Goal: Task Accomplishment & Management: Manage account settings

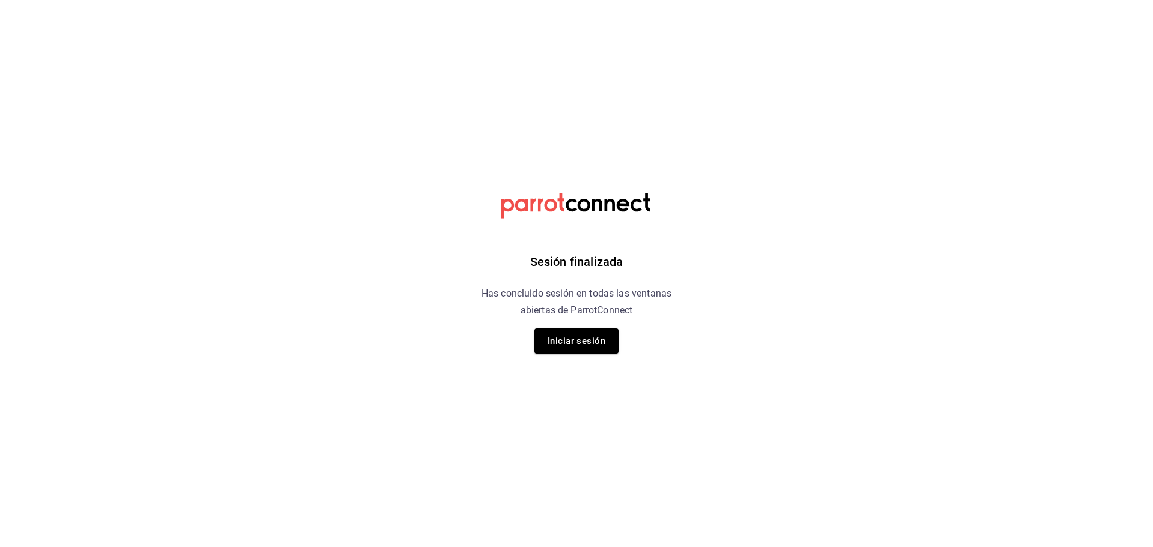
click at [572, 341] on button "Iniciar sesión" at bounding box center [577, 341] width 84 height 25
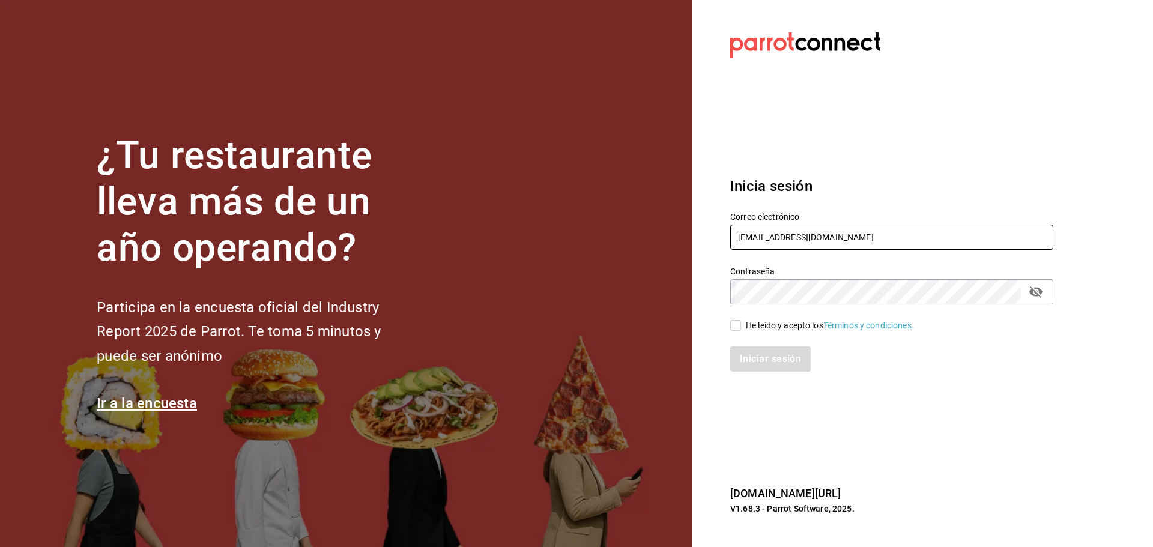
click at [855, 234] on input "rivekasam@gmail.com" at bounding box center [891, 237] width 323 height 25
type input "miguelfalcon2894@gmail.com"
click at [744, 327] on span "He leído y acepto los Términos y condiciones." at bounding box center [827, 326] width 173 height 13
click at [741, 327] on input "He leído y acepto los Términos y condiciones." at bounding box center [735, 325] width 11 height 11
checkbox input "true"
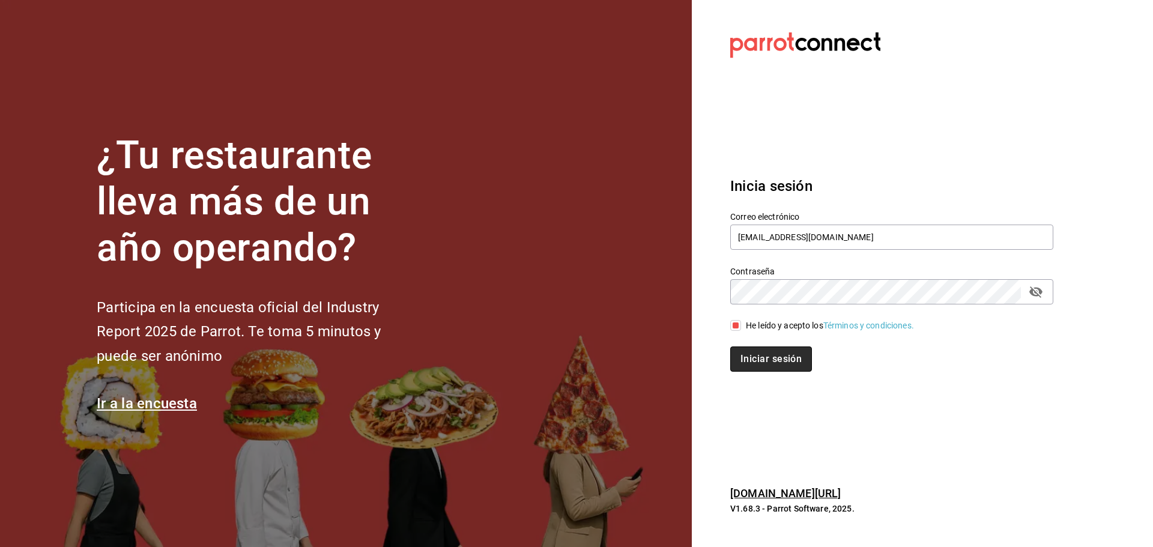
click at [763, 360] on button "Iniciar sesión" at bounding box center [771, 359] width 82 height 25
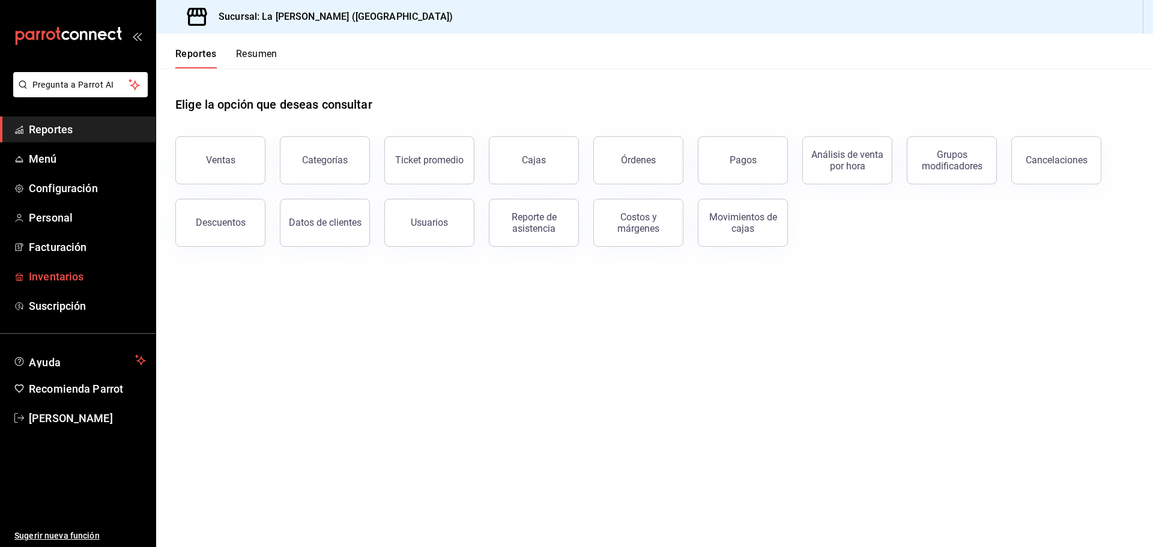
click at [36, 277] on span "Inventarios" at bounding box center [87, 276] width 117 height 16
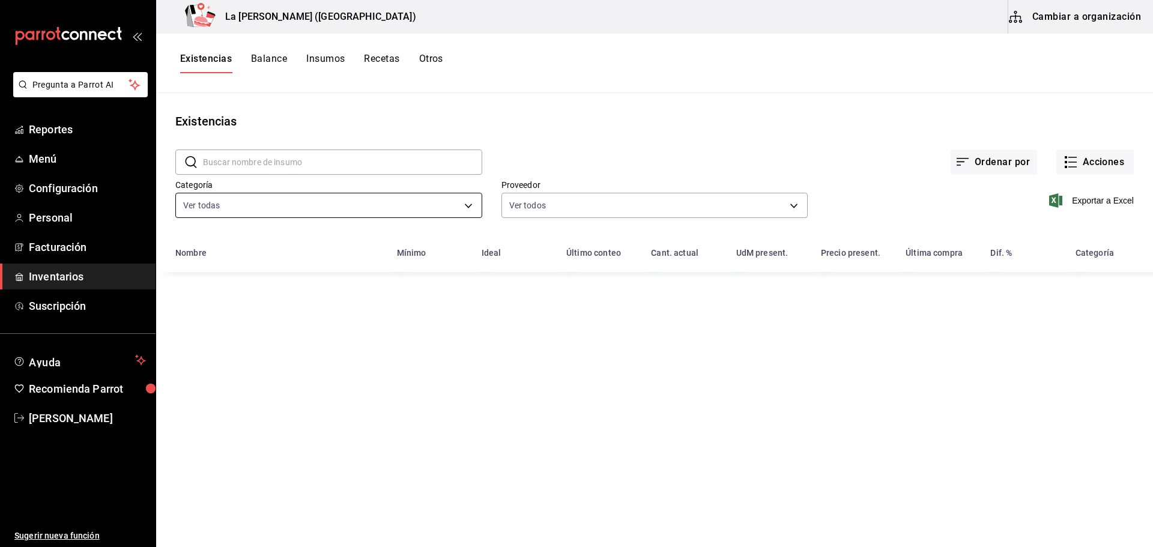
click at [303, 196] on body "Pregunta a Parrot AI Reportes Menú Configuración Personal Facturación Inventari…" at bounding box center [576, 269] width 1153 height 539
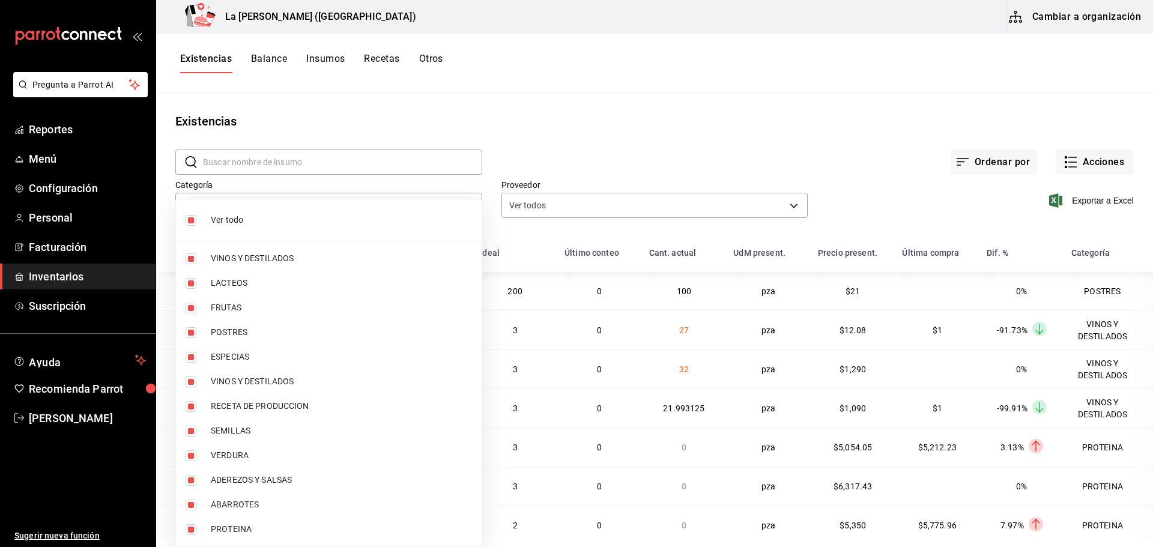
click at [268, 221] on span "Ver todo" at bounding box center [341, 220] width 261 height 13
checkbox input "false"
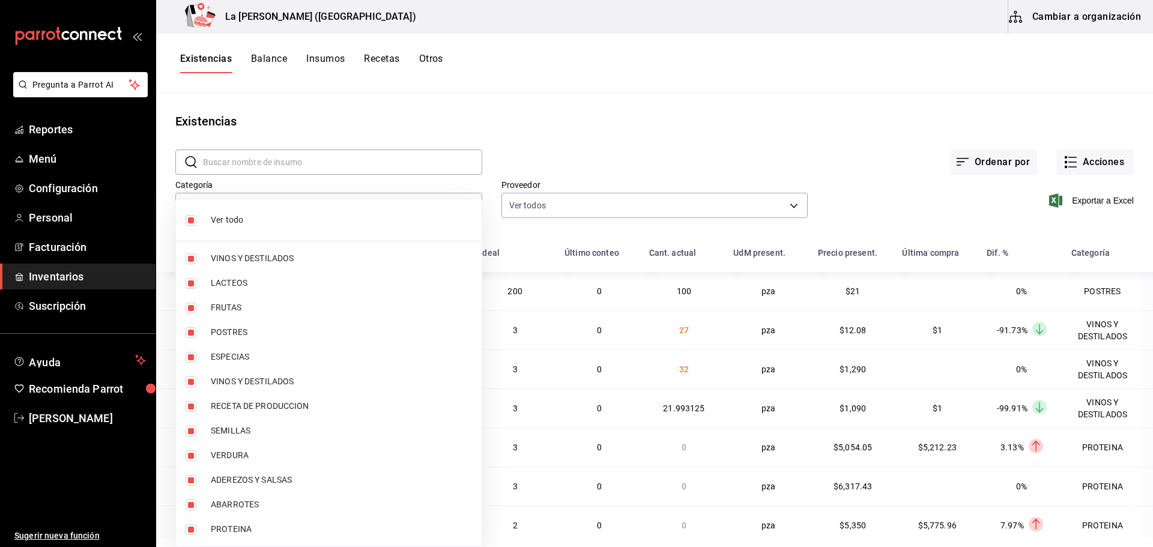
checkbox input "false"
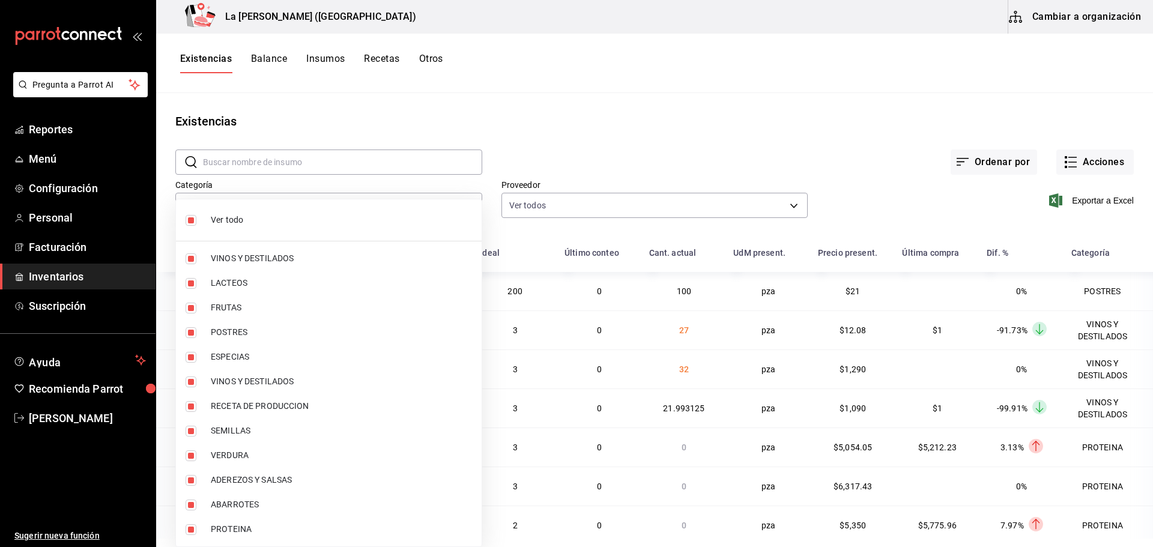
checkbox input "false"
click at [261, 256] on span "VINOS Y DESTILADOS" at bounding box center [341, 258] width 261 height 13
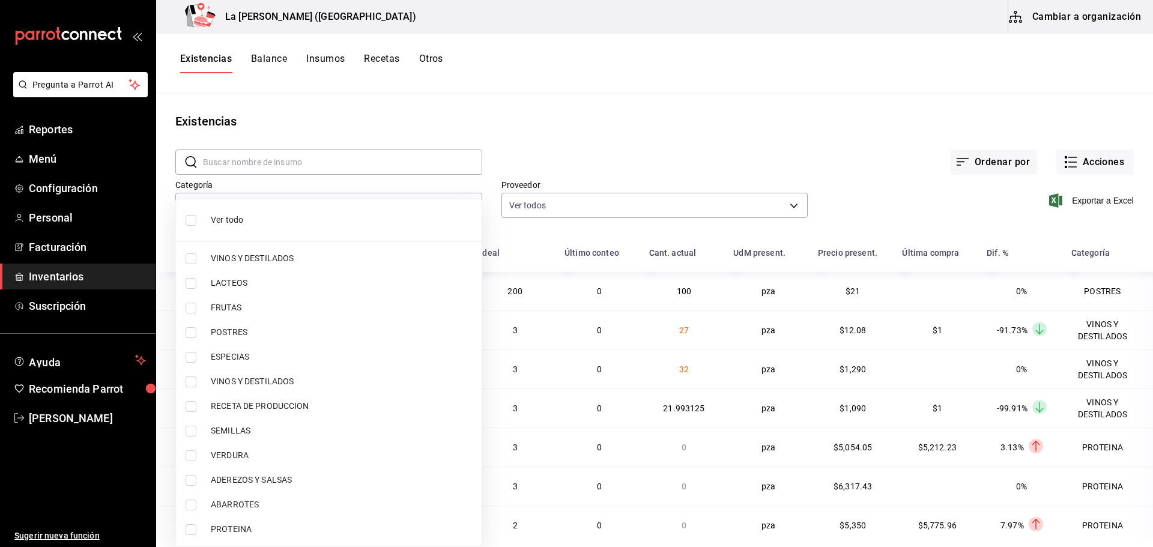
type input "be0ce7a6-2660-4f84-b744-857dbbbd8cf4"
checkbox input "true"
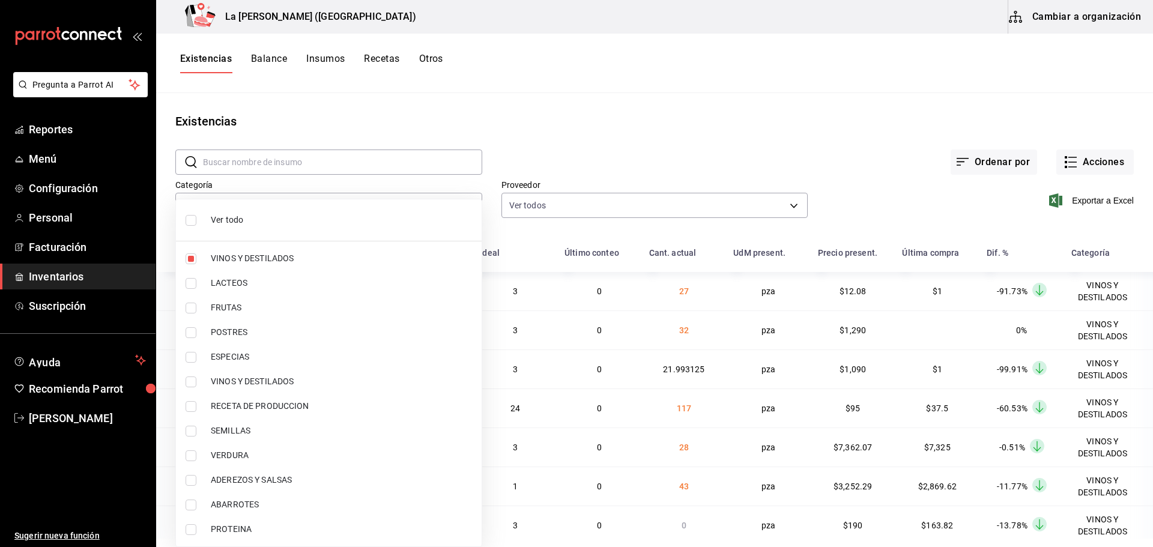
click at [267, 388] on li "VINOS Y DESTILADOS" at bounding box center [329, 381] width 306 height 25
type input "be0ce7a6-2660-4f84-b744-857dbbbd8cf4,6b144202-4515-49e4-b569-d22a29c80e26"
checkbox input "true"
click at [1089, 197] on div at bounding box center [576, 273] width 1153 height 547
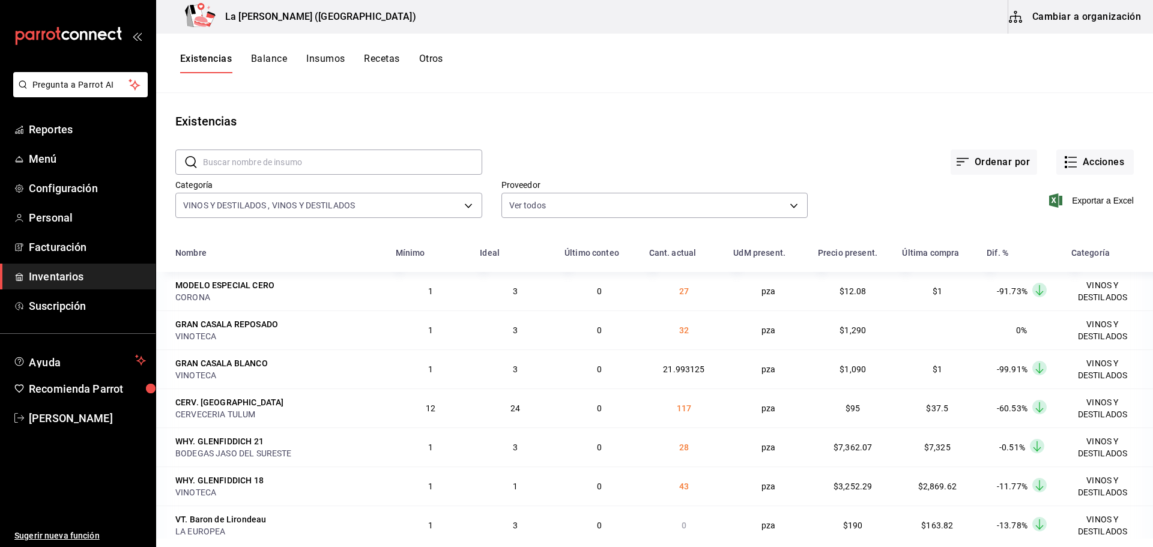
click at [1088, 203] on span "Exportar a Excel" at bounding box center [1093, 200] width 82 height 14
click at [79, 250] on span "Facturación" at bounding box center [87, 247] width 117 height 16
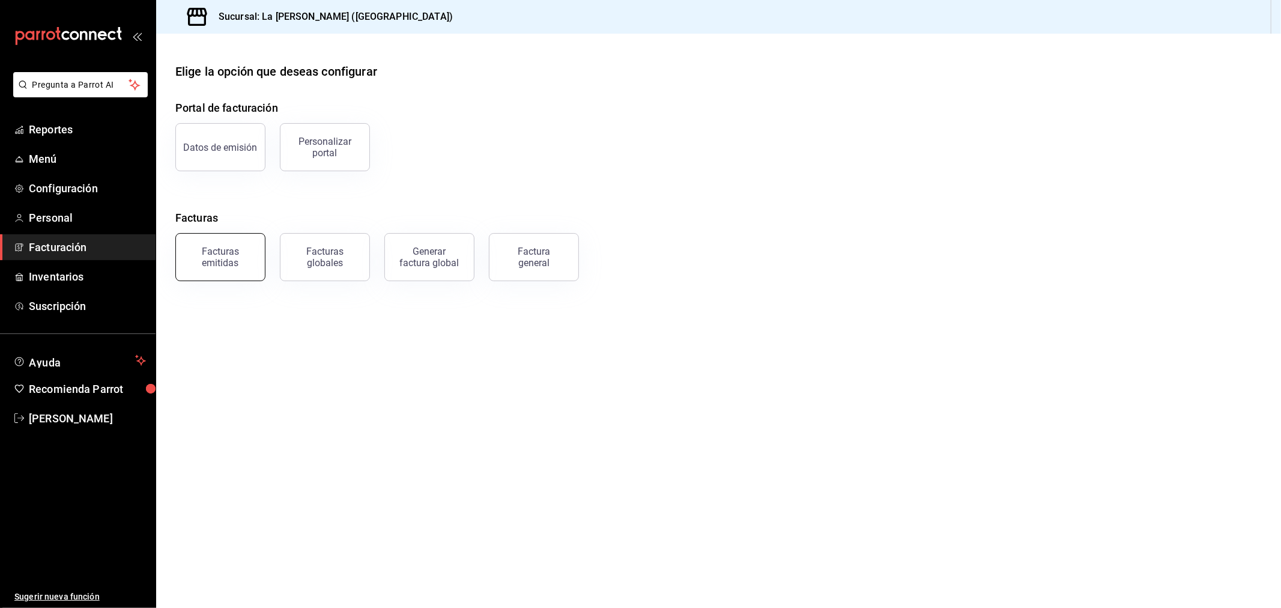
click at [219, 257] on div "Facturas emitidas" at bounding box center [220, 257] width 74 height 23
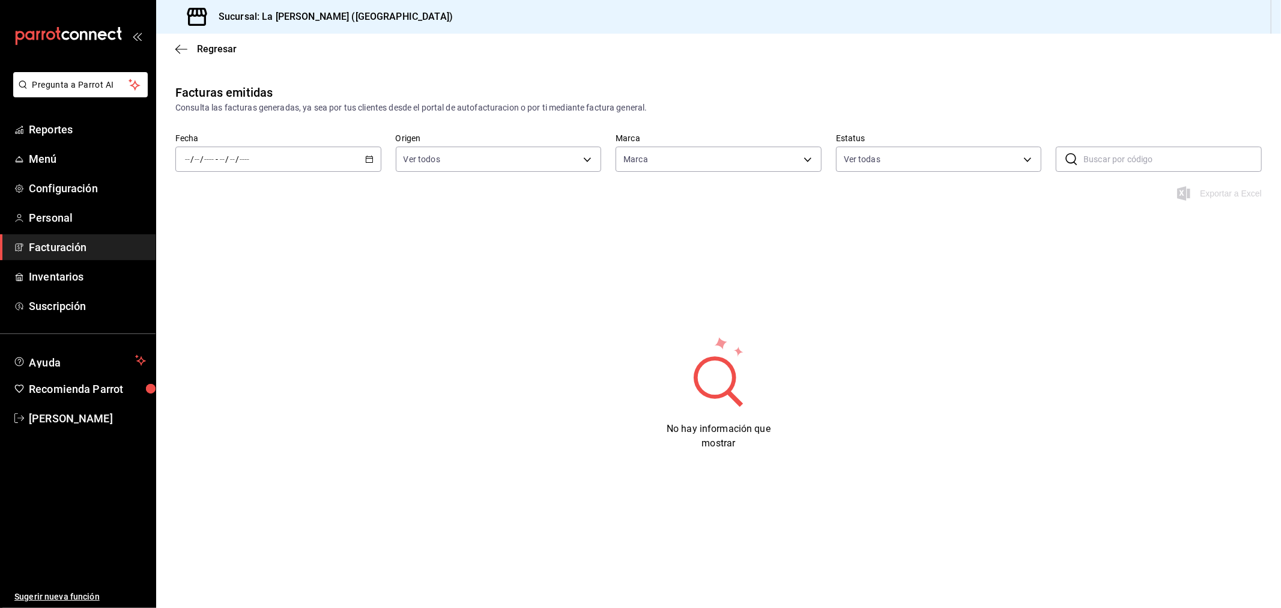
type input "768cf5f5-9f29-4846-9f23-2ee3d48c8f52"
click at [375, 163] on div "/ / - / /" at bounding box center [278, 159] width 206 height 25
click at [181, 335] on li "Rango de fechas" at bounding box center [232, 330] width 112 height 27
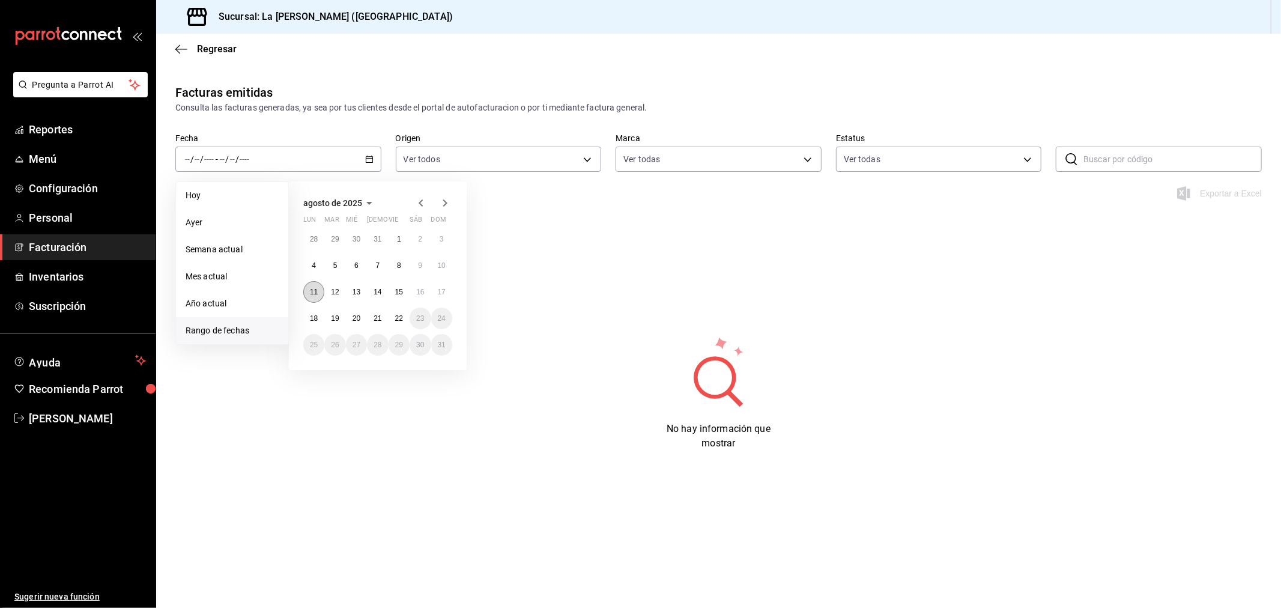
click at [316, 291] on abbr "11" at bounding box center [314, 292] width 8 height 8
click at [399, 314] on abbr "22" at bounding box center [399, 318] width 8 height 8
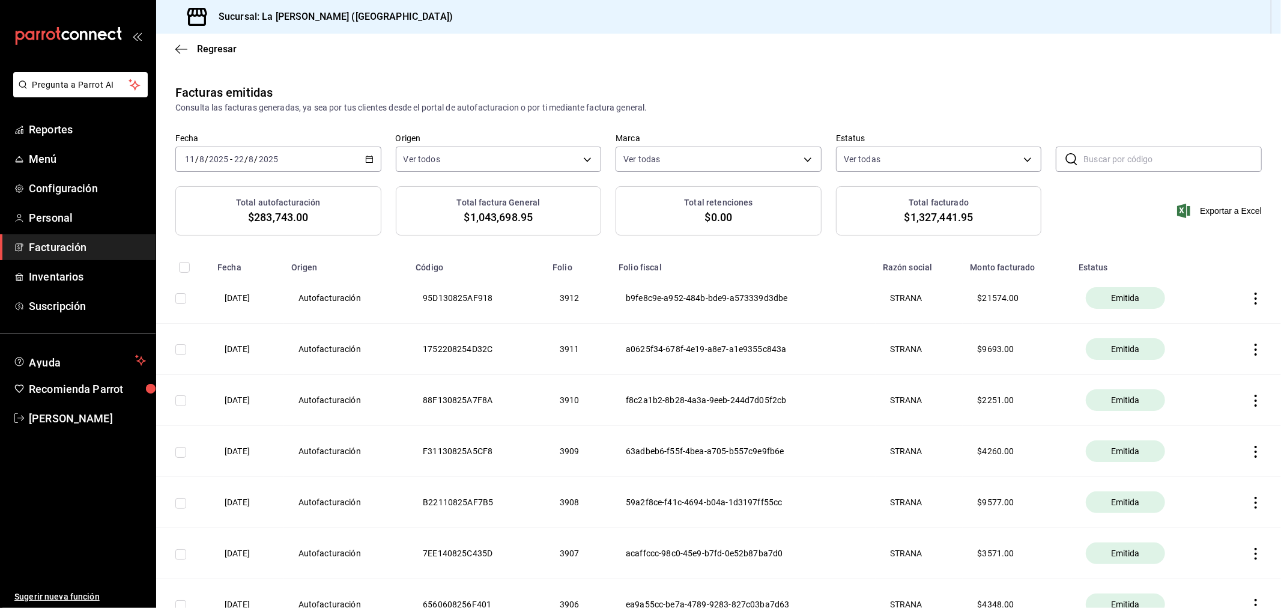
click at [184, 351] on input "checkbox" at bounding box center [180, 349] width 11 height 11
checkbox input "true"
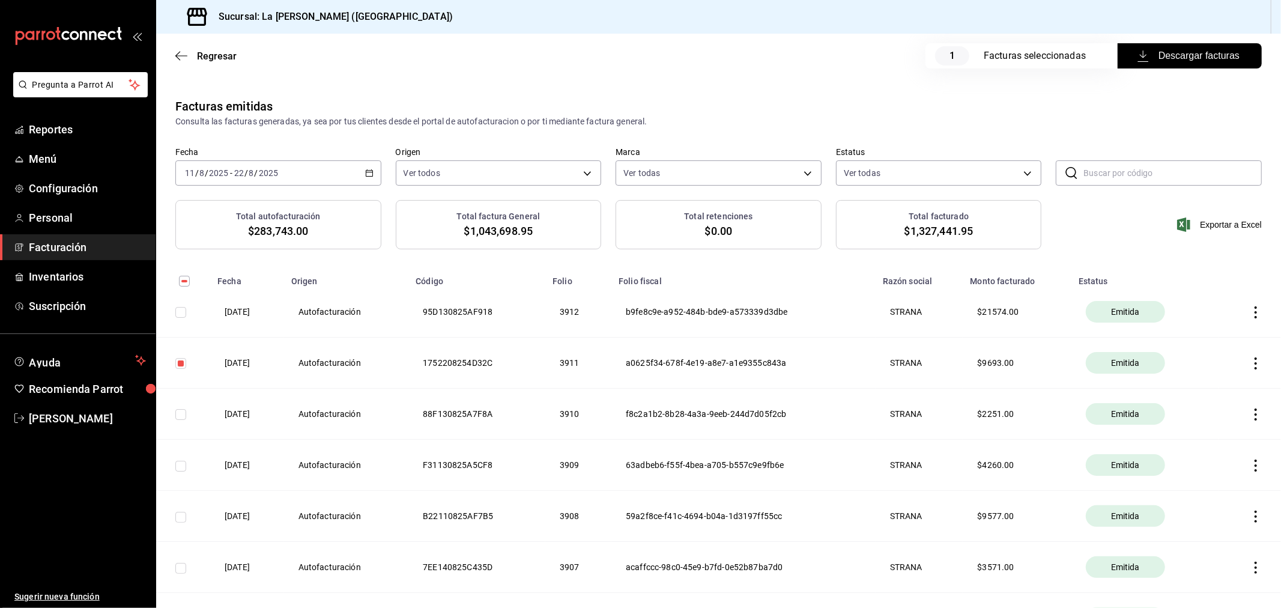
click at [184, 308] on input "checkbox" at bounding box center [180, 312] width 11 height 11
checkbox input "true"
click at [1152, 53] on span "Descargar facturas" at bounding box center [1190, 56] width 100 height 14
click at [82, 253] on span "Facturación" at bounding box center [87, 247] width 117 height 16
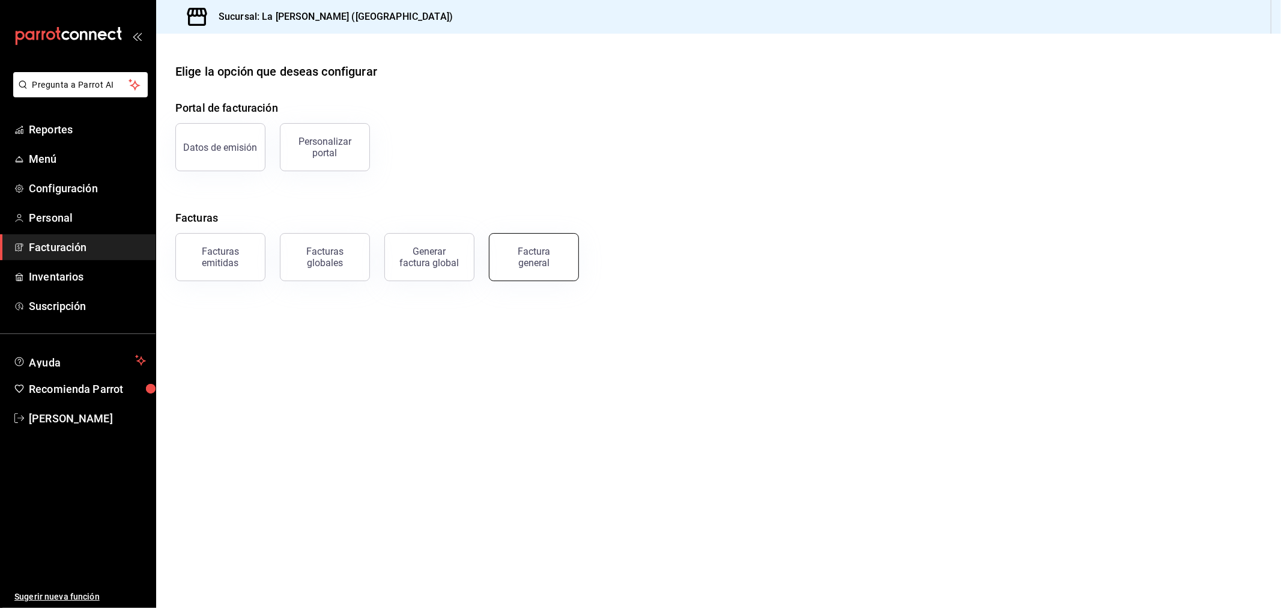
click at [537, 263] on div "Factura general" at bounding box center [534, 257] width 60 height 23
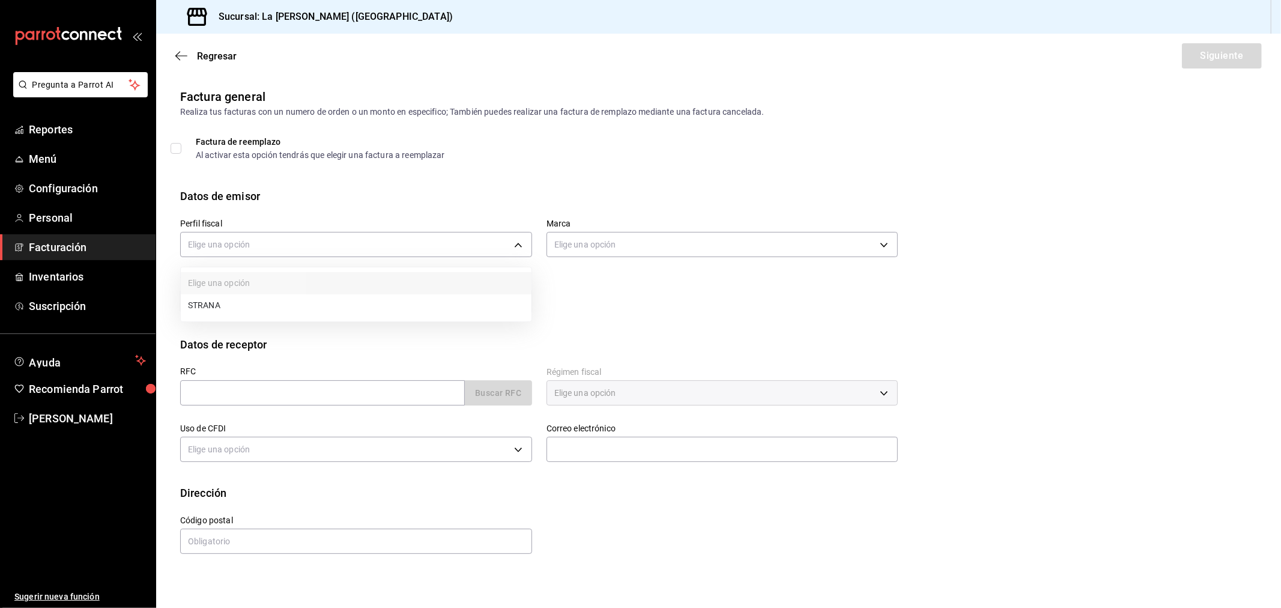
click at [328, 241] on body "Pregunta a Parrot AI Reportes Menú Configuración Personal Facturación Inventari…" at bounding box center [640, 304] width 1281 height 608
drag, startPoint x: 275, startPoint y: 298, endPoint x: 274, endPoint y: 328, distance: 30.0
click at [274, 298] on li "STRANA" at bounding box center [356, 305] width 351 height 22
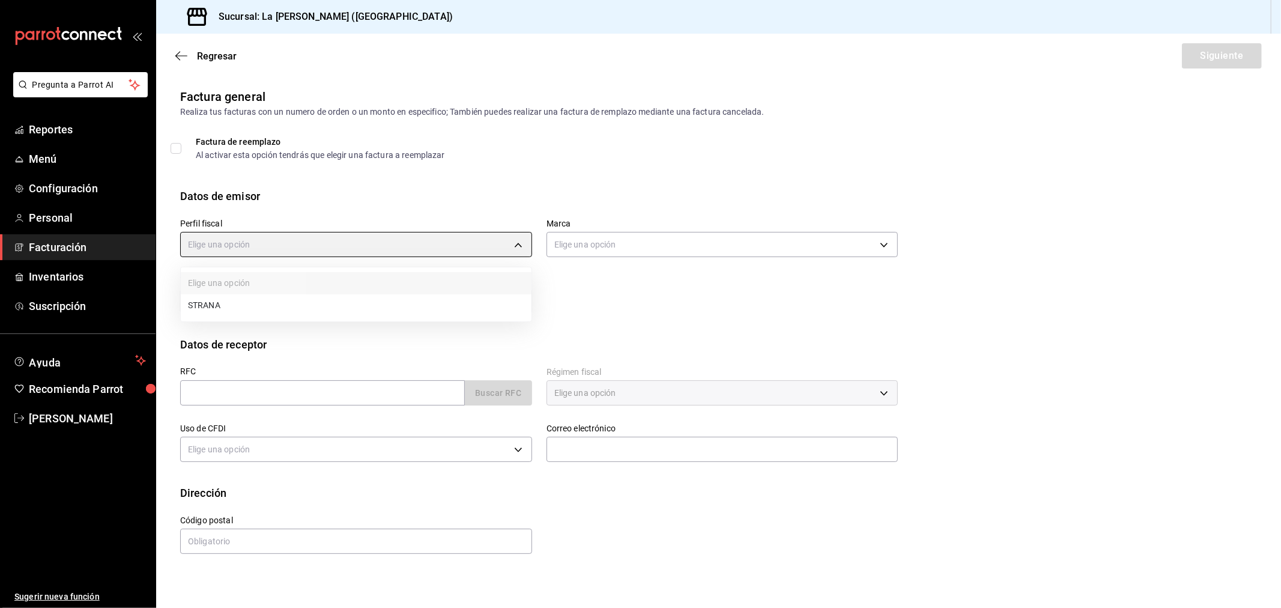
type input "d36eceeb-f451-4f62-8527-fdcfc00e458f"
type input "768cf5f5-9f29-4846-9f23-2ee3d48c8f52"
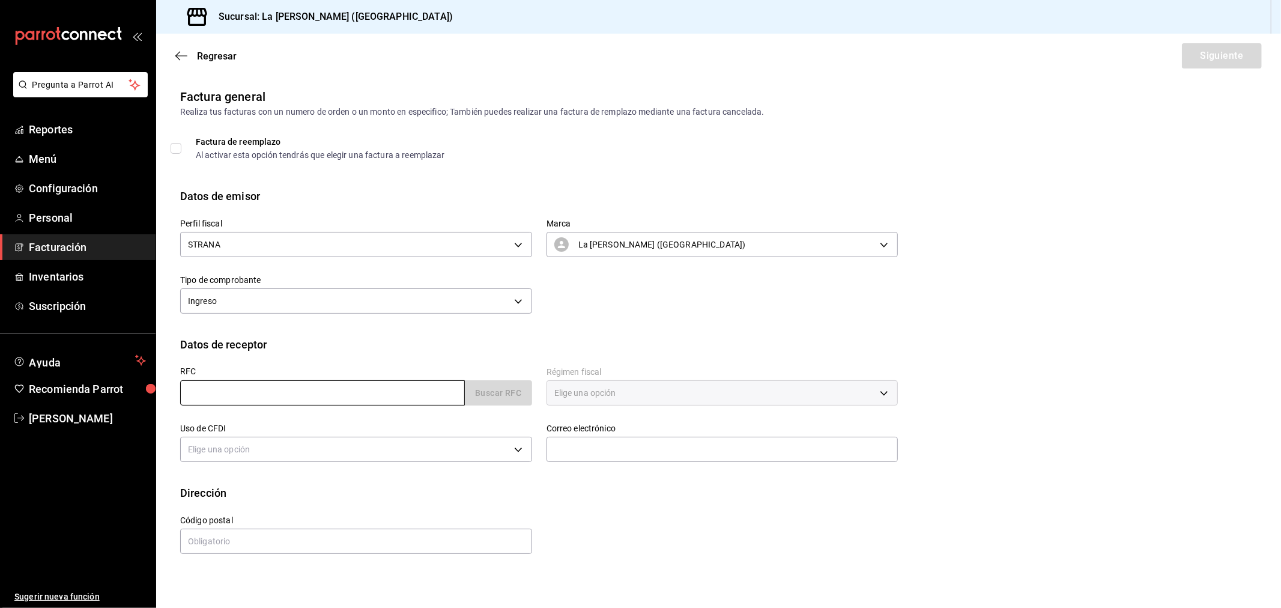
drag, startPoint x: 291, startPoint y: 392, endPoint x: 293, endPoint y: 398, distance: 6.8
click at [291, 392] on input "text" at bounding box center [322, 392] width 285 height 25
type input "XAXX010101000"
type input "48333"
type input "616"
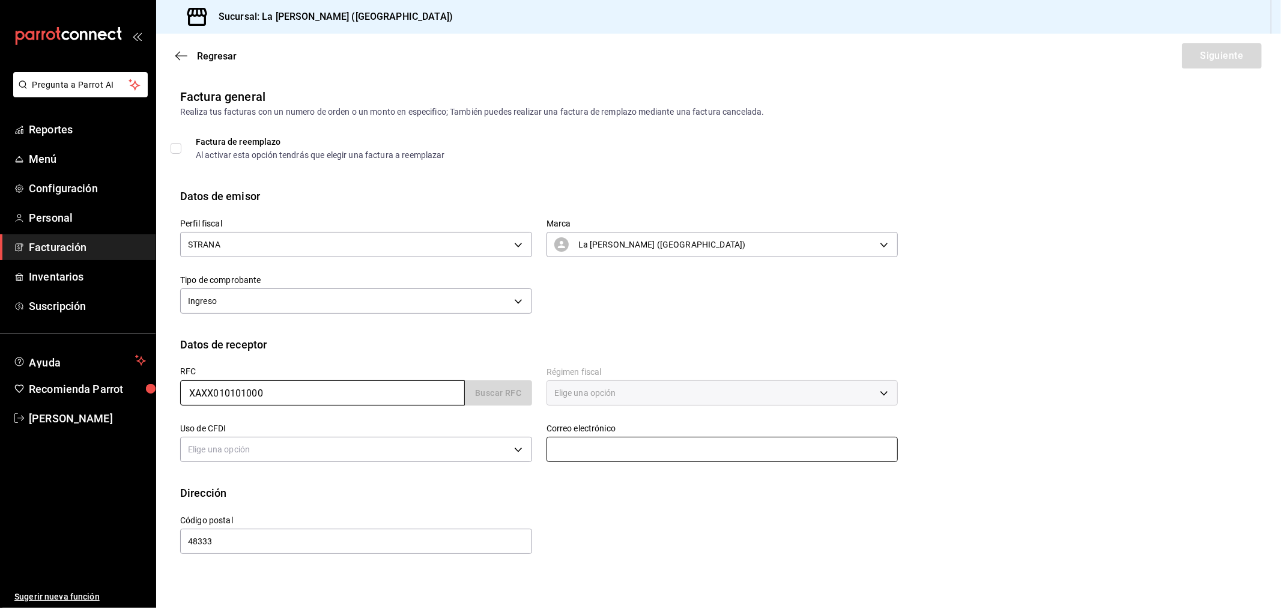
type input "S01"
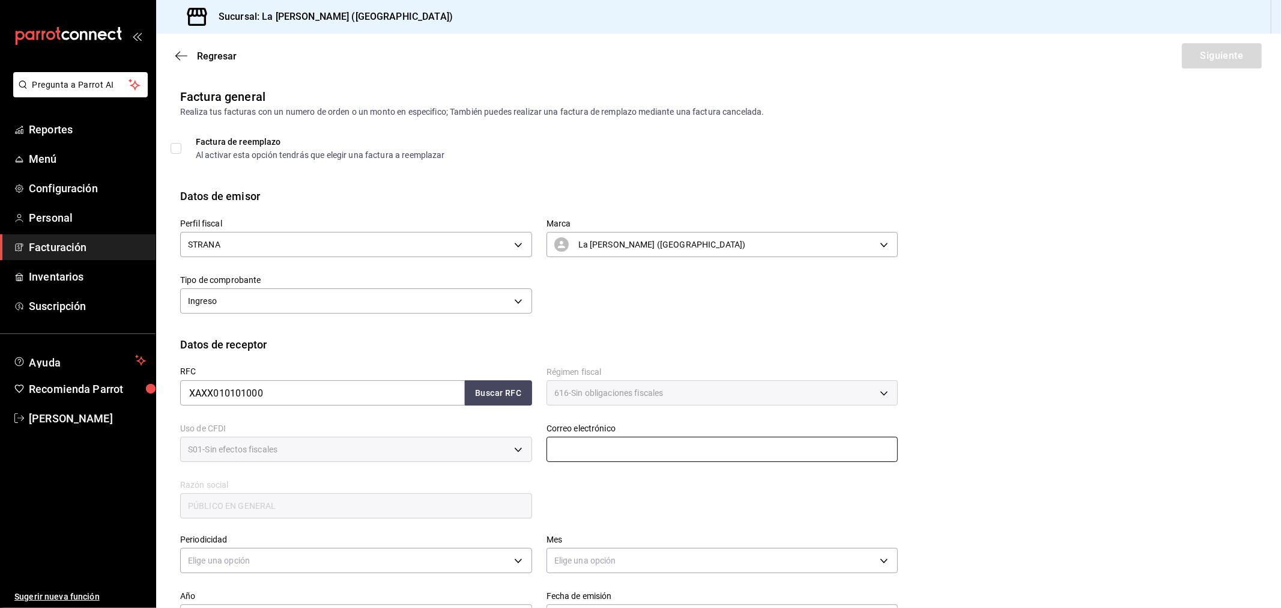
drag, startPoint x: 566, startPoint y: 441, endPoint x: 575, endPoint y: 449, distance: 11.1
click at [567, 441] on input "text" at bounding box center [723, 449] width 352 height 25
type input "[EMAIL_ADDRESS][DOMAIN_NAME]"
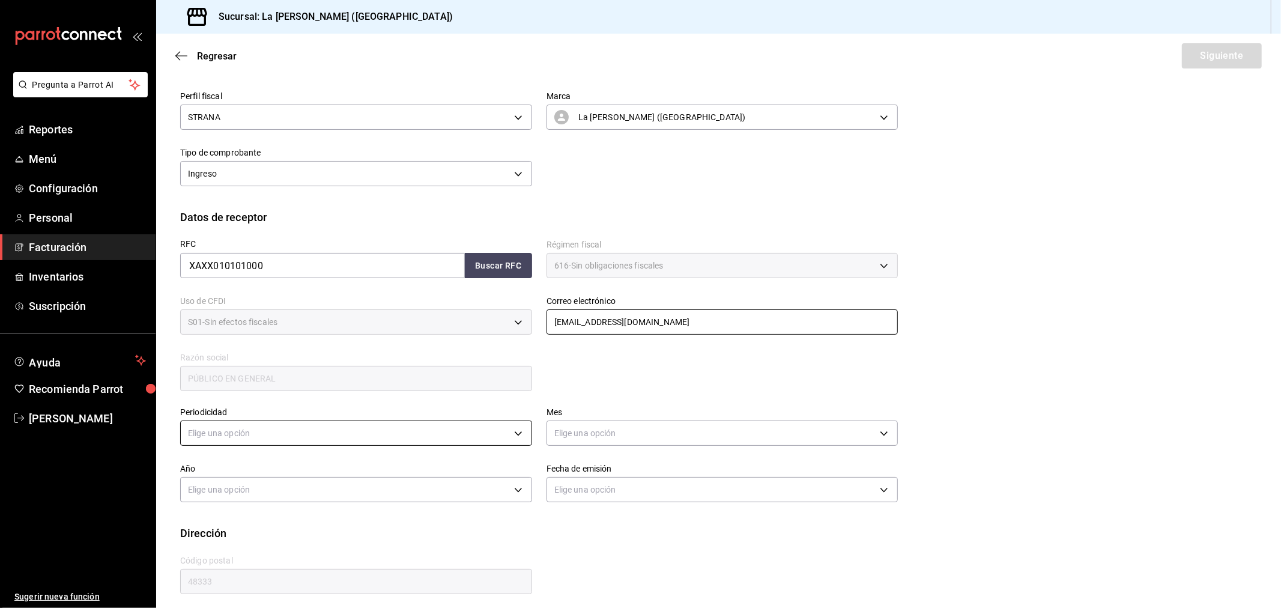
scroll to position [134, 0]
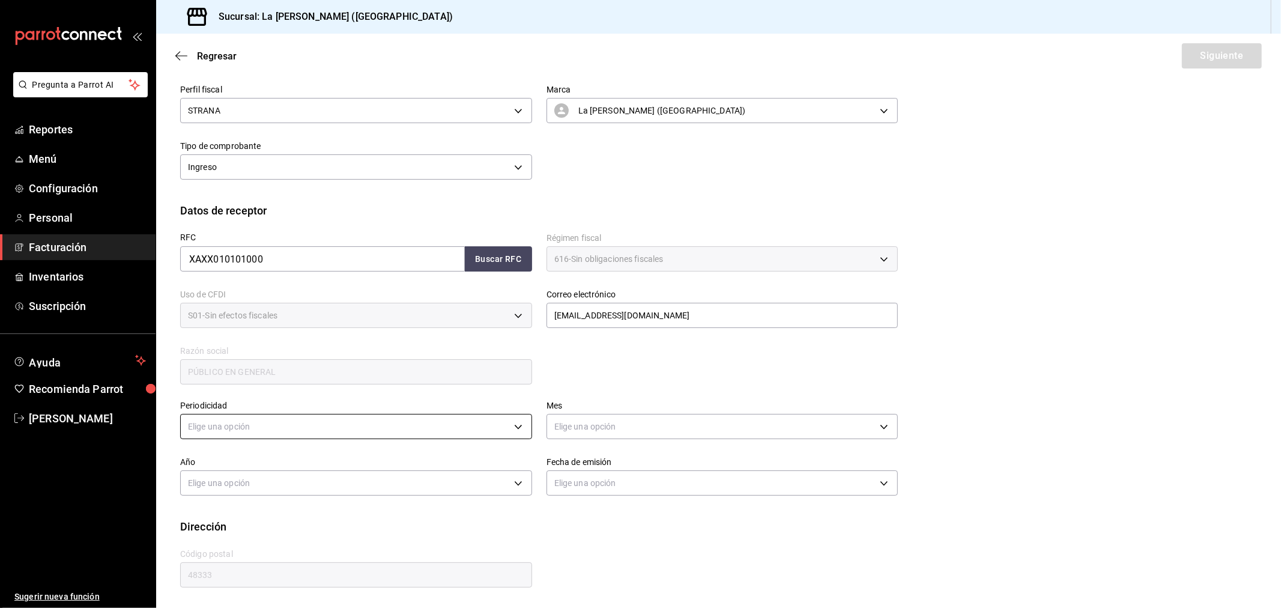
click at [367, 429] on body "Pregunta a Parrot AI Reportes Menú Configuración Personal Facturación Inventari…" at bounding box center [640, 304] width 1281 height 608
drag, startPoint x: 273, startPoint y: 465, endPoint x: 344, endPoint y: 471, distance: 71.7
click at [277, 466] on li "Diario" at bounding box center [354, 463] width 347 height 20
type input "DAILY"
click at [644, 431] on body "Pregunta a Parrot AI Reportes Menú Configuración Personal Facturación Inventari…" at bounding box center [640, 304] width 1281 height 608
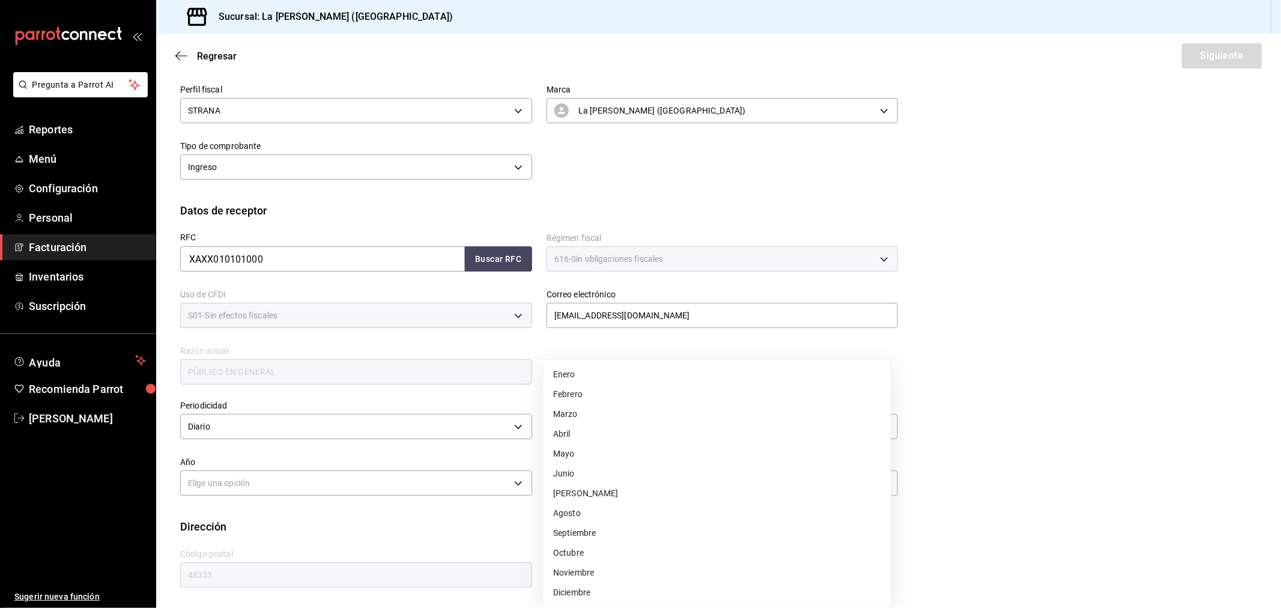
click at [616, 506] on li "Agosto" at bounding box center [717, 513] width 347 height 20
type input "8"
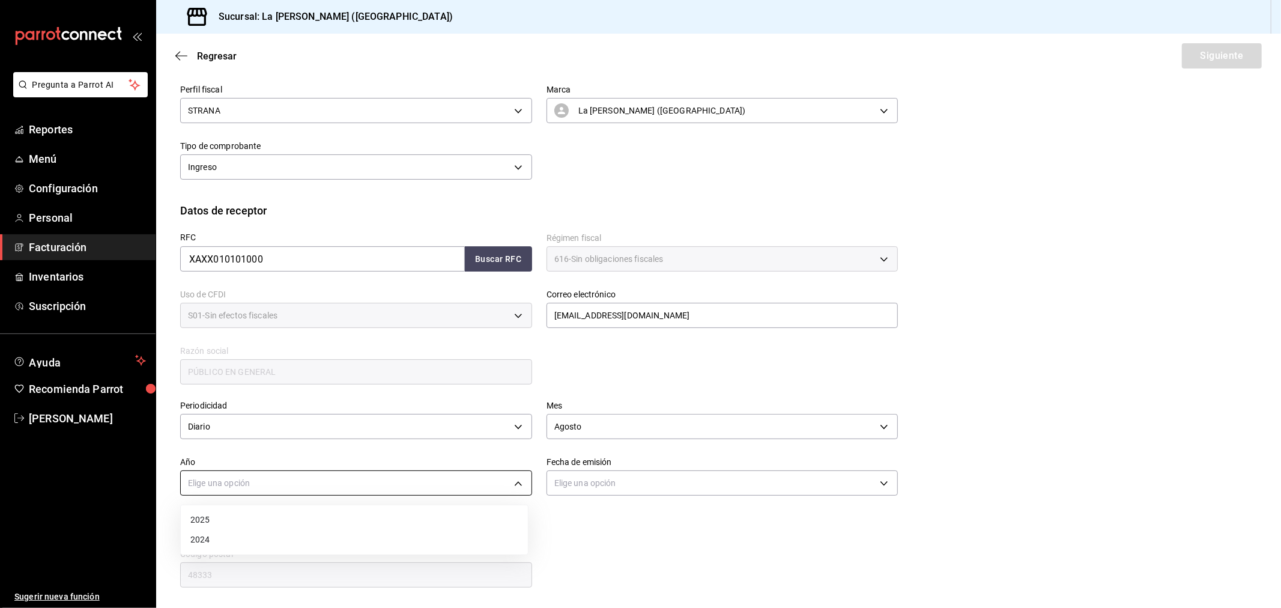
click at [327, 483] on body "Pregunta a Parrot AI Reportes Menú Configuración Personal Facturación Inventari…" at bounding box center [640, 304] width 1281 height 608
click at [267, 520] on li "2025" at bounding box center [354, 520] width 347 height 20
type input "2025"
click at [605, 483] on body "Pregunta a Parrot AI Reportes Menú Configuración Personal Facturación Inventari…" at bounding box center [640, 304] width 1281 height 608
click at [615, 519] on li "Hoy" at bounding box center [717, 520] width 347 height 20
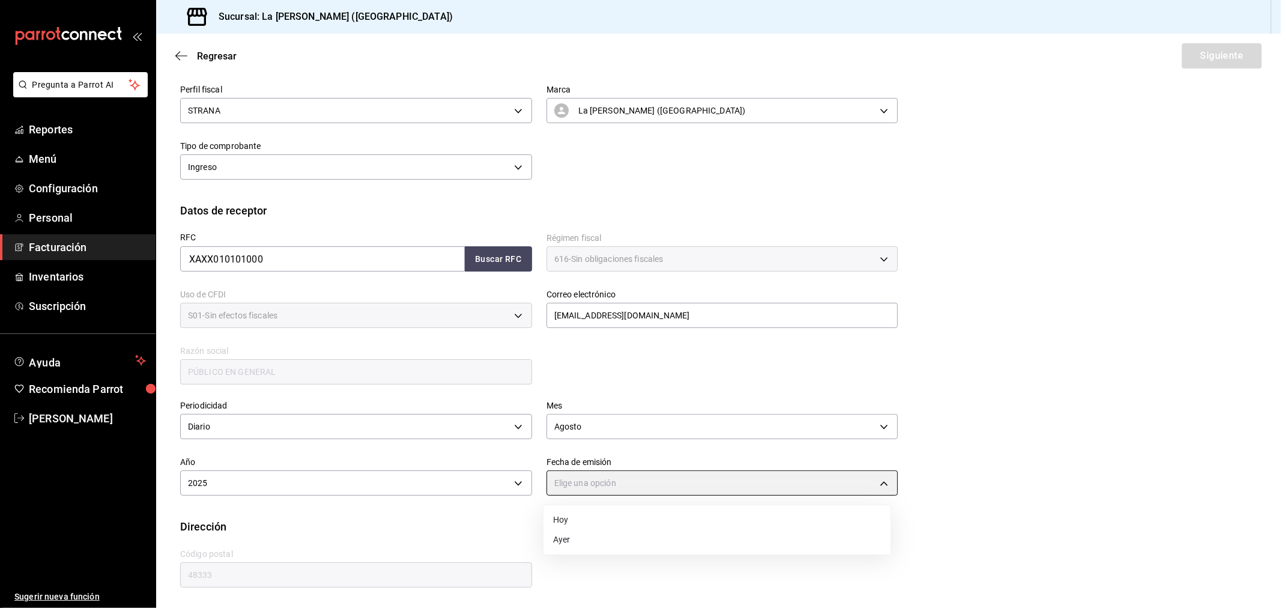
type input "[DATE]"
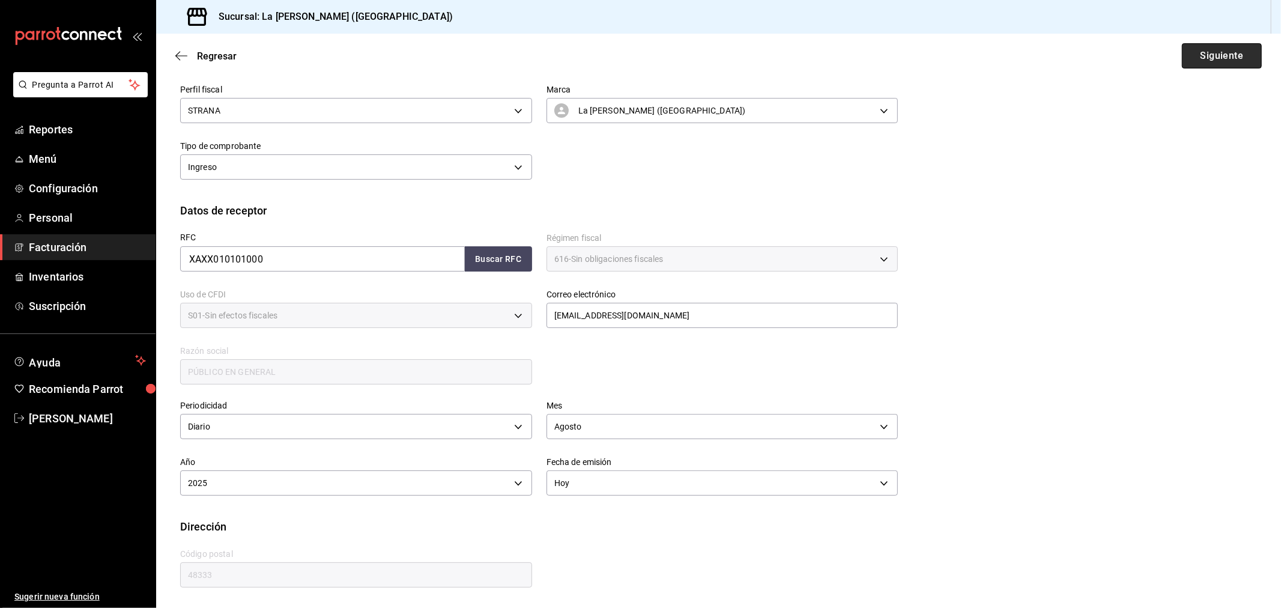
click at [1152, 48] on button "Siguiente" at bounding box center [1222, 55] width 80 height 25
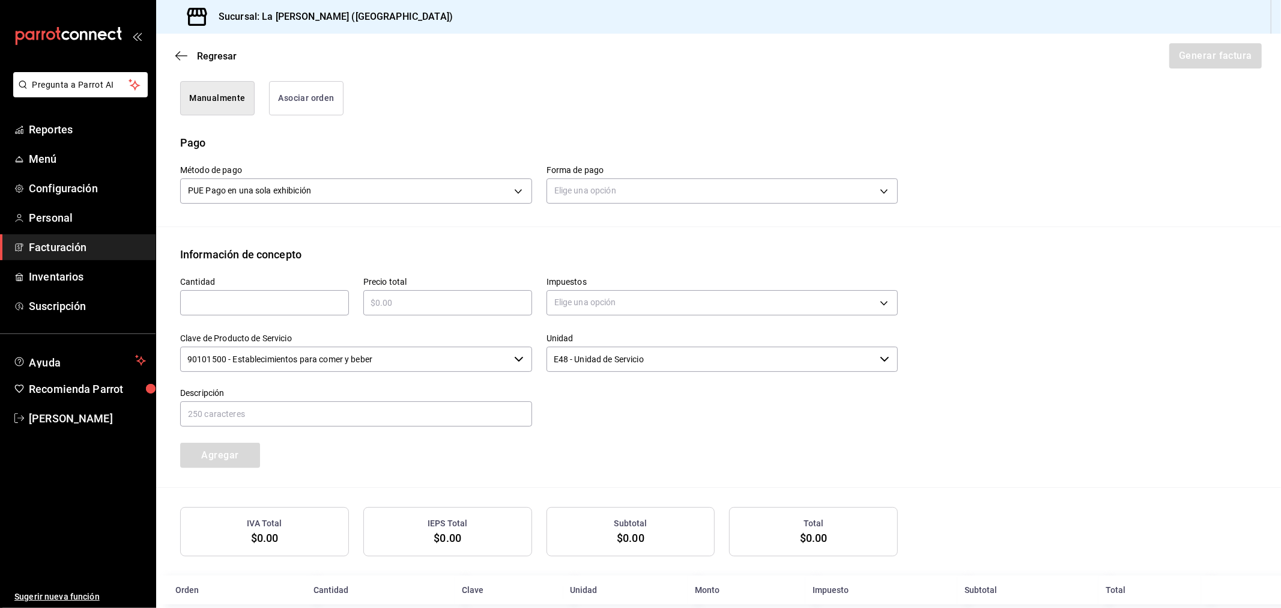
scroll to position [332, 0]
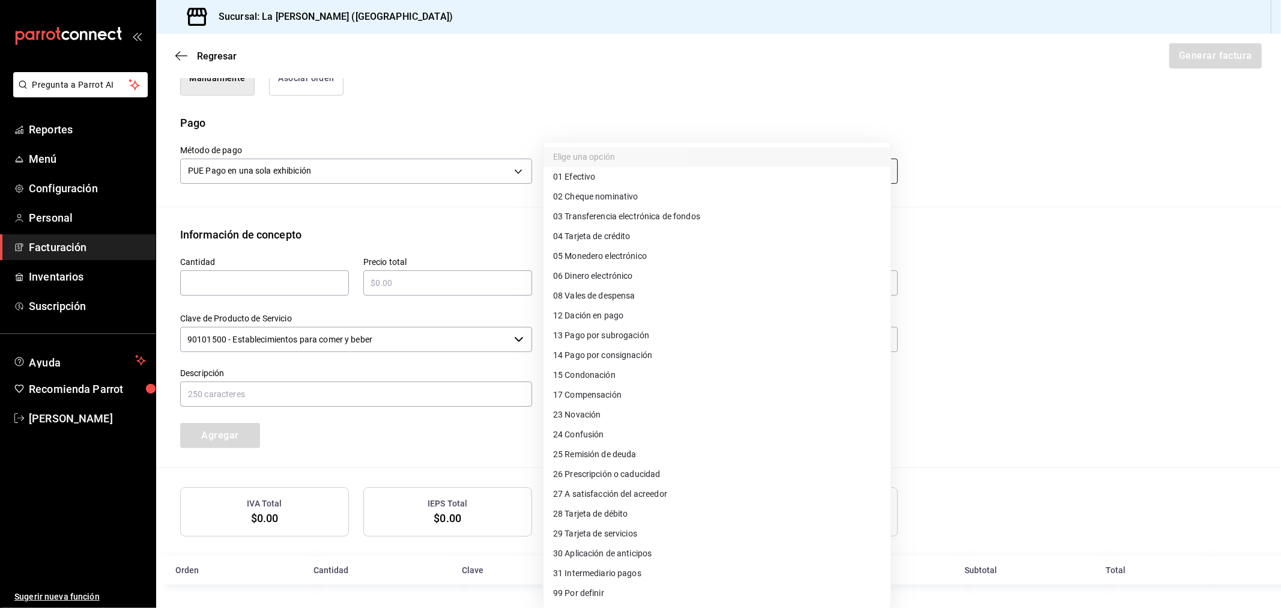
click at [593, 178] on body "Pregunta a Parrot AI Reportes Menú Configuración Personal Facturación Inventari…" at bounding box center [640, 304] width 1281 height 608
drag, startPoint x: 602, startPoint y: 235, endPoint x: 595, endPoint y: 237, distance: 7.6
click at [602, 235] on span "04 Tarjeta de crédito" at bounding box center [591, 236] width 77 height 13
type input "04"
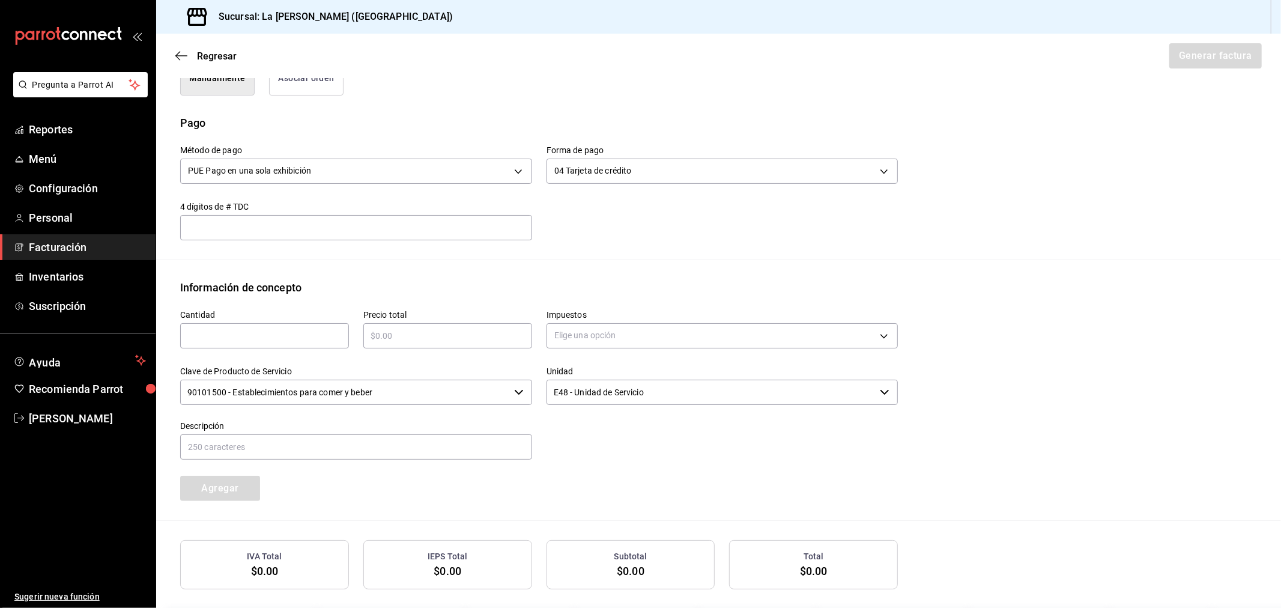
click at [237, 345] on div "​" at bounding box center [264, 335] width 169 height 25
type input "1"
type input "$67688"
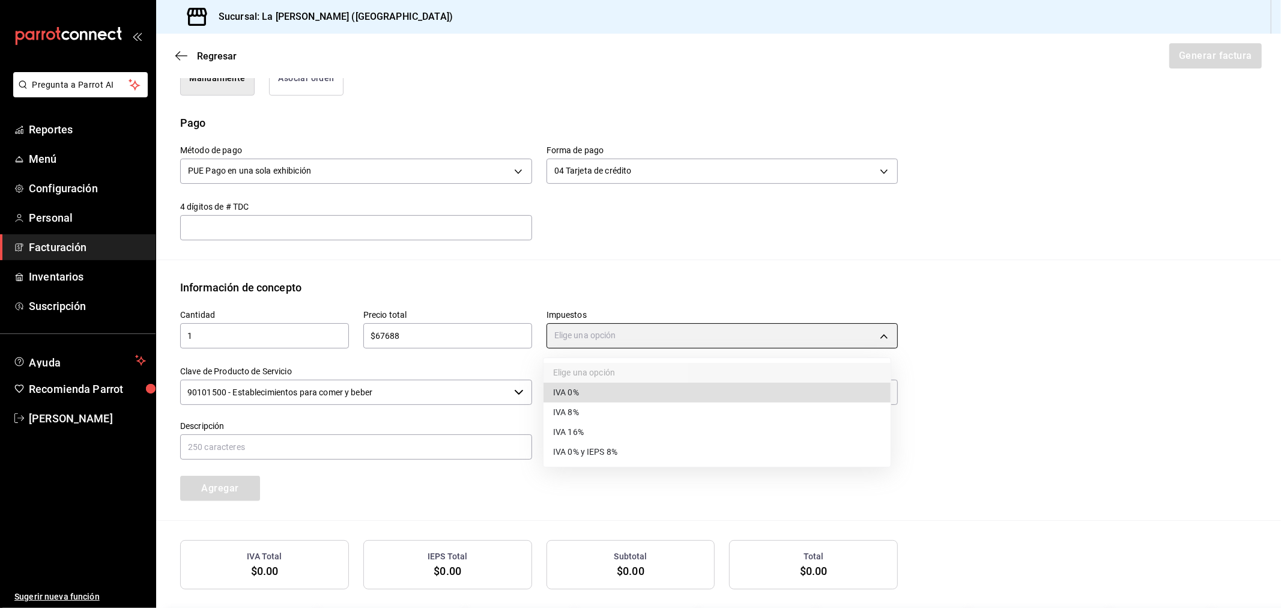
type input "IVA_0"
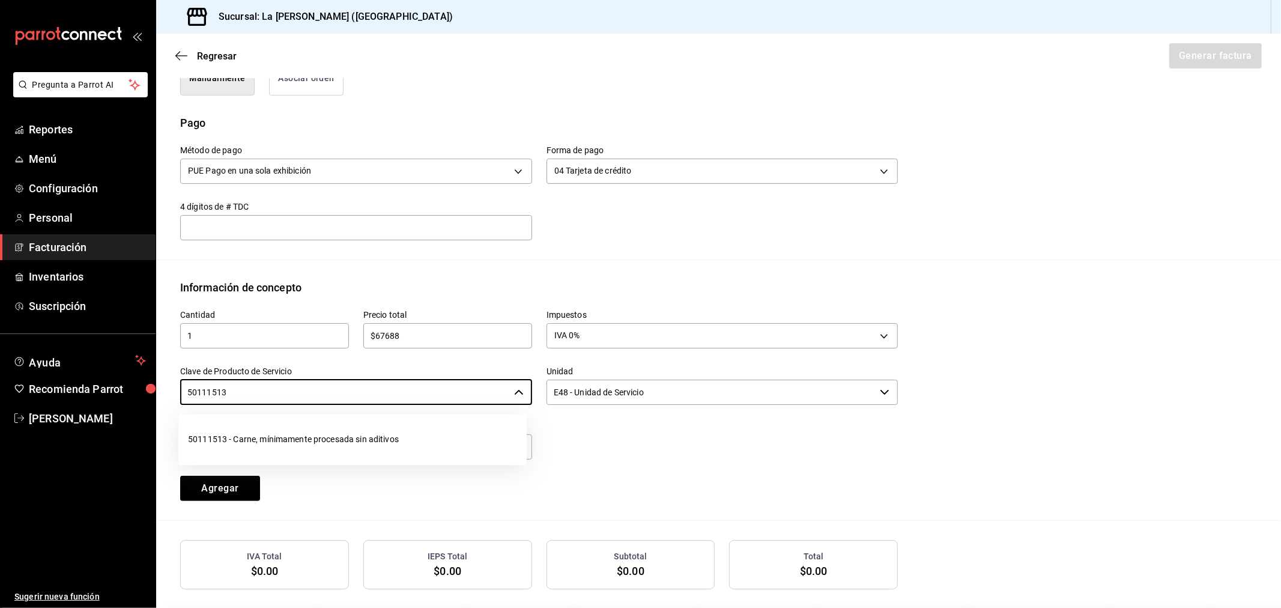
type input "50111513 - Carne, mínimamente procesada sin aditivos"
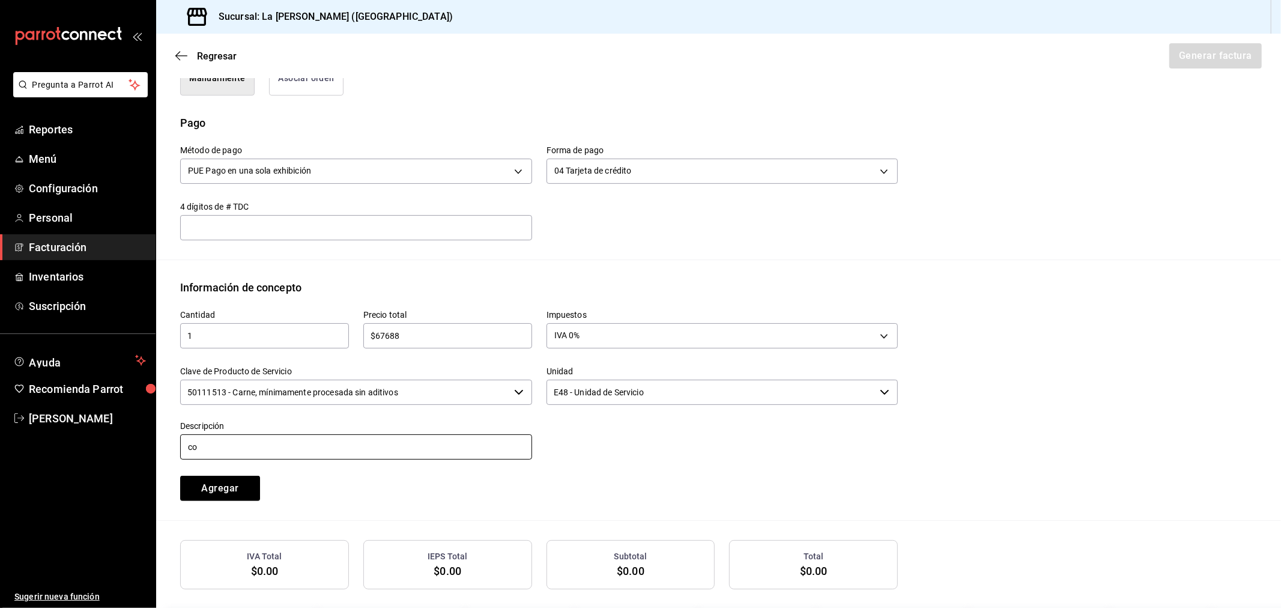
type input "c"
type input "CONSUMO DEL DIA [DATE]"
click at [180, 476] on button "Agregar" at bounding box center [220, 488] width 80 height 25
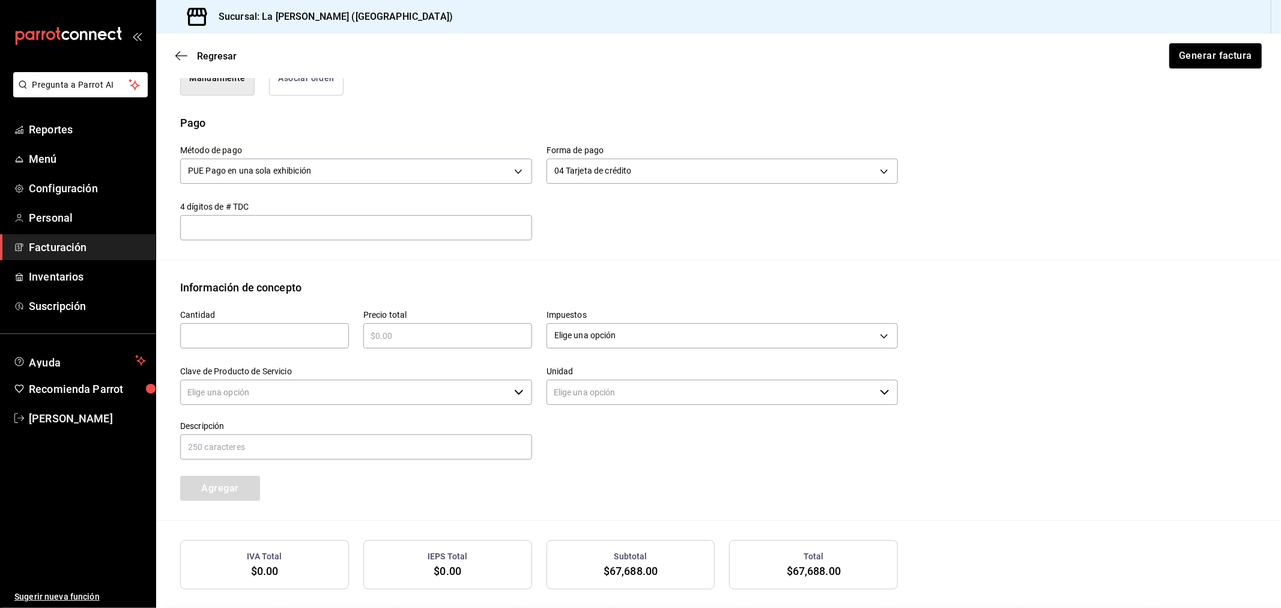
type input "90101500 - Establecimientos para comer y beber"
type input "E48 - Unidad de Servicio"
click at [1152, 52] on button "Generar factura" at bounding box center [1215, 55] width 94 height 25
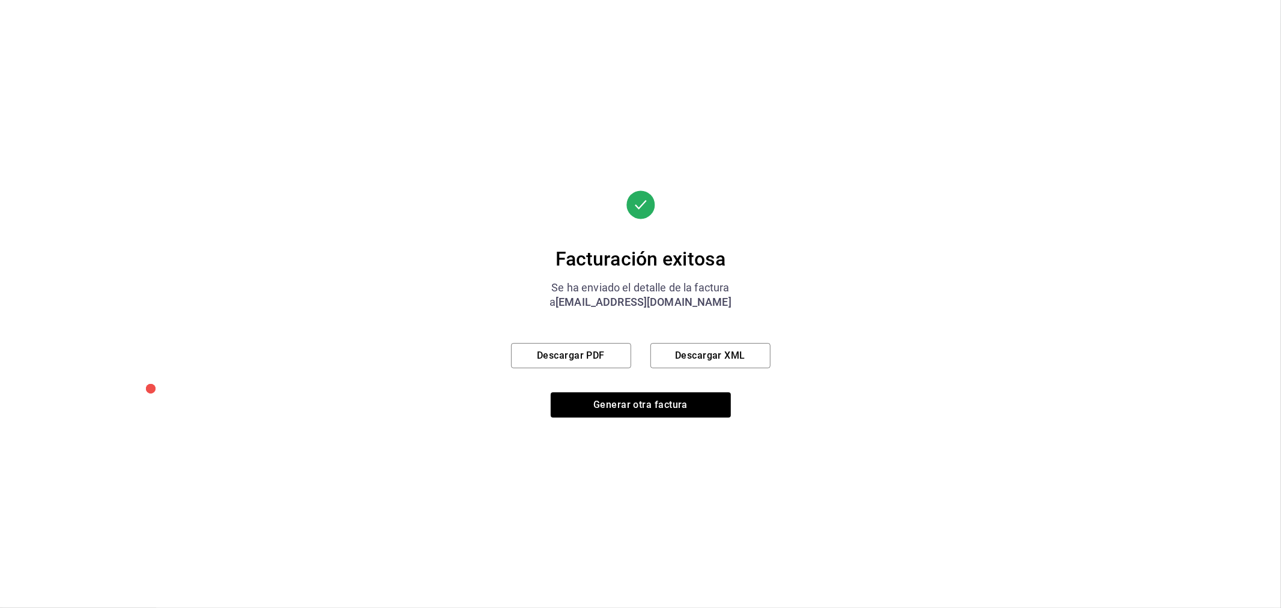
click at [560, 340] on div "Facturación exitosa Se ha enviado el detalle de la factura a [EMAIL_ADDRESS][DO…" at bounding box center [640, 303] width 259 height 227
click at [575, 349] on button "Descargar PDF" at bounding box center [571, 355] width 120 height 25
click at [628, 404] on button "Generar otra factura" at bounding box center [641, 404] width 180 height 25
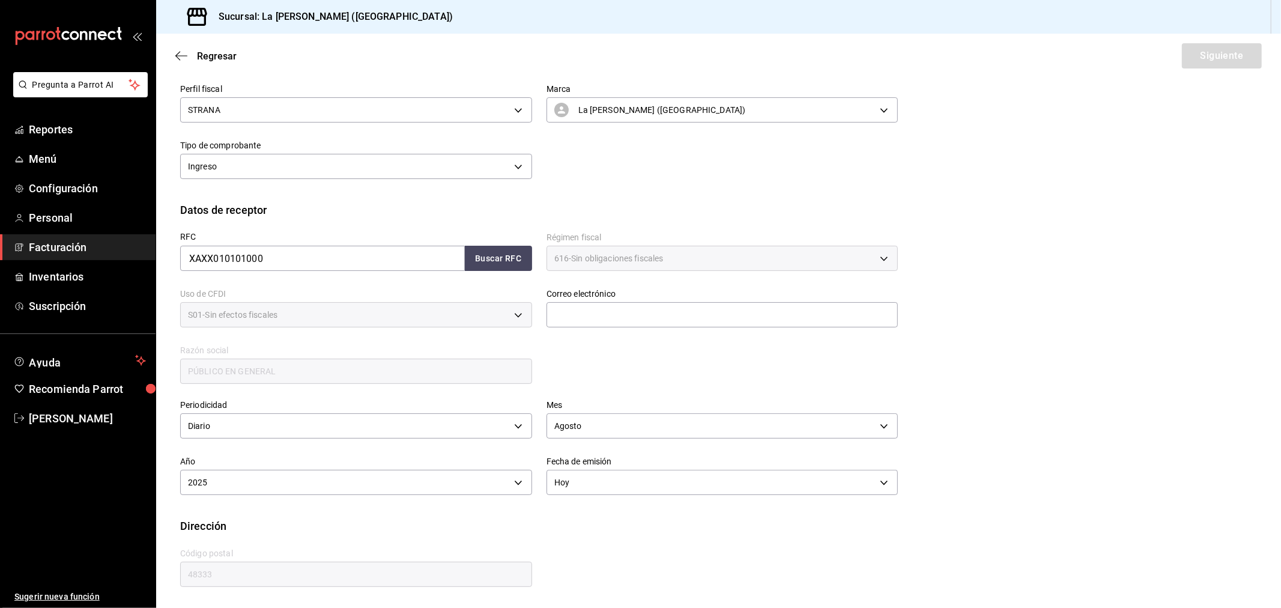
scroll to position [79, 0]
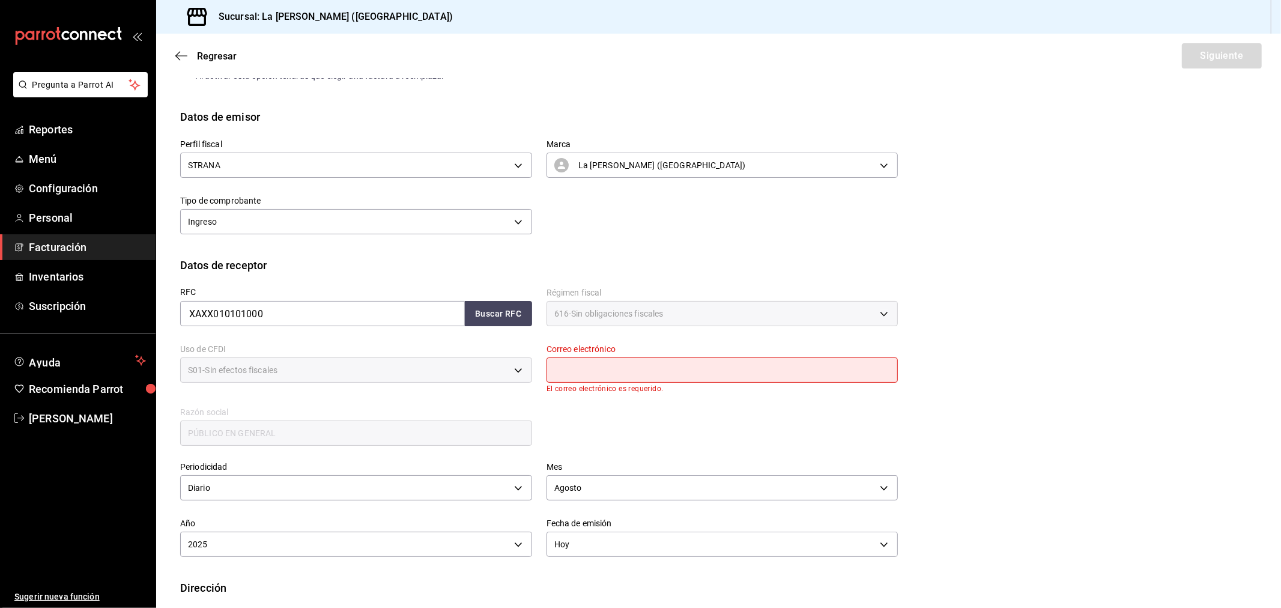
drag, startPoint x: 601, startPoint y: 365, endPoint x: 626, endPoint y: 381, distance: 29.5
click at [602, 365] on input "text" at bounding box center [723, 369] width 352 height 25
type input "[EMAIL_ADDRESS][DOMAIN_NAME]"
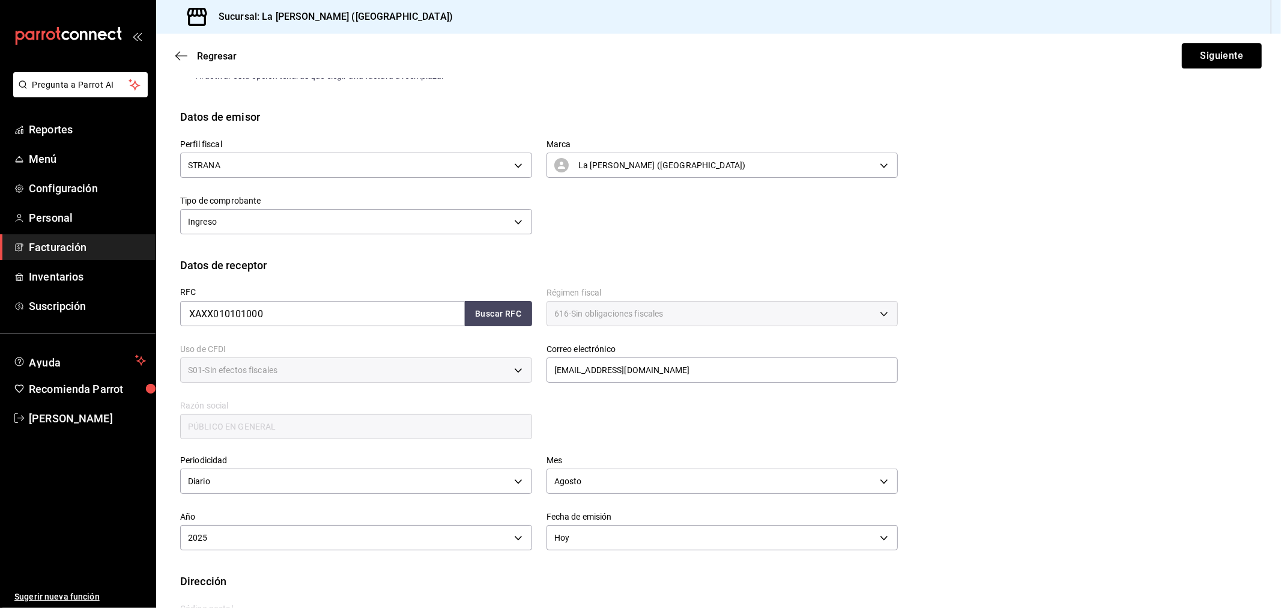
click at [1152, 38] on div "Regresar Siguiente" at bounding box center [718, 56] width 1125 height 44
click at [1152, 40] on div "Regresar Siguiente" at bounding box center [718, 56] width 1125 height 44
click at [1152, 49] on button "Siguiente" at bounding box center [1222, 55] width 80 height 25
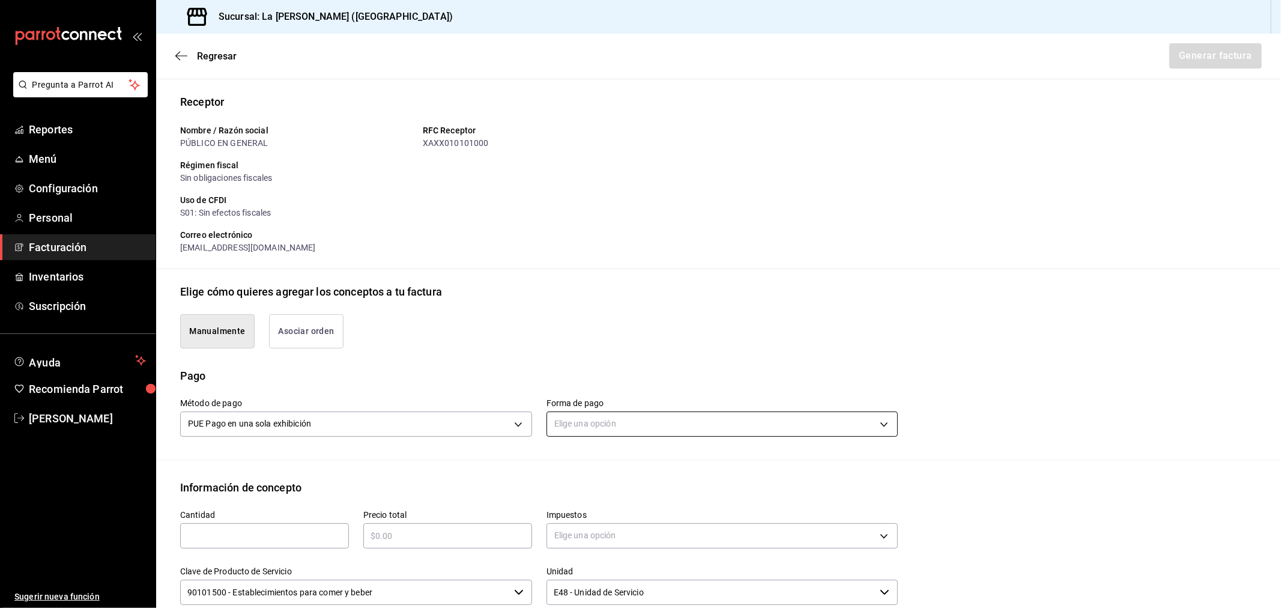
click at [655, 427] on body "Pregunta a Parrot AI Reportes Menú Configuración Personal Facturación Inventari…" at bounding box center [640, 304] width 1281 height 608
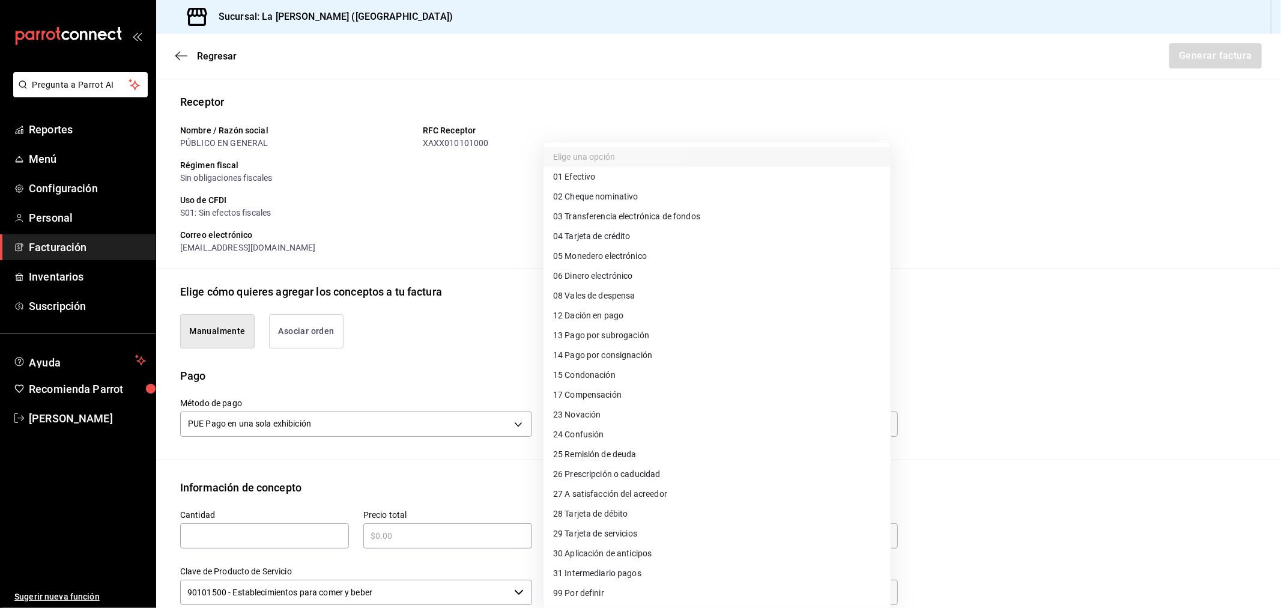
click at [658, 518] on li "28 Tarjeta de débito" at bounding box center [717, 514] width 347 height 20
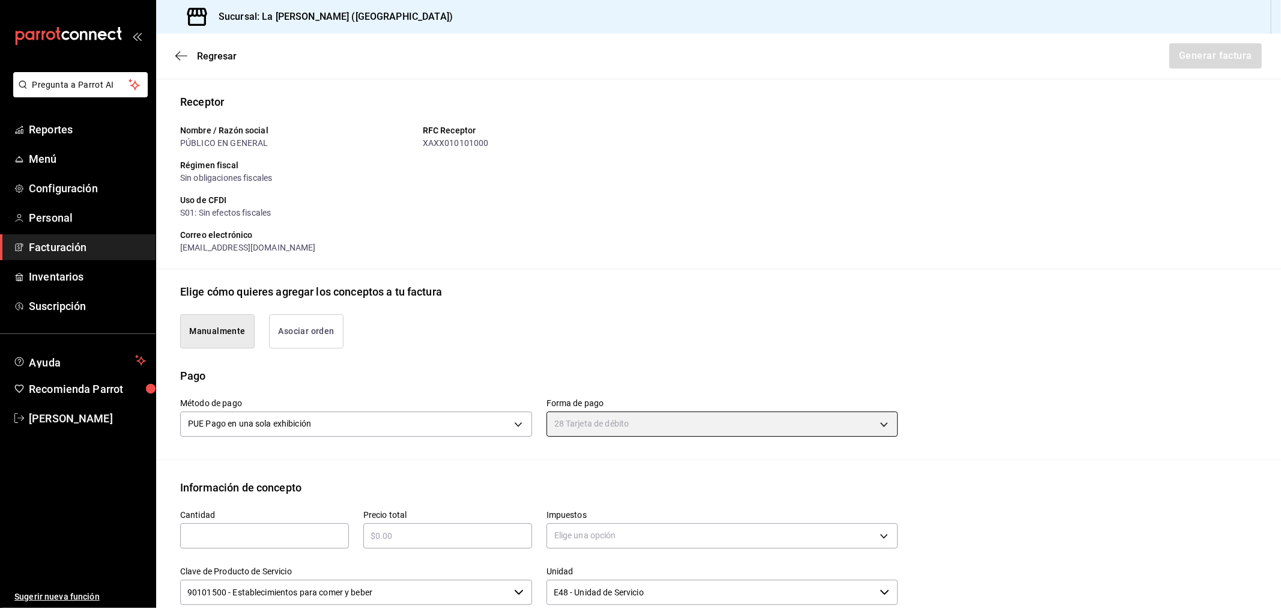
type input "28"
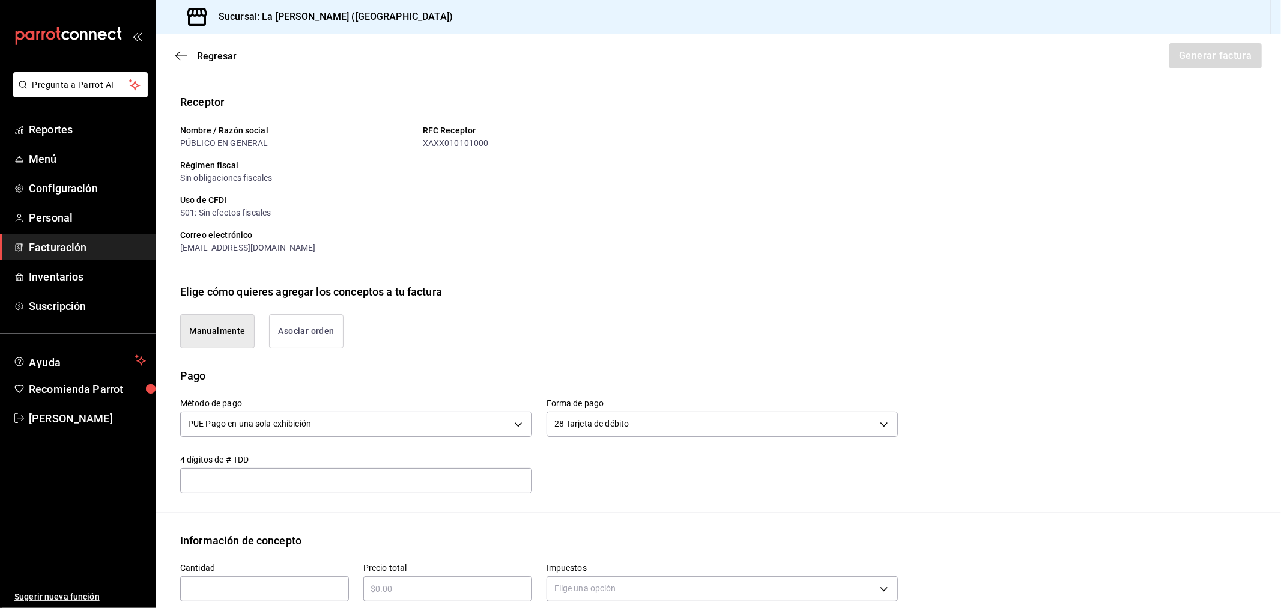
click at [313, 547] on div "​" at bounding box center [264, 588] width 169 height 25
type input "1"
type input "$16922"
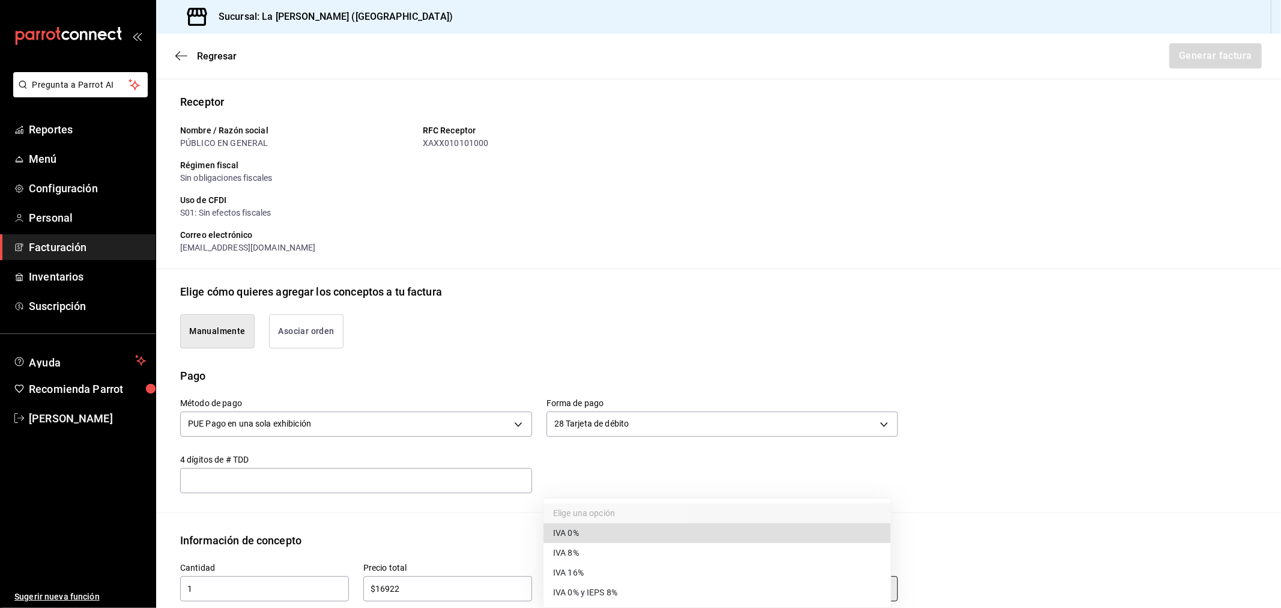
type input "IVA_0"
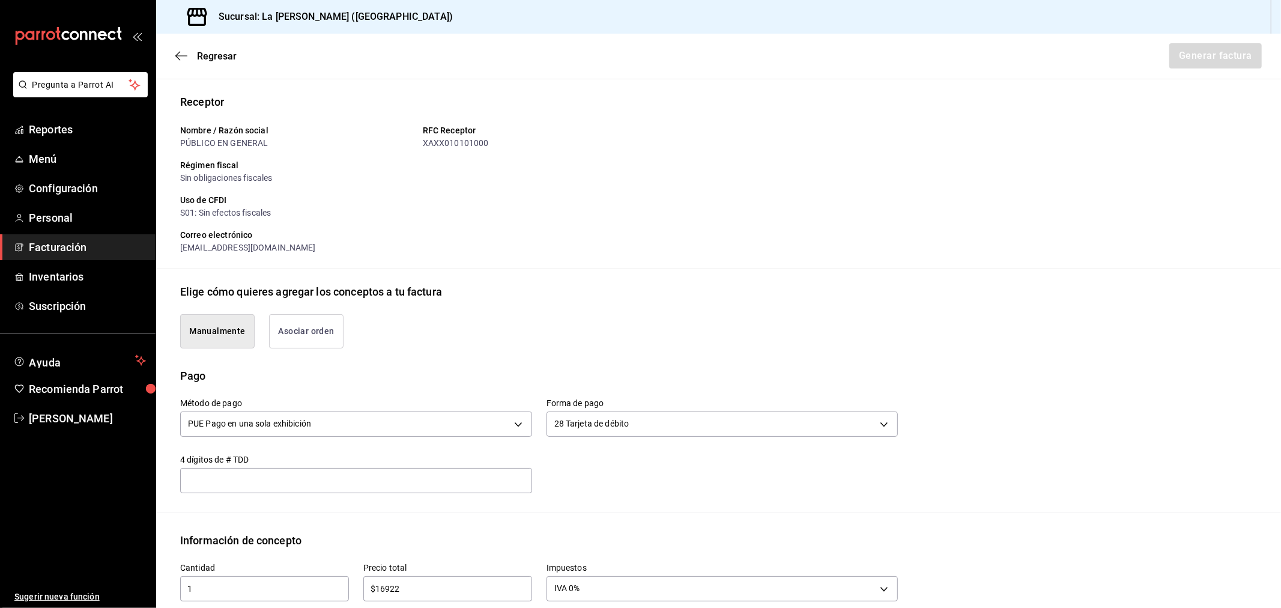
scroll to position [386, 0]
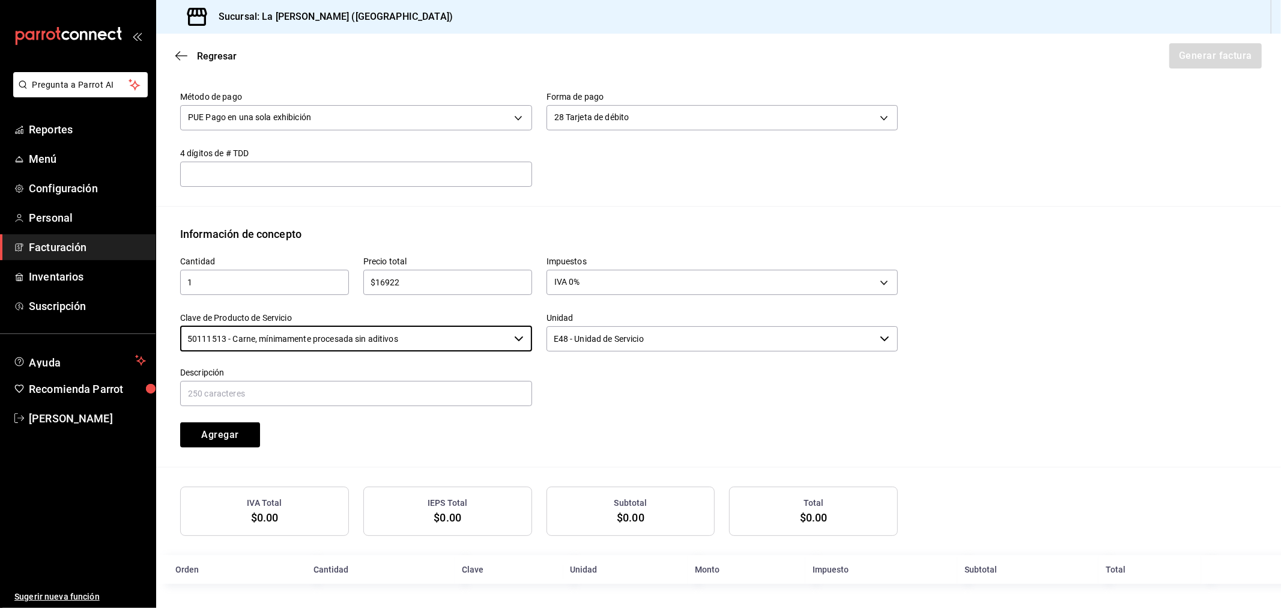
type input "50111513 - Carne, mínimamente procesada sin aditivos"
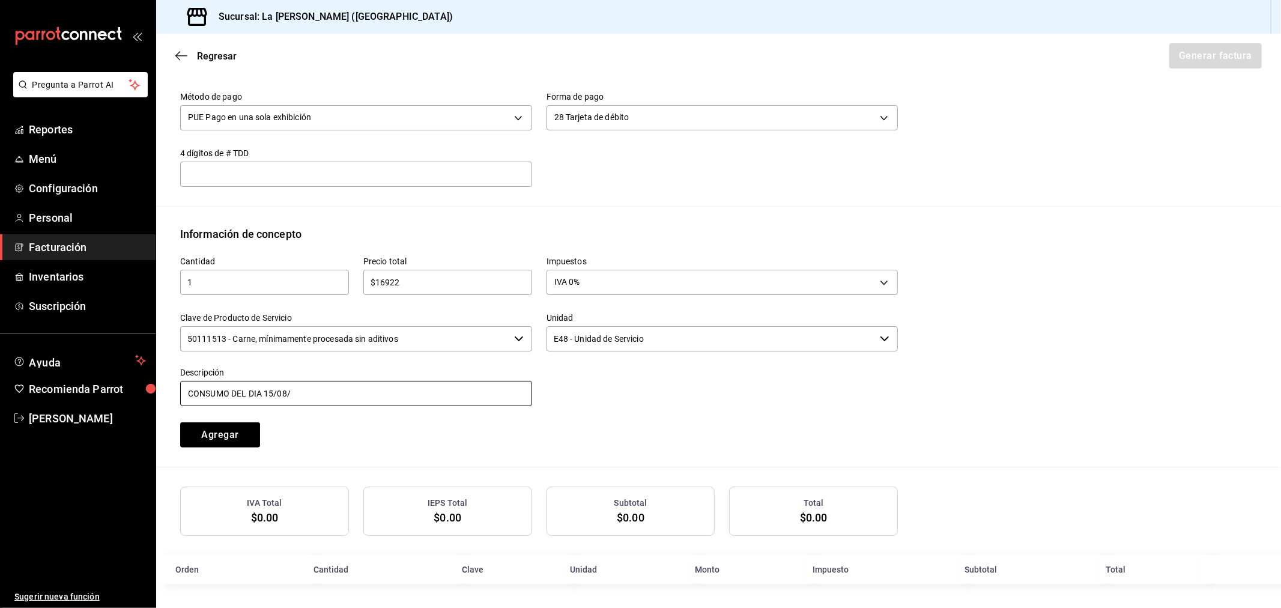
type input "CONSUMO DEL DIA [DATE]"
click at [180, 422] on button "Agregar" at bounding box center [220, 434] width 80 height 25
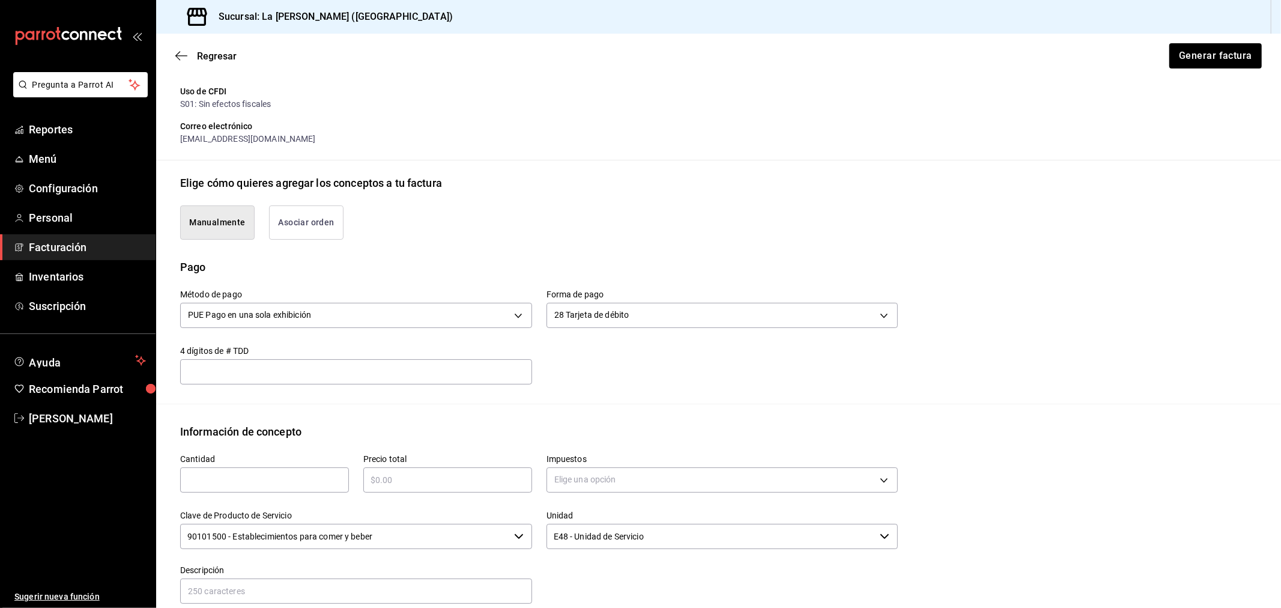
scroll to position [185, 0]
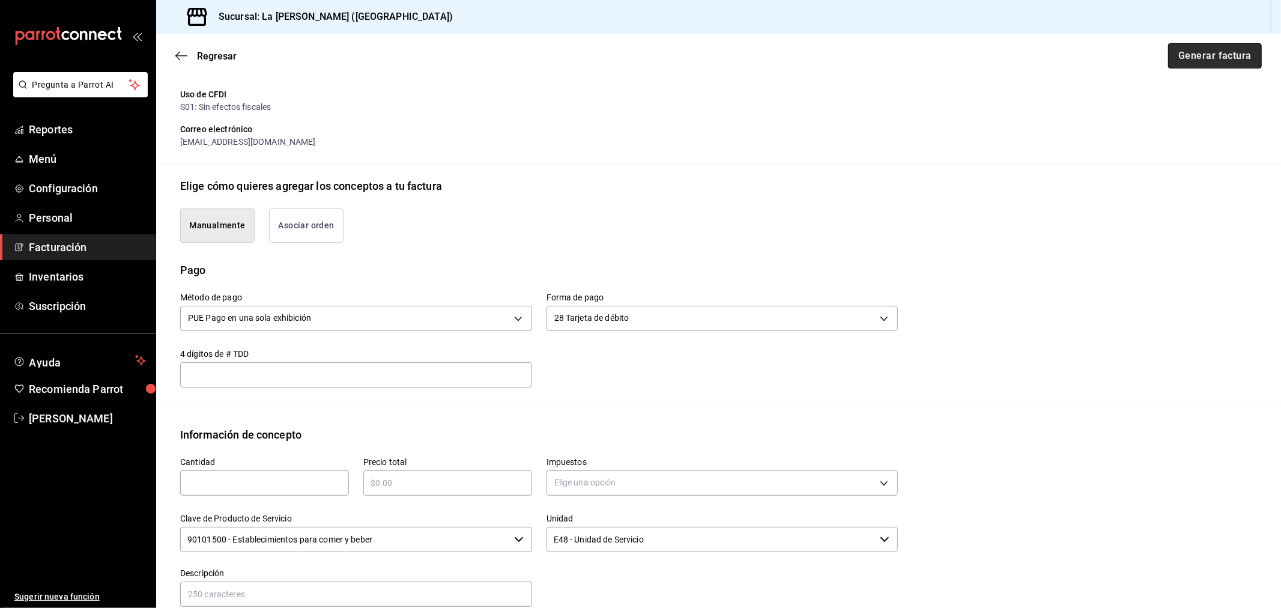
click at [1152, 55] on button "Generar factura" at bounding box center [1215, 55] width 94 height 25
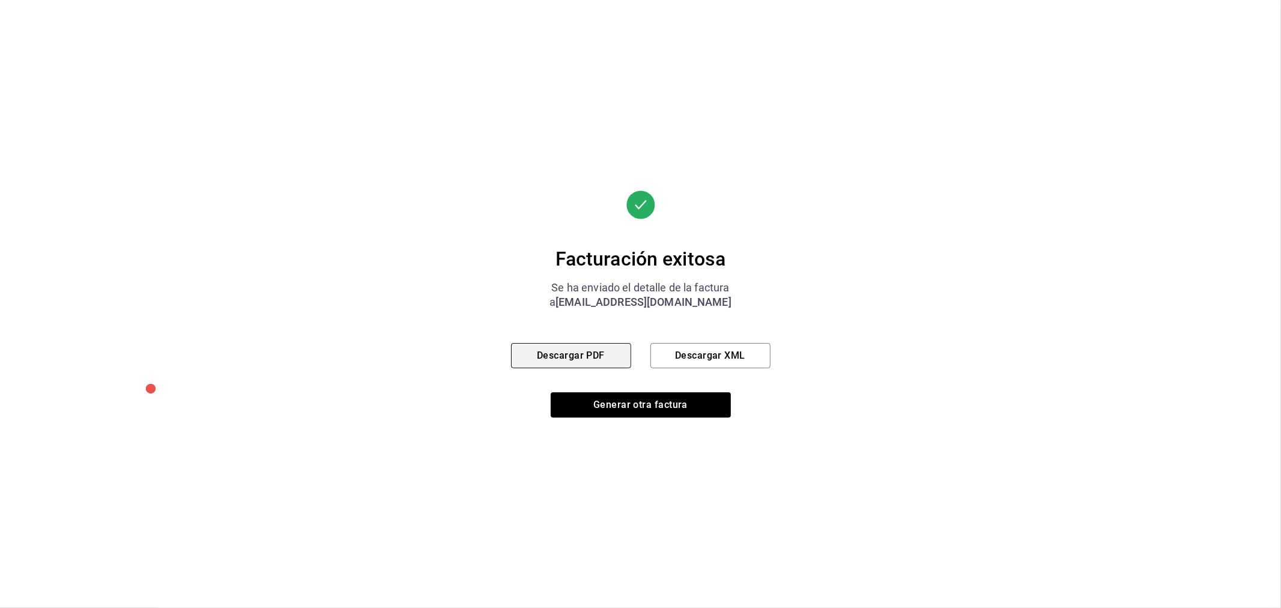
click at [535, 356] on button "Descargar PDF" at bounding box center [571, 355] width 120 height 25
click at [640, 388] on div "Facturación exitosa Se ha enviado el detalle de la factura a [EMAIL_ADDRESS][DO…" at bounding box center [640, 303] width 259 height 227
click at [641, 393] on button "Generar otra factura" at bounding box center [641, 404] width 180 height 25
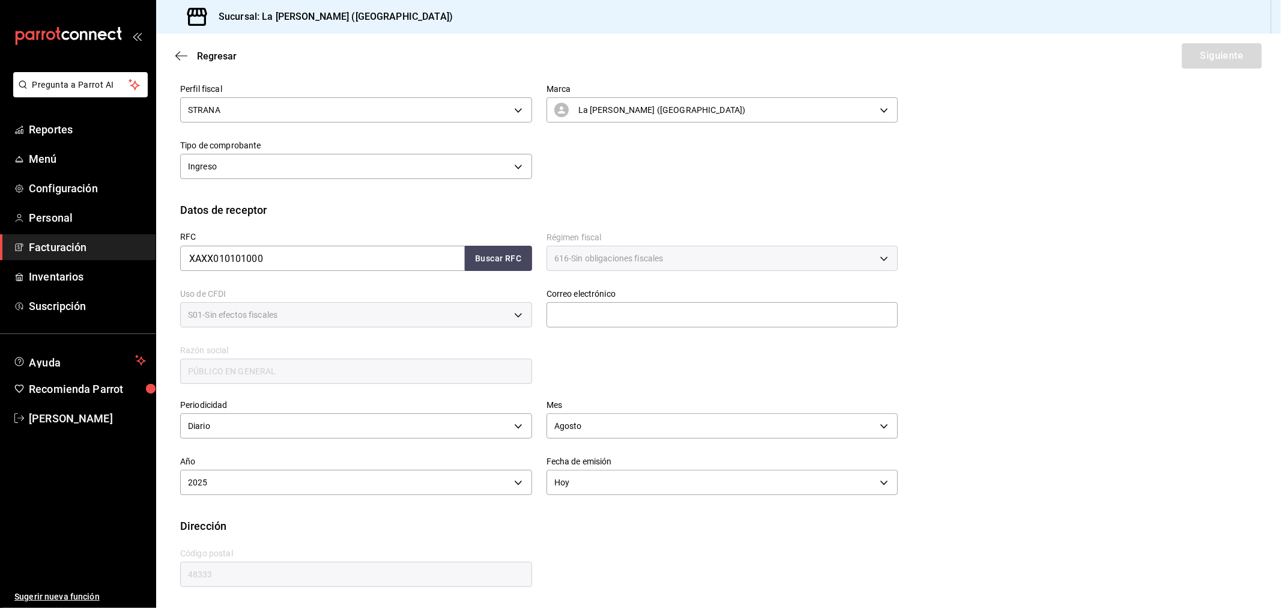
scroll to position [79, 0]
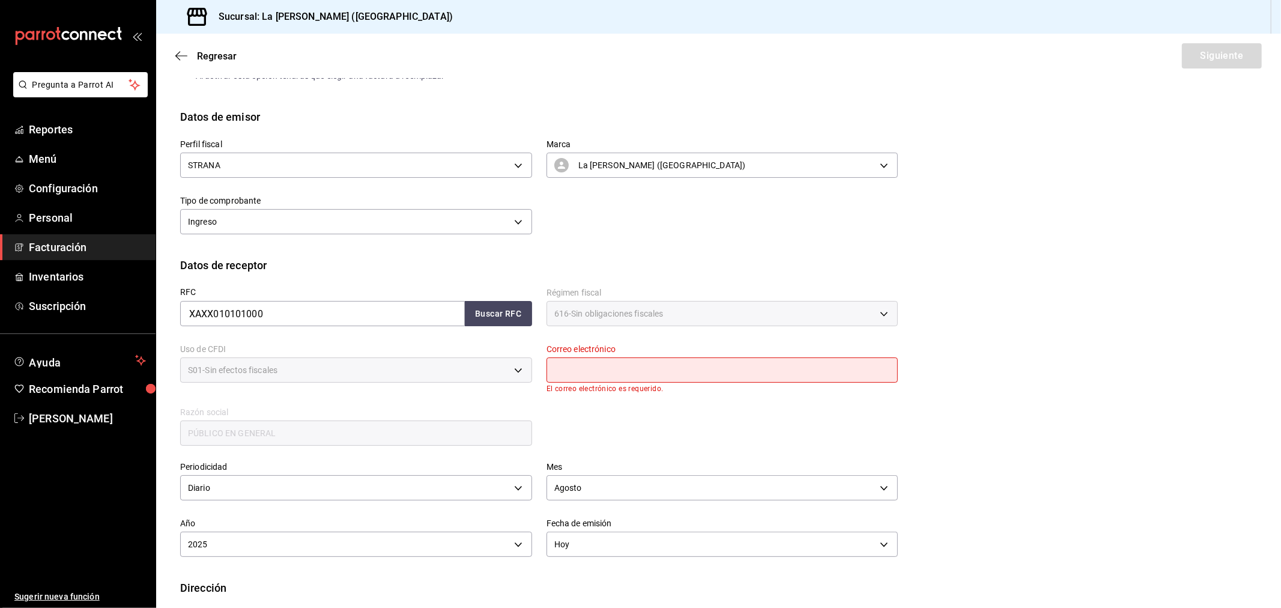
click at [631, 376] on input "text" at bounding box center [723, 369] width 352 height 25
type input "[EMAIL_ADDRESS][DOMAIN_NAME]"
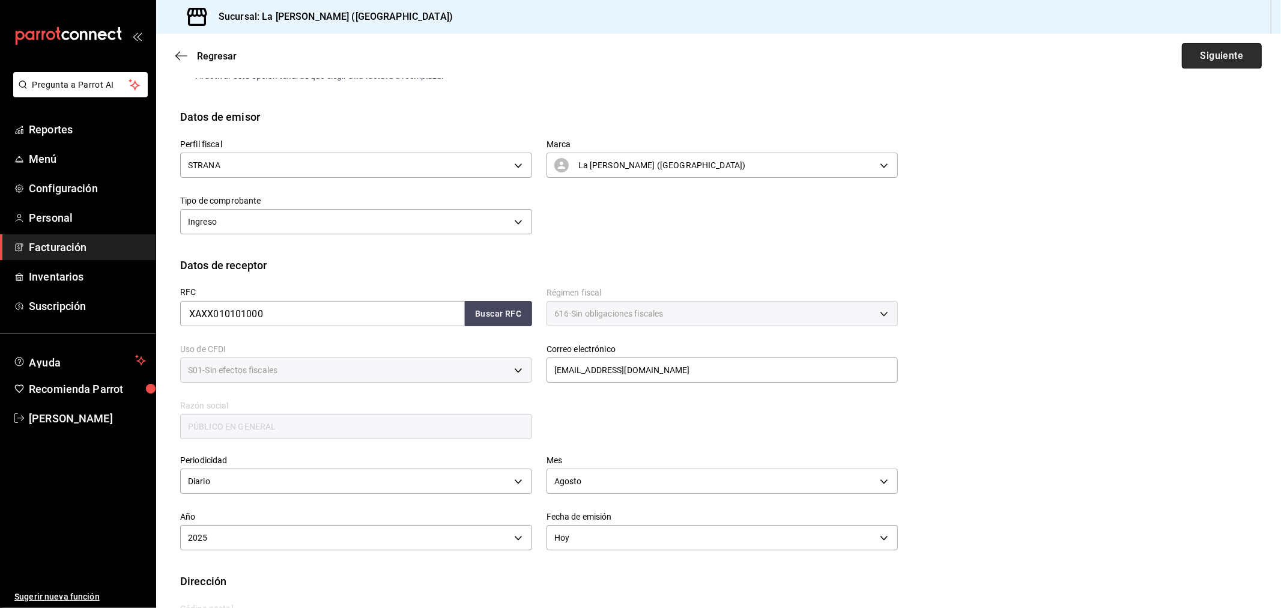
click at [1152, 46] on button "Siguiente" at bounding box center [1222, 55] width 80 height 25
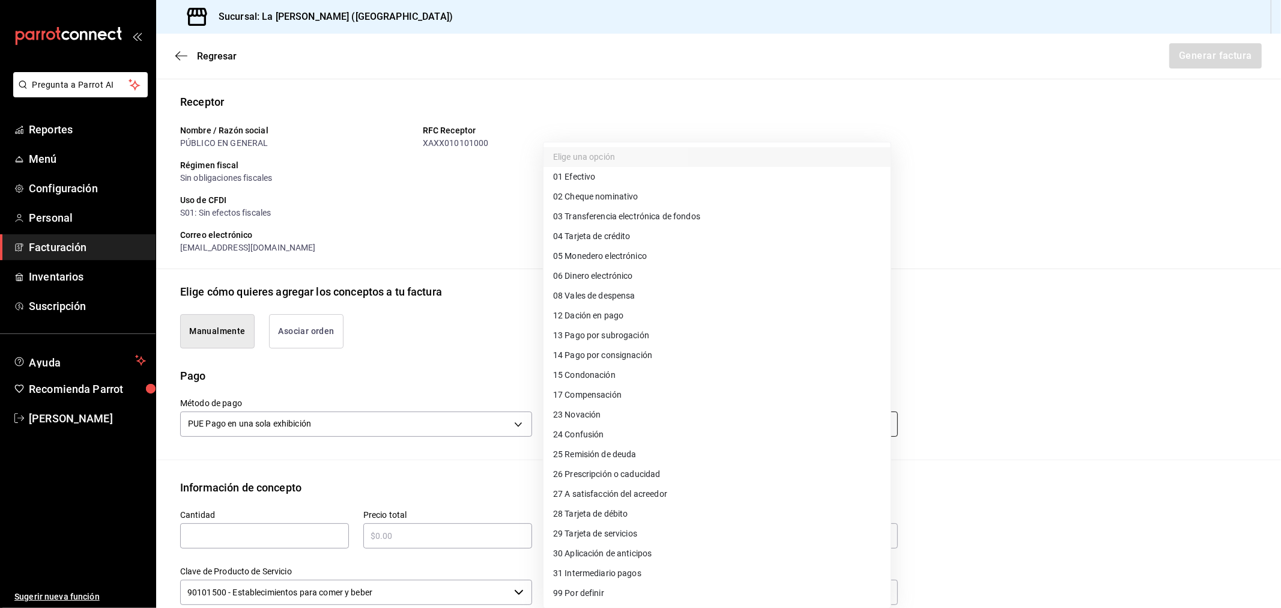
click at [583, 434] on body "Pregunta a Parrot AI Reportes Menú Configuración Personal Facturación Inventari…" at bounding box center [640, 304] width 1281 height 608
click at [658, 241] on li "04 Tarjeta de crédito" at bounding box center [717, 236] width 347 height 20
type input "04"
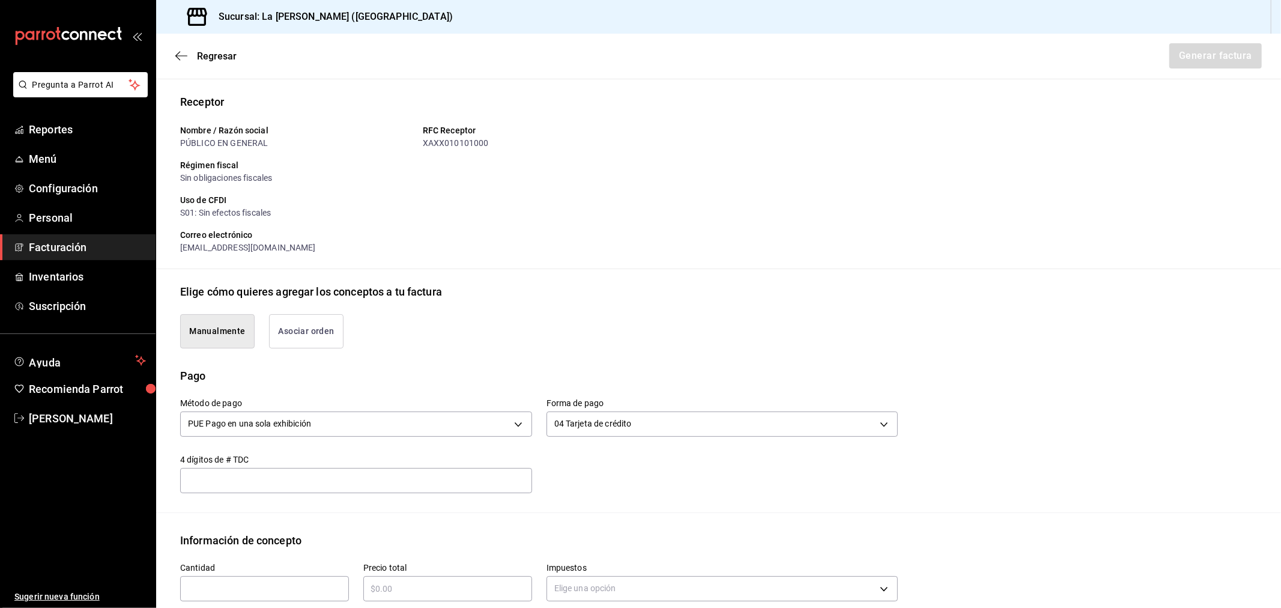
click at [268, 547] on input "text" at bounding box center [264, 588] width 169 height 14
type input "1"
type input "$115140.52"
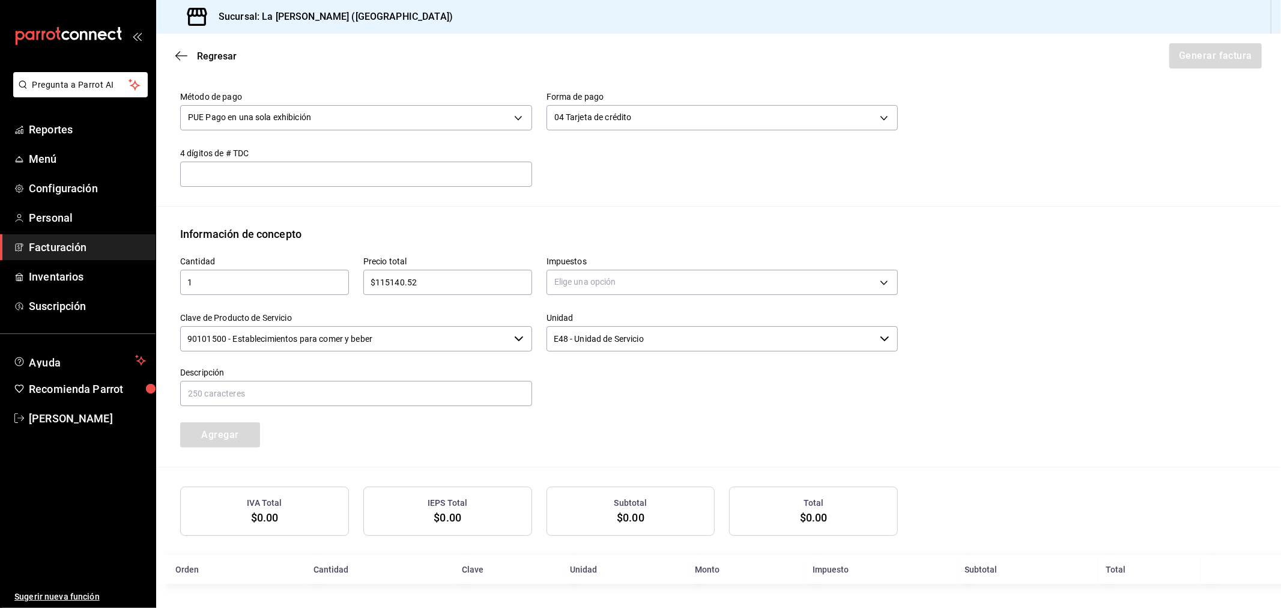
click at [436, 278] on input "$115140.52" at bounding box center [447, 282] width 169 height 14
type input "$115140.58"
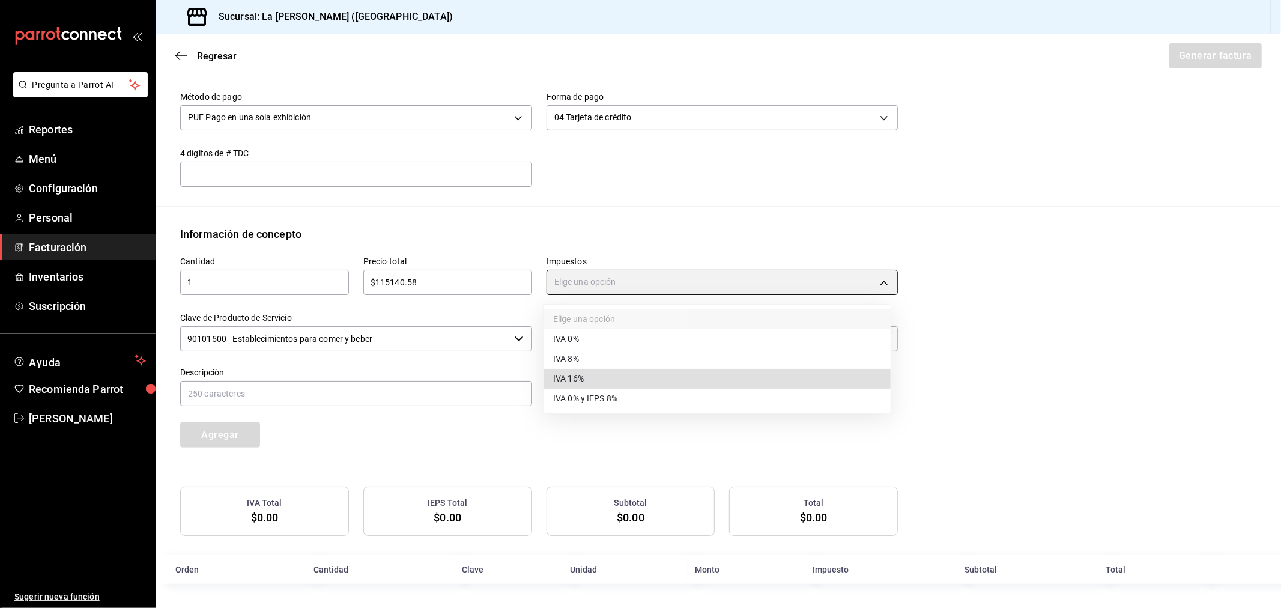
type input "IVA_16"
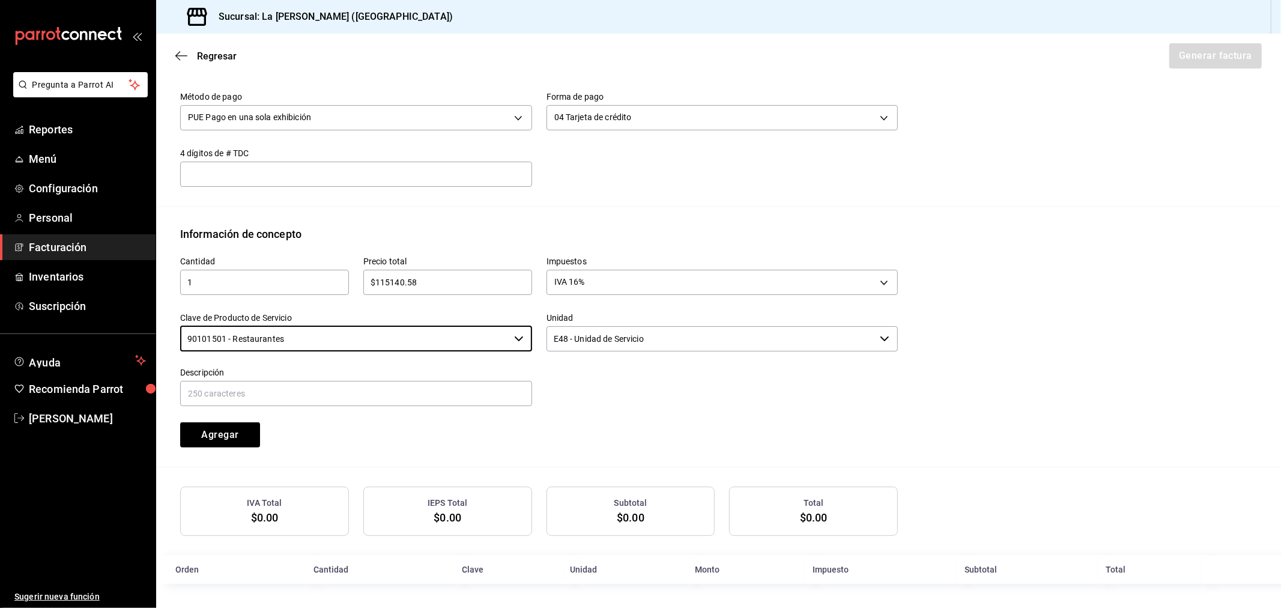
type input "90101501 - Restaurantes"
click at [446, 387] on input "text" at bounding box center [356, 393] width 352 height 25
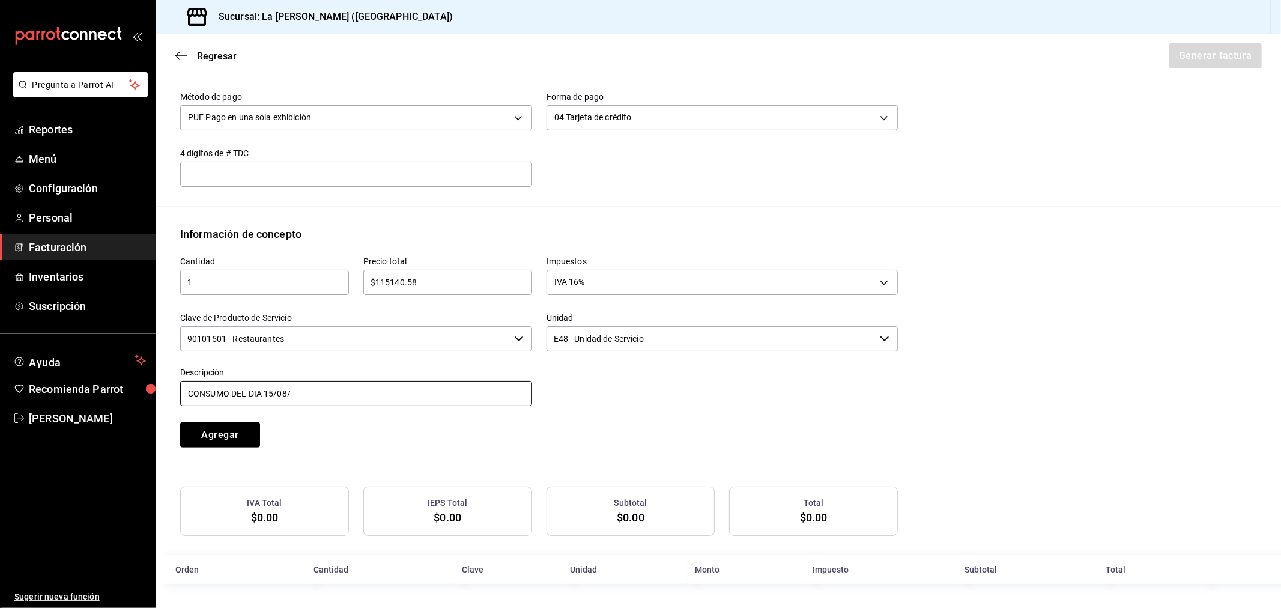
type input "CONSUMO DEL DIA [DATE]"
click at [180, 422] on button "Agregar" at bounding box center [220, 434] width 80 height 25
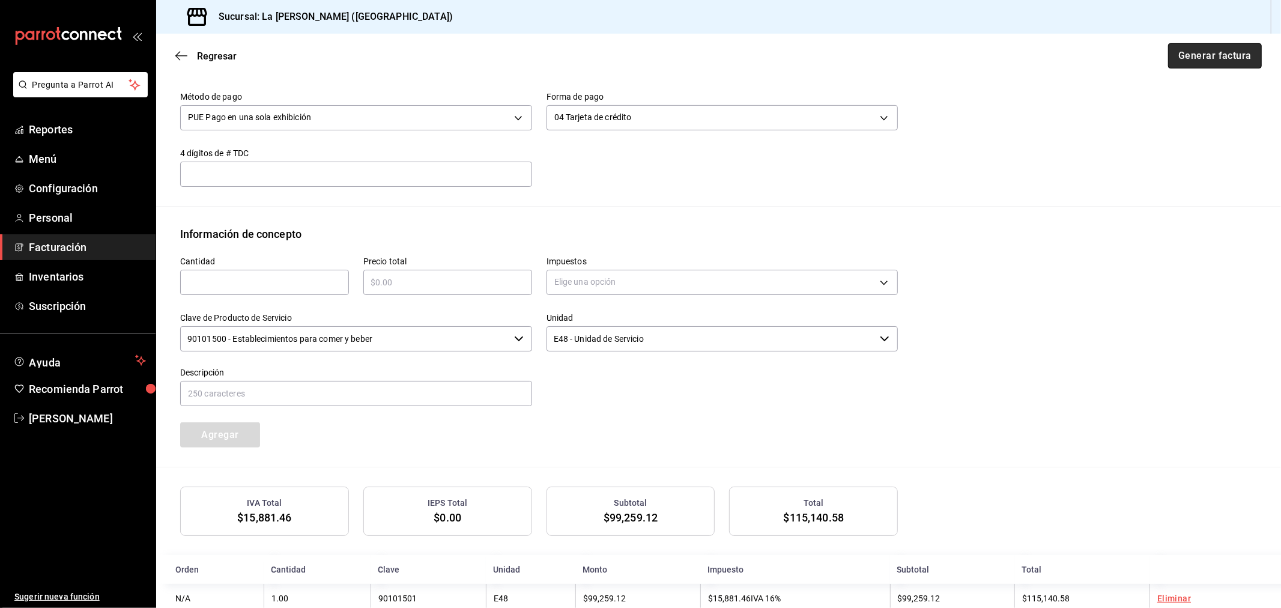
click at [1152, 55] on button "Generar factura" at bounding box center [1215, 55] width 94 height 25
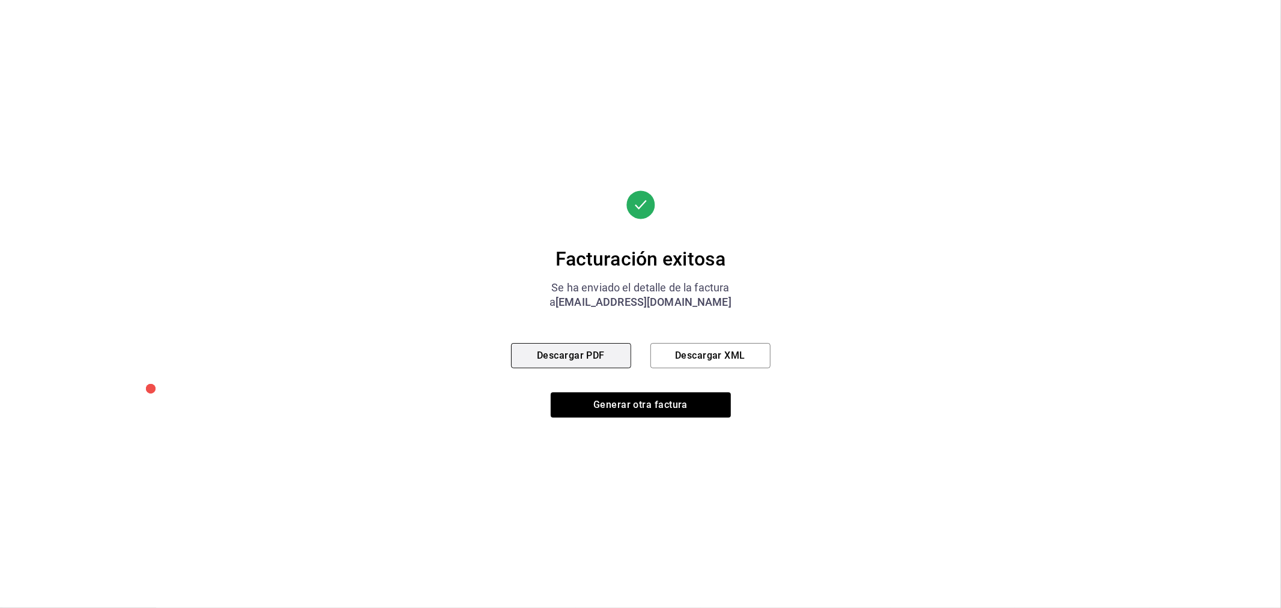
click at [573, 368] on button "Descargar PDF" at bounding box center [571, 355] width 120 height 25
click at [661, 407] on button "Generar otra factura" at bounding box center [641, 404] width 180 height 25
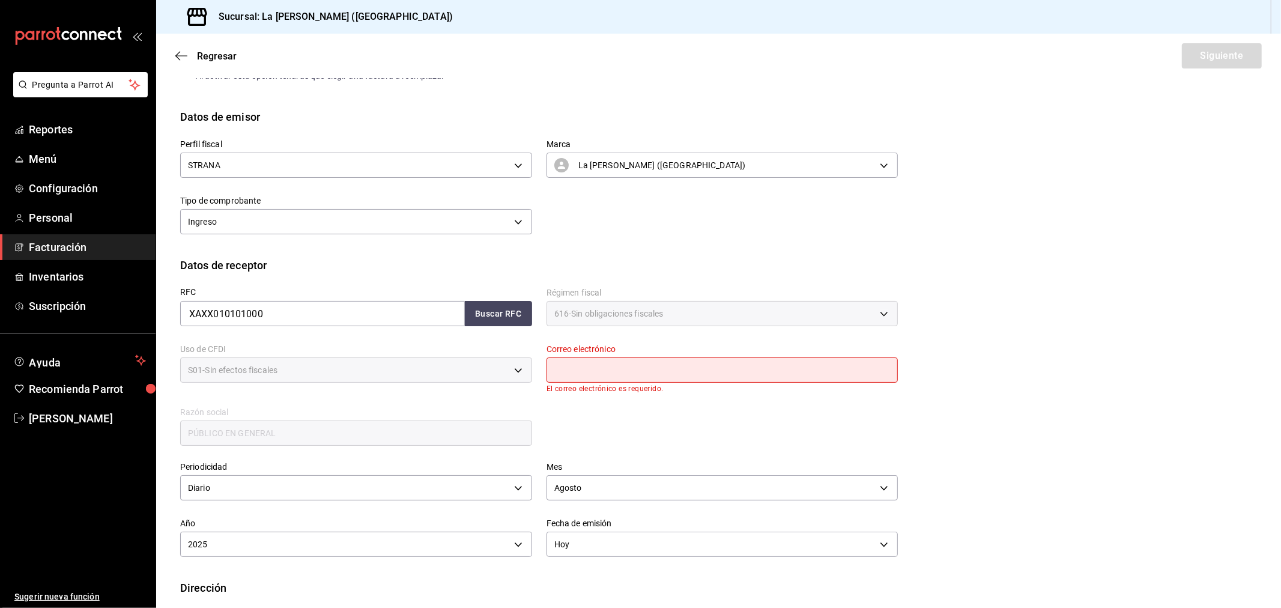
click at [711, 342] on div "Correo electrónico El correo electrónico es requerido." at bounding box center [715, 361] width 366 height 63
click at [728, 369] on input "text" at bounding box center [723, 369] width 352 height 25
type input "[EMAIL_ADDRESS][DOMAIN_NAME]"
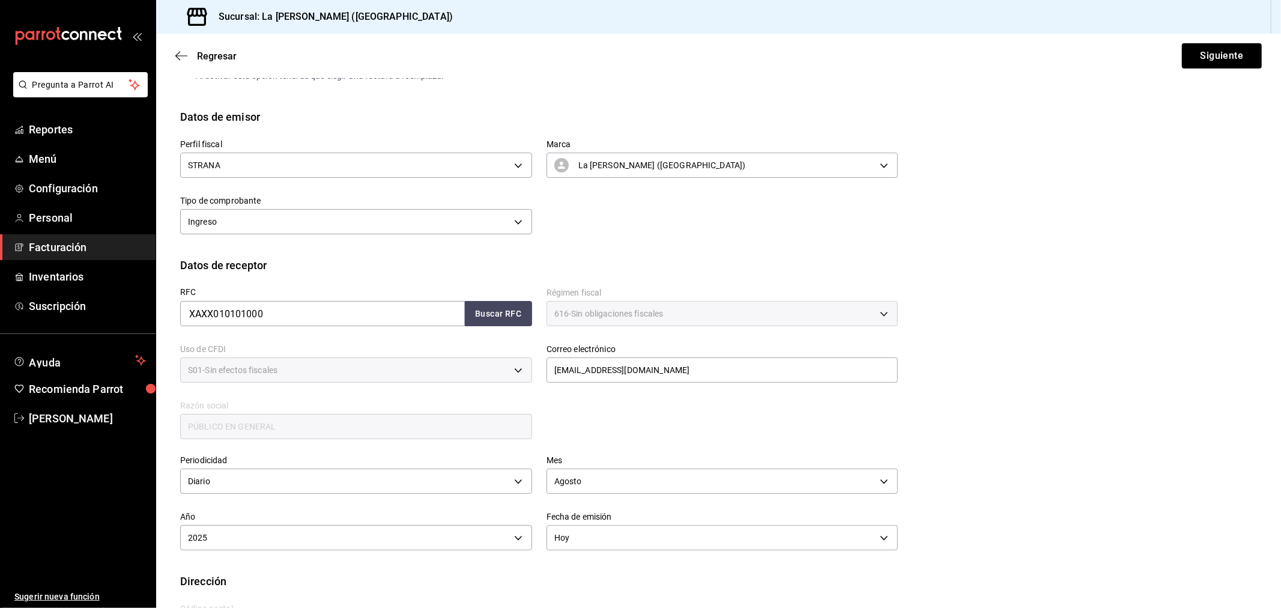
click at [1152, 39] on div "Regresar Siguiente" at bounding box center [718, 56] width 1125 height 44
click at [1152, 50] on button "Siguiente" at bounding box center [1222, 55] width 80 height 25
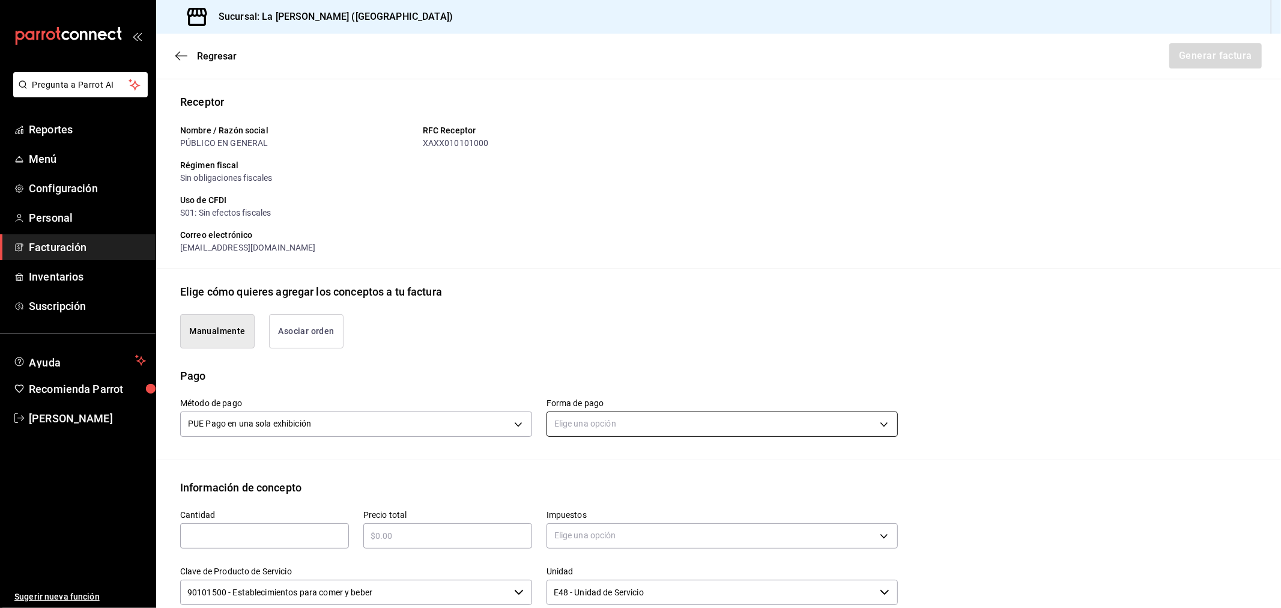
click at [694, 422] on body "Pregunta a Parrot AI Reportes Menú Configuración Personal Facturación Inventari…" at bounding box center [640, 304] width 1281 height 608
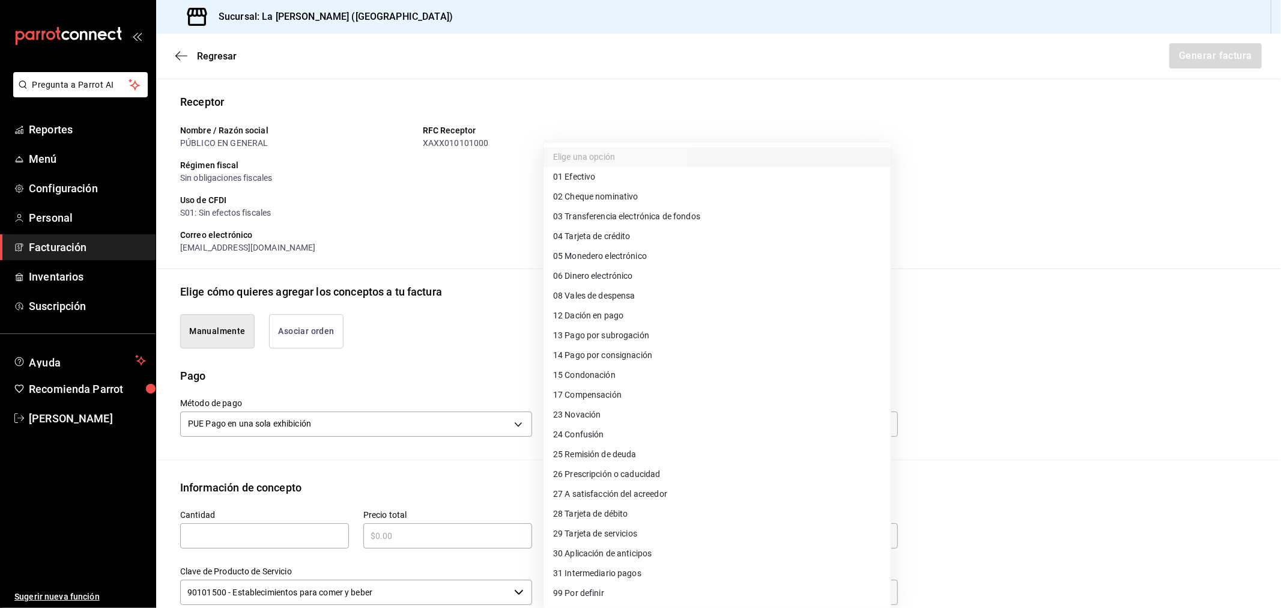
click at [659, 507] on li "28 Tarjeta de débito" at bounding box center [717, 514] width 347 height 20
type input "28"
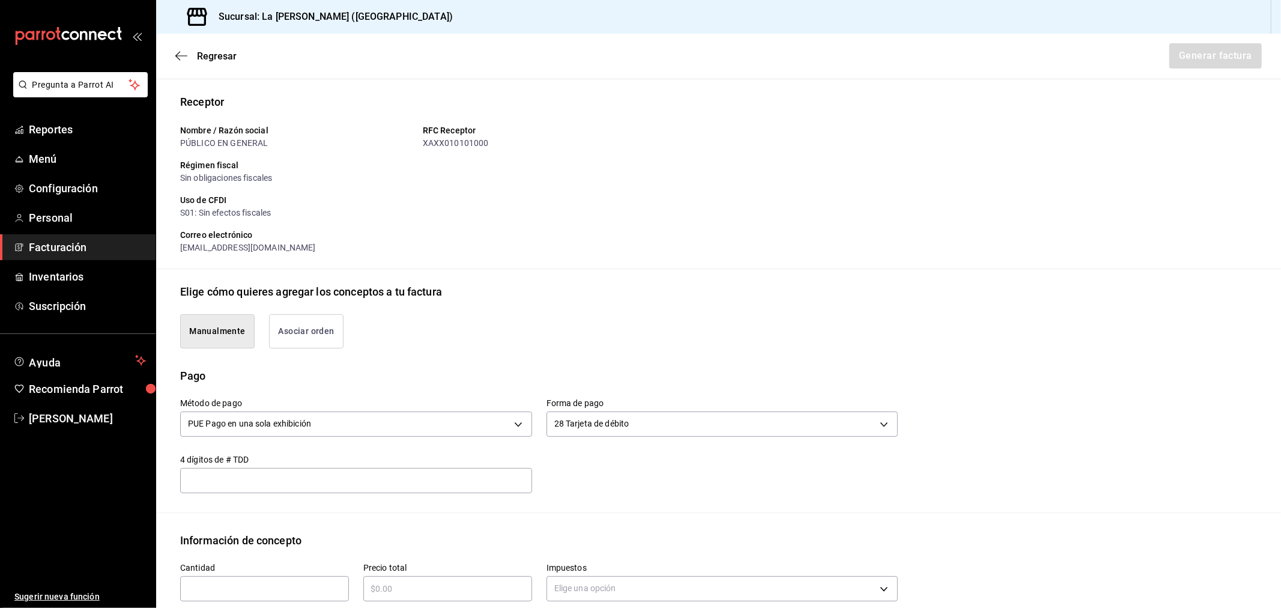
click at [237, 547] on input "text" at bounding box center [264, 588] width 169 height 14
type input "1"
type input "$94793.56"
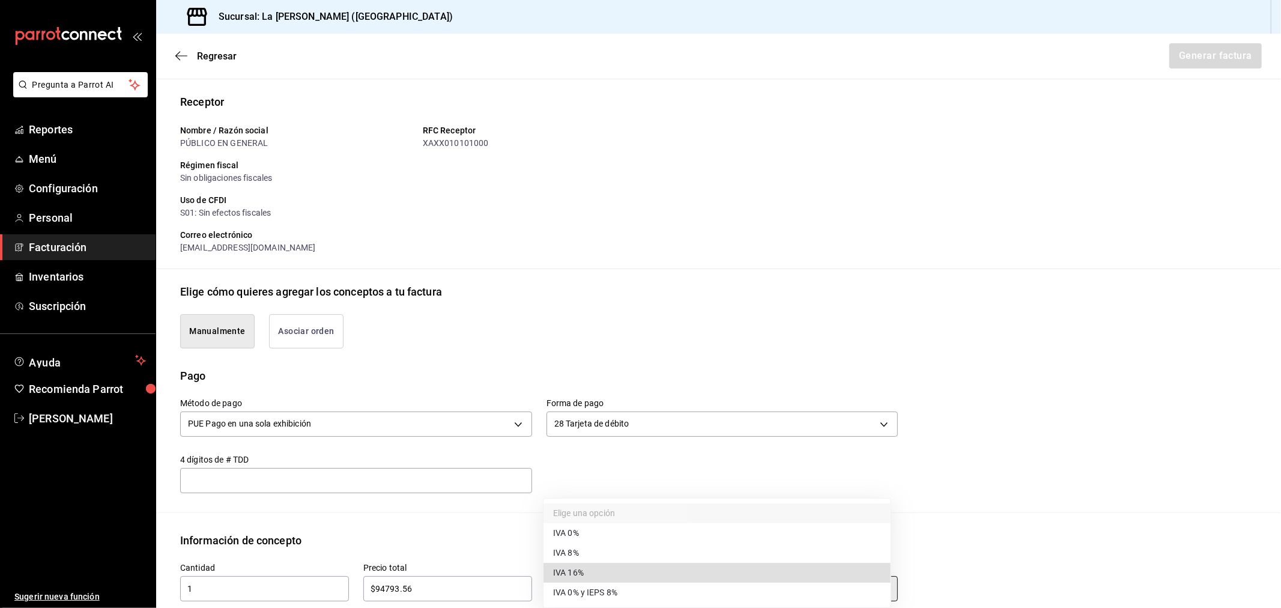
type input "IVA_16"
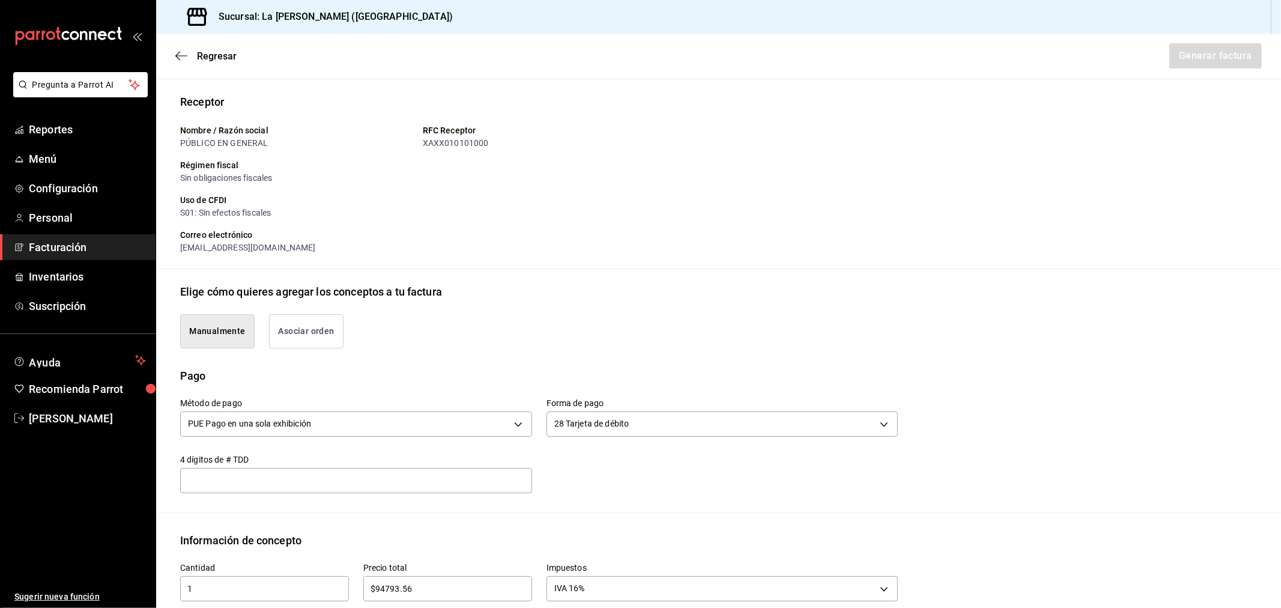
scroll to position [386, 0]
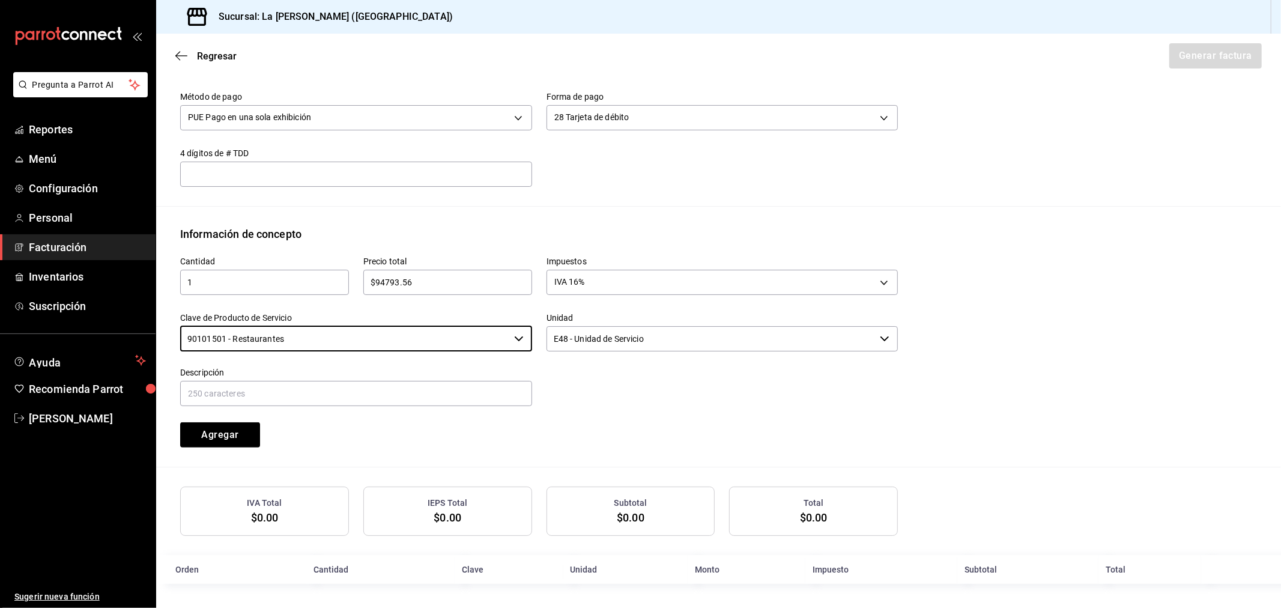
type input "90101501 - Restaurantes"
click at [422, 387] on input "text" at bounding box center [356, 393] width 352 height 25
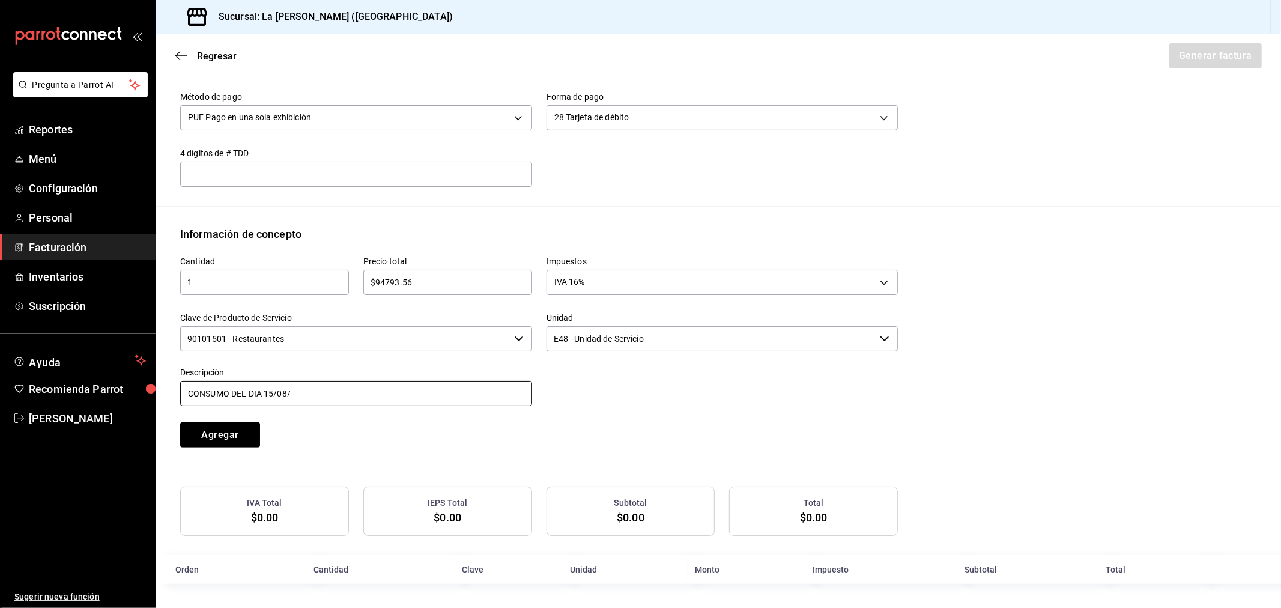
type input "CONSUMO DEL DIA [DATE]"
click at [180, 422] on button "Agregar" at bounding box center [220, 434] width 80 height 25
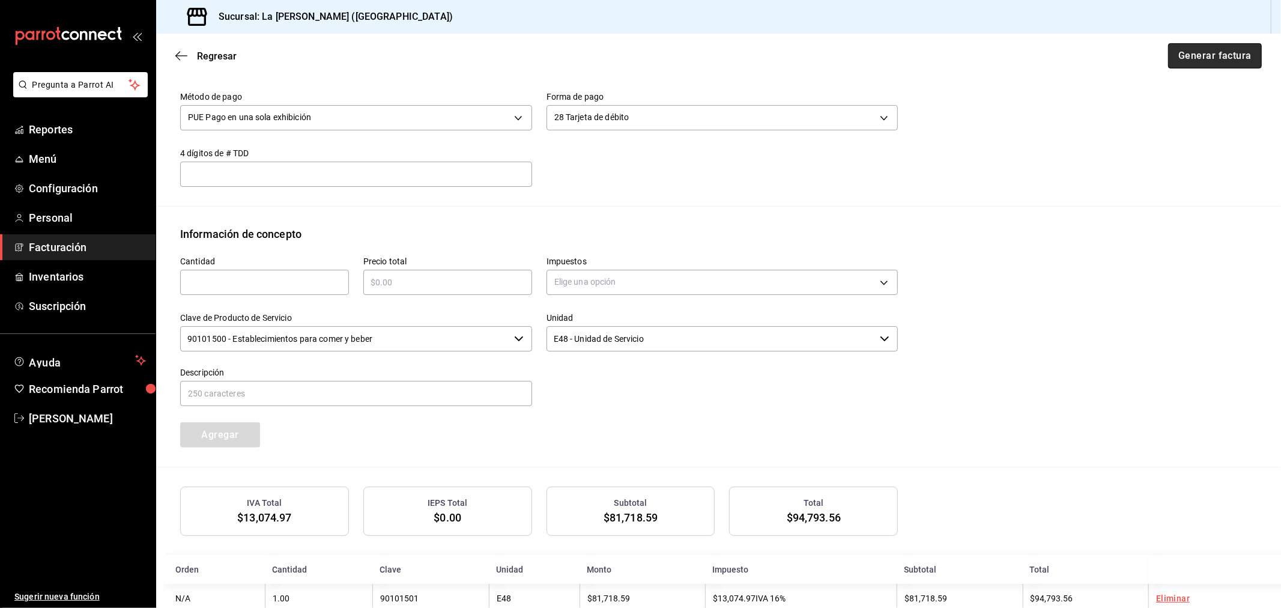
click at [1152, 56] on button "Generar factura" at bounding box center [1215, 55] width 94 height 25
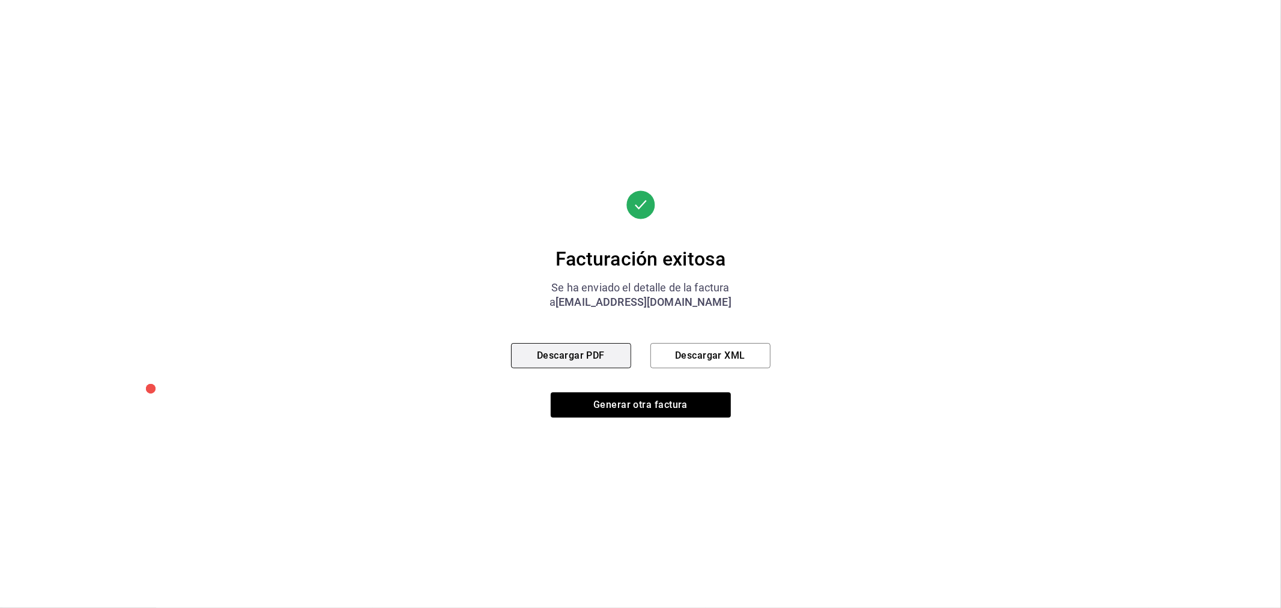
click at [584, 343] on button "Descargar PDF" at bounding box center [571, 355] width 120 height 25
click at [644, 407] on button "Generar otra factura" at bounding box center [641, 404] width 180 height 25
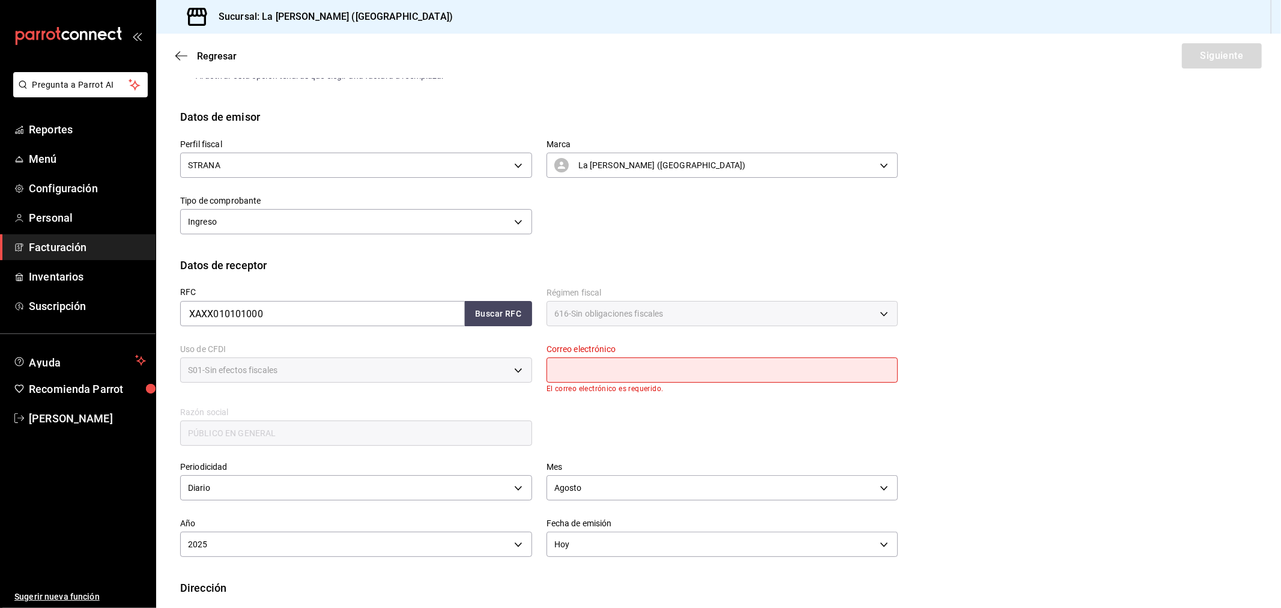
drag, startPoint x: 692, startPoint y: 375, endPoint x: 519, endPoint y: 413, distance: 177.1
click at [692, 375] on input "text" at bounding box center [723, 369] width 352 height 25
type input "[EMAIL_ADDRESS][DOMAIN_NAME]"
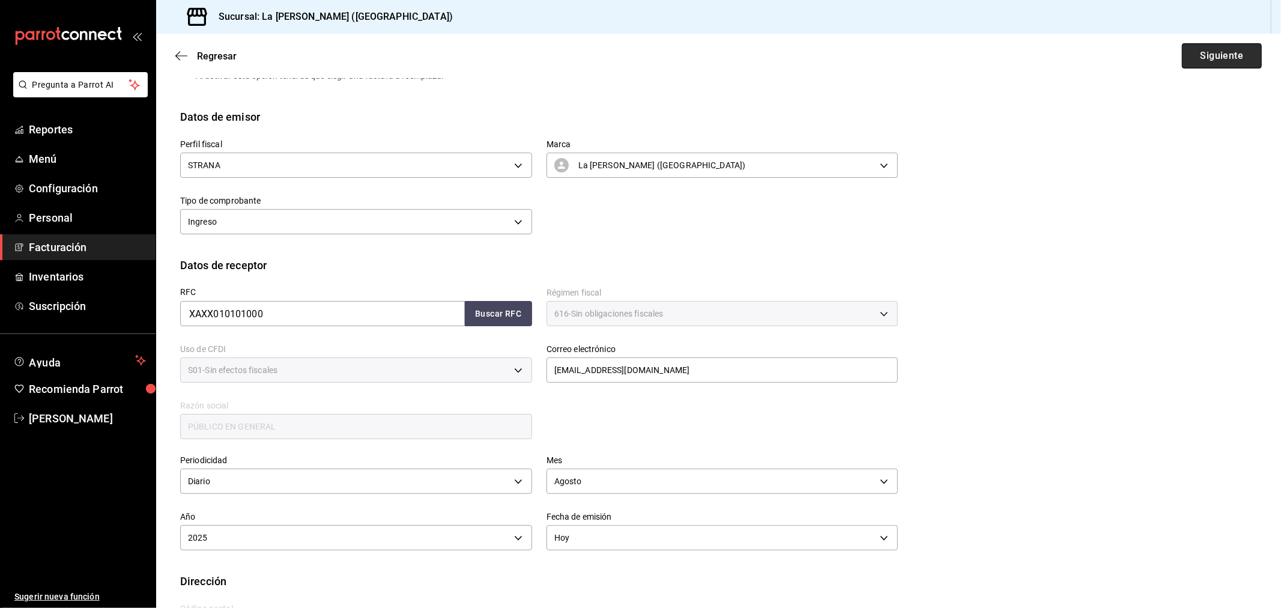
click at [1152, 62] on button "Siguiente" at bounding box center [1222, 55] width 80 height 25
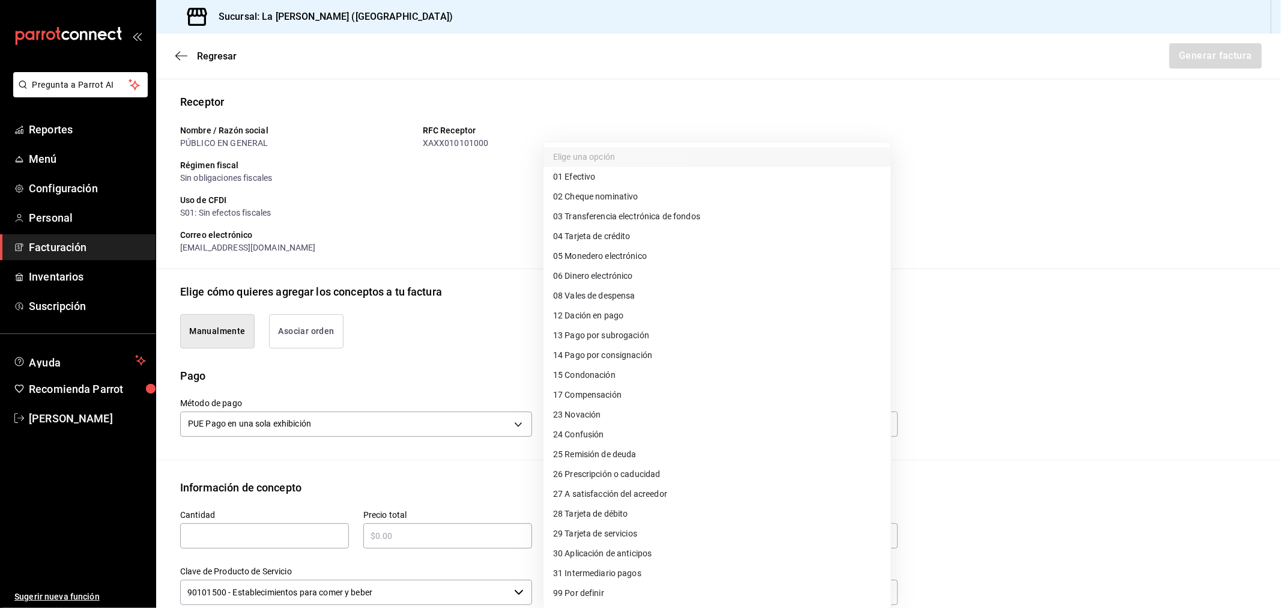
click at [610, 427] on body "Pregunta a Parrot AI Reportes Menú Configuración Personal Facturación Inventari…" at bounding box center [640, 304] width 1281 height 608
click at [640, 235] on li "04 Tarjeta de crédito" at bounding box center [717, 236] width 347 height 20
type input "04"
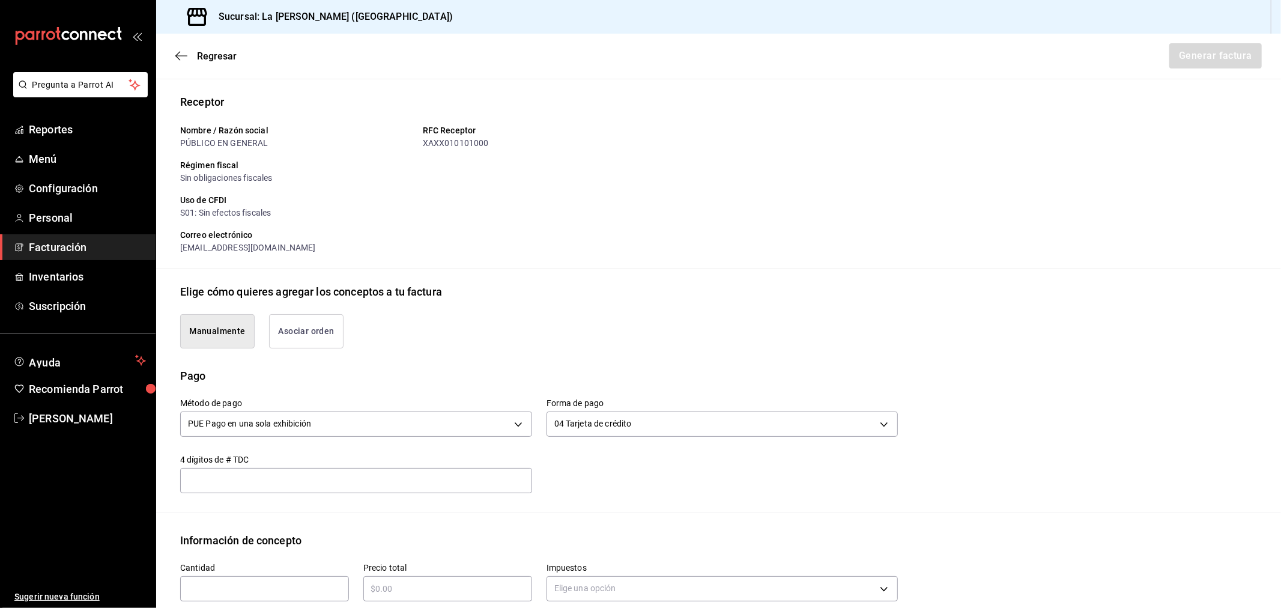
click at [274, 547] on input "text" at bounding box center [264, 588] width 169 height 14
type input "1"
type input "$84360"
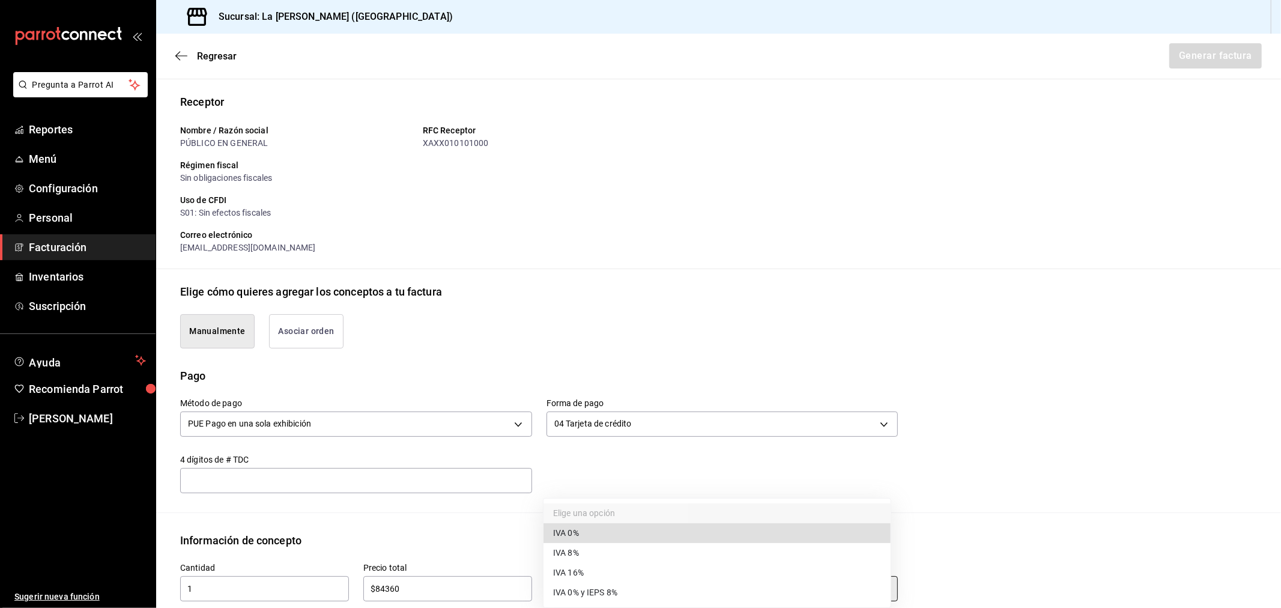
type input "IVA_0"
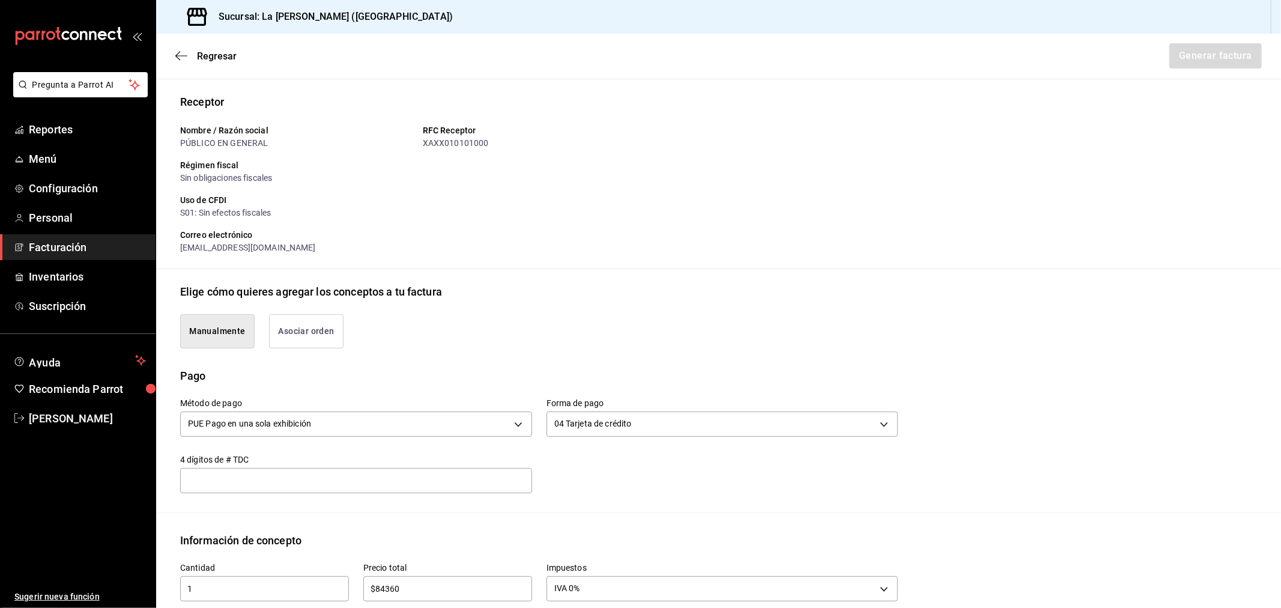
scroll to position [386, 0]
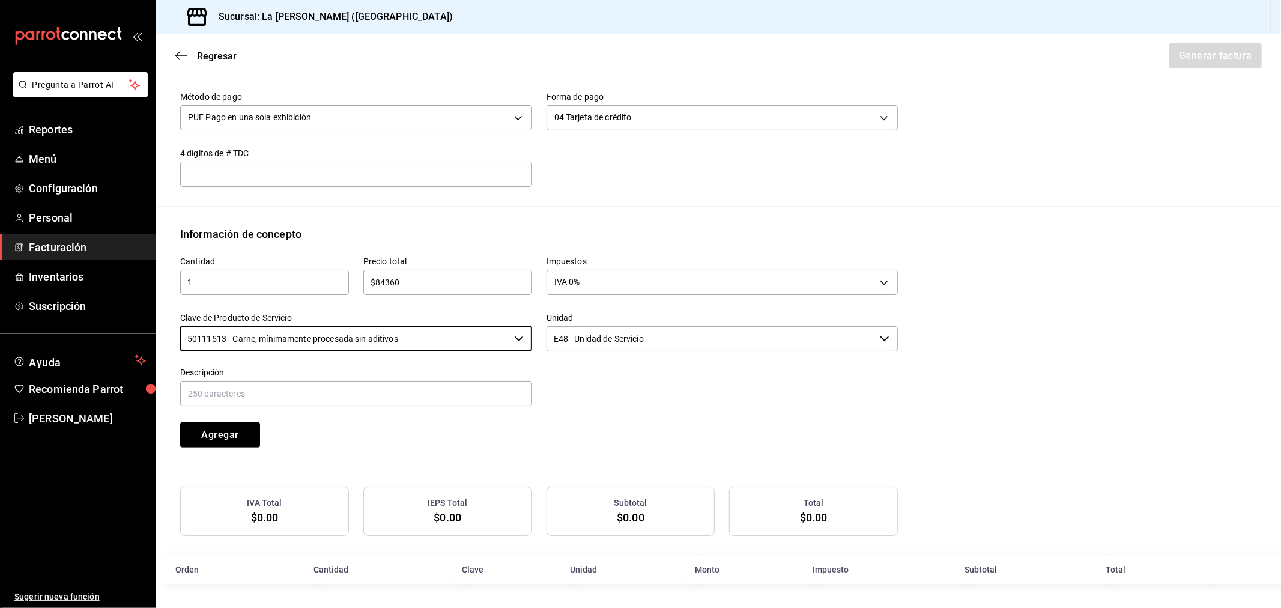
type input "50111513 - Carne, mínimamente procesada sin aditivos"
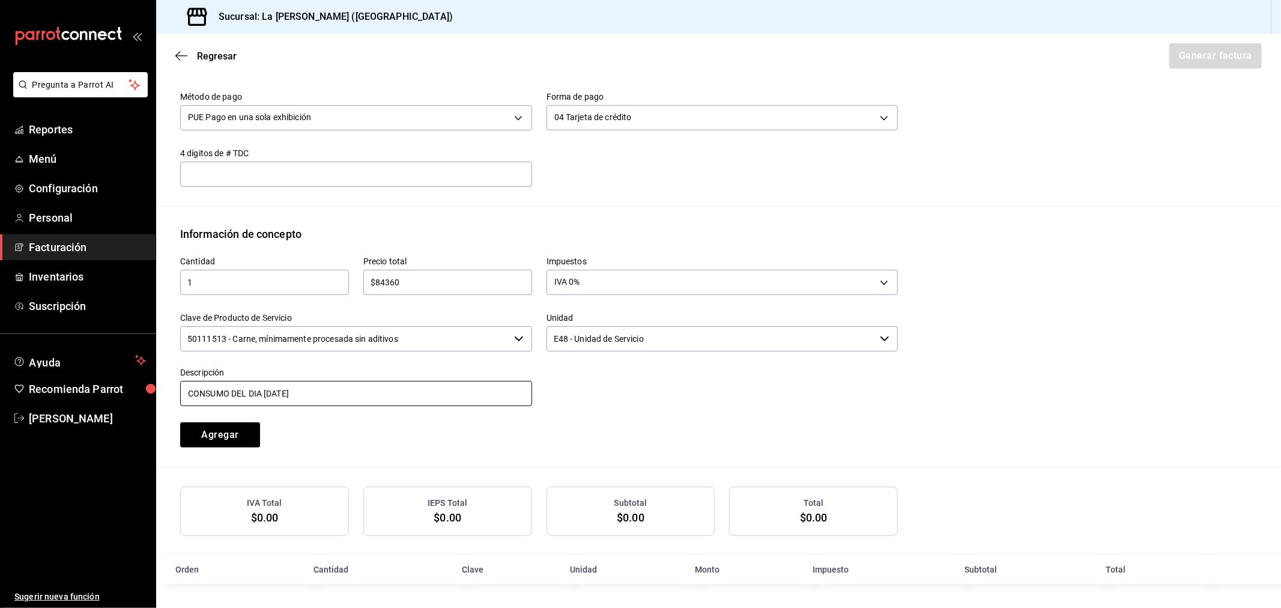
type input "CONSUMO DEL DIA [DATE]"
click at [180, 422] on button "Agregar" at bounding box center [220, 434] width 80 height 25
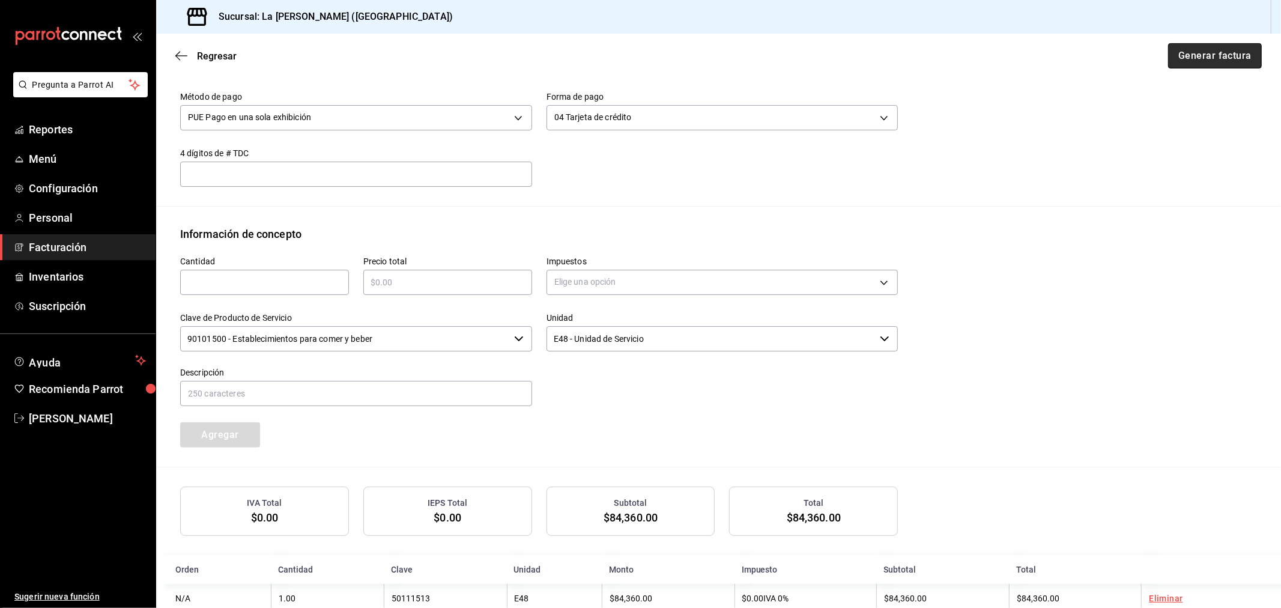
click at [1152, 64] on button "Generar factura" at bounding box center [1215, 55] width 94 height 25
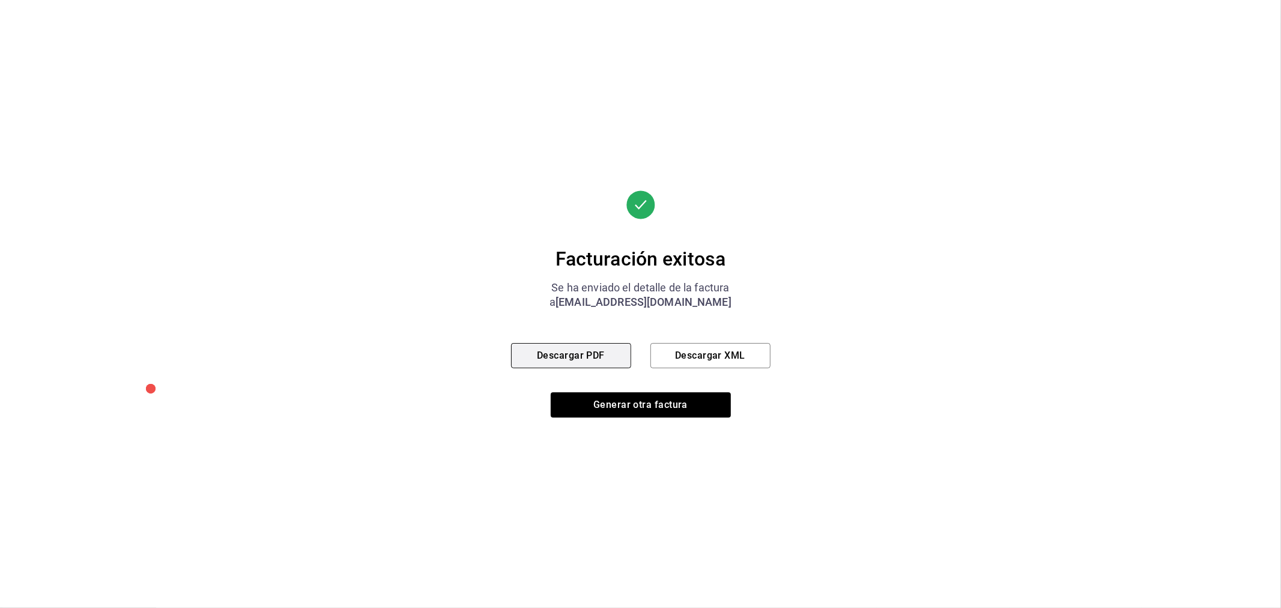
click at [583, 354] on button "Descargar PDF" at bounding box center [571, 355] width 120 height 25
click at [647, 396] on button "Generar otra factura" at bounding box center [641, 404] width 180 height 25
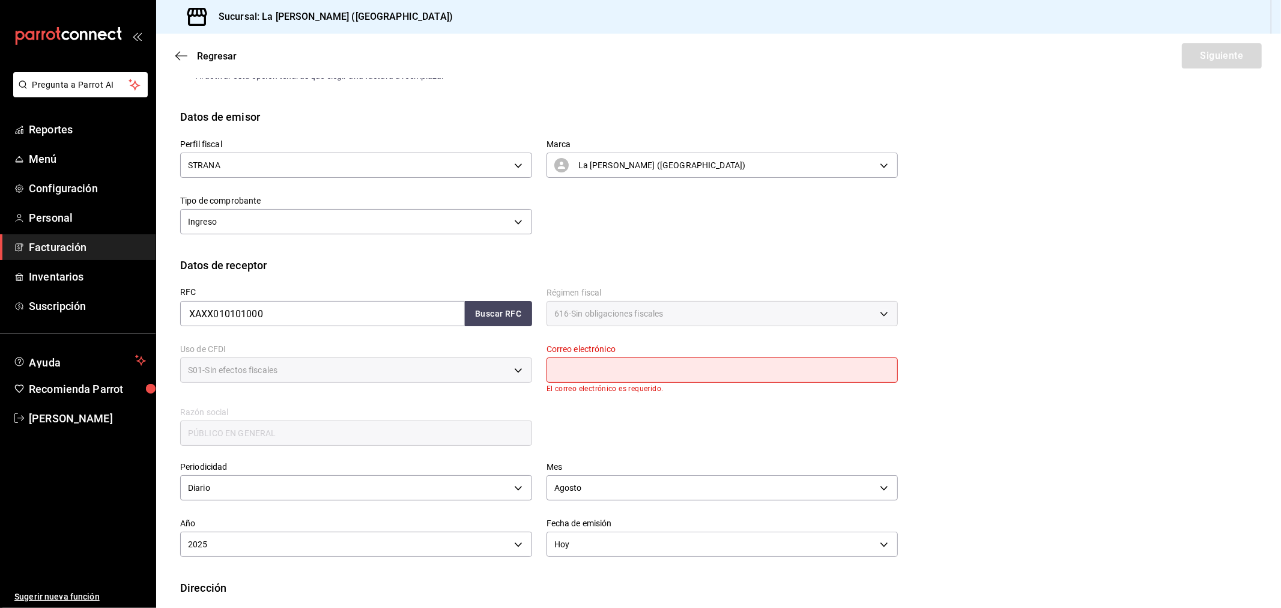
click at [622, 374] on input "text" at bounding box center [723, 369] width 352 height 25
type input "[EMAIL_ADDRESS][DOMAIN_NAME]"
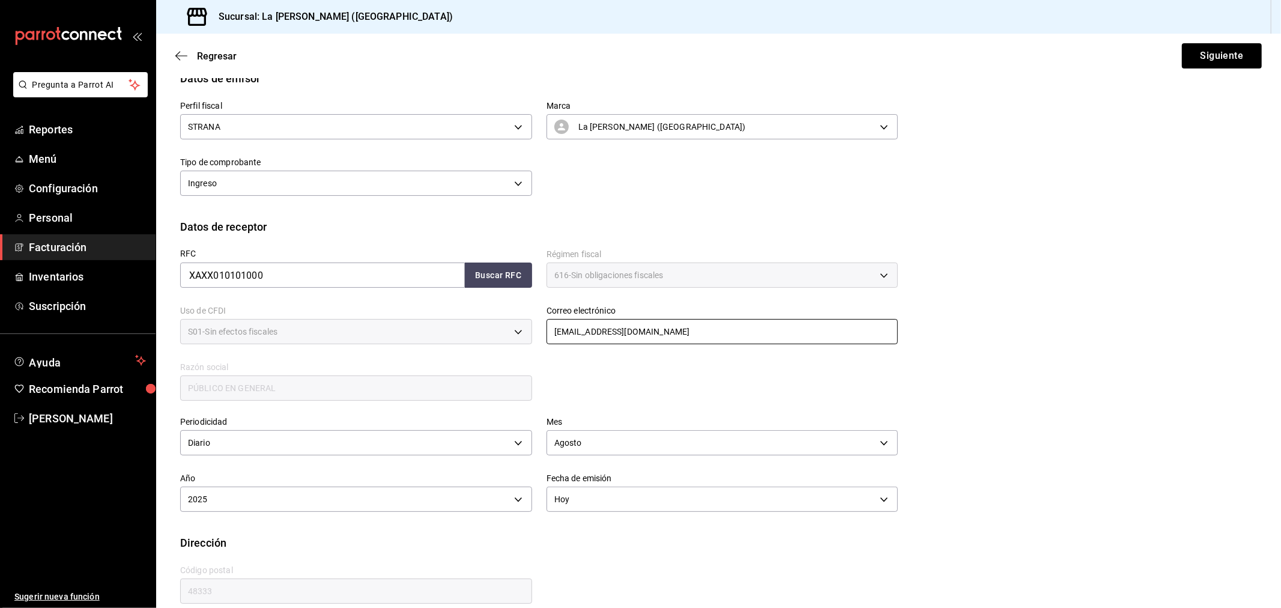
scroll to position [134, 0]
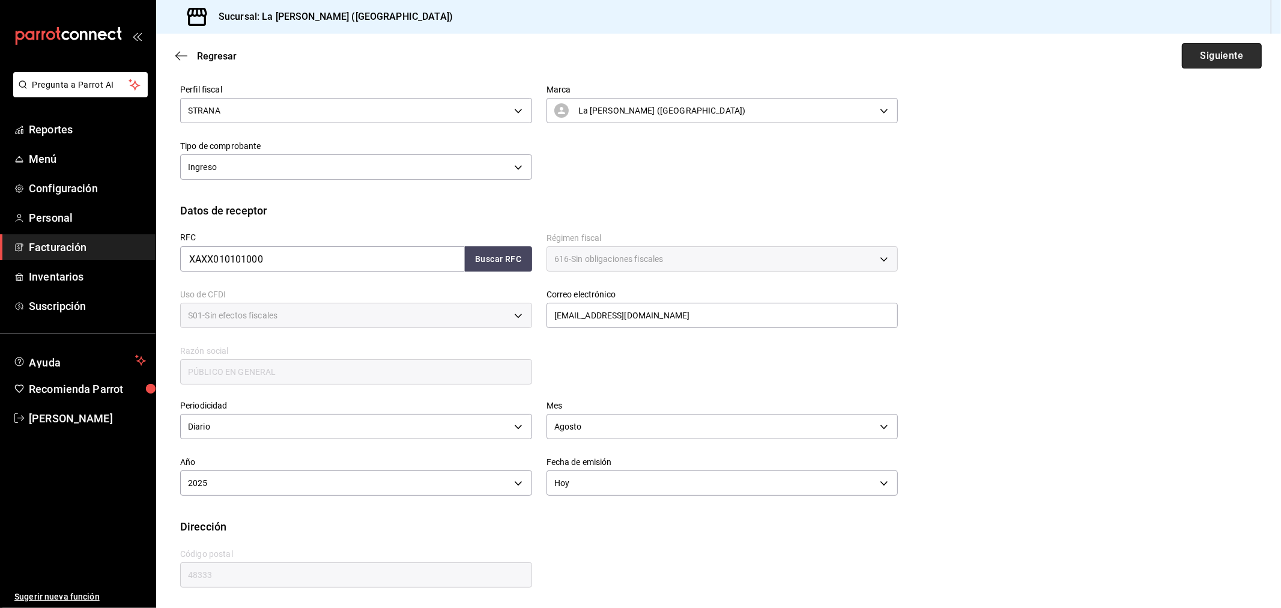
click at [1152, 56] on button "Siguiente" at bounding box center [1222, 55] width 80 height 25
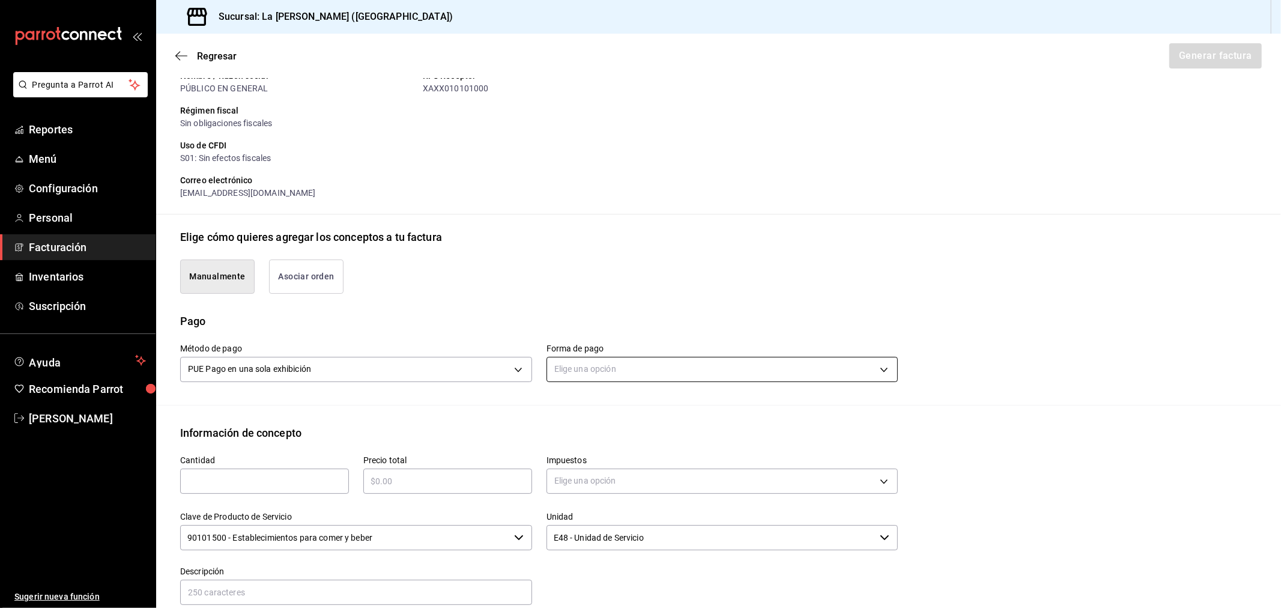
click at [583, 369] on body "Pregunta a Parrot AI Reportes Menú Configuración Personal Facturación Inventari…" at bounding box center [640, 304] width 1281 height 608
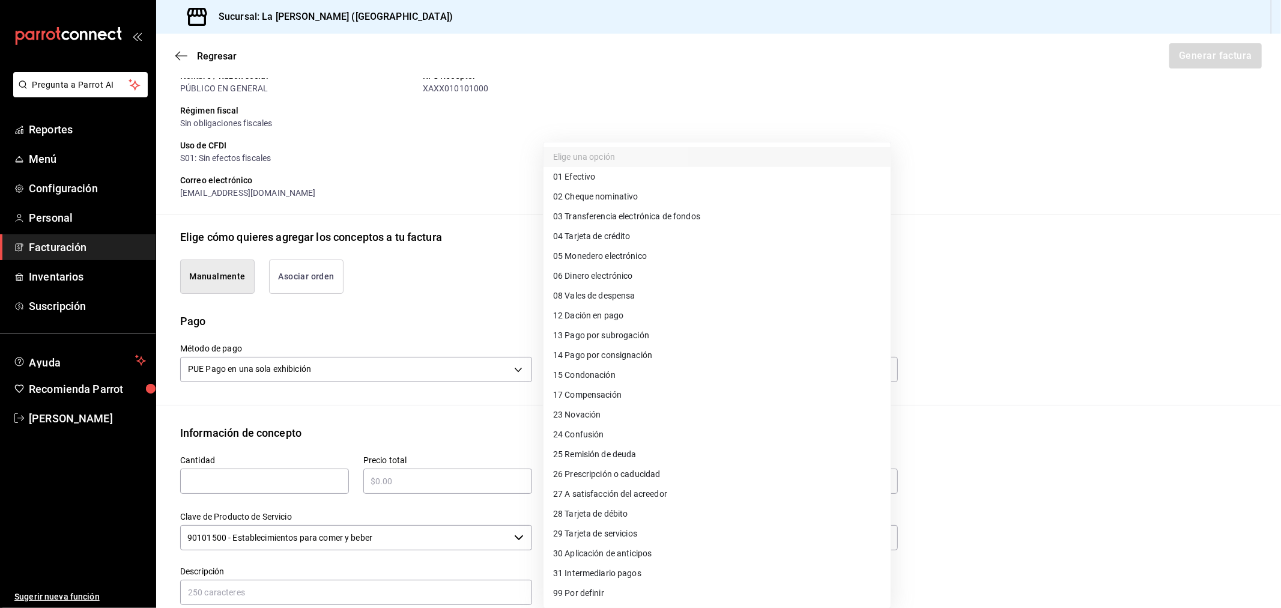
click at [635, 513] on li "28 Tarjeta de débito" at bounding box center [717, 514] width 347 height 20
type input "28"
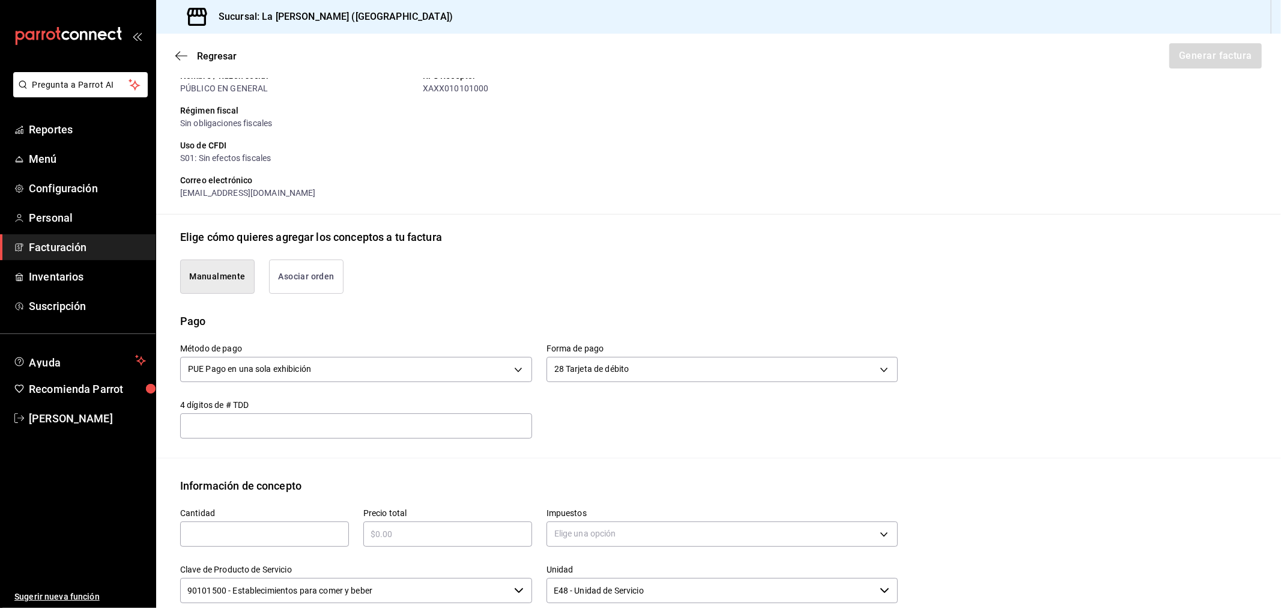
click at [323, 529] on input "text" at bounding box center [264, 534] width 169 height 14
type input "1"
type input "$21090"
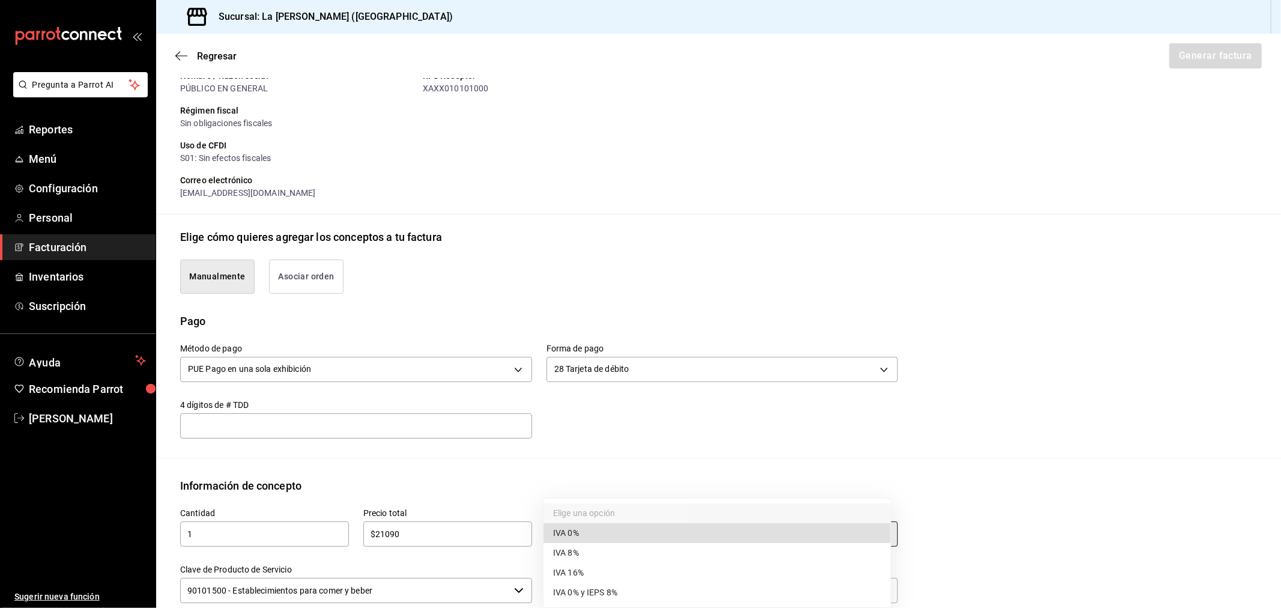
type input "IVA_0"
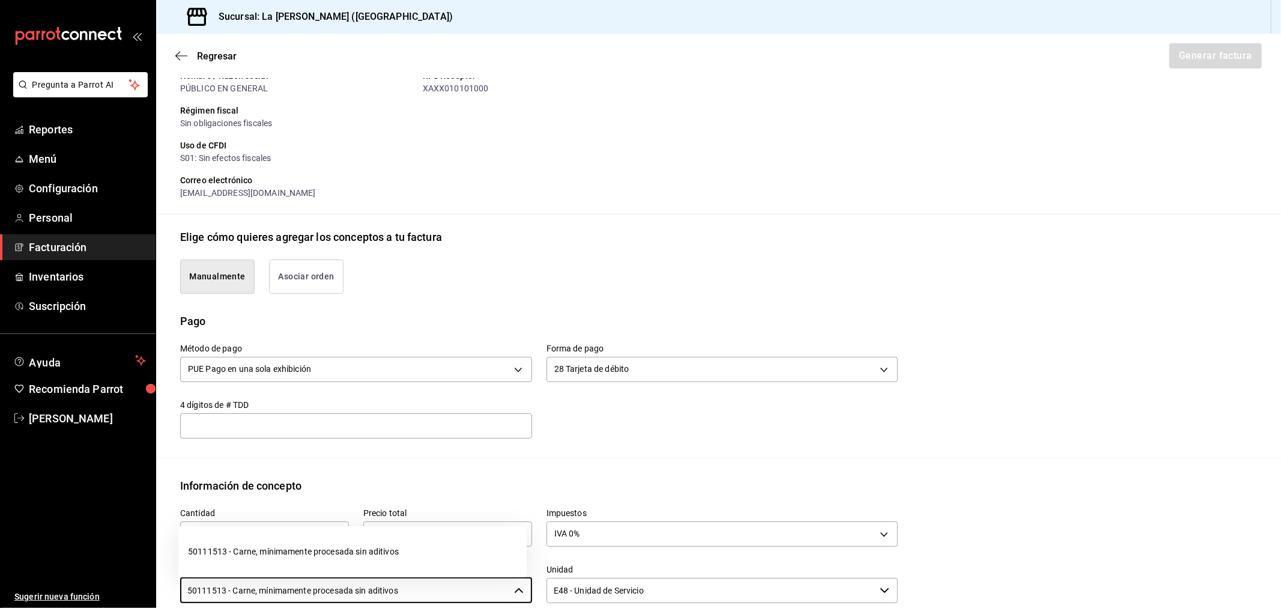
type input "50111513 - Carne, mínimamente procesada sin aditivos"
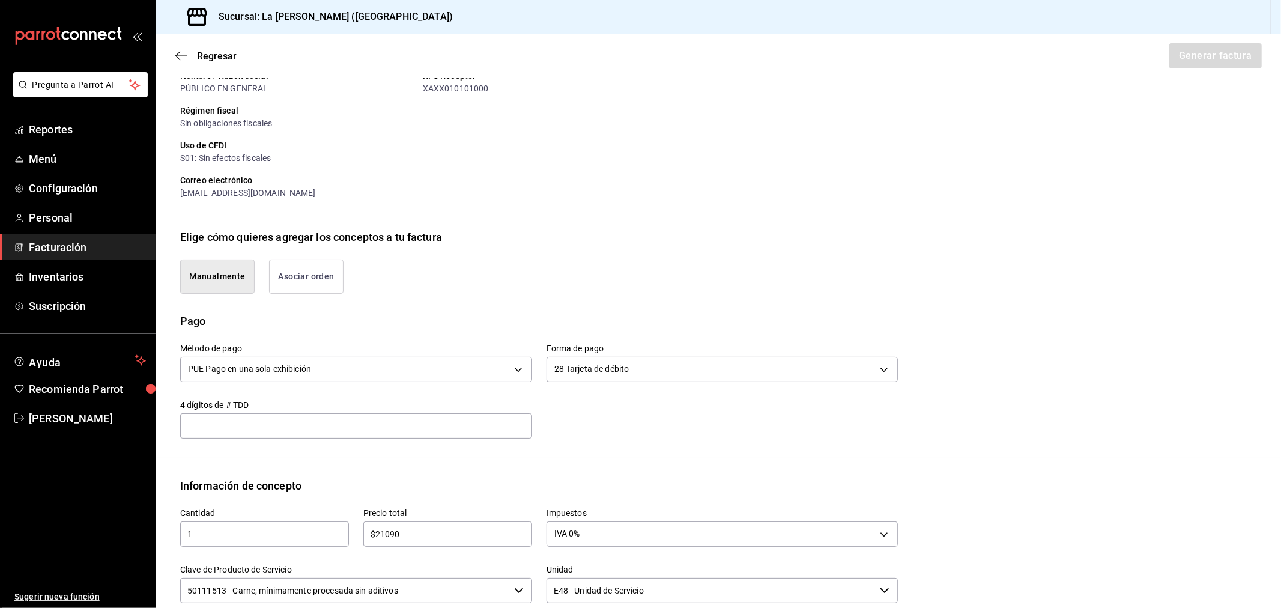
scroll to position [386, 0]
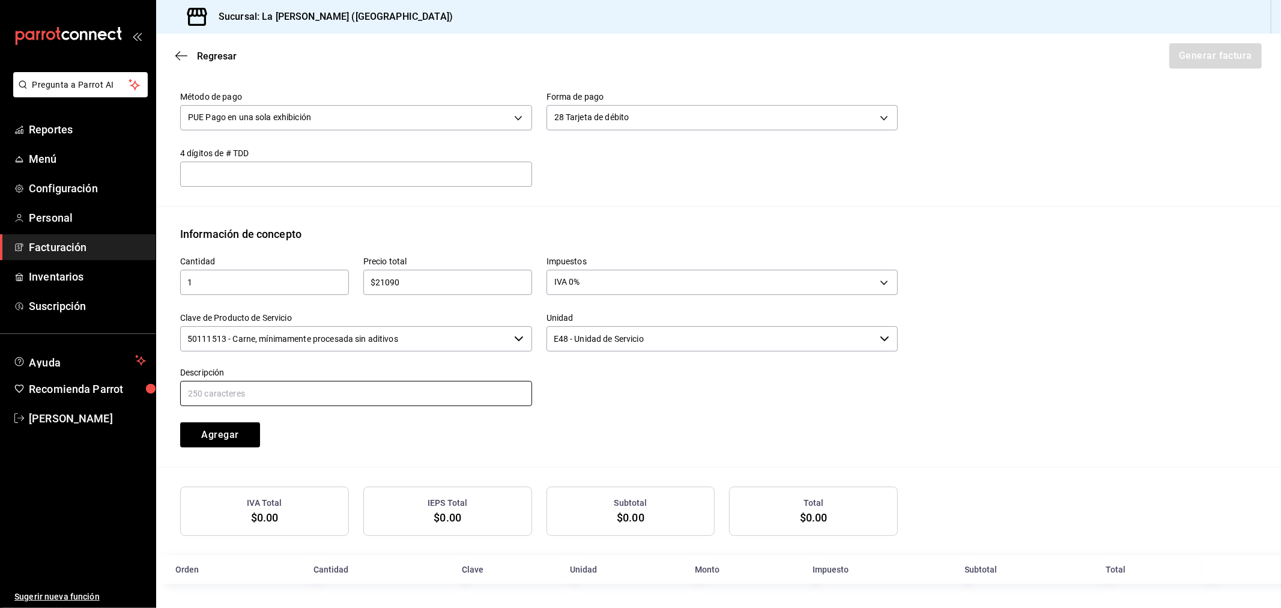
click at [324, 382] on input "text" at bounding box center [356, 393] width 352 height 25
type input "CONSUMO DEL DIA [DATE]"
click at [180, 422] on button "Agregar" at bounding box center [220, 434] width 80 height 25
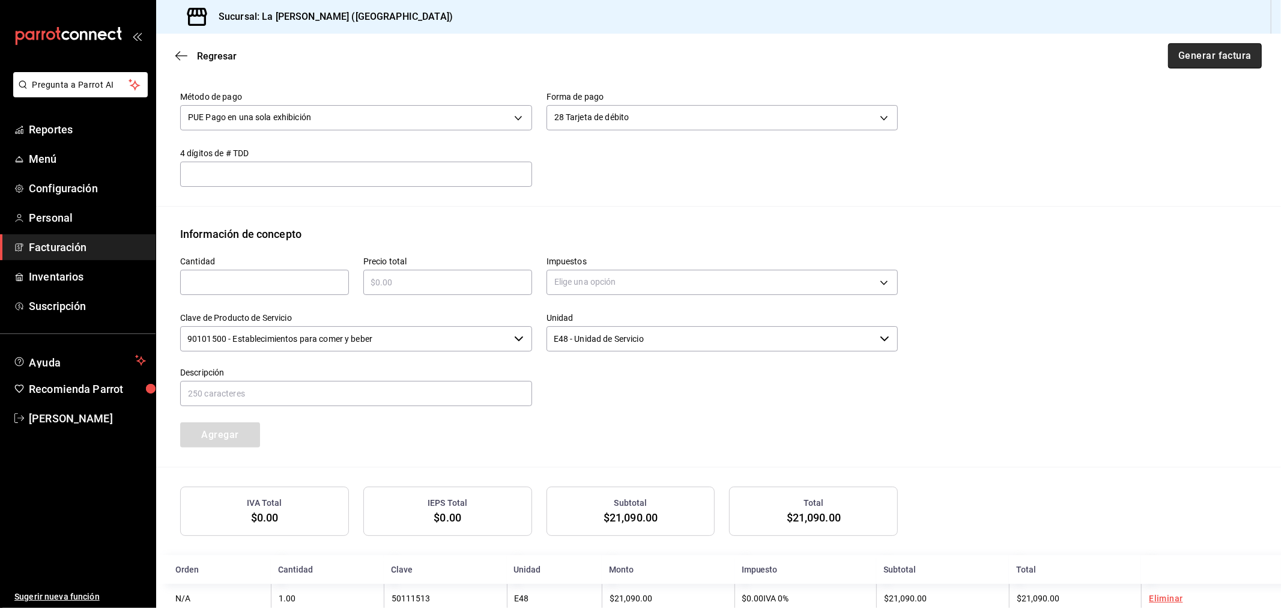
click at [1152, 61] on button "Generar factura" at bounding box center [1215, 55] width 94 height 25
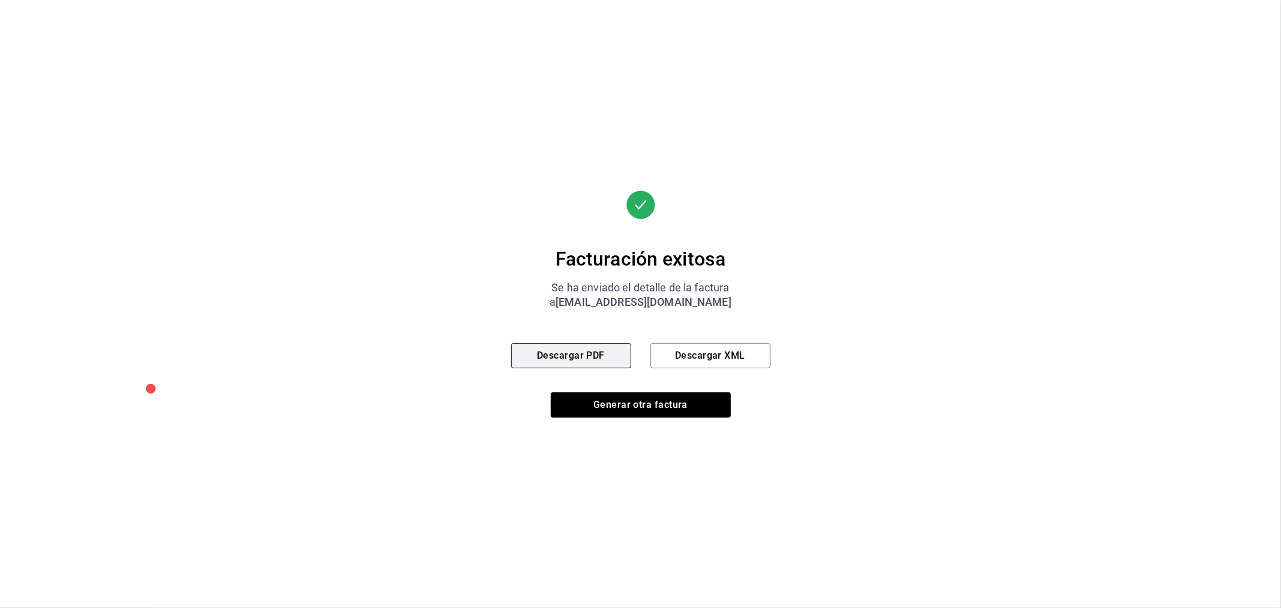
click at [578, 361] on button "Descargar PDF" at bounding box center [571, 355] width 120 height 25
click at [635, 409] on button "Generar otra factura" at bounding box center [641, 404] width 180 height 25
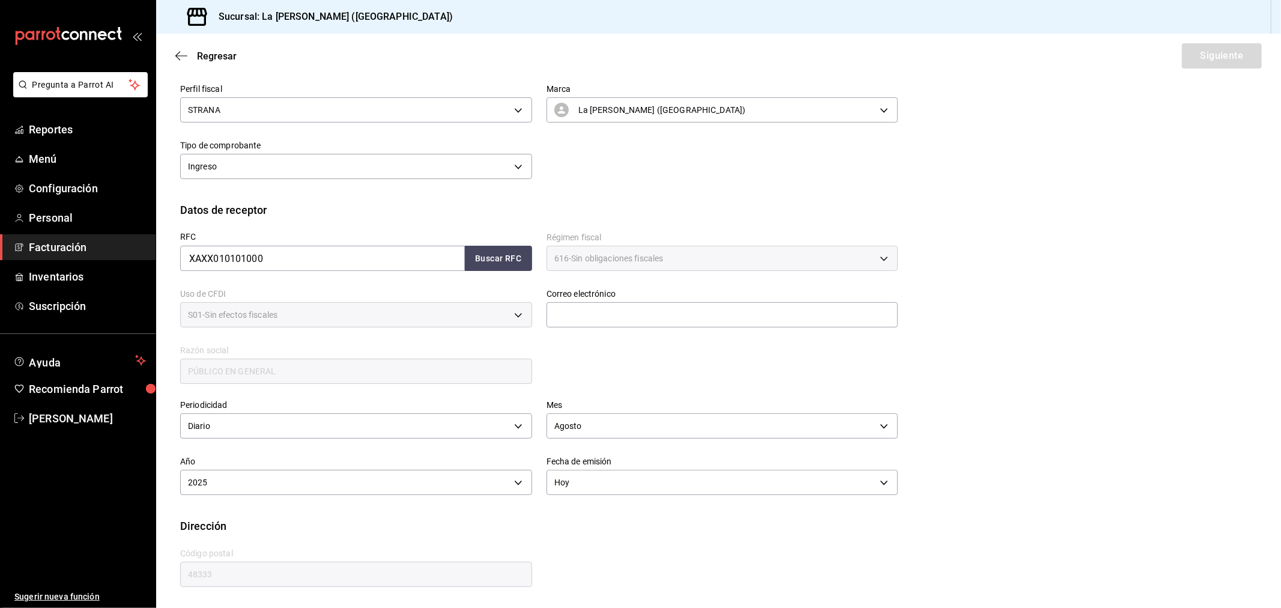
scroll to position [79, 0]
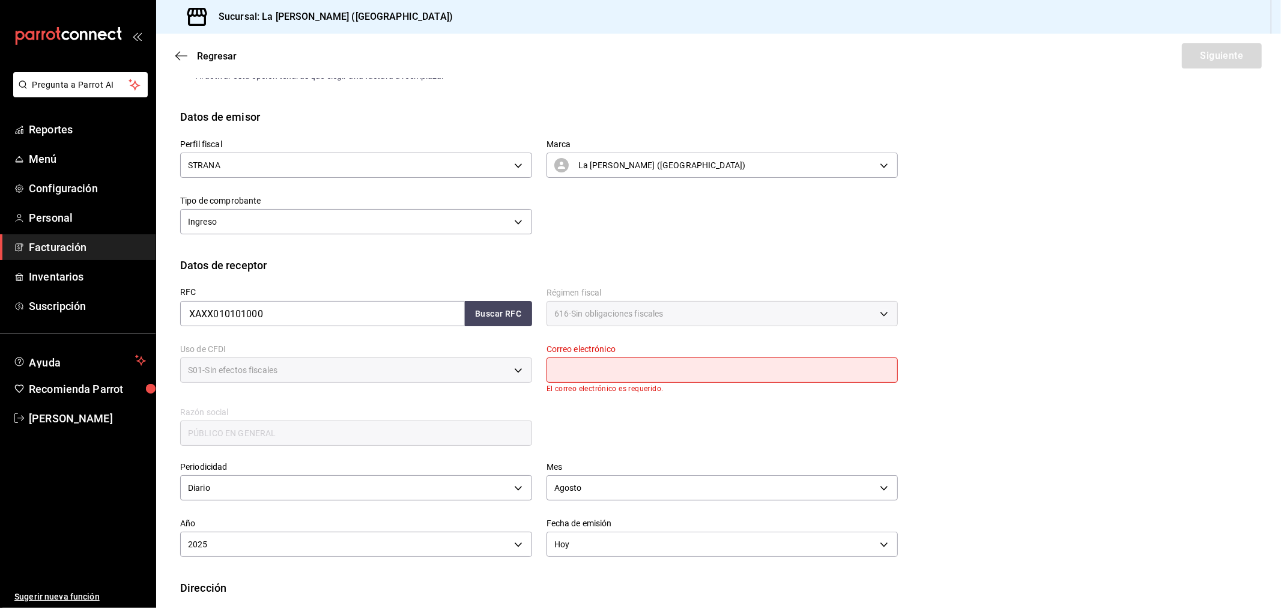
drag, startPoint x: 655, startPoint y: 370, endPoint x: 656, endPoint y: 377, distance: 6.8
click at [655, 370] on input "text" at bounding box center [723, 369] width 352 height 25
type input "[EMAIL_ADDRESS][DOMAIN_NAME]"
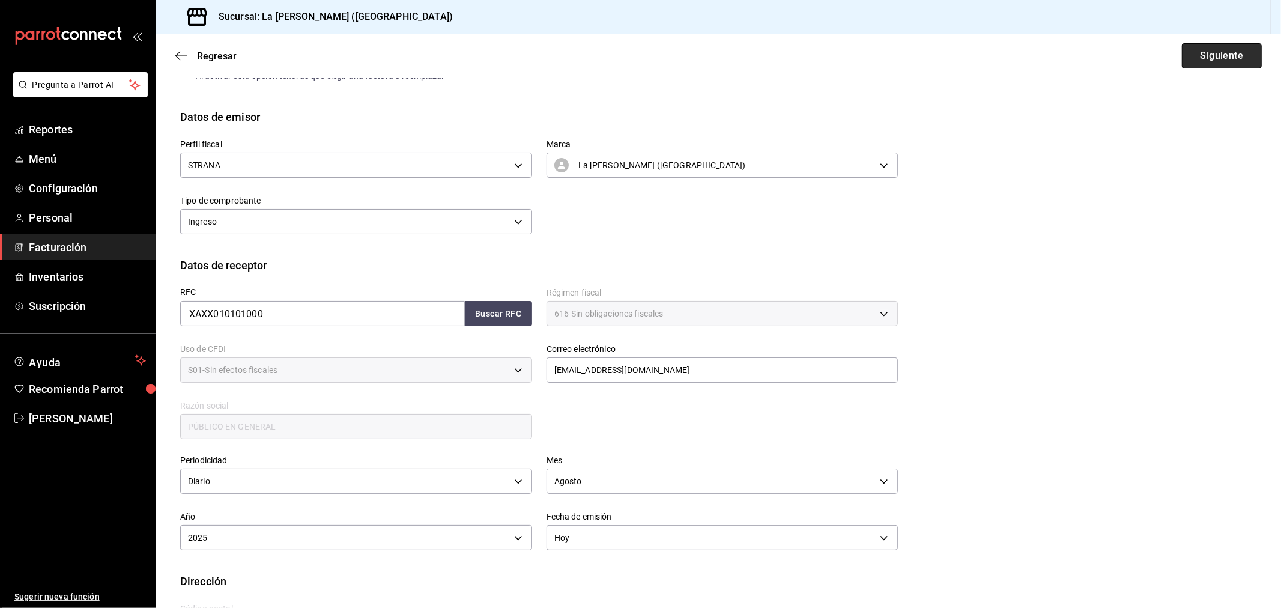
click at [1152, 52] on button "Siguiente" at bounding box center [1222, 55] width 80 height 25
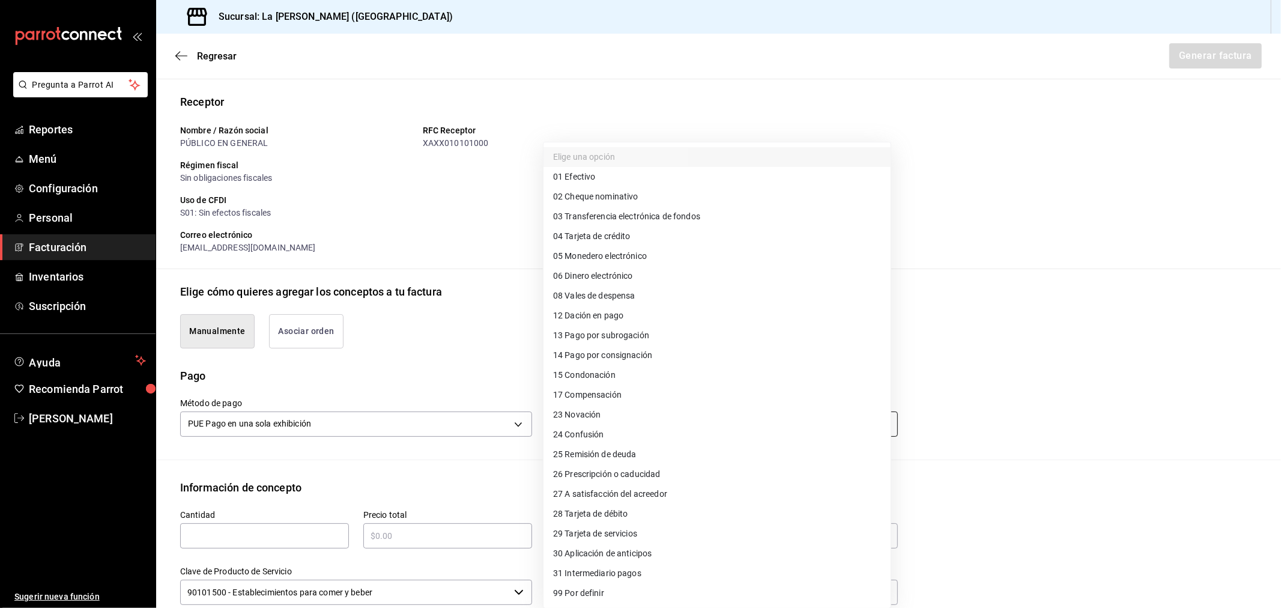
click at [687, 425] on body "Pregunta a Parrot AI Reportes Menú Configuración Personal Facturación Inventari…" at bounding box center [640, 304] width 1281 height 608
click at [662, 240] on li "04 Tarjeta de crédito" at bounding box center [717, 236] width 347 height 20
type input "04"
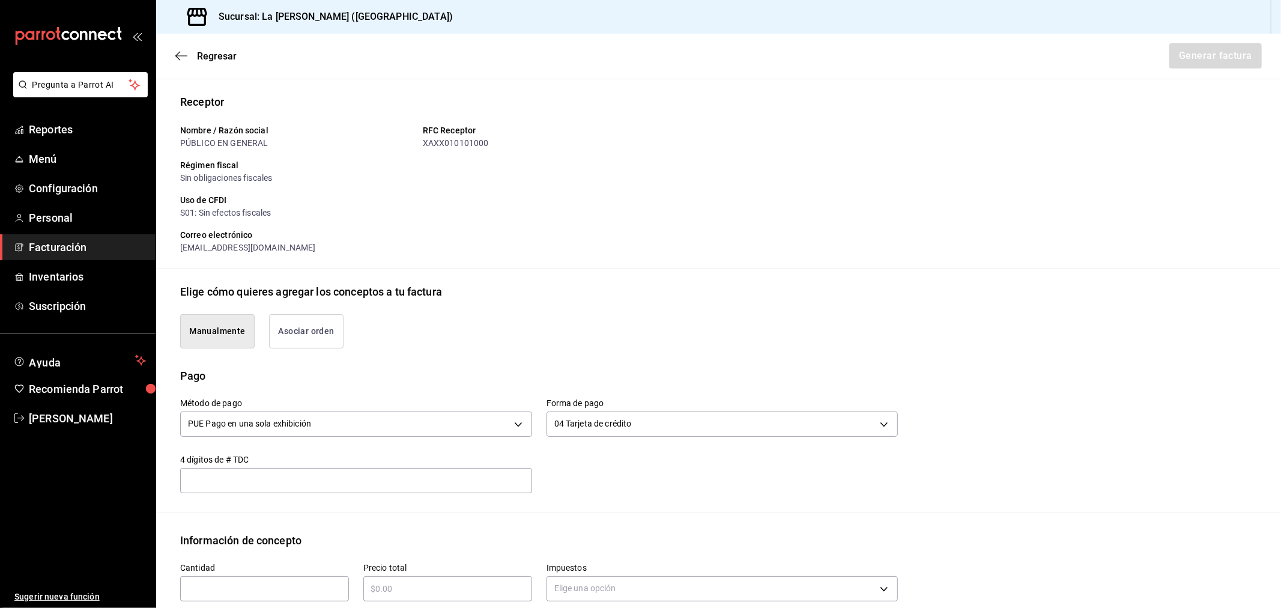
click at [265, 547] on input "text" at bounding box center [264, 588] width 169 height 14
type input "1"
type input "$198122.71"
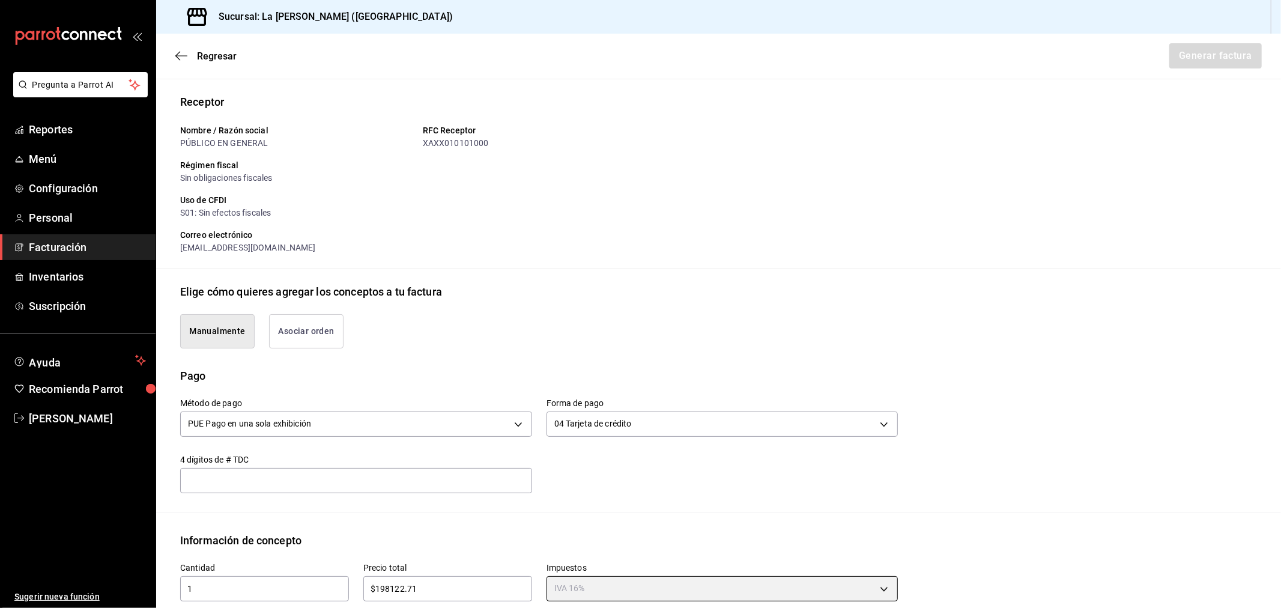
type input "IVA_16"
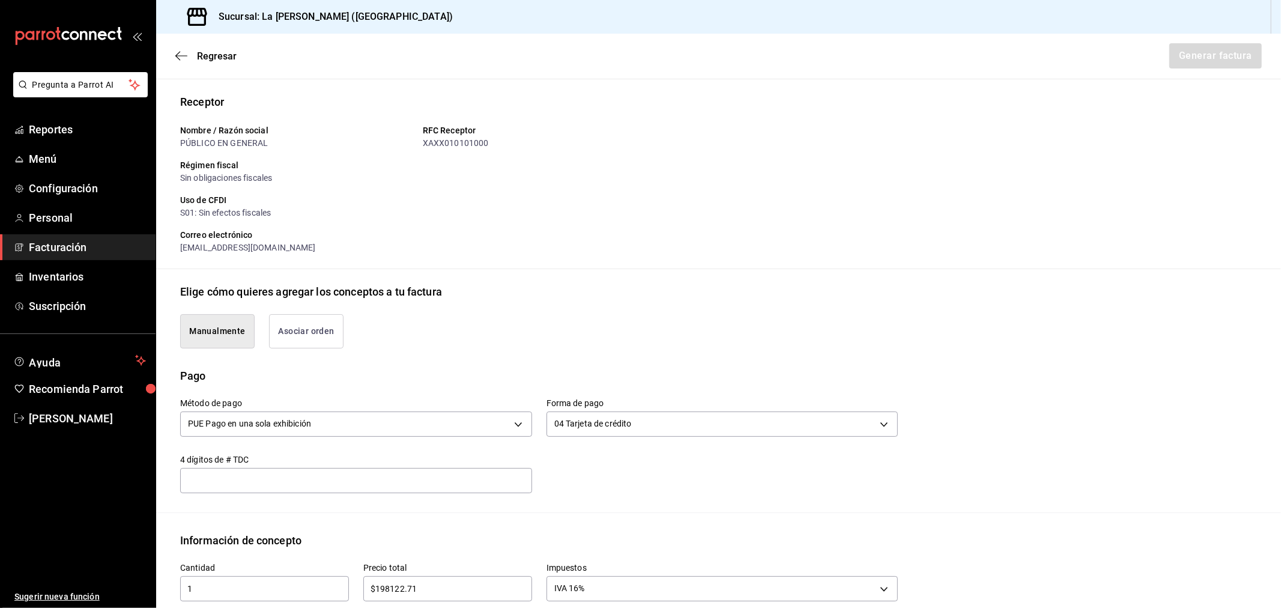
scroll to position [386, 0]
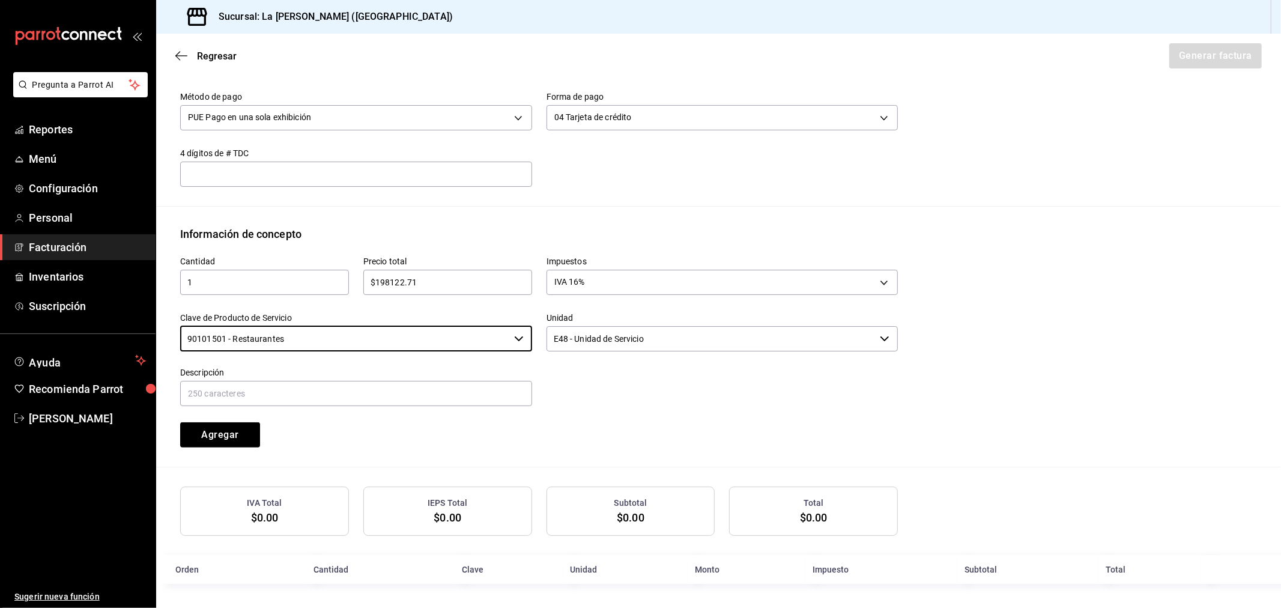
type input "90101501 - Restaurantes"
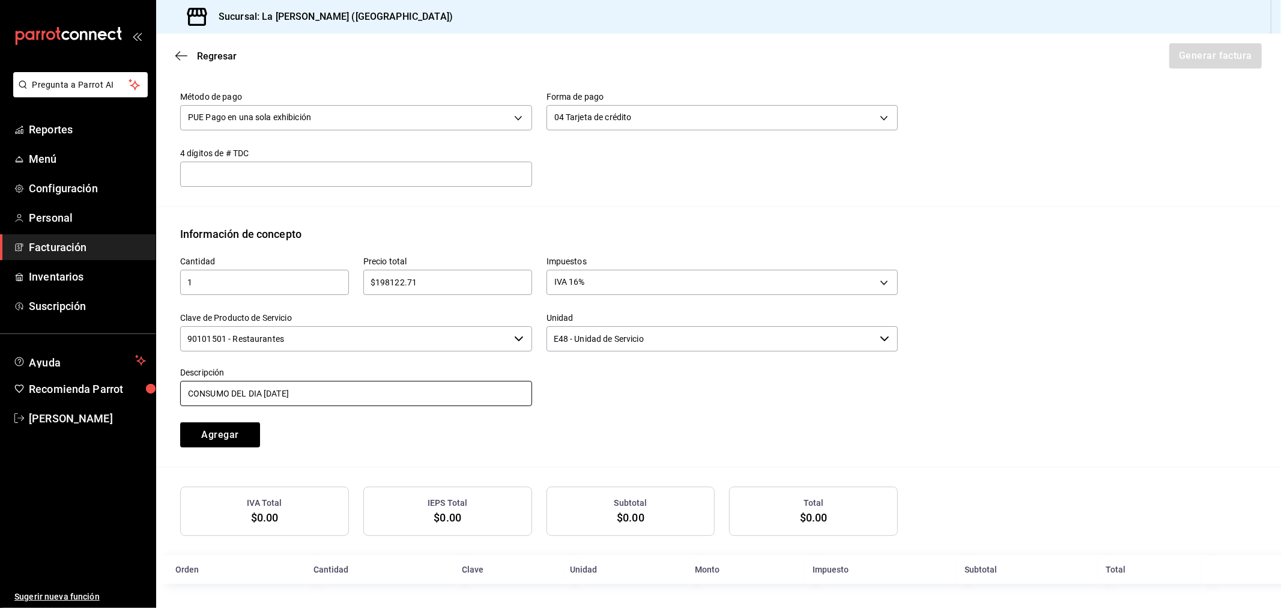
type input "CONSUMO DEL DIA [DATE]"
click at [180, 422] on button "Agregar" at bounding box center [220, 434] width 80 height 25
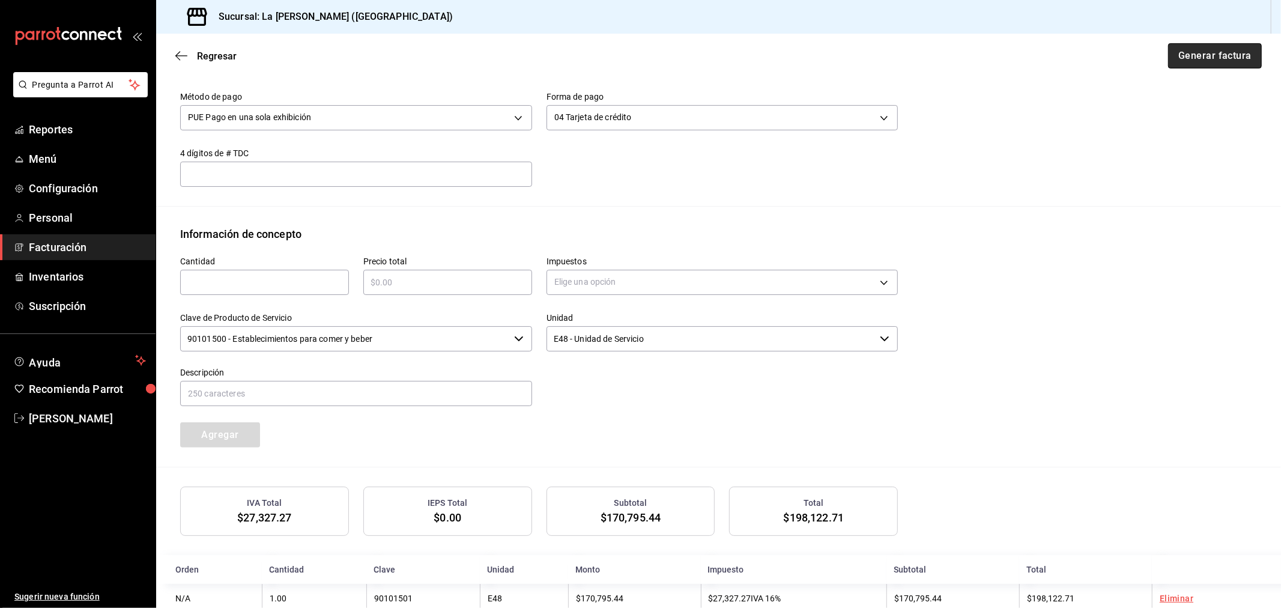
click at [1152, 61] on button "Generar factura" at bounding box center [1215, 55] width 94 height 25
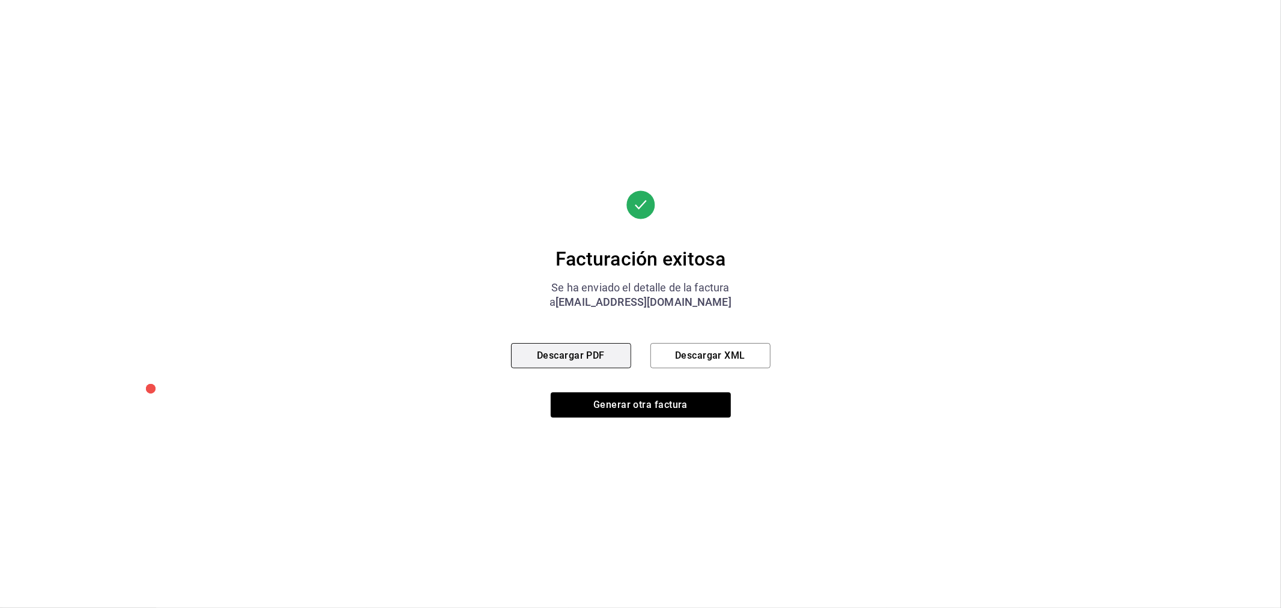
click at [543, 356] on button "Descargar PDF" at bounding box center [571, 355] width 120 height 25
click at [627, 397] on button "Generar otra factura" at bounding box center [641, 404] width 180 height 25
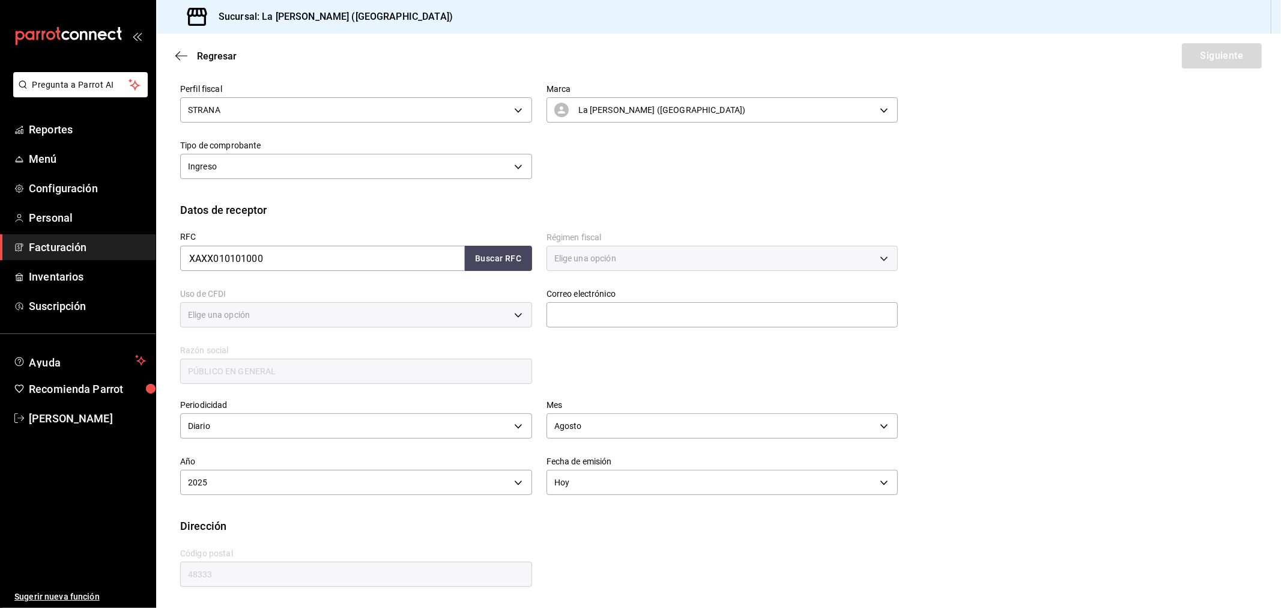
type input "616"
type input "S01"
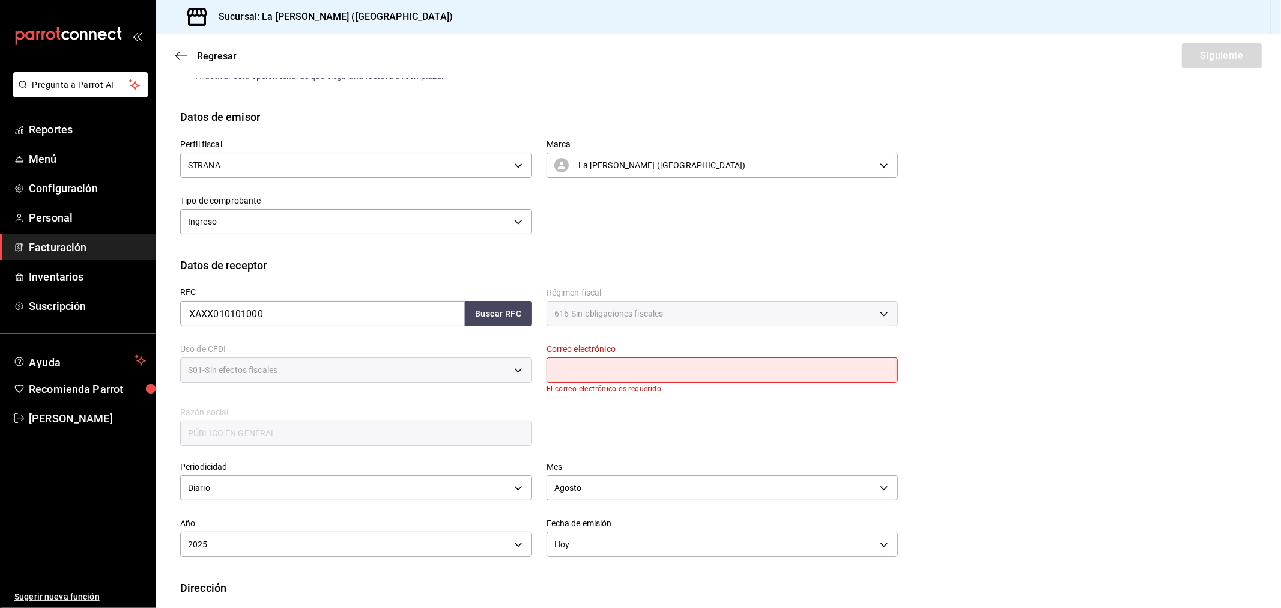
click at [652, 364] on input "text" at bounding box center [723, 369] width 352 height 25
type input "[EMAIL_ADDRESS][DOMAIN_NAME]"
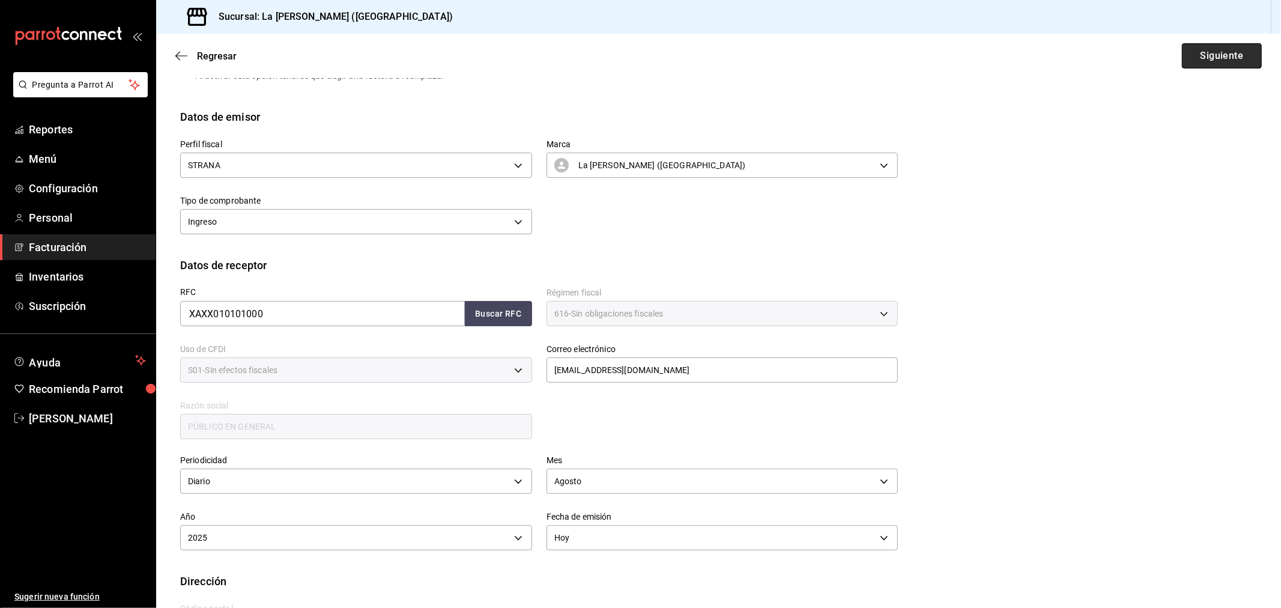
click at [1152, 65] on button "Siguiente" at bounding box center [1222, 55] width 80 height 25
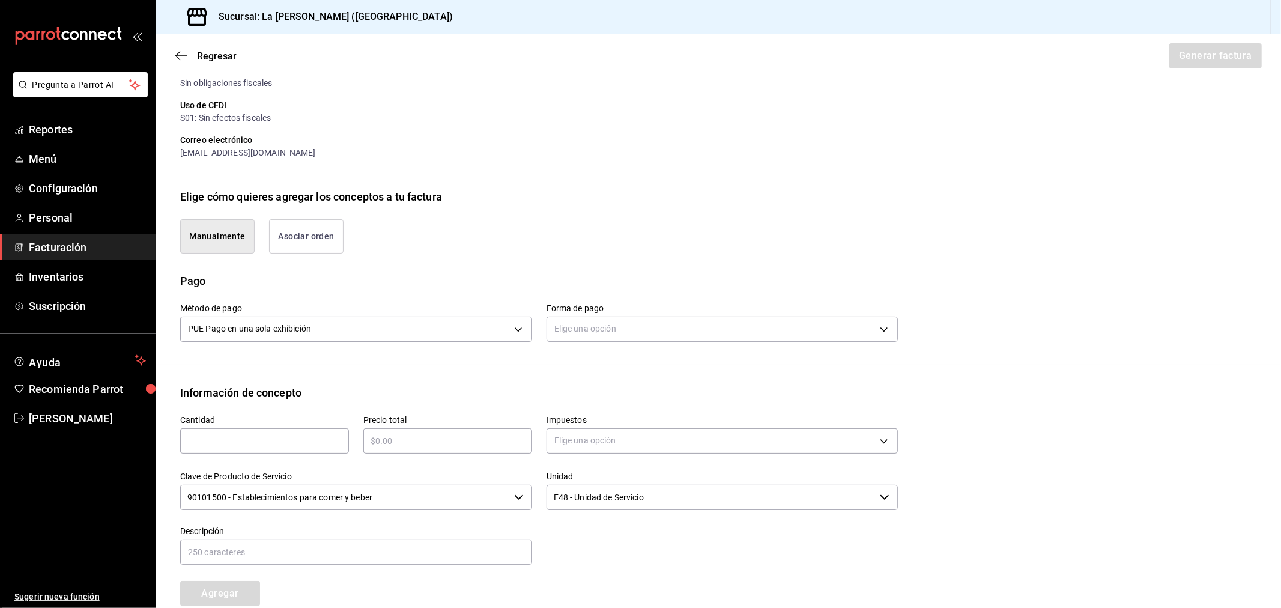
scroll to position [279, 0]
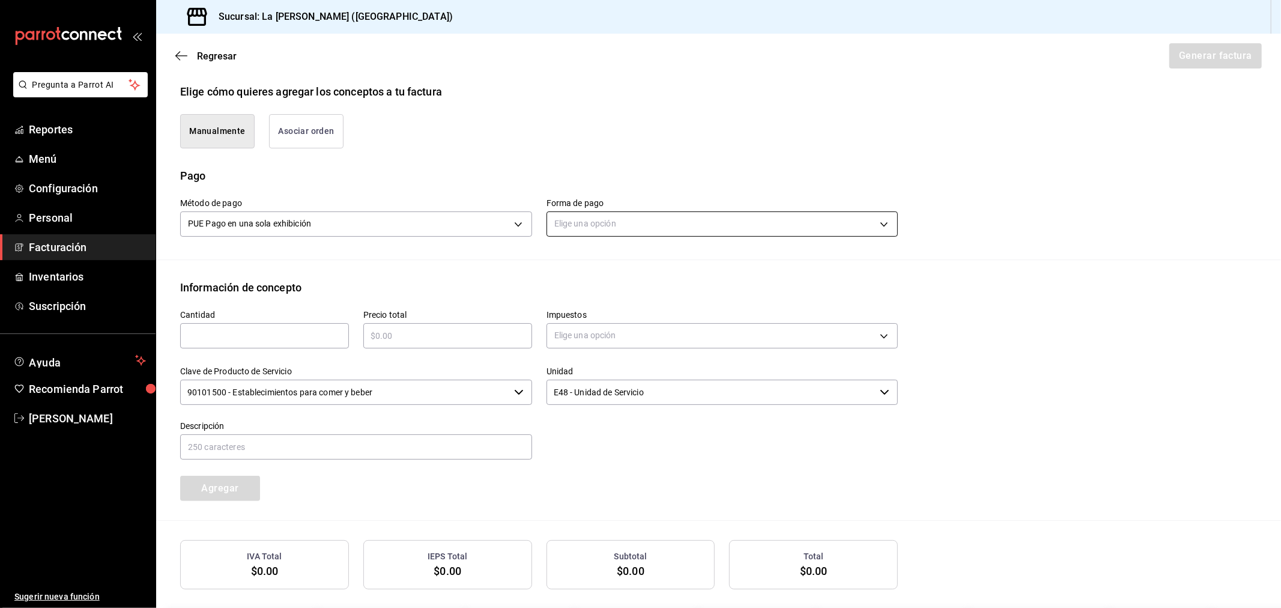
click at [649, 219] on body "Pregunta a Parrot AI Reportes Menú Configuración Personal Facturación Inventari…" at bounding box center [640, 304] width 1281 height 608
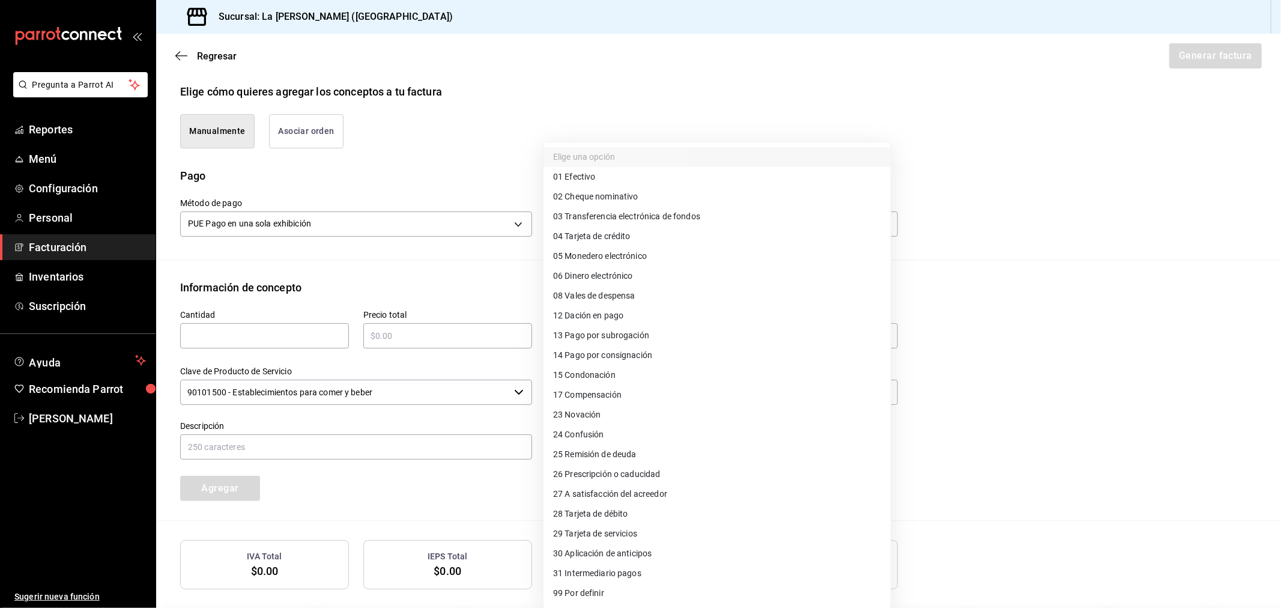
click at [633, 522] on li "28 Tarjeta de débito" at bounding box center [717, 514] width 347 height 20
type input "28"
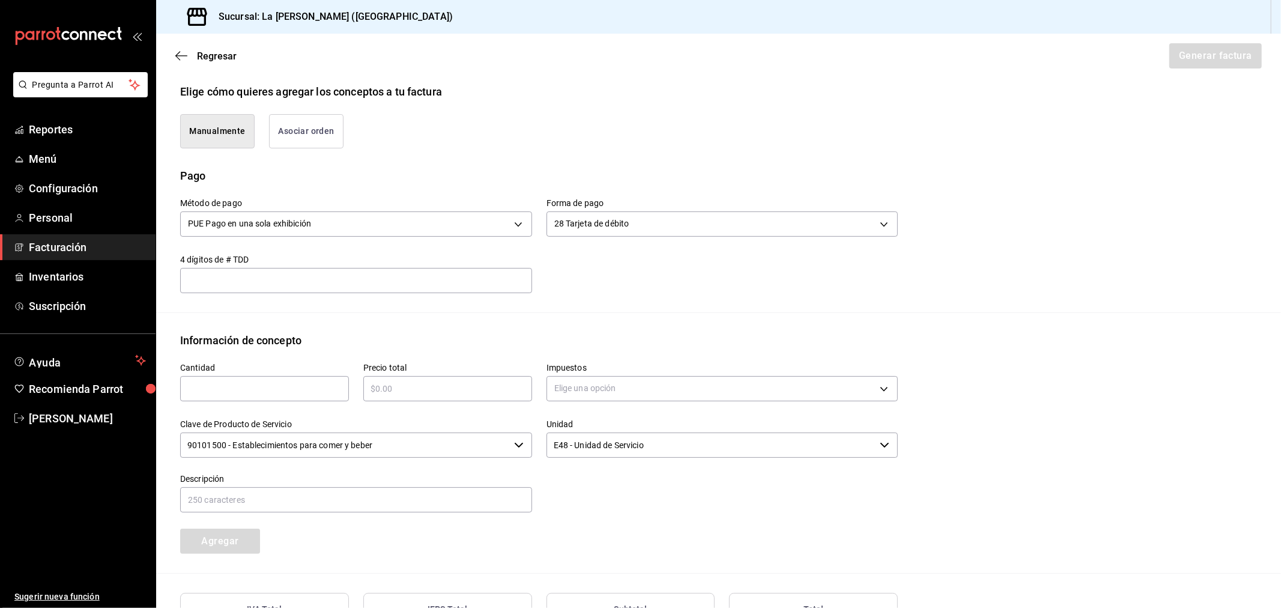
click at [284, 376] on div "​" at bounding box center [264, 388] width 169 height 25
type input "1"
type input "$74432.50"
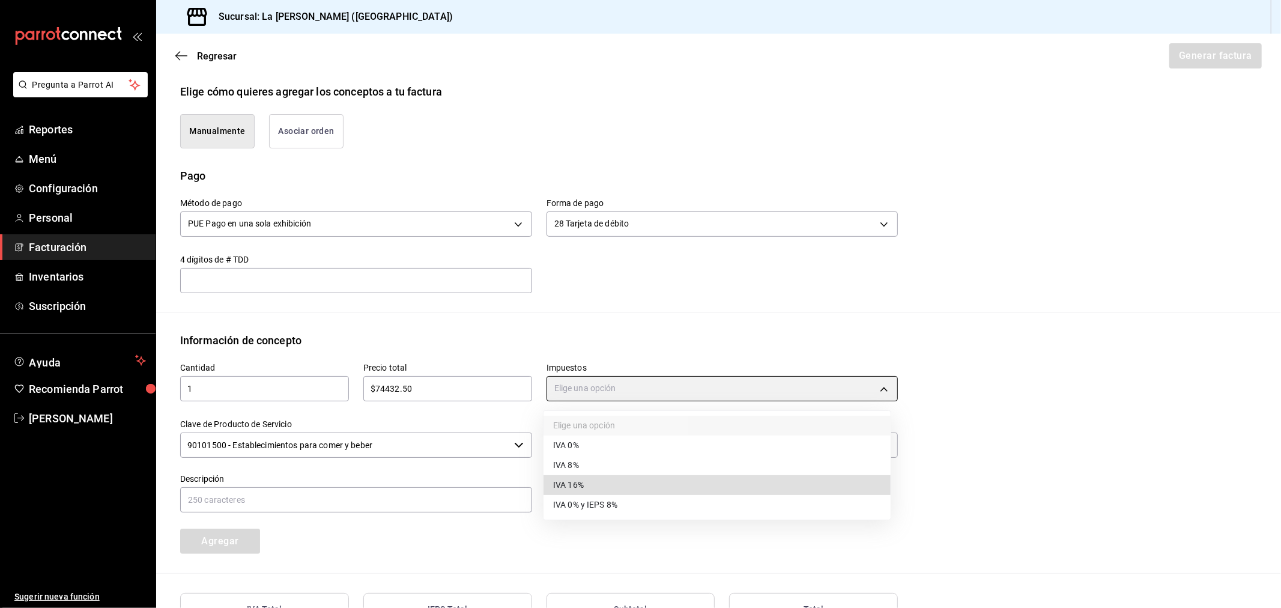
type input "IVA_16"
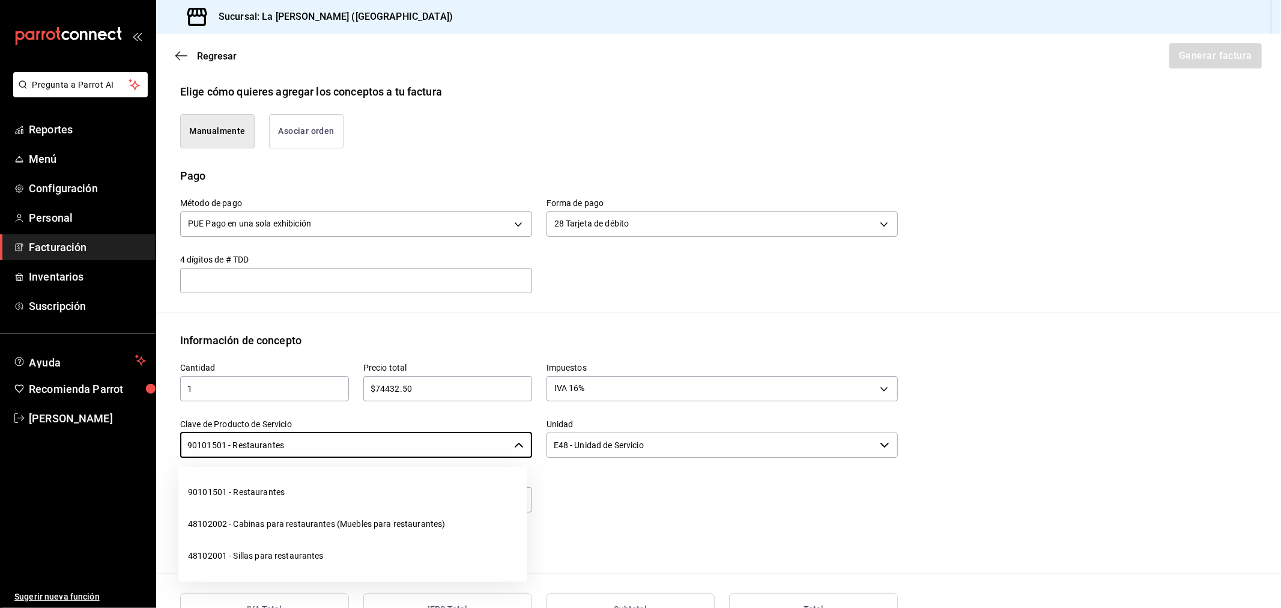
type input "90101501 - Restaurantes"
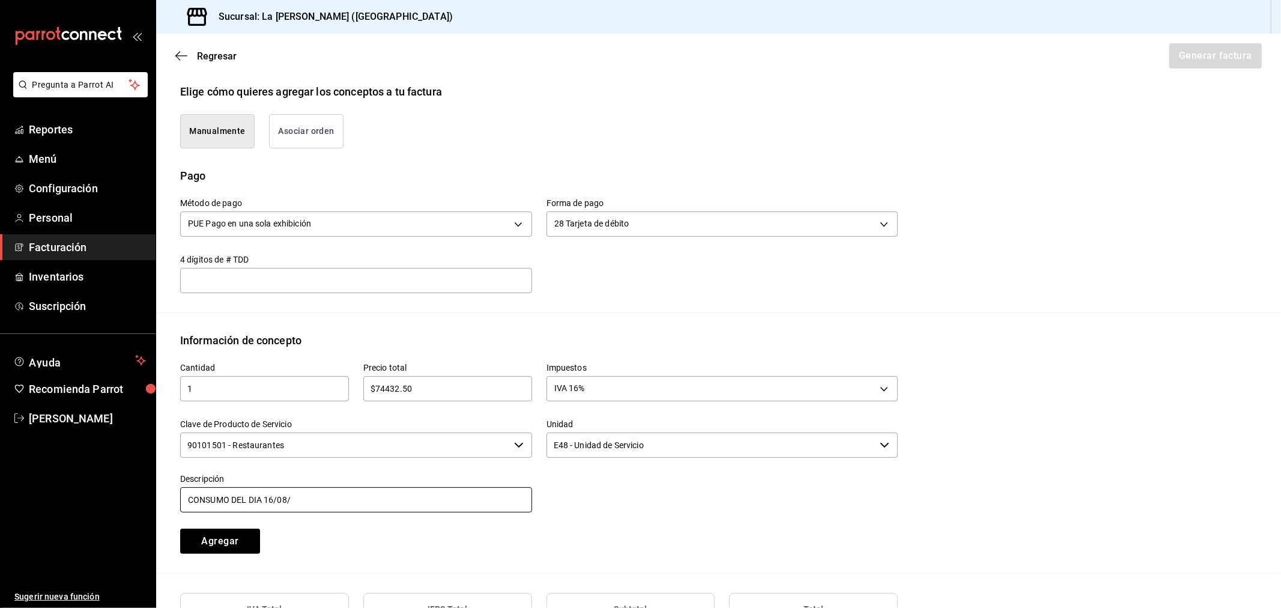
type input "CONSUMO DEL DIA [DATE]"
click at [180, 529] on button "Agregar" at bounding box center [220, 541] width 80 height 25
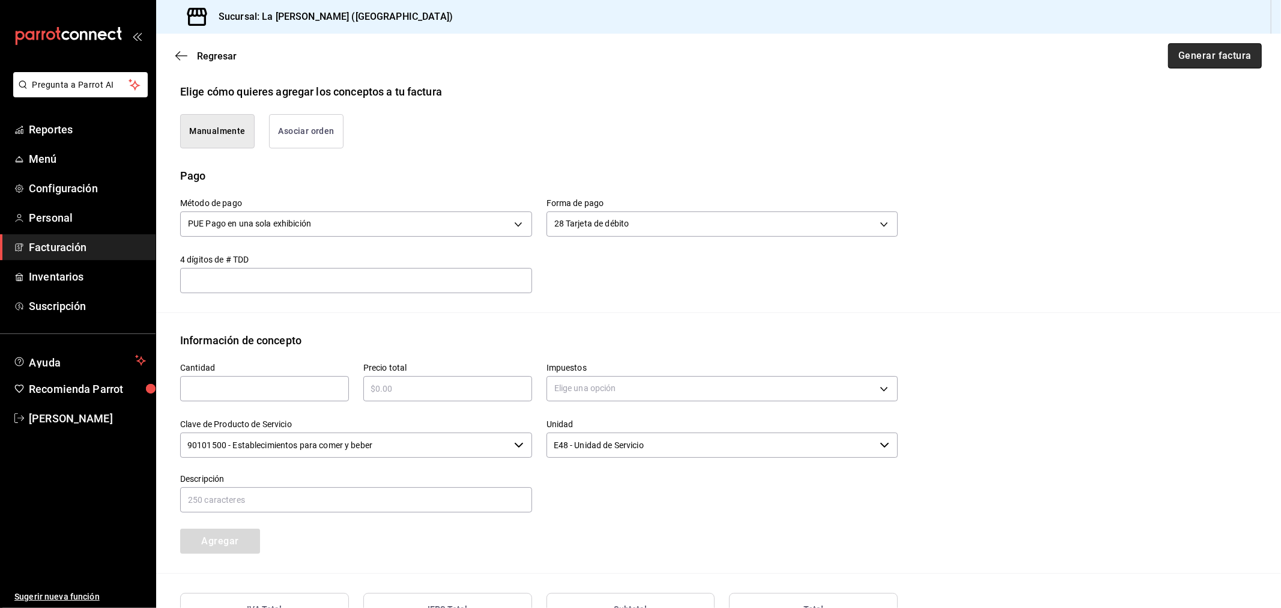
click at [1152, 58] on button "Generar factura" at bounding box center [1215, 55] width 94 height 25
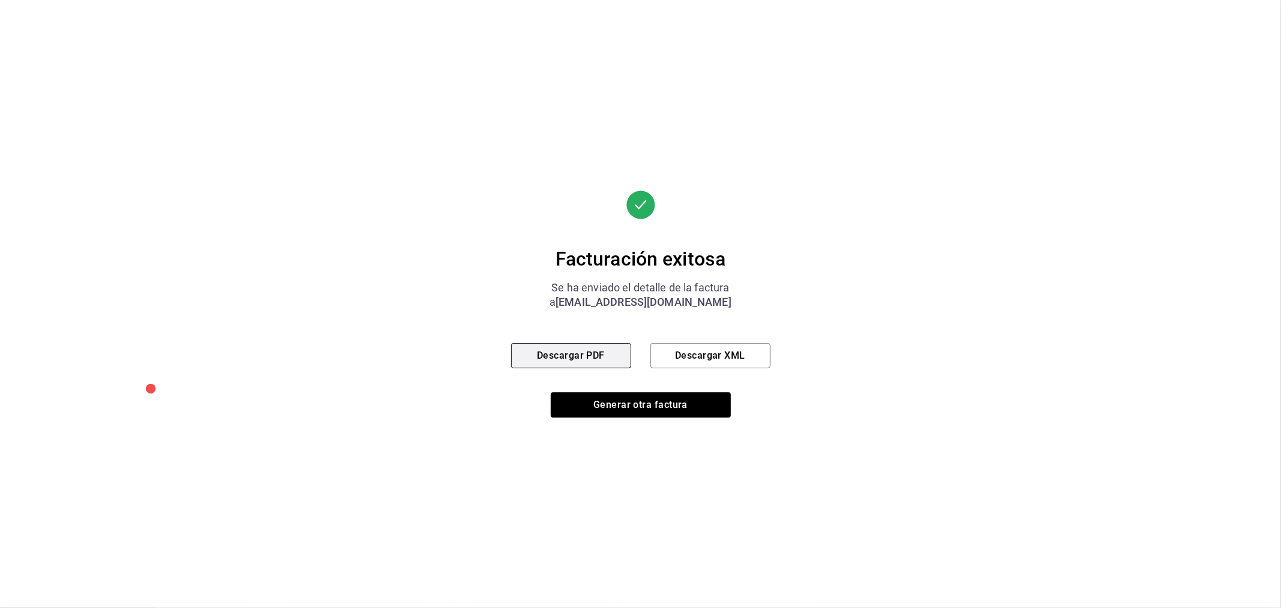
click at [589, 354] on button "Descargar PDF" at bounding box center [571, 355] width 120 height 25
click at [619, 412] on button "Generar otra factura" at bounding box center [641, 404] width 180 height 25
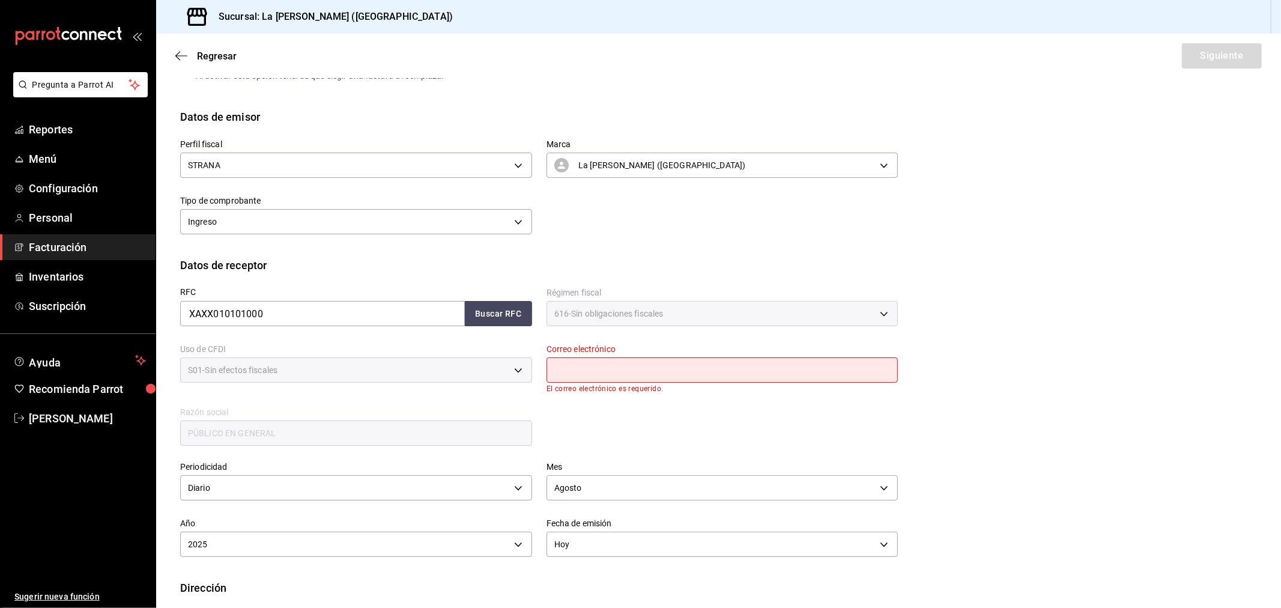
drag, startPoint x: 565, startPoint y: 365, endPoint x: 575, endPoint y: 368, distance: 11.2
click at [565, 365] on input "text" at bounding box center [723, 369] width 352 height 25
type input "[EMAIL_ADDRESS][DOMAIN_NAME]"
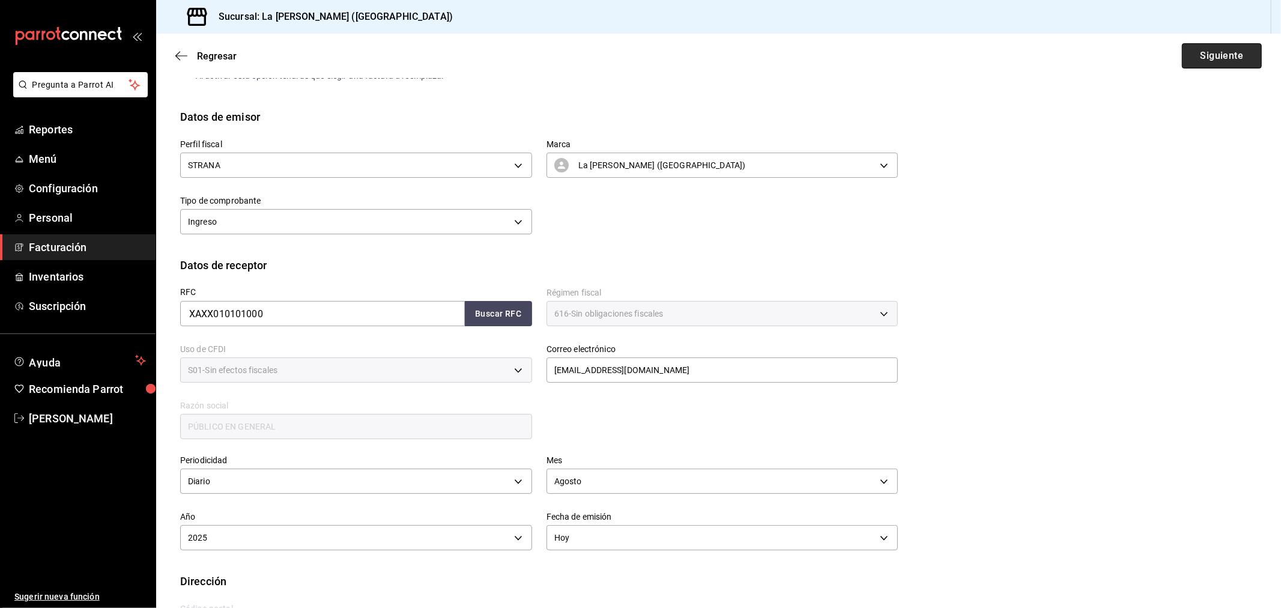
click at [1152, 60] on button "Siguiente" at bounding box center [1222, 55] width 80 height 25
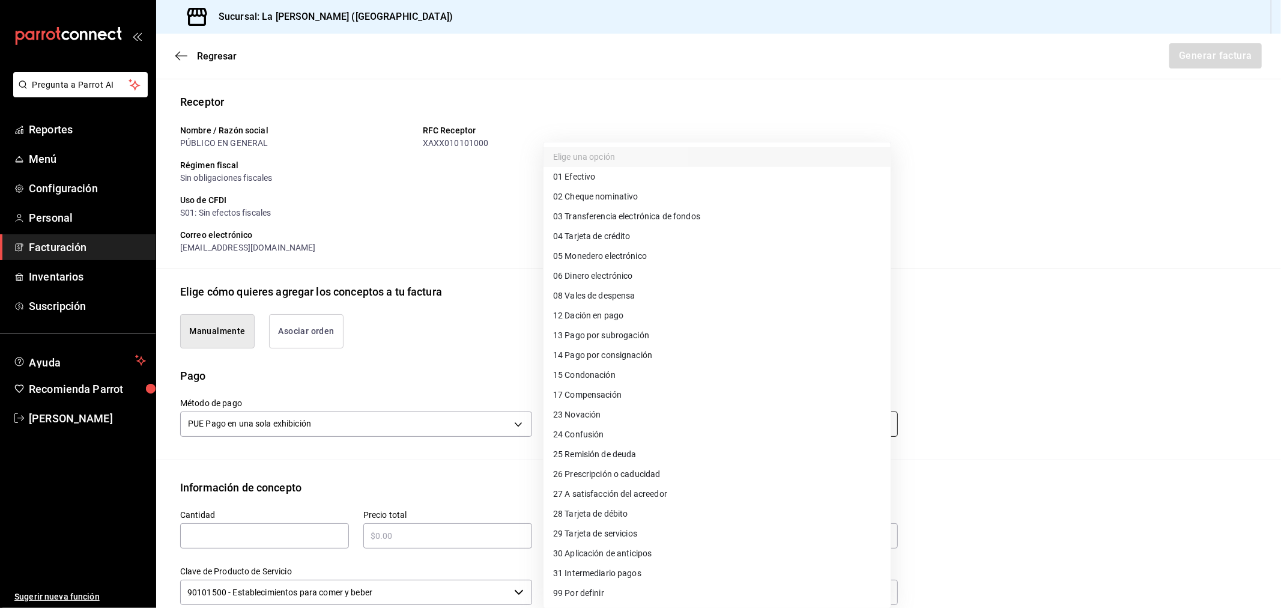
click at [597, 429] on body "Pregunta a Parrot AI Reportes Menú Configuración Personal Facturación Inventari…" at bounding box center [640, 304] width 1281 height 608
click at [616, 240] on span "04 Tarjeta de crédito" at bounding box center [591, 236] width 77 height 13
type input "04"
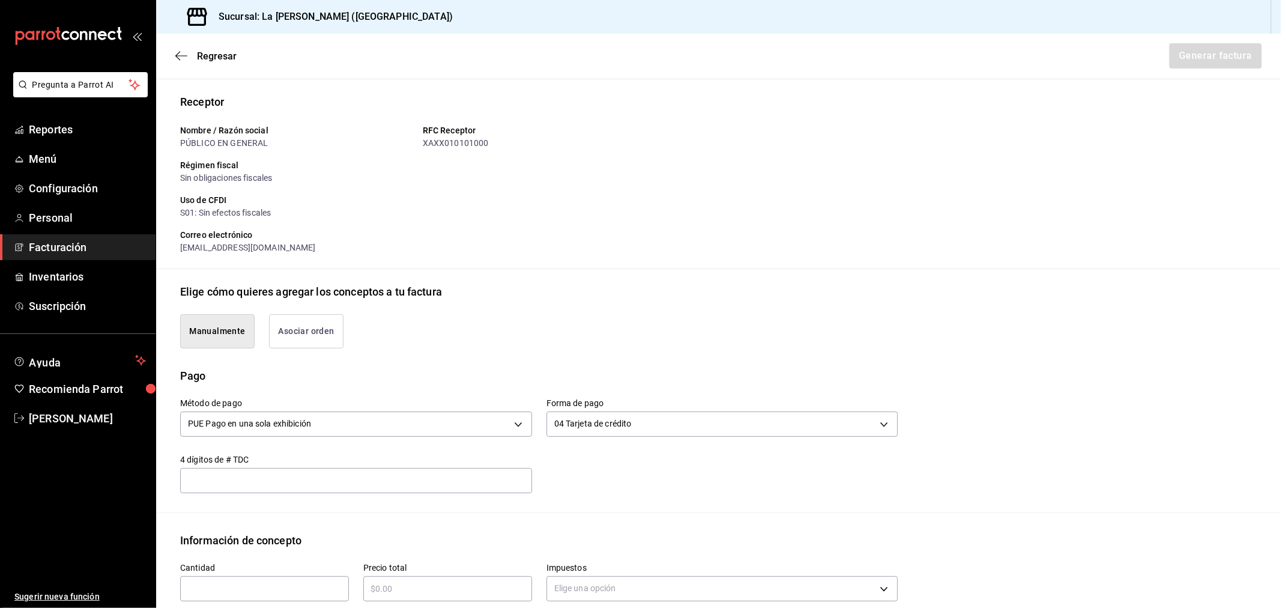
click at [207, 547] on div "​" at bounding box center [264, 588] width 169 height 25
type input "1"
type input "$95168"
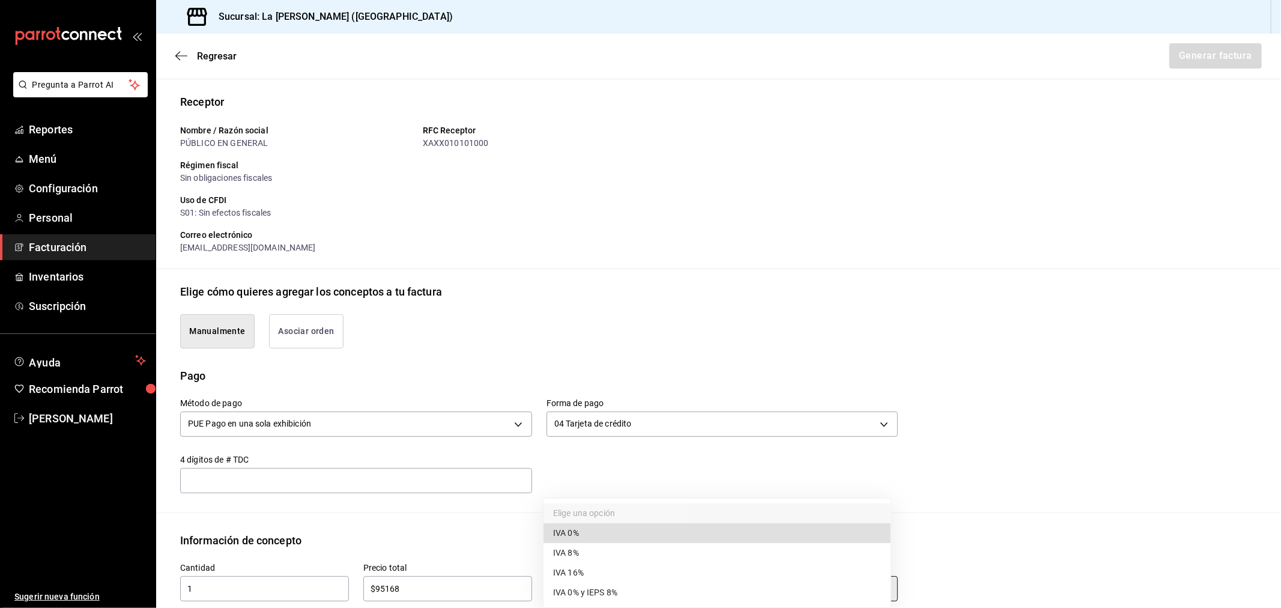
type input "IVA_0"
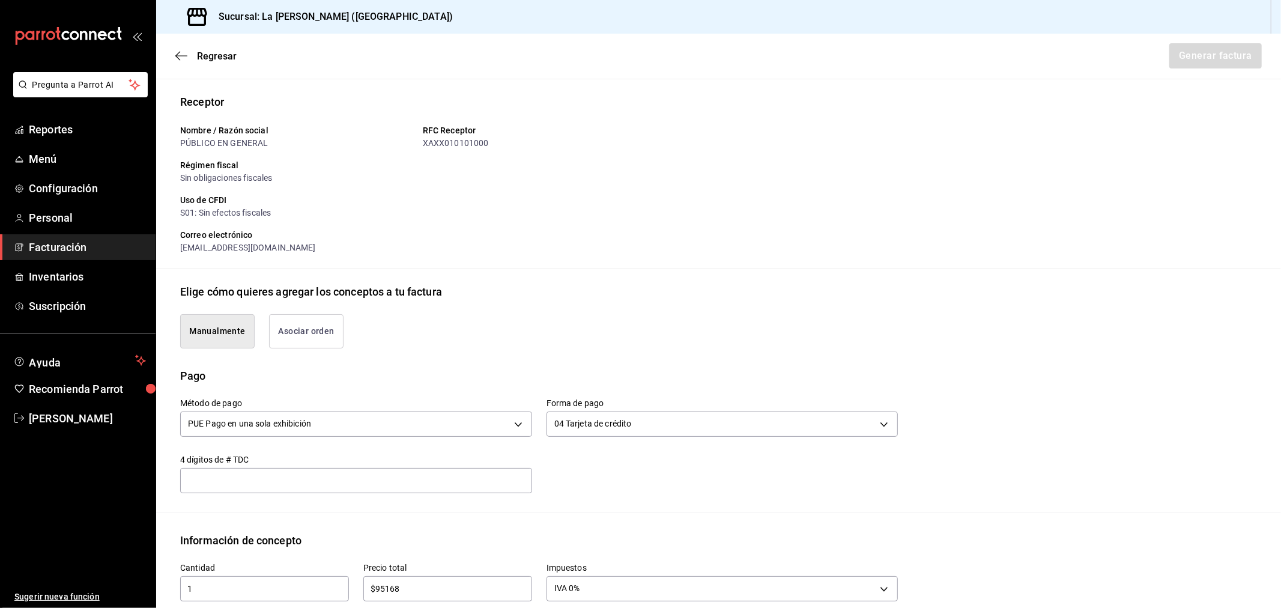
scroll to position [386, 0]
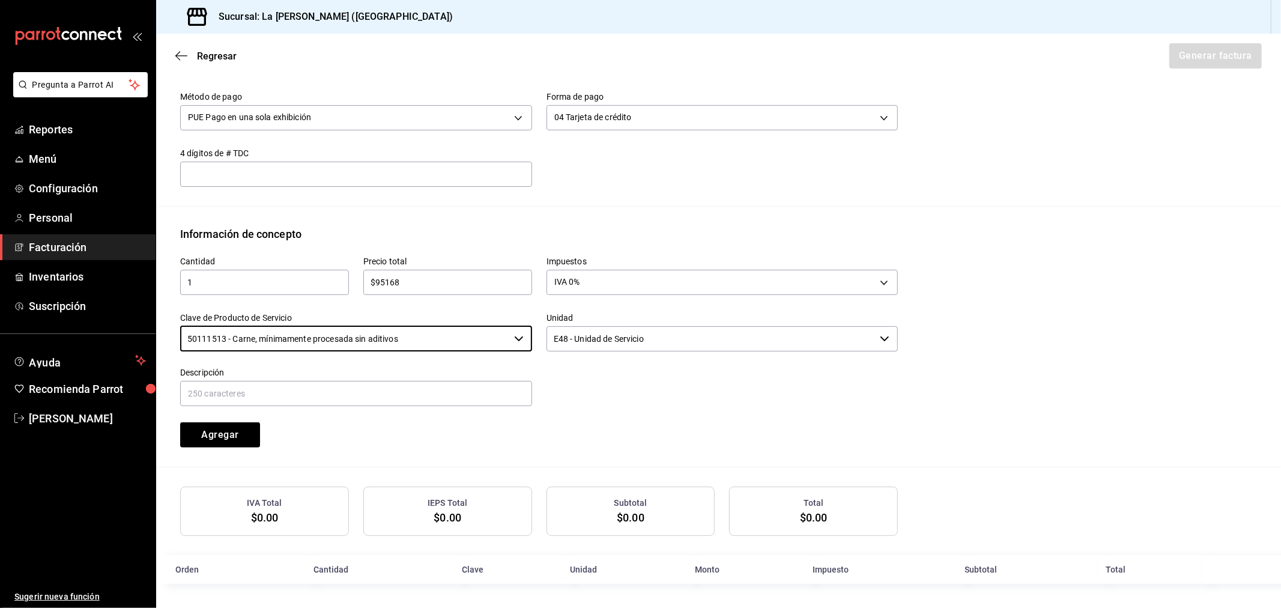
type input "50111513 - Carne, mínimamente procesada sin aditivos"
click at [286, 380] on div "Descripción" at bounding box center [356, 388] width 352 height 40
click at [285, 390] on input "text" at bounding box center [356, 393] width 352 height 25
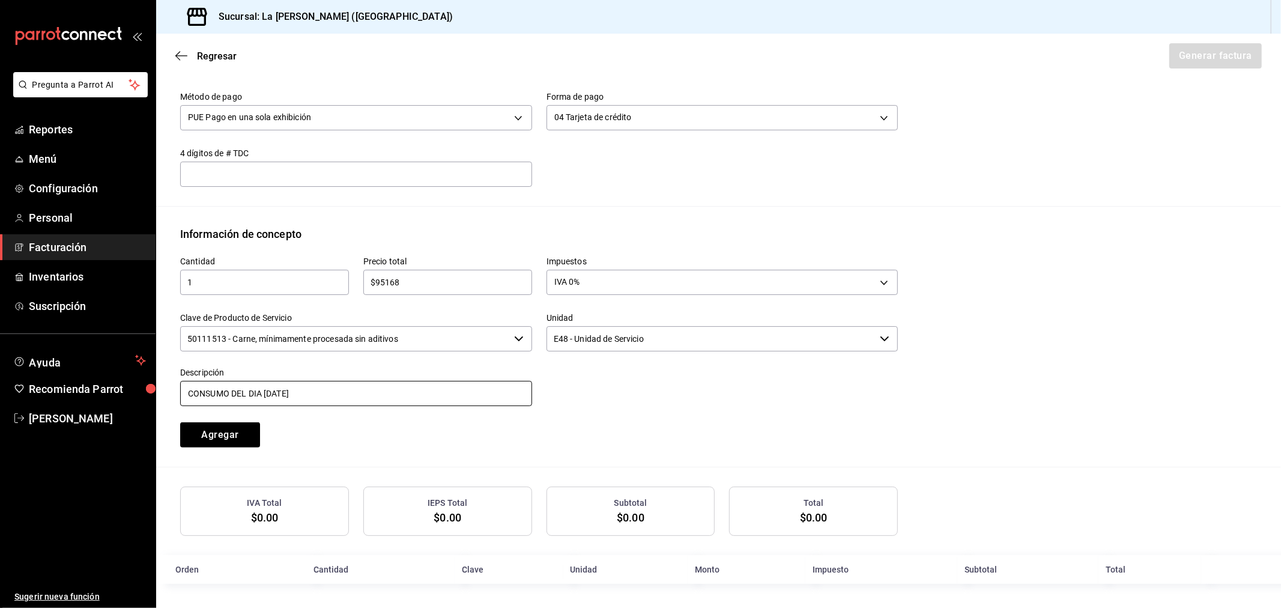
type input "CONSUMO DEL DIA [DATE]"
click at [180, 422] on button "Agregar" at bounding box center [220, 434] width 80 height 25
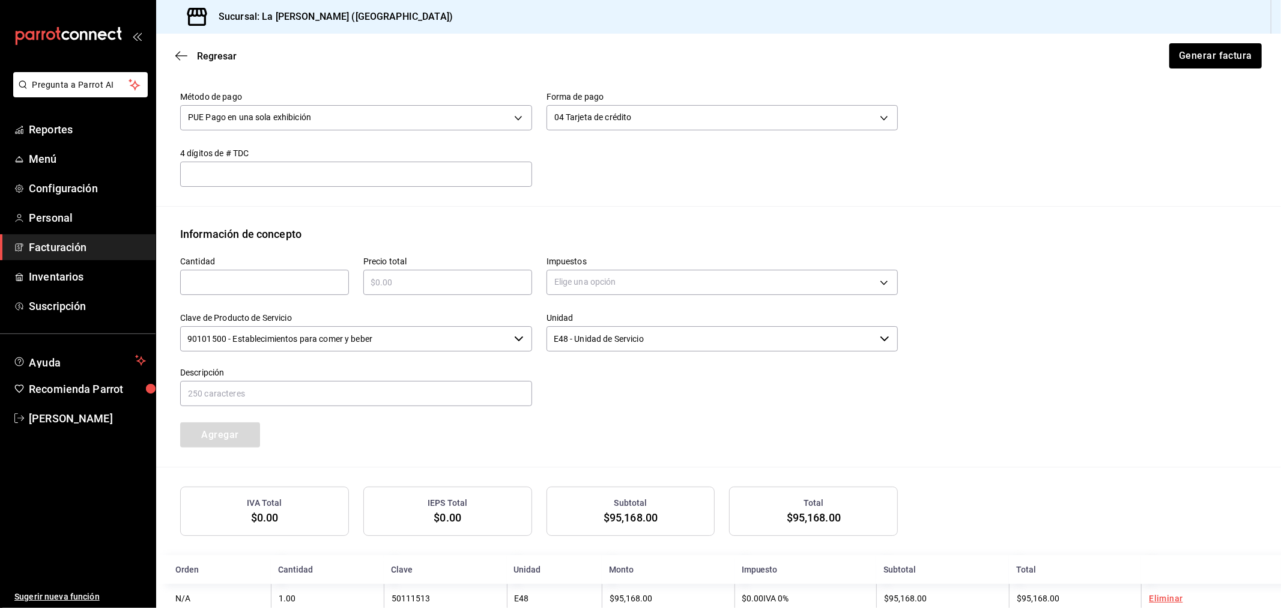
click at [1152, 39] on div "Regresar Generar factura" at bounding box center [718, 56] width 1125 height 44
click at [1152, 73] on div "Regresar Generar factura" at bounding box center [718, 56] width 1125 height 44
click at [1152, 67] on button "Generar factura" at bounding box center [1215, 55] width 94 height 25
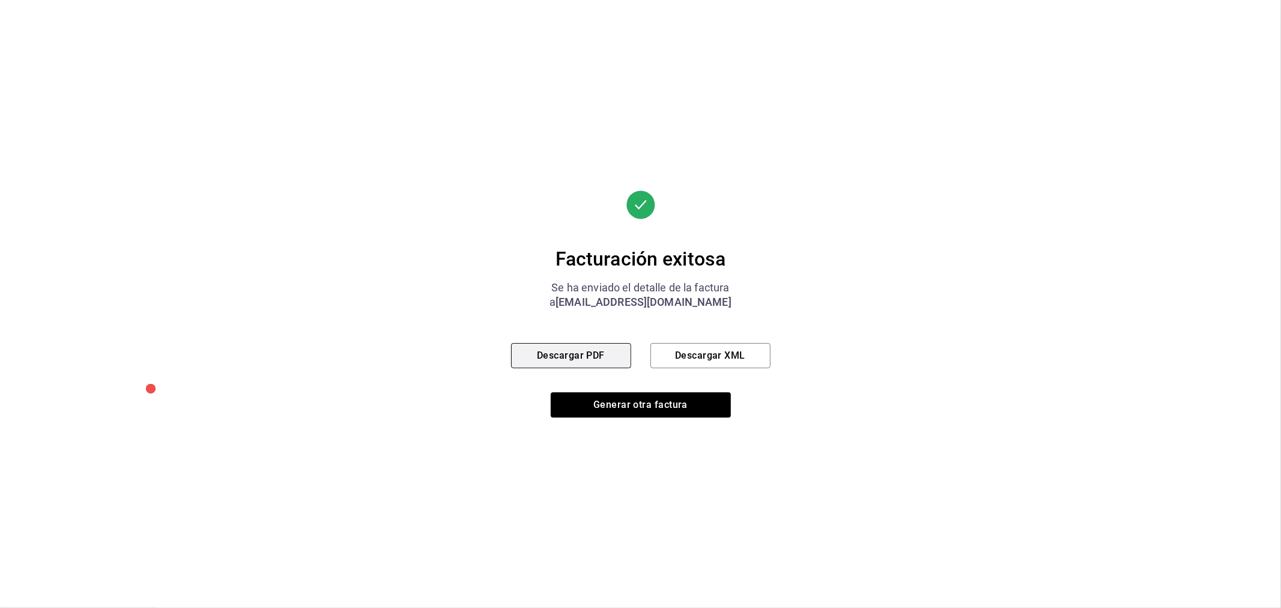
click at [602, 355] on button "Descargar PDF" at bounding box center [571, 355] width 120 height 25
click at [616, 409] on button "Generar otra factura" at bounding box center [641, 404] width 180 height 25
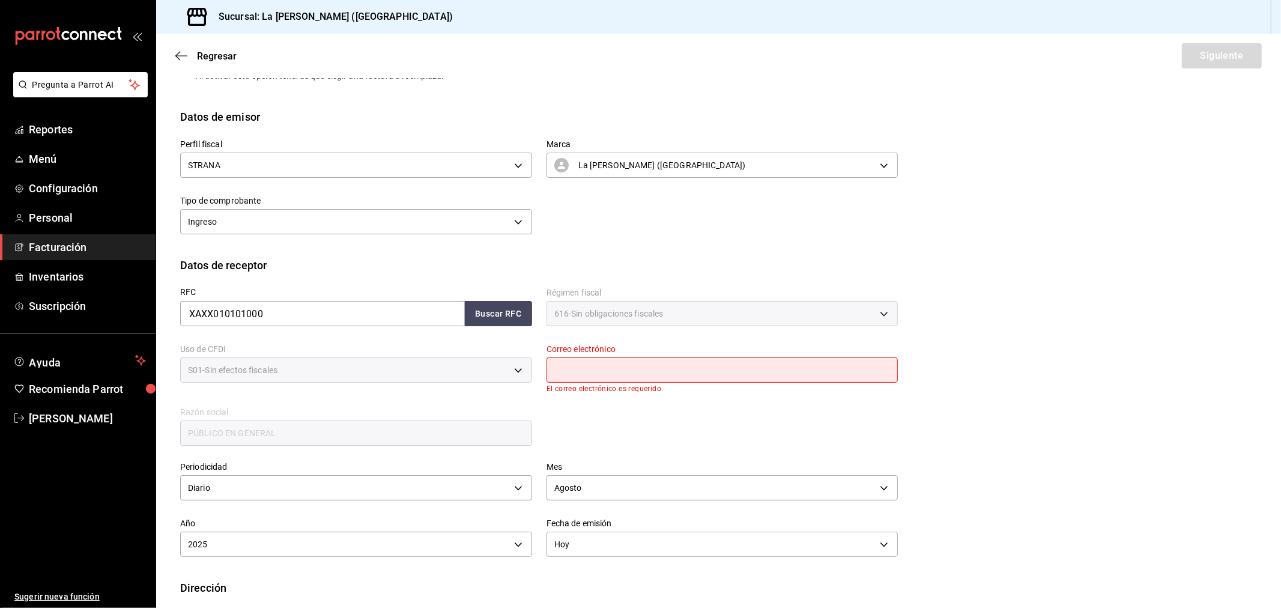
click at [652, 365] on input "text" at bounding box center [723, 369] width 352 height 25
type input "[EMAIL_ADDRESS][DOMAIN_NAME]"
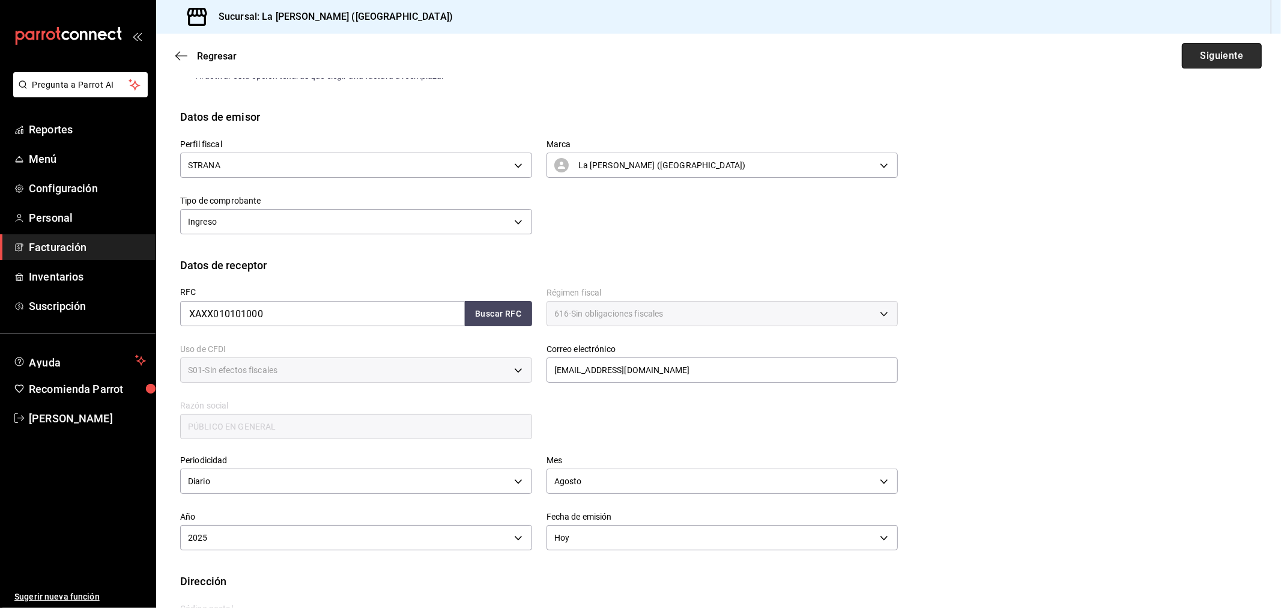
click at [1152, 58] on button "Siguiente" at bounding box center [1222, 55] width 80 height 25
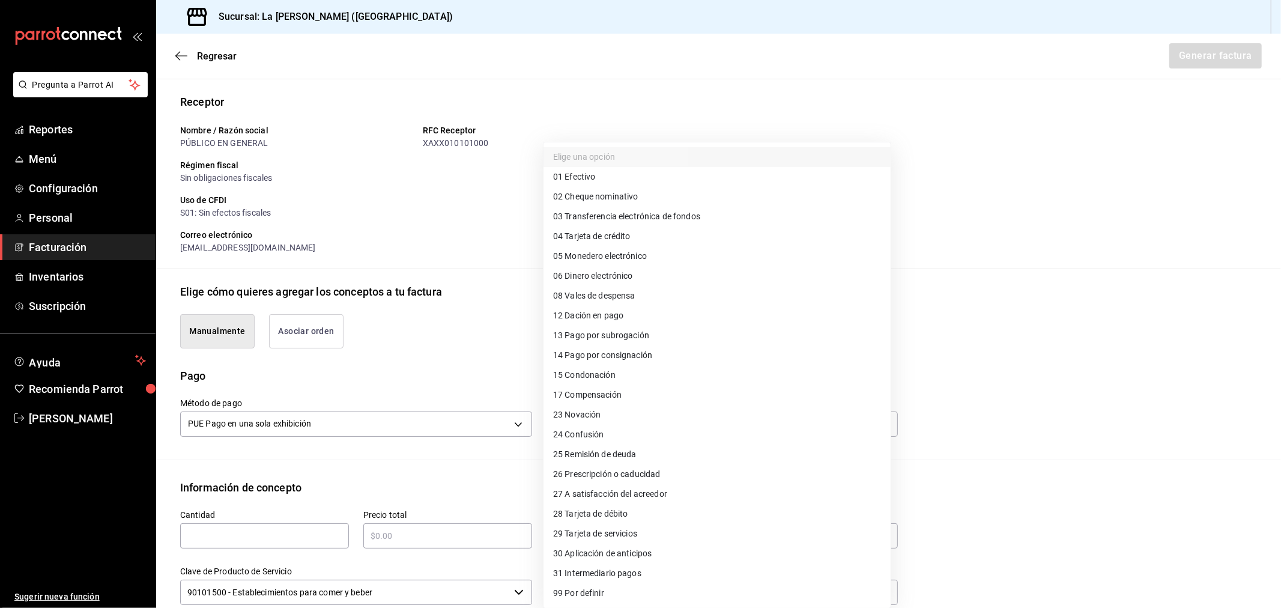
click at [551, 417] on body "Pregunta a Parrot AI Reportes Menú Configuración Personal Facturación Inventari…" at bounding box center [640, 304] width 1281 height 608
click at [631, 240] on li "04 Tarjeta de crédito" at bounding box center [717, 236] width 347 height 20
type input "04"
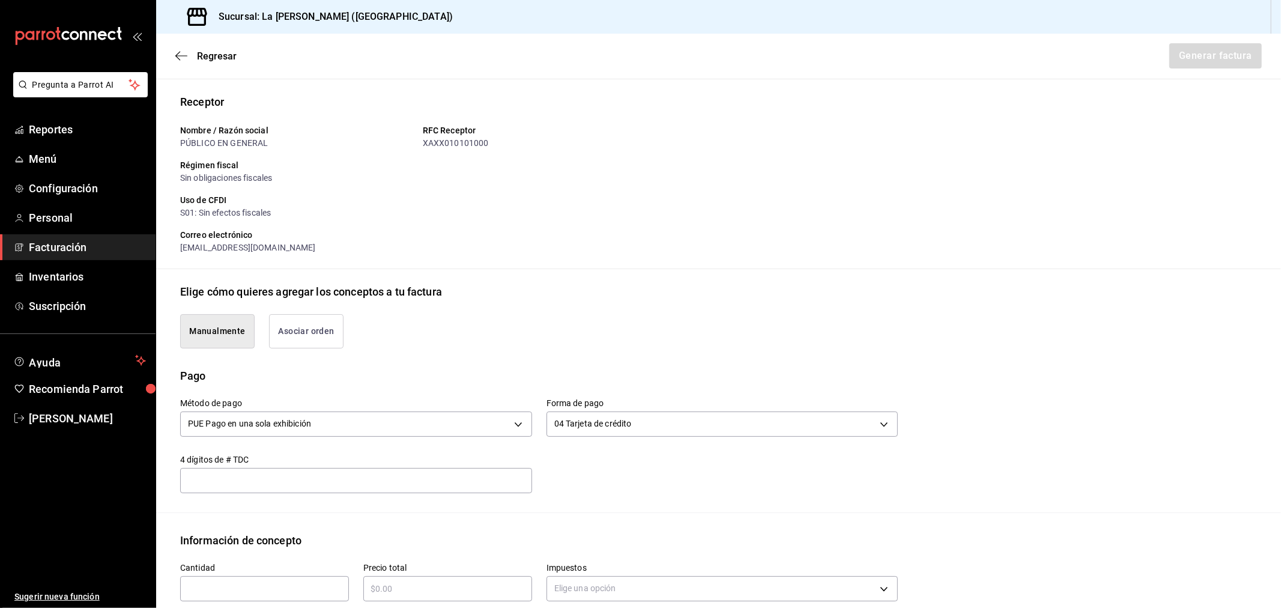
drag, startPoint x: 274, startPoint y: 581, endPoint x: 281, endPoint y: 584, distance: 7.0
click at [275, 547] on input "text" at bounding box center [264, 588] width 169 height 14
type input "1"
type input "$95168"
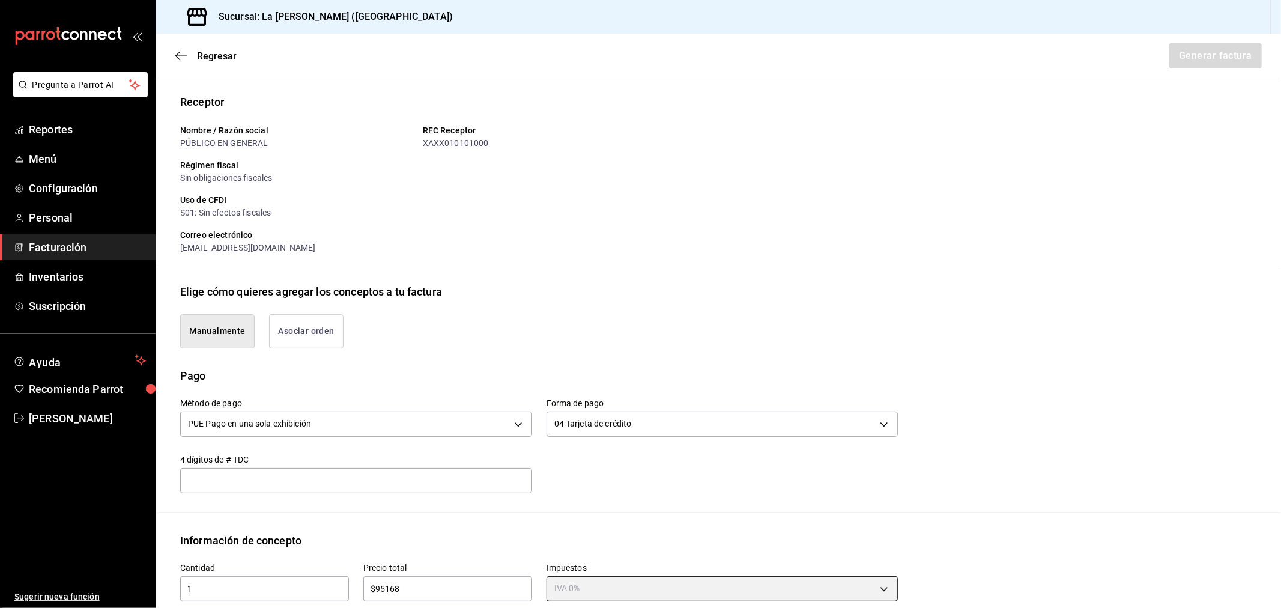
type input "IVA_0"
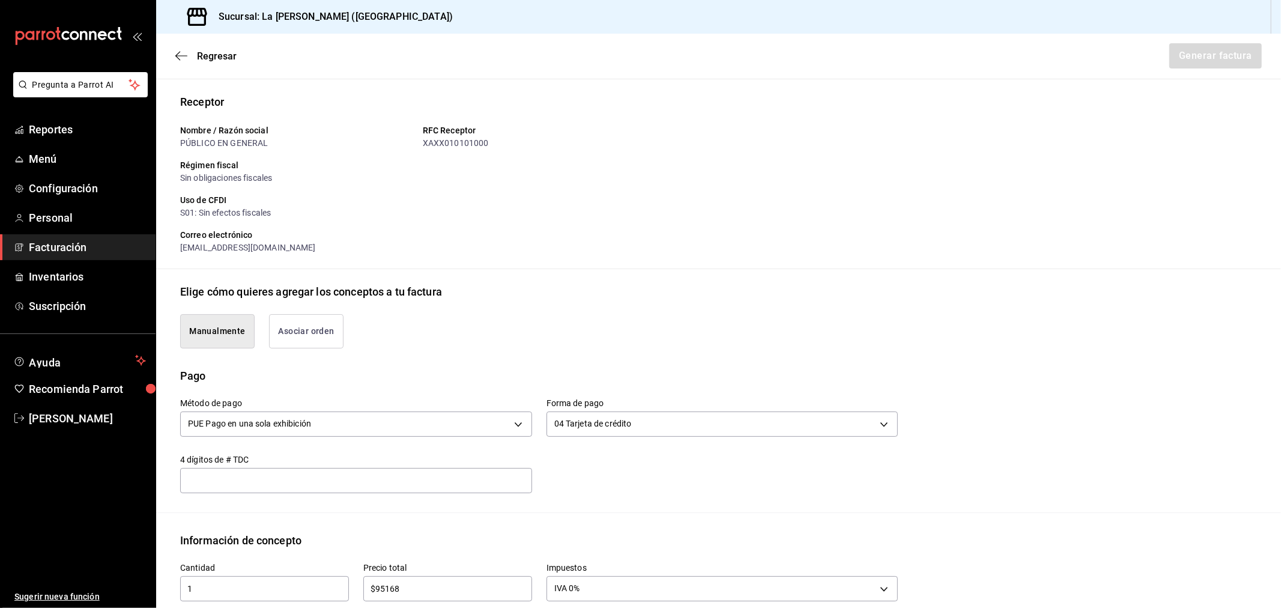
scroll to position [386, 0]
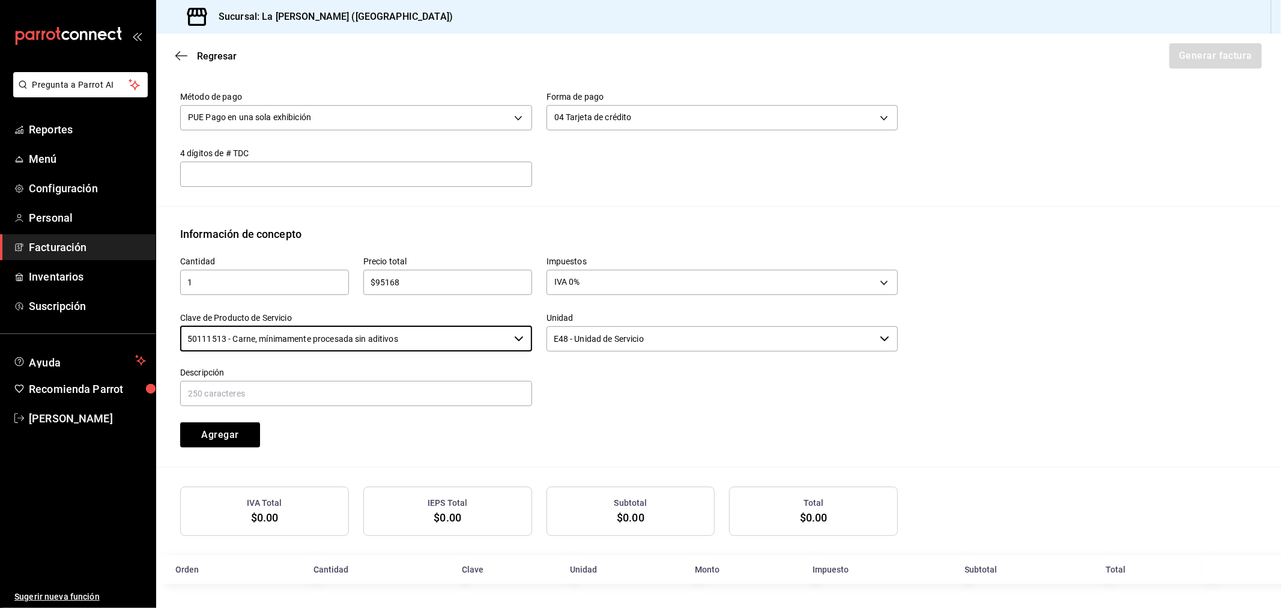
type input "50111513 - Carne, mínimamente procesada sin aditivos"
click at [757, 131] on div "04 Tarjeta de crédito 04" at bounding box center [723, 116] width 352 height 32
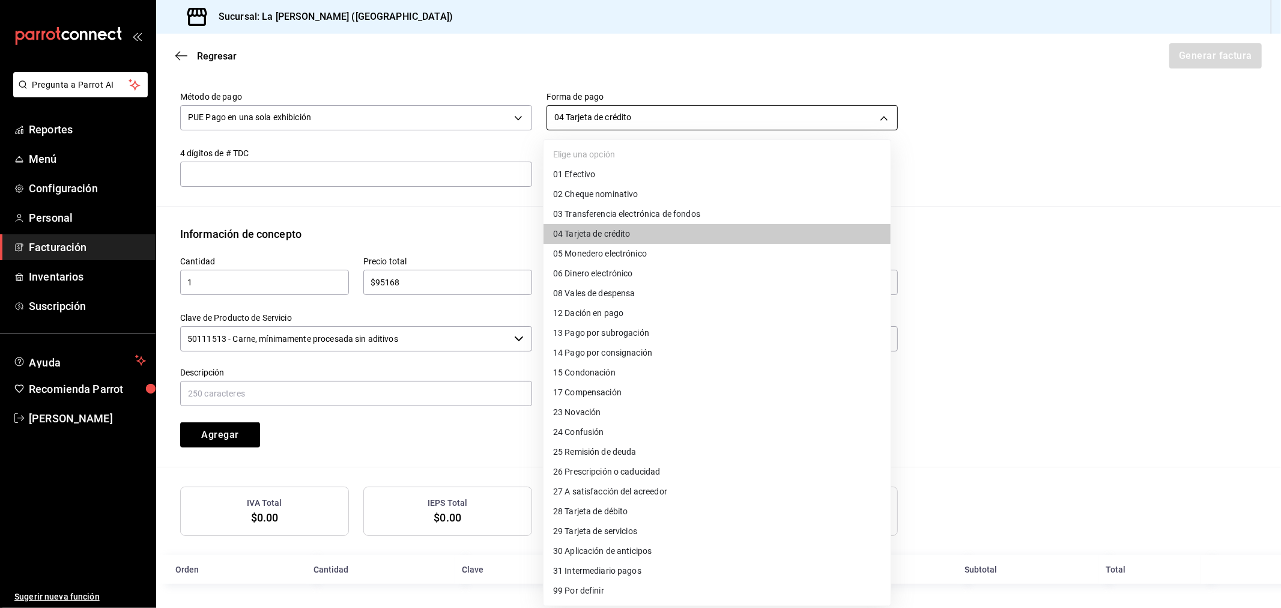
click at [754, 124] on body "Pregunta a Parrot AI Reportes Menú Configuración Personal Facturación Inventari…" at bounding box center [640, 304] width 1281 height 608
click at [635, 514] on li "28 Tarjeta de débito" at bounding box center [717, 511] width 347 height 20
type input "28"
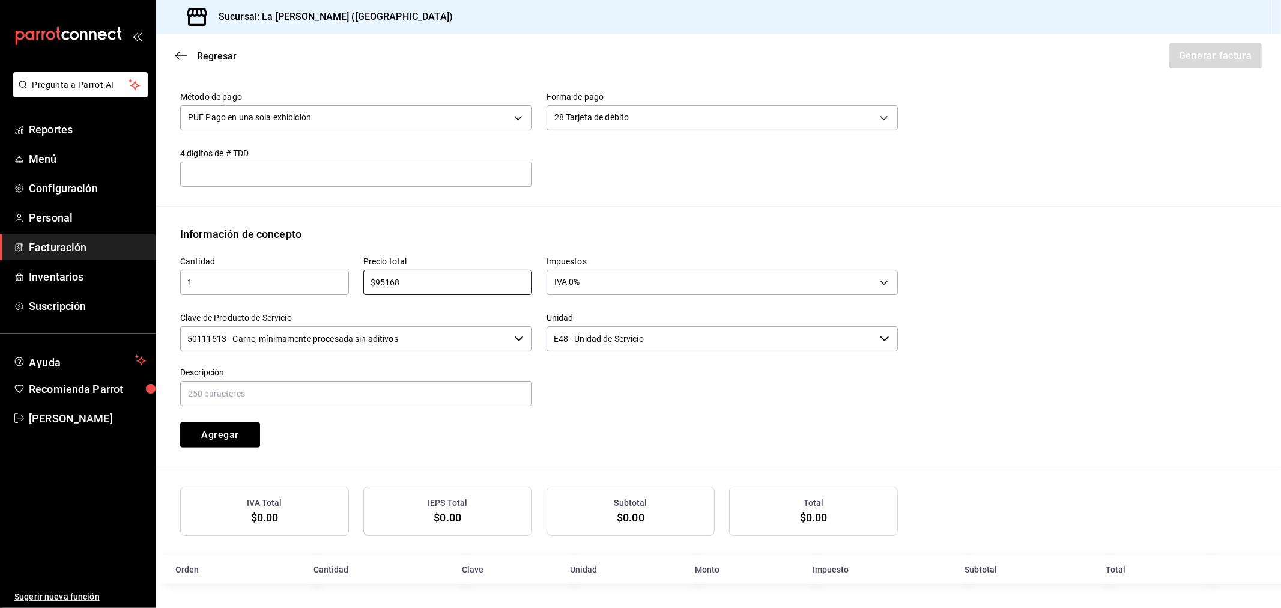
drag, startPoint x: 452, startPoint y: 285, endPoint x: 346, endPoint y: 291, distance: 105.9
click at [347, 291] on div "Cantidad 1 ​ Precio total $95168 ​ Impuestos IVA 0% IVA_0 Clave de Producto de …" at bounding box center [532, 344] width 732 height 205
type input "$23792"
type input "CONSUMO DEL DIA [DATE]"
click at [180, 422] on button "Agregar" at bounding box center [220, 434] width 80 height 25
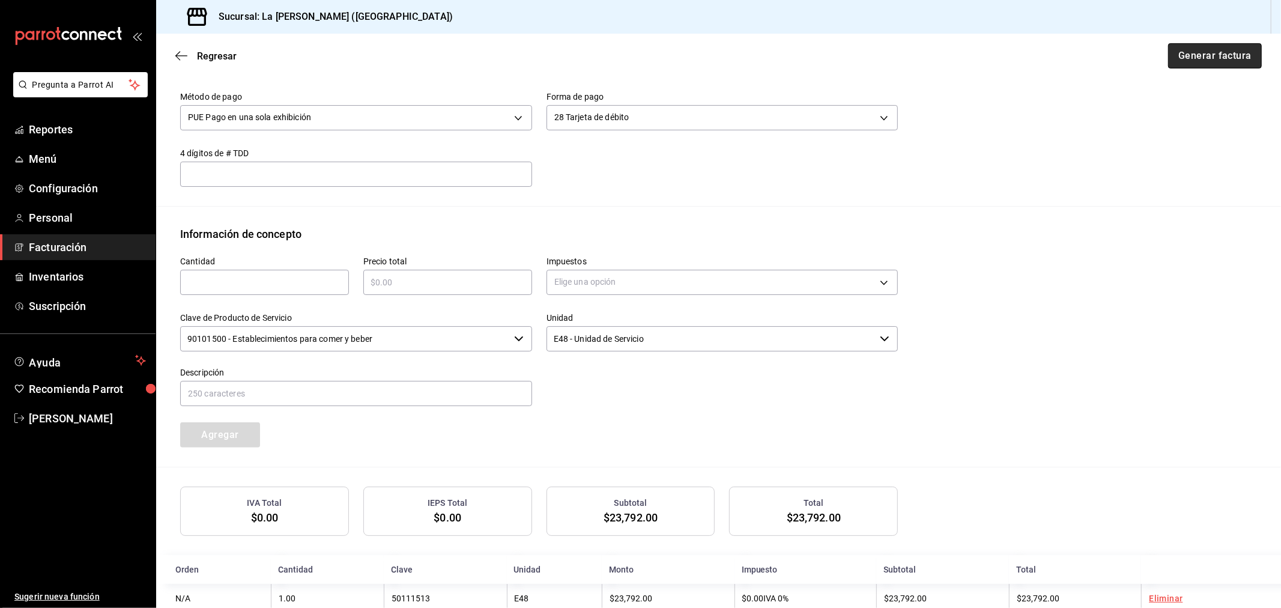
click at [1152, 56] on button "Generar factura" at bounding box center [1215, 55] width 94 height 25
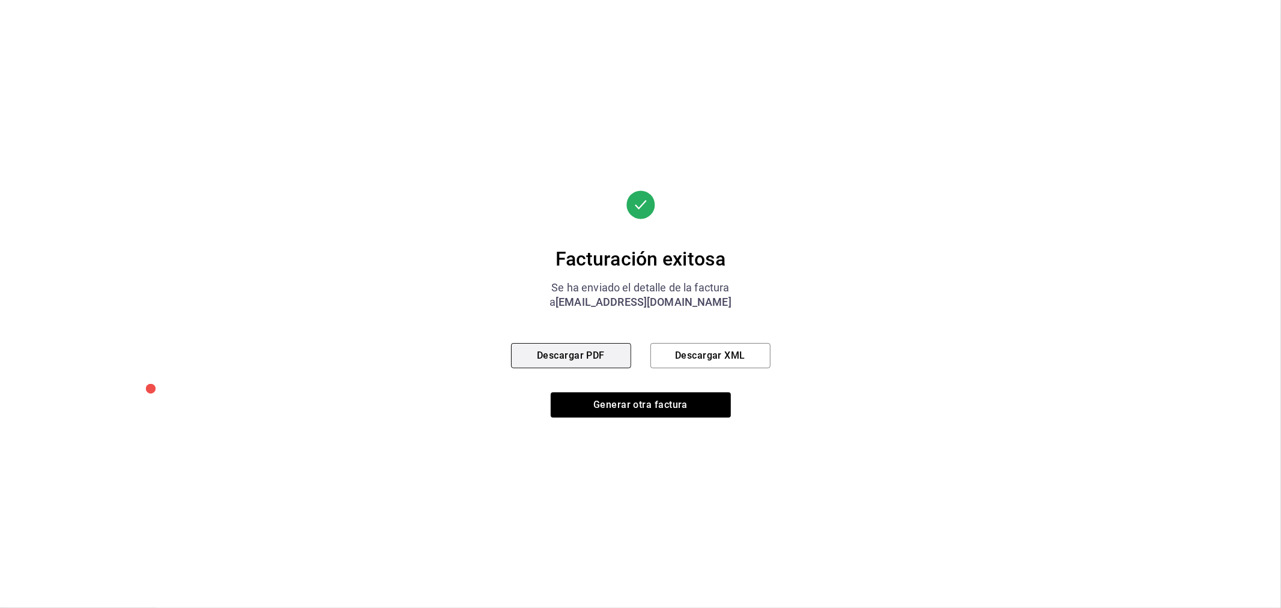
click at [535, 346] on button "Descargar PDF" at bounding box center [571, 355] width 120 height 25
click at [671, 405] on button "Generar otra factura" at bounding box center [641, 404] width 180 height 25
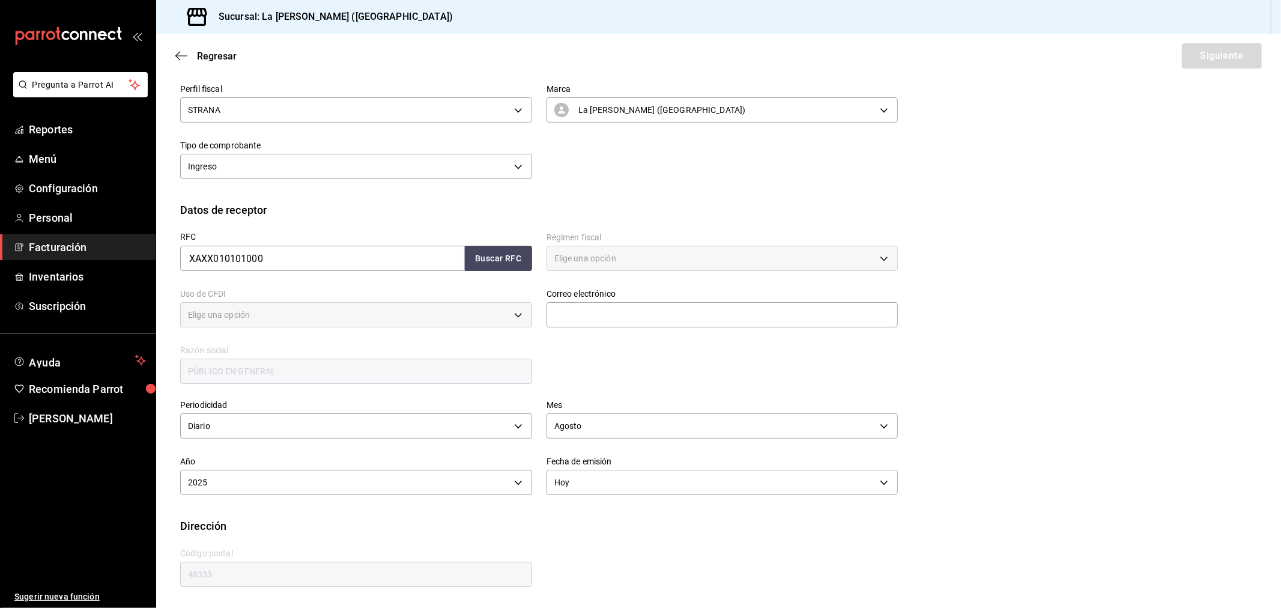
type input "616"
type input "S01"
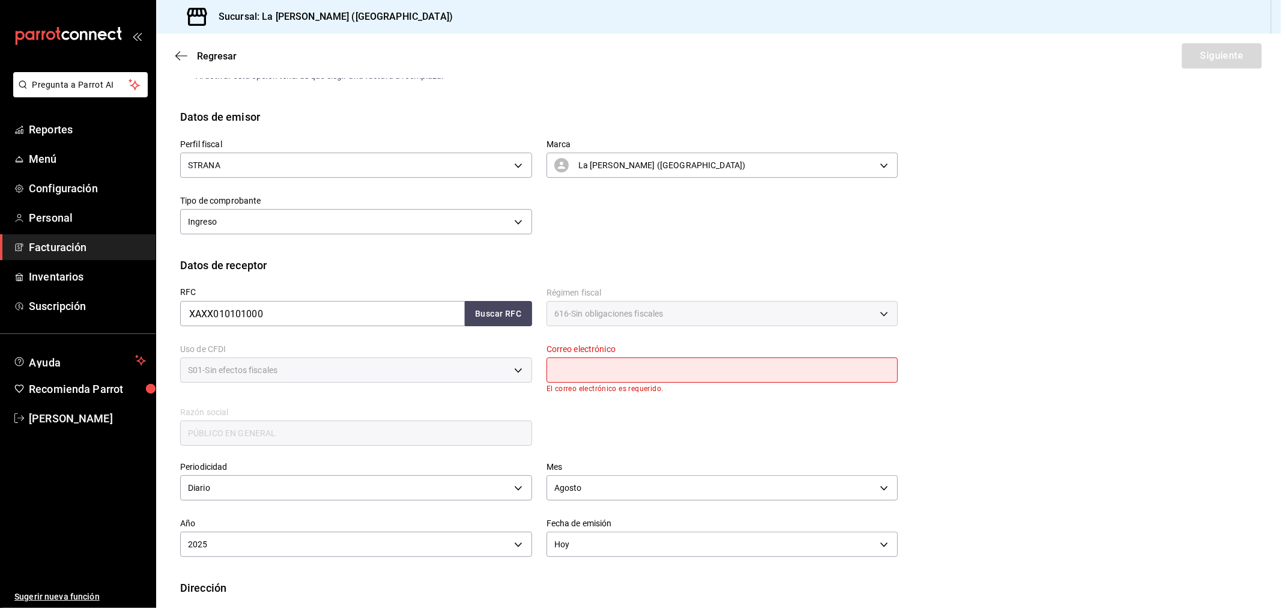
click at [632, 374] on input "text" at bounding box center [723, 369] width 352 height 25
click at [724, 368] on input "text" at bounding box center [723, 369] width 352 height 25
type input "[EMAIL_ADDRESS][DOMAIN_NAME]"
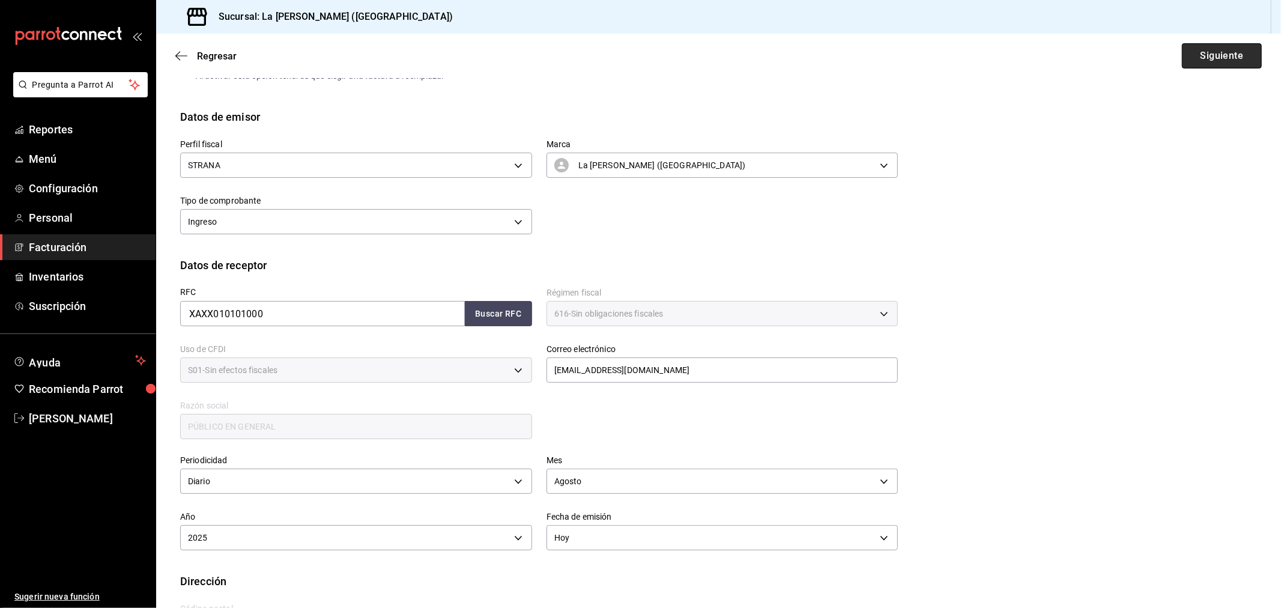
click at [1152, 55] on button "Siguiente" at bounding box center [1222, 55] width 80 height 25
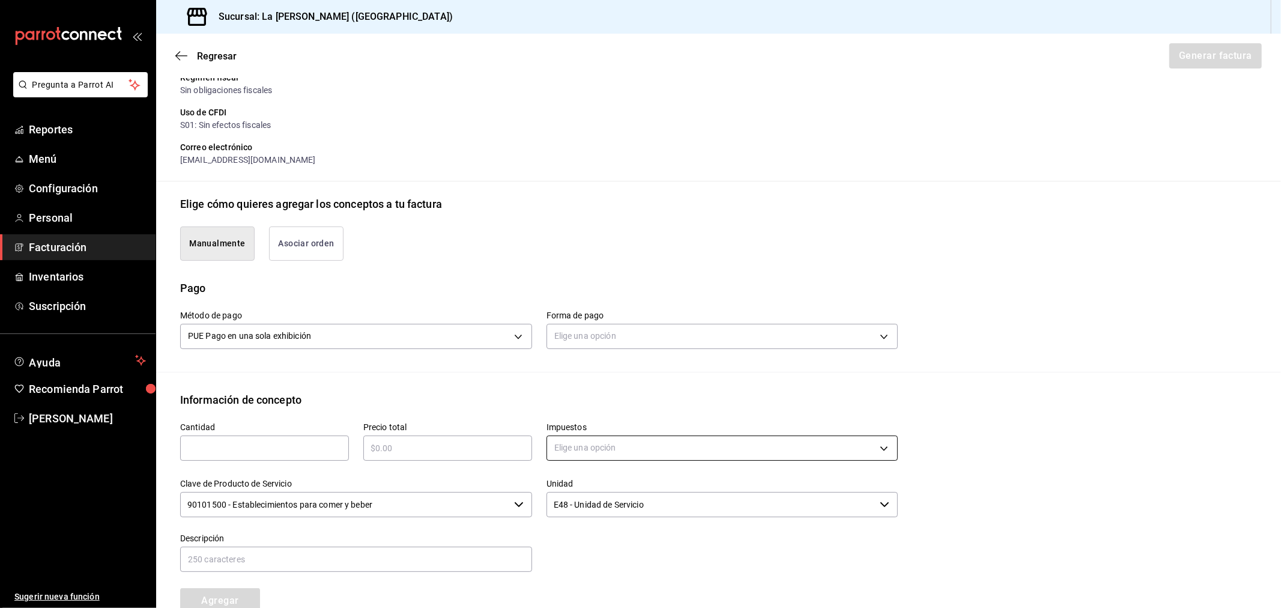
scroll to position [279, 0]
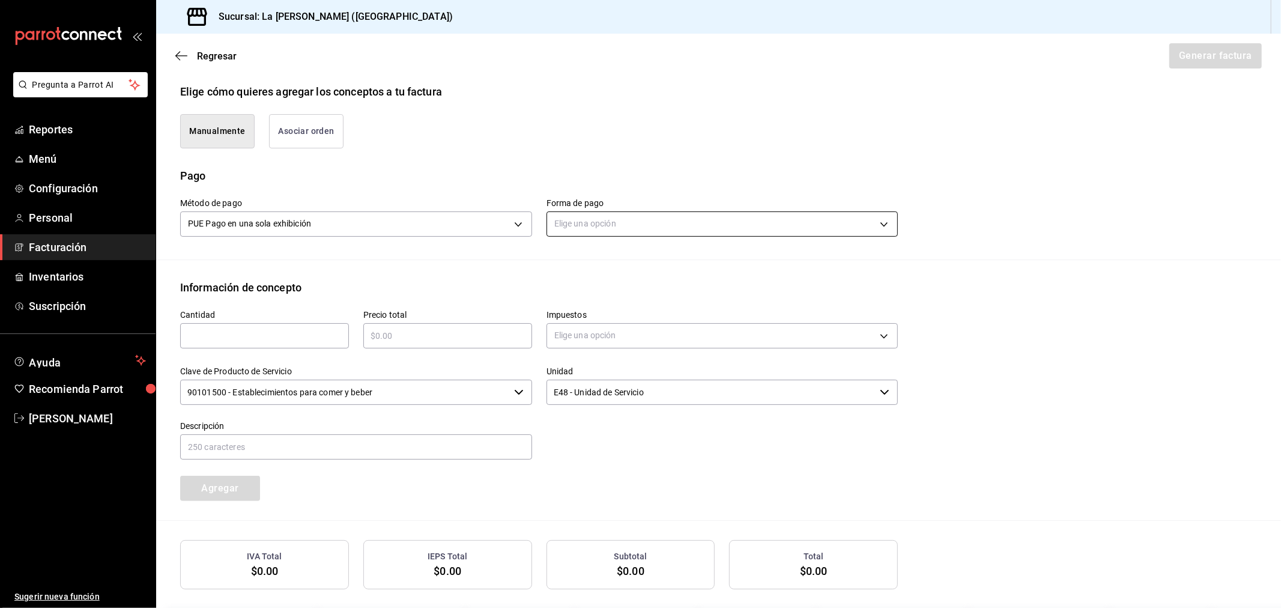
click at [568, 215] on body "Pregunta a Parrot AI Reportes Menú Configuración Personal Facturación Inventari…" at bounding box center [640, 304] width 1281 height 608
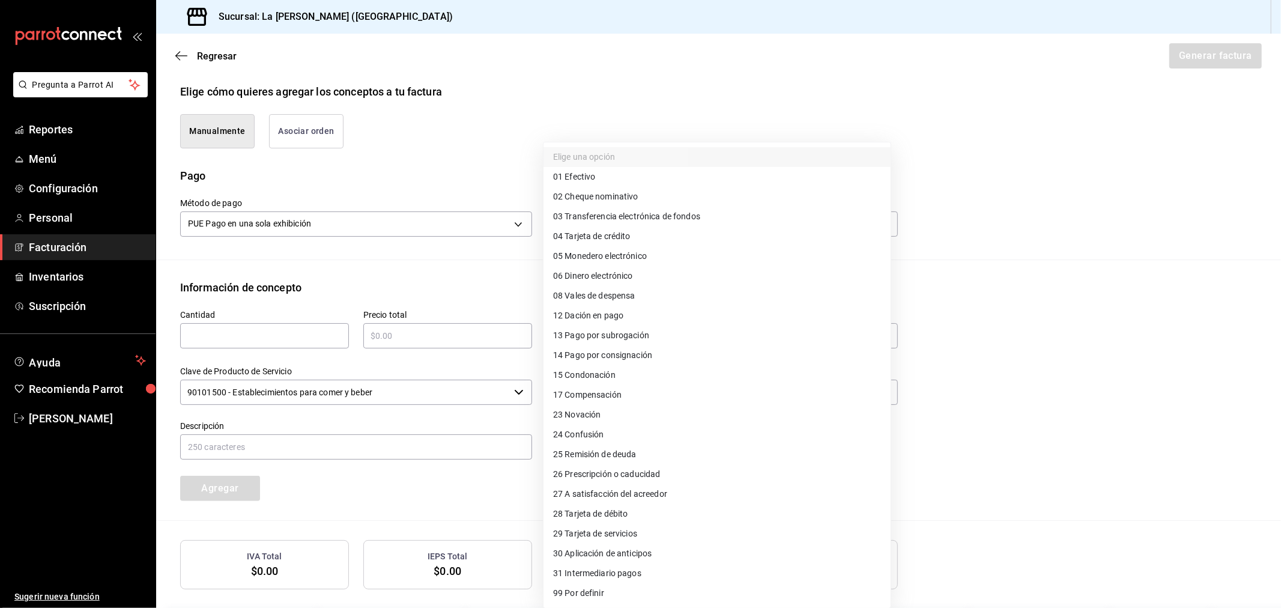
click at [626, 239] on span "04 Tarjeta de crédito" at bounding box center [591, 236] width 77 height 13
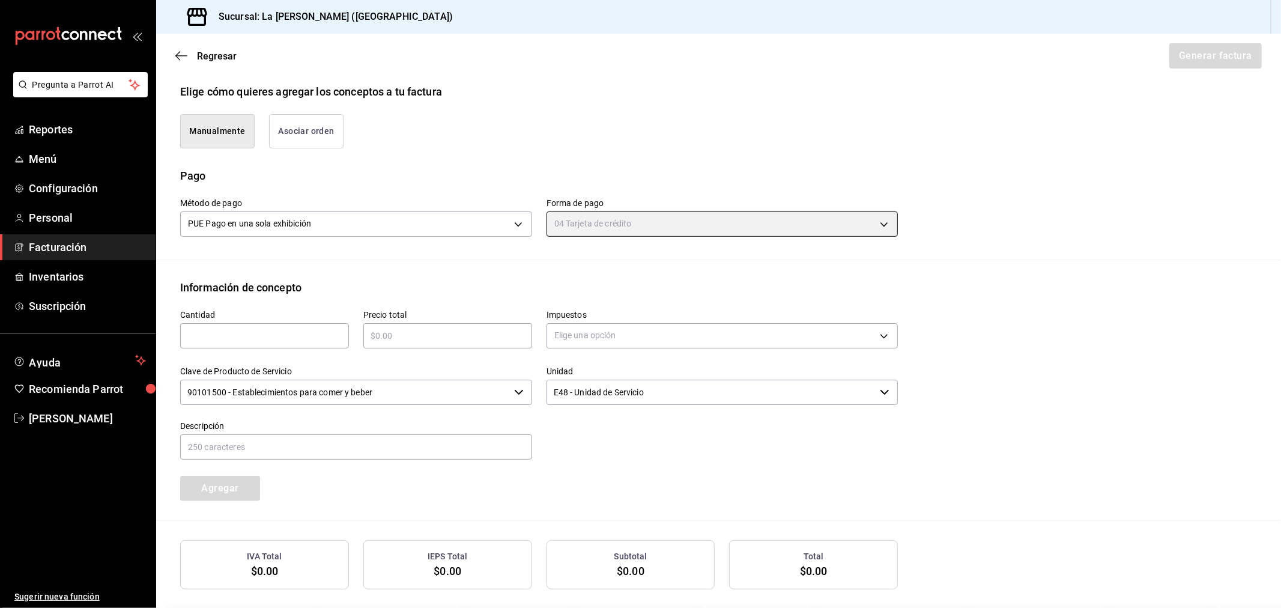
type input "04"
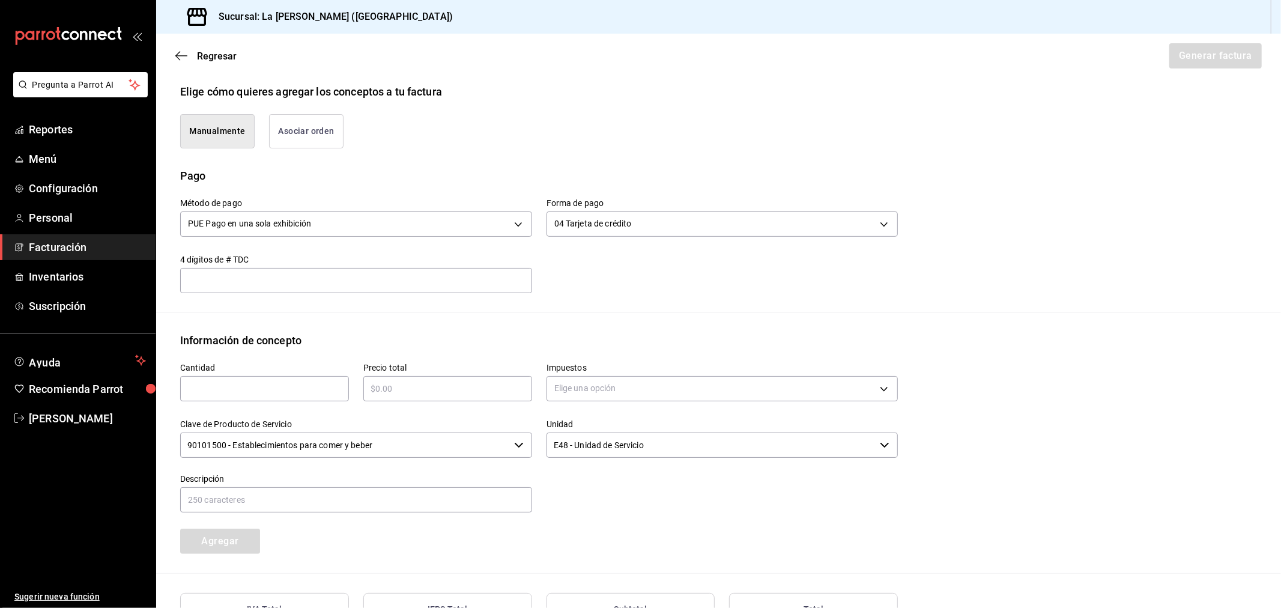
click at [236, 391] on input "text" at bounding box center [264, 388] width 169 height 14
type input "1"
type input "$213408.14"
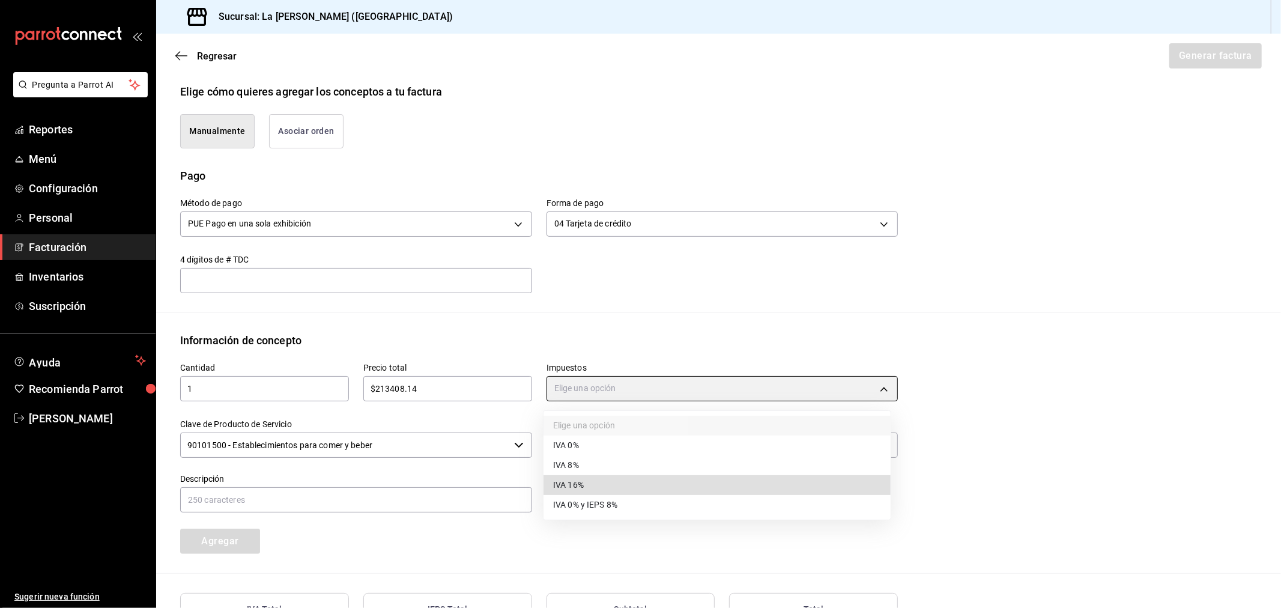
type input "IVA_16"
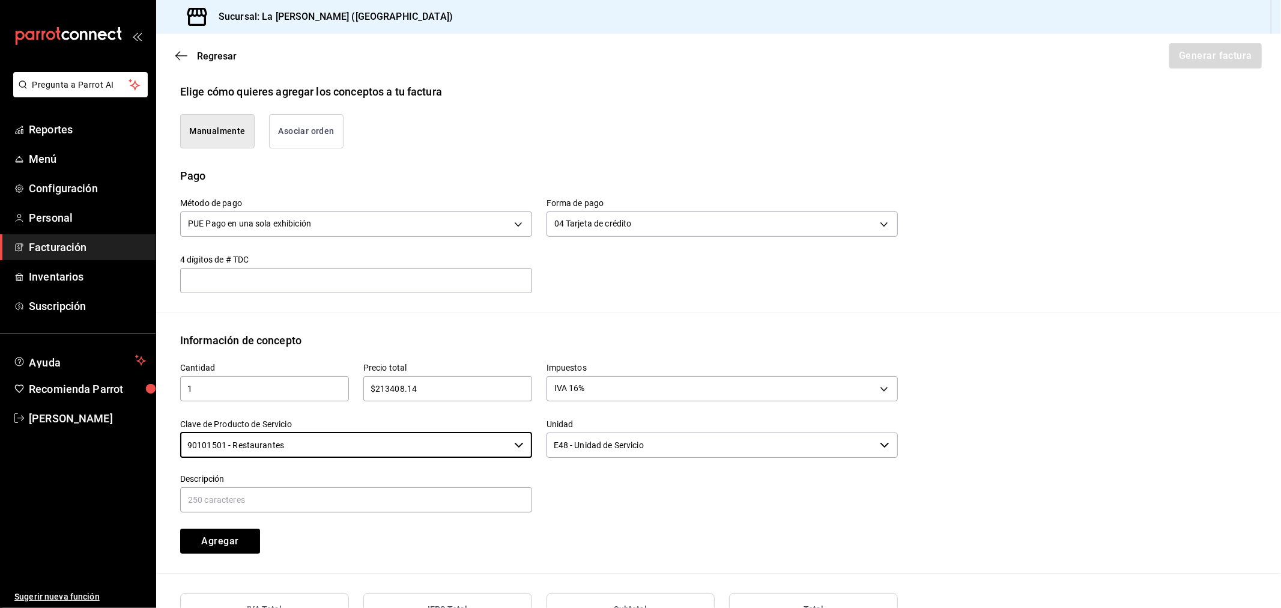
type input "90101501 - Restaurantes"
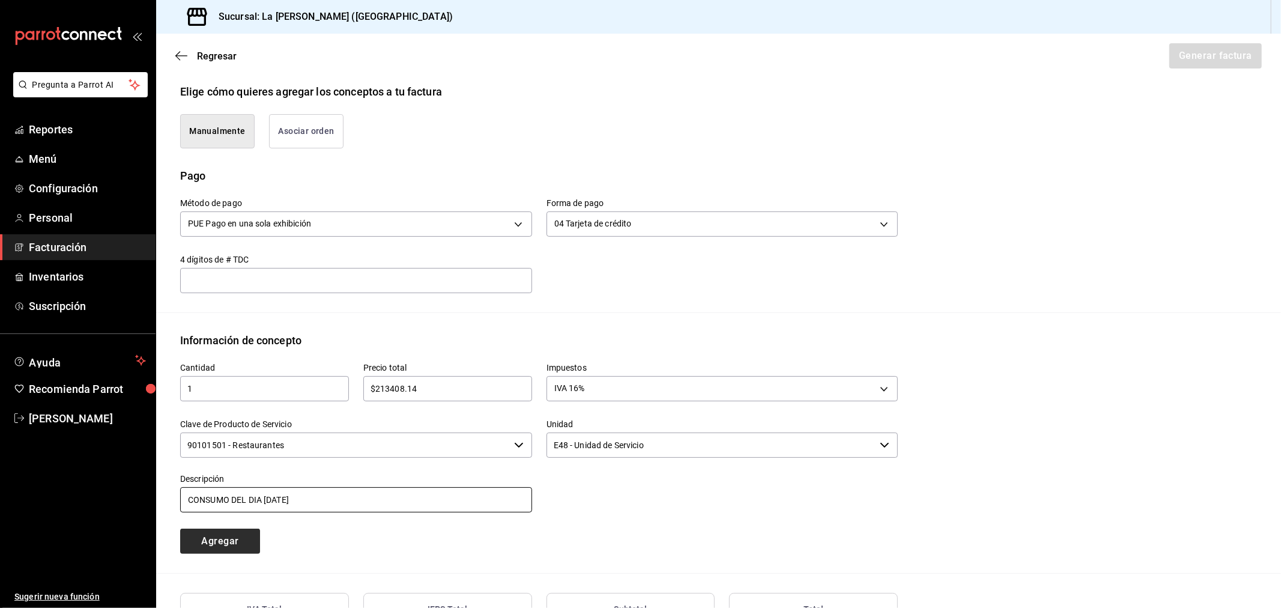
type input "CONSUMO DEL DIA [DATE]"
click at [240, 542] on button "Agregar" at bounding box center [220, 541] width 80 height 25
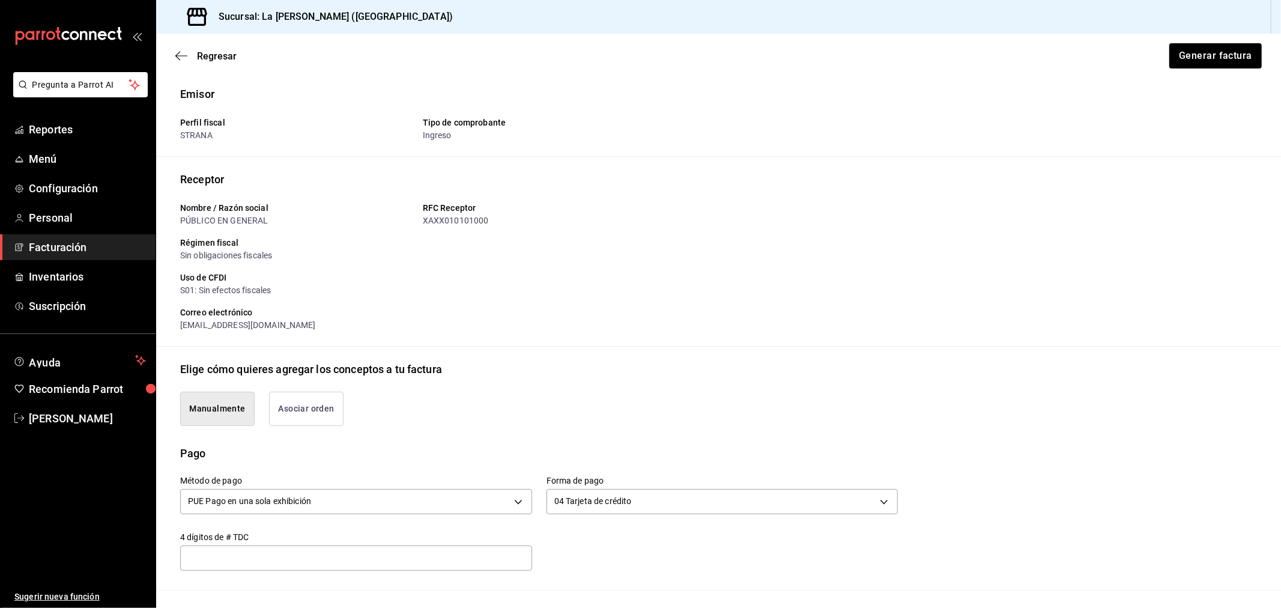
scroll to position [0, 0]
click at [1152, 52] on button "Generar factura" at bounding box center [1215, 55] width 94 height 25
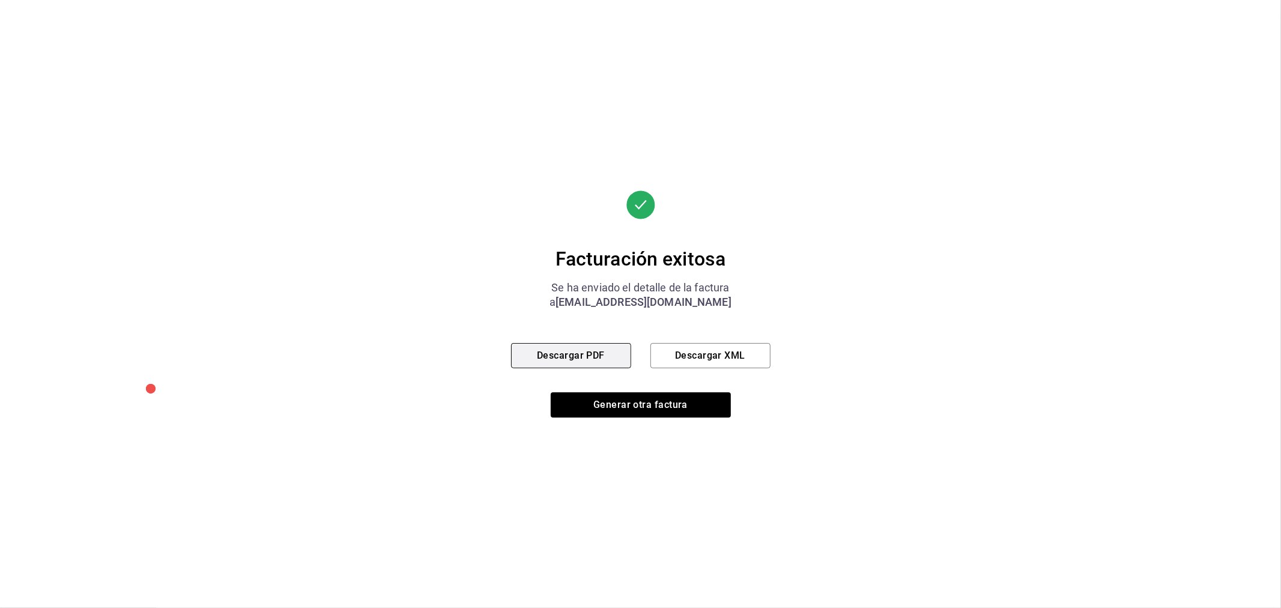
click at [548, 351] on button "Descargar PDF" at bounding box center [571, 355] width 120 height 25
click at [633, 398] on button "Generar otra factura" at bounding box center [641, 404] width 180 height 25
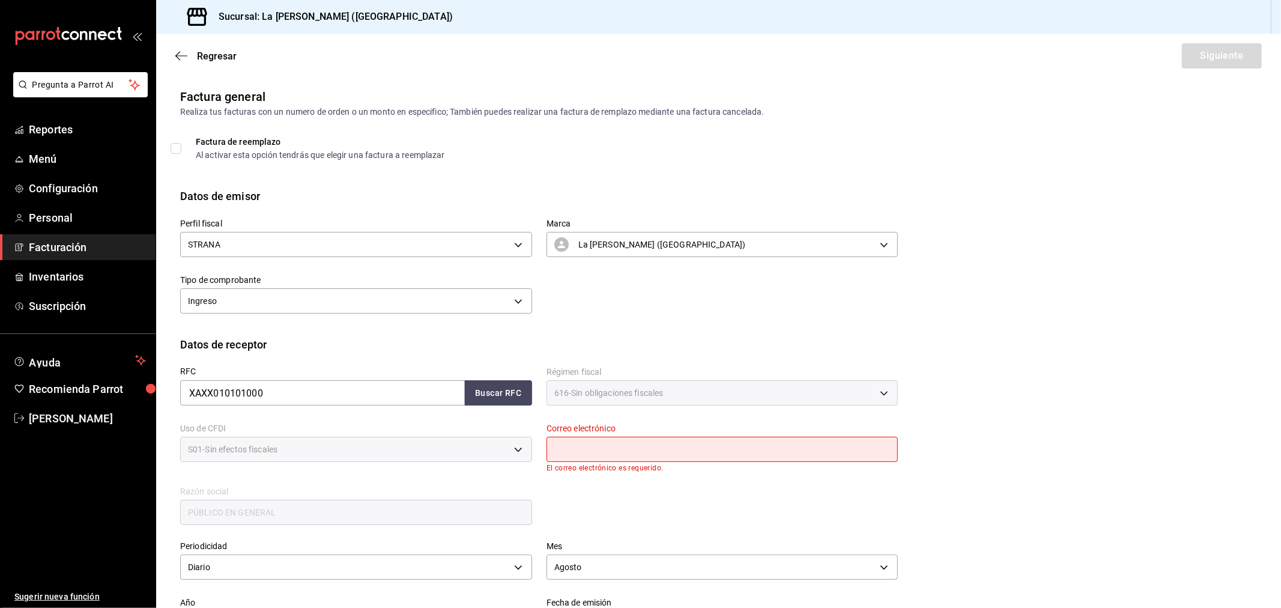
click at [677, 440] on input "text" at bounding box center [723, 449] width 352 height 25
type input "[EMAIL_ADDRESS][DOMAIN_NAME]"
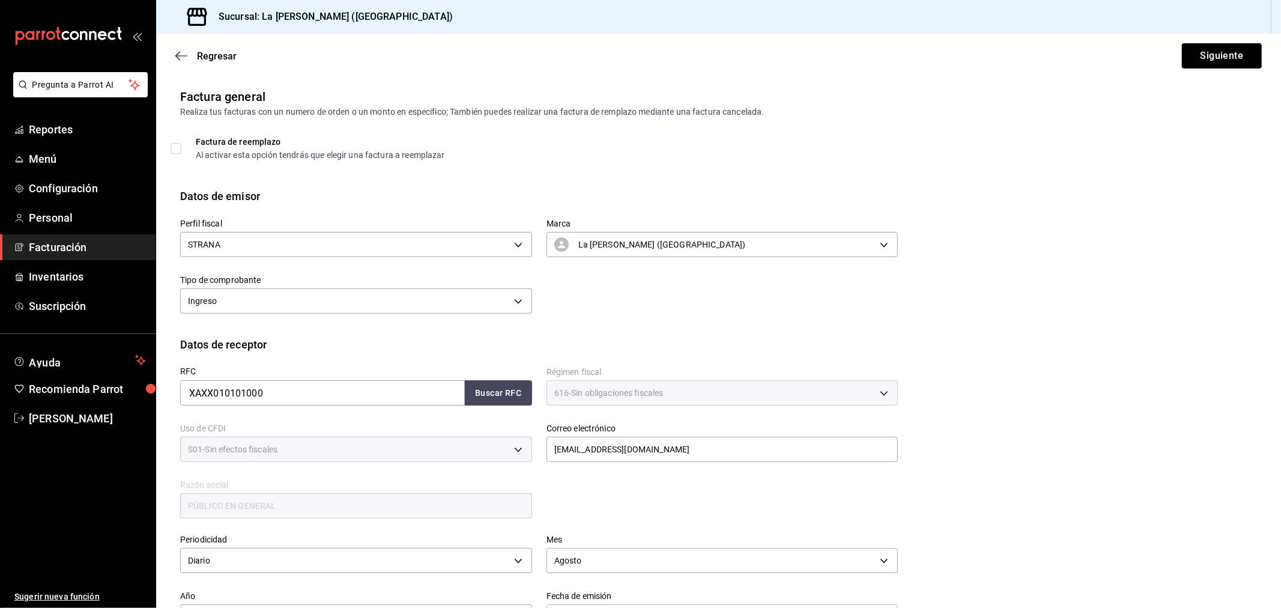
click at [1152, 40] on div "Regresar Siguiente" at bounding box center [718, 56] width 1125 height 44
click at [1152, 55] on button "Siguiente" at bounding box center [1222, 55] width 80 height 25
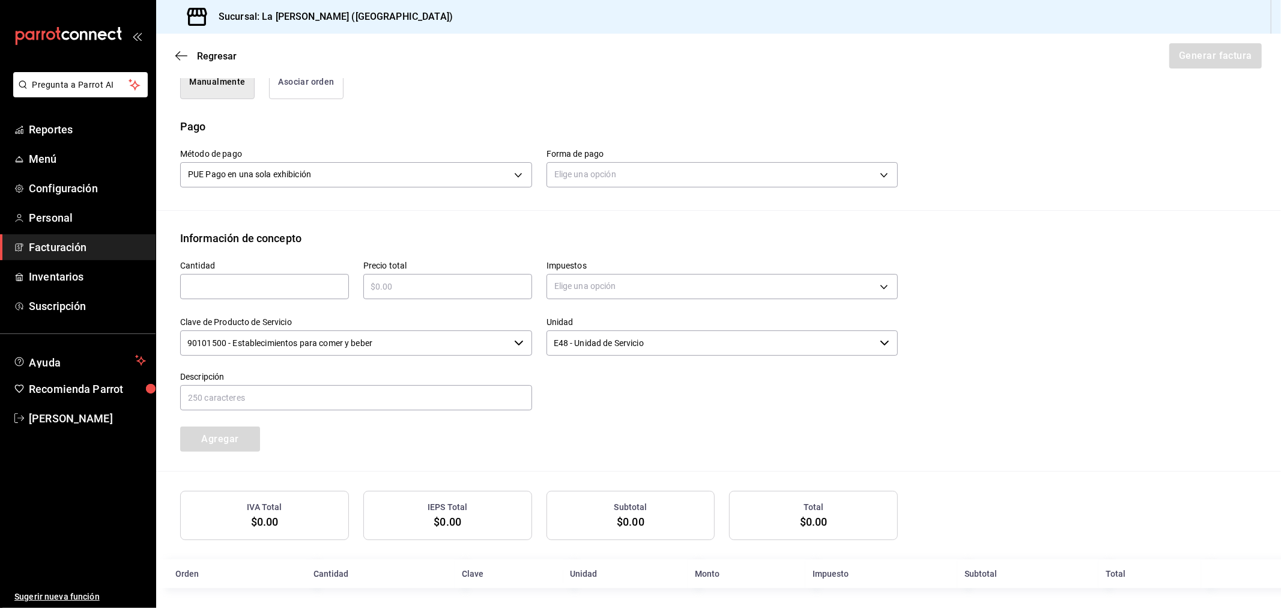
scroll to position [332, 0]
click at [635, 160] on body "Pregunta a Parrot AI Reportes Menú Configuración Personal Facturación Inventari…" at bounding box center [640, 304] width 1281 height 608
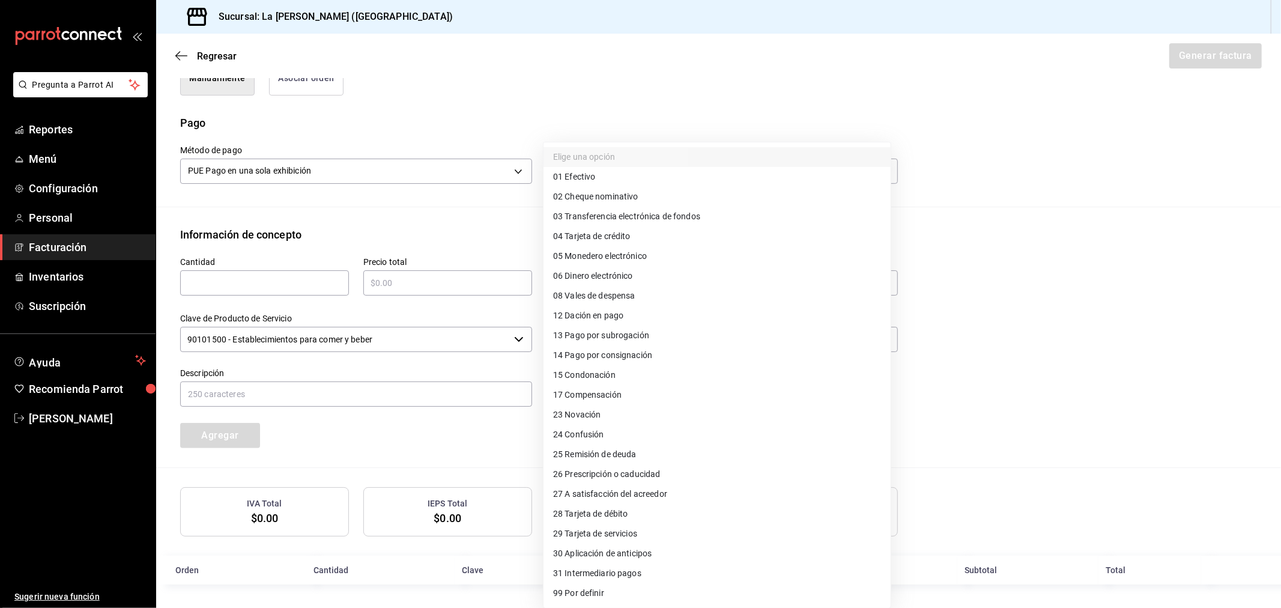
click at [695, 510] on li "28 Tarjeta de débito" at bounding box center [717, 514] width 347 height 20
type input "28"
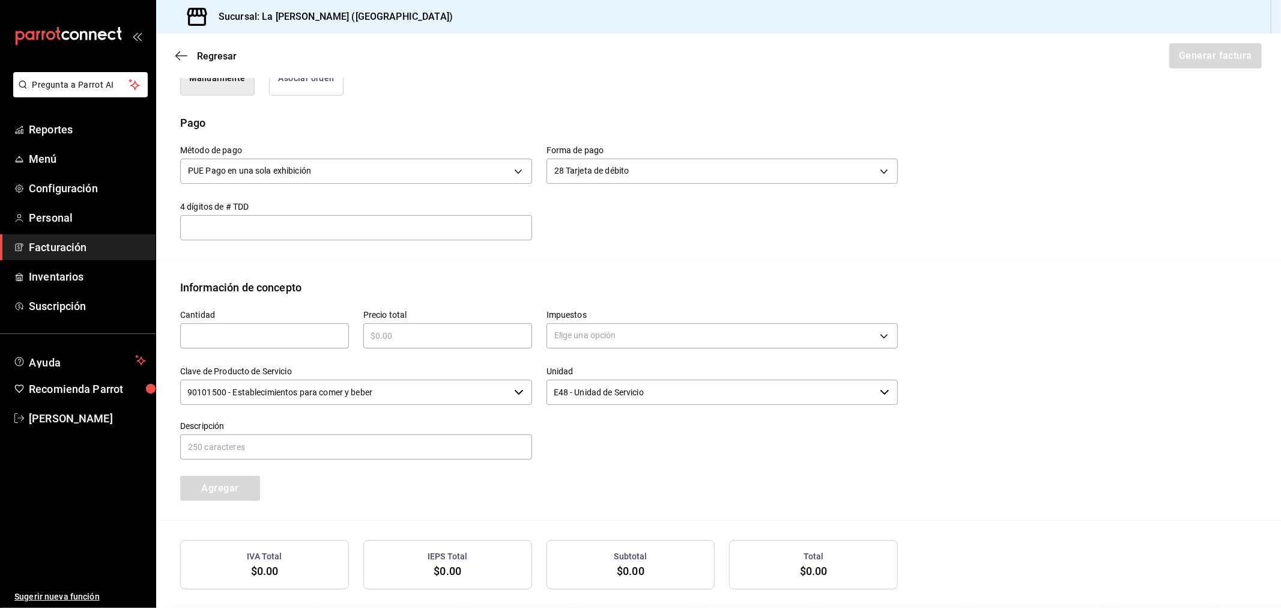
click at [278, 332] on input "text" at bounding box center [264, 336] width 169 height 14
type input "1"
type input "$67269.28"
click at [485, 451] on input "text" at bounding box center [356, 446] width 352 height 25
click at [180, 476] on button "Agregar" at bounding box center [220, 488] width 80 height 25
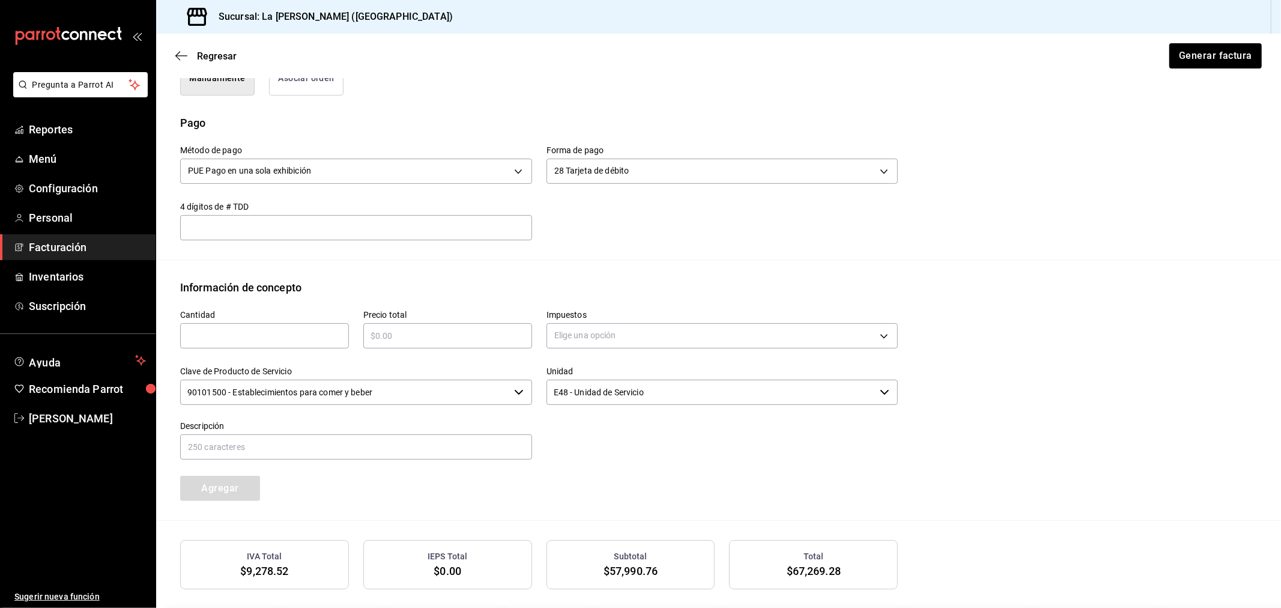
drag, startPoint x: 1215, startPoint y: 30, endPoint x: 1208, endPoint y: 68, distance: 38.4
click at [1152, 31] on div "Sucursal: La [PERSON_NAME] ([GEOGRAPHIC_DATA])" at bounding box center [718, 17] width 1125 height 34
click at [1152, 62] on button "Generar factura" at bounding box center [1215, 55] width 94 height 25
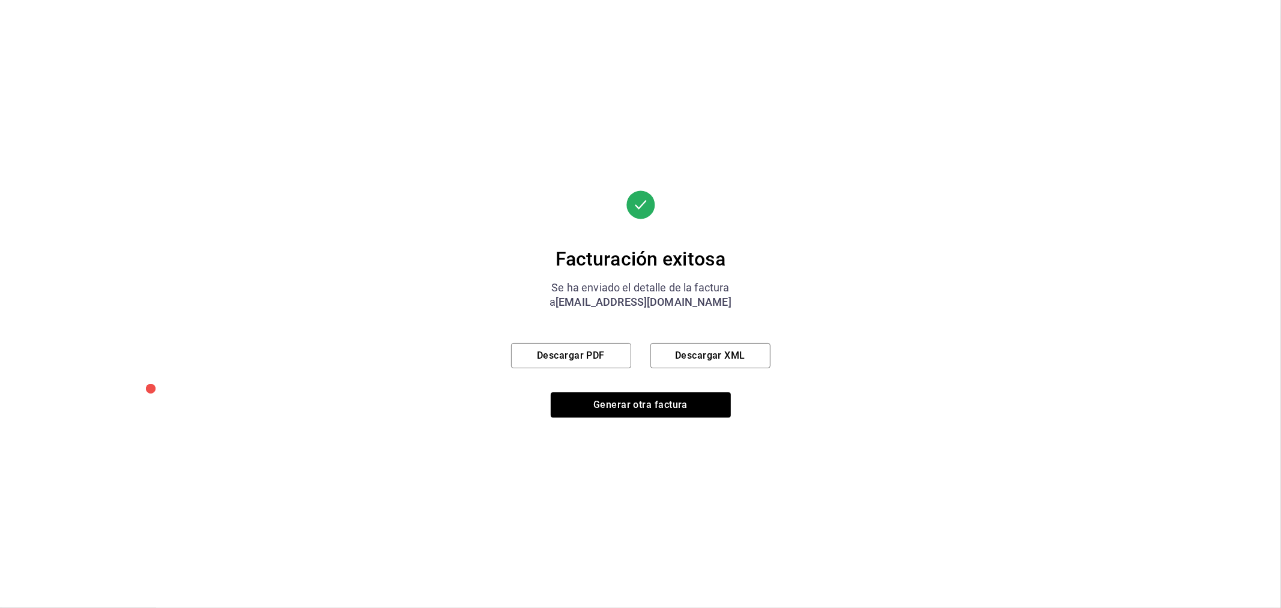
click at [551, 339] on div "Facturación exitosa Se ha enviado el detalle de la factura a [EMAIL_ADDRESS][DO…" at bounding box center [640, 303] width 259 height 227
click at [553, 344] on button "Descargar PDF" at bounding box center [571, 355] width 120 height 25
click at [613, 405] on button "Generar otra factura" at bounding box center [641, 404] width 180 height 25
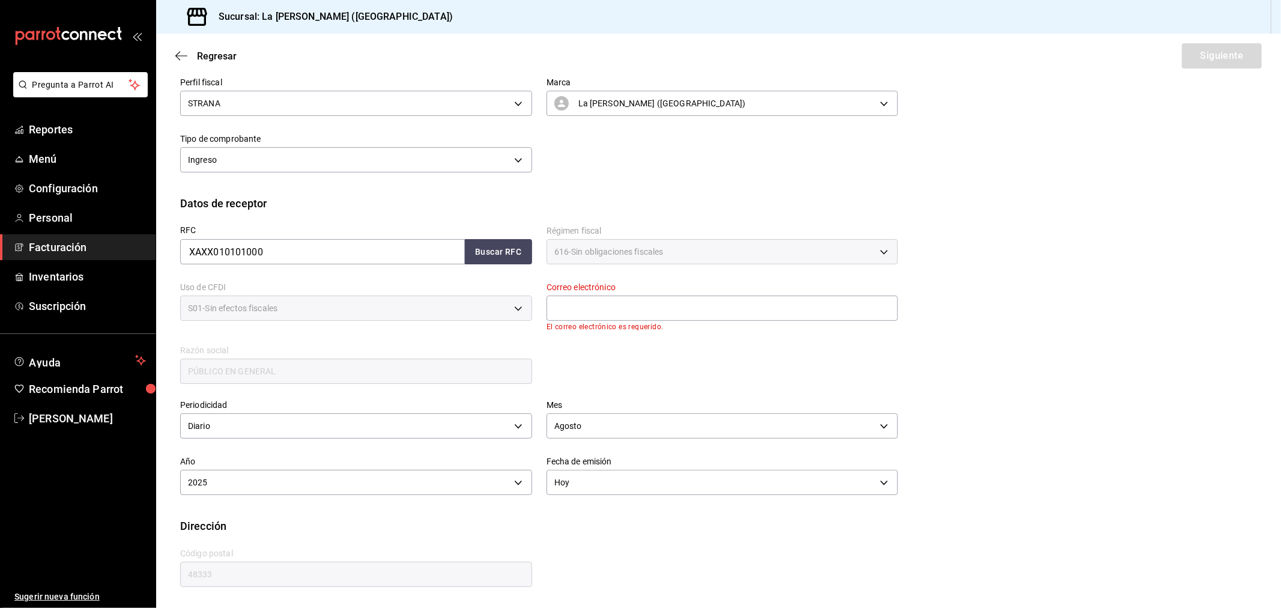
scroll to position [79, 0]
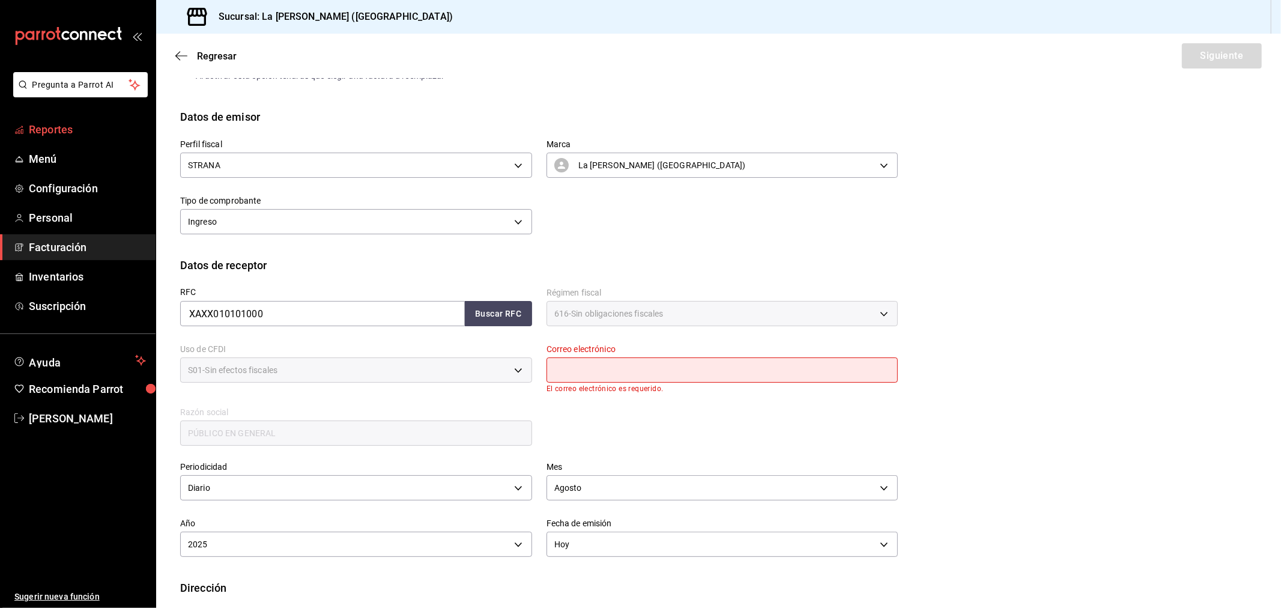
click at [58, 122] on span "Reportes" at bounding box center [87, 129] width 117 height 16
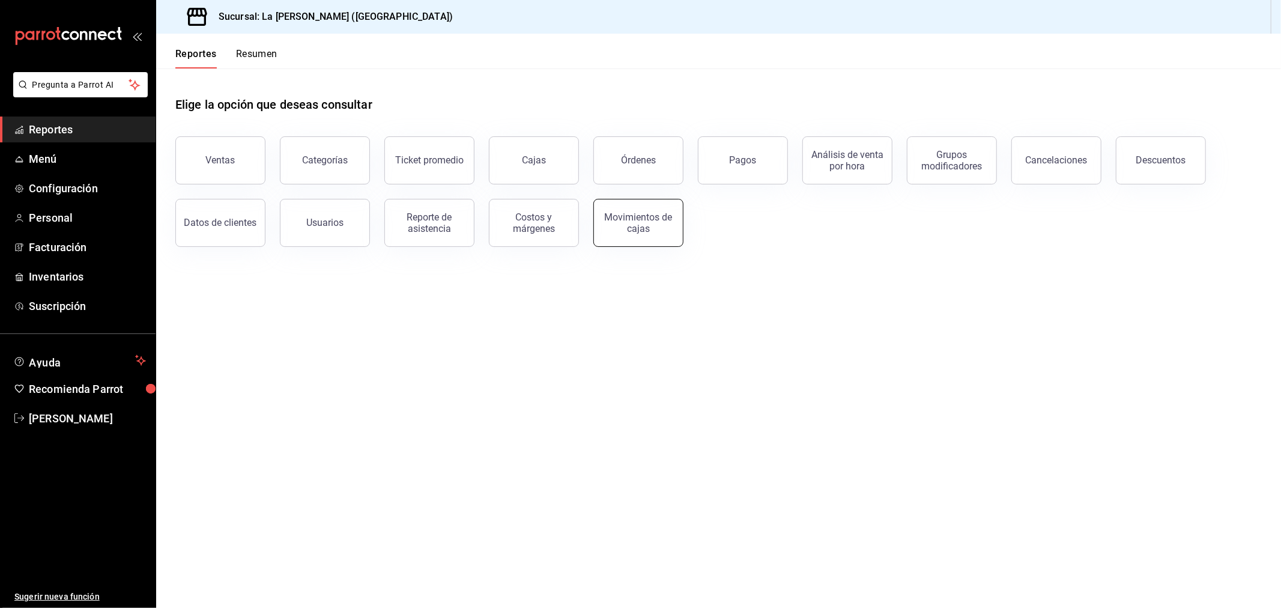
click at [671, 224] on button "Movimientos de cajas" at bounding box center [638, 223] width 90 height 48
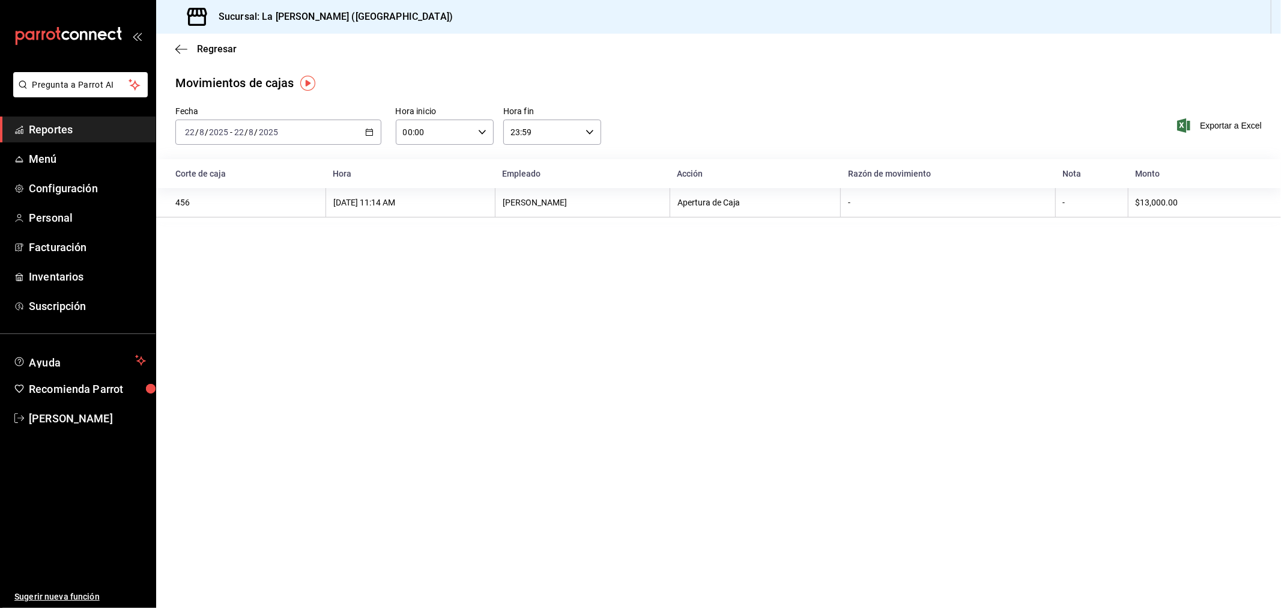
click at [285, 131] on div "[DATE] [DATE] - [DATE] [DATE]" at bounding box center [278, 132] width 206 height 25
click at [243, 299] on span "Rango de fechas" at bounding box center [232, 303] width 93 height 13
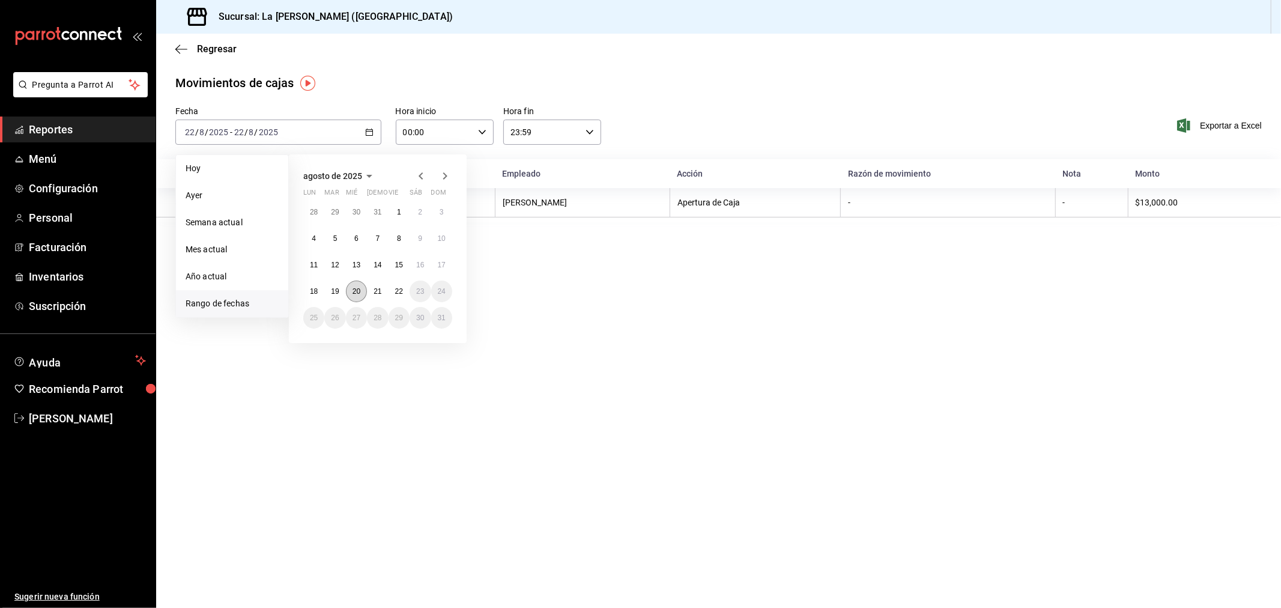
click at [365, 286] on button "20" at bounding box center [356, 291] width 21 height 22
click at [706, 289] on main "Regresar Movimientos [PERSON_NAME] Fecha [DATE] [DATE] - [DATE] [DATE] [DATE] […" at bounding box center [718, 321] width 1125 height 574
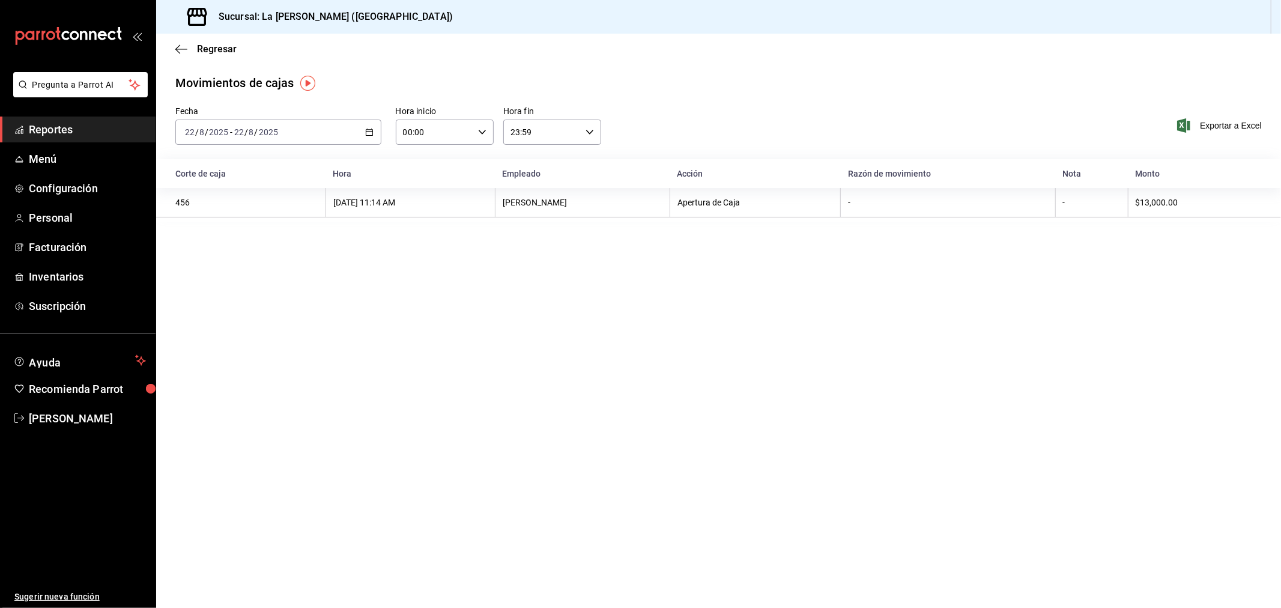
click at [328, 136] on div "[DATE] [DATE] - [DATE] [DATE]" at bounding box center [278, 132] width 206 height 25
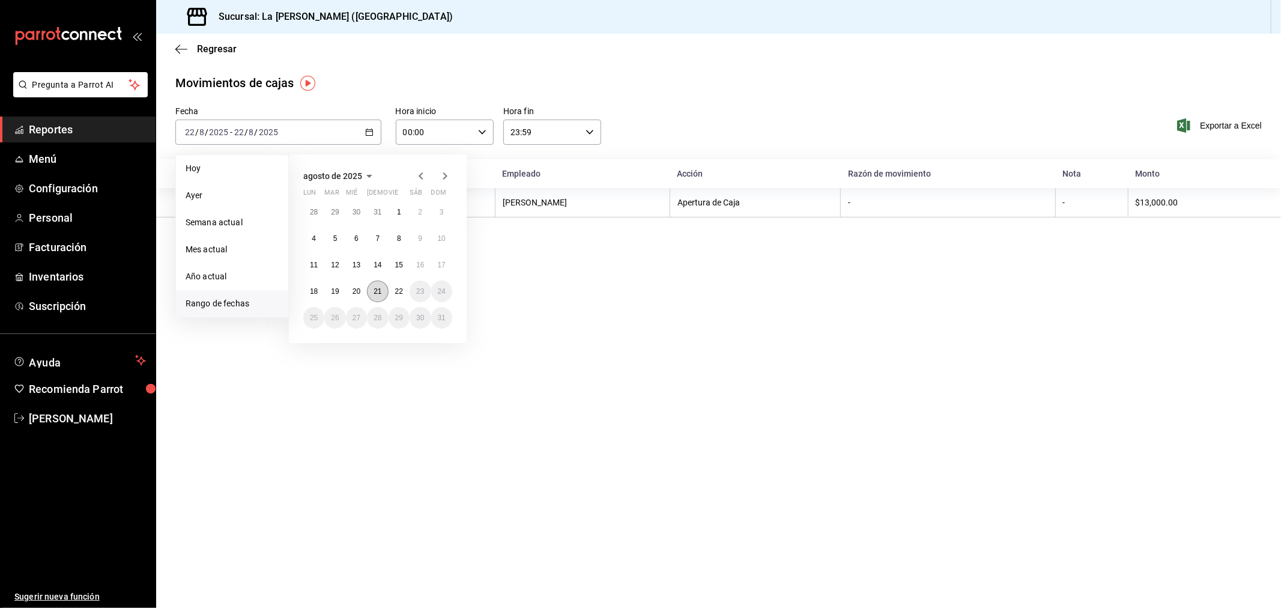
click at [383, 290] on button "21" at bounding box center [377, 291] width 21 height 22
click at [403, 287] on button "22" at bounding box center [399, 291] width 21 height 22
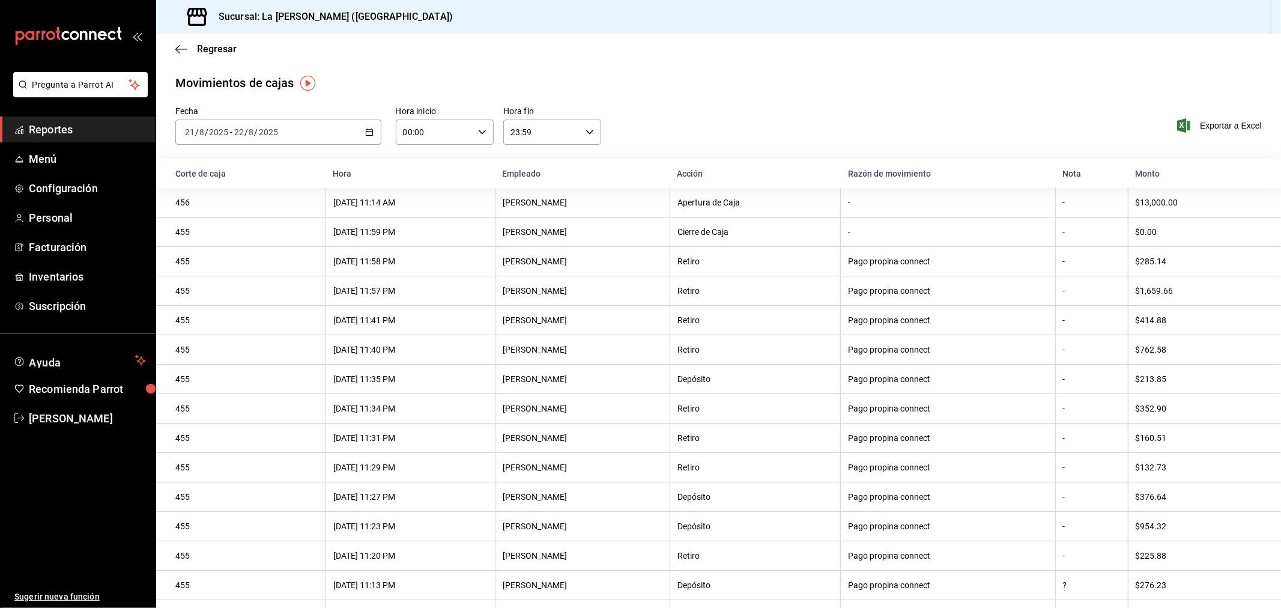
click at [455, 141] on input "00:00" at bounding box center [434, 132] width 77 height 24
click at [423, 181] on span "10" at bounding box center [417, 185] width 29 height 10
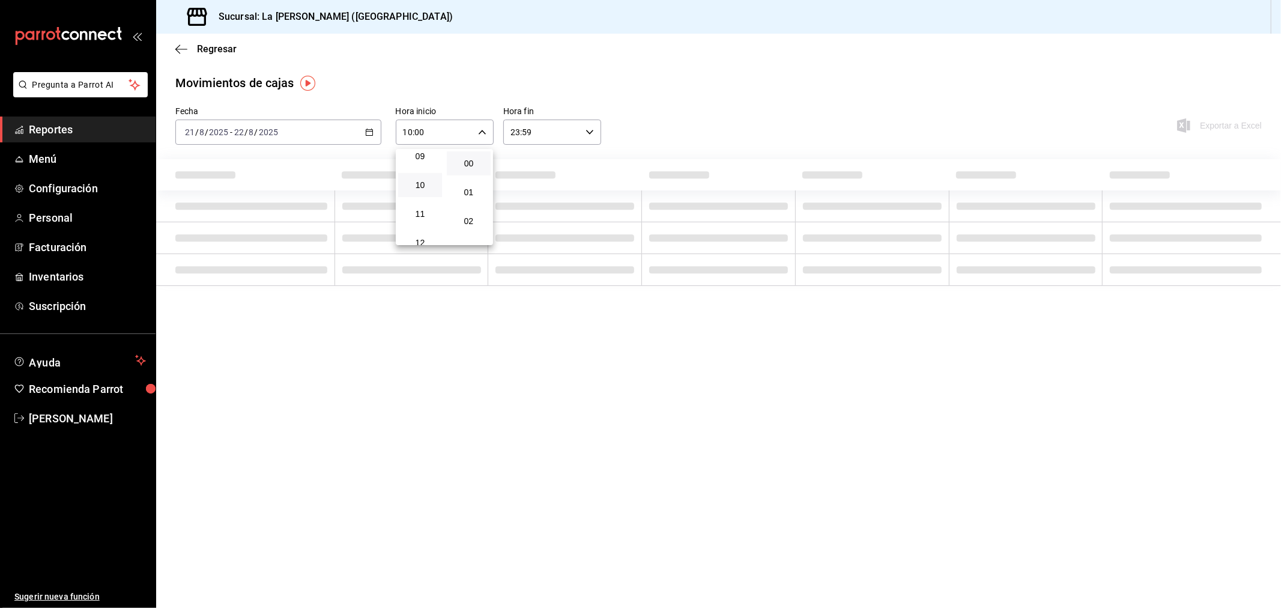
click at [538, 133] on div at bounding box center [640, 304] width 1281 height 608
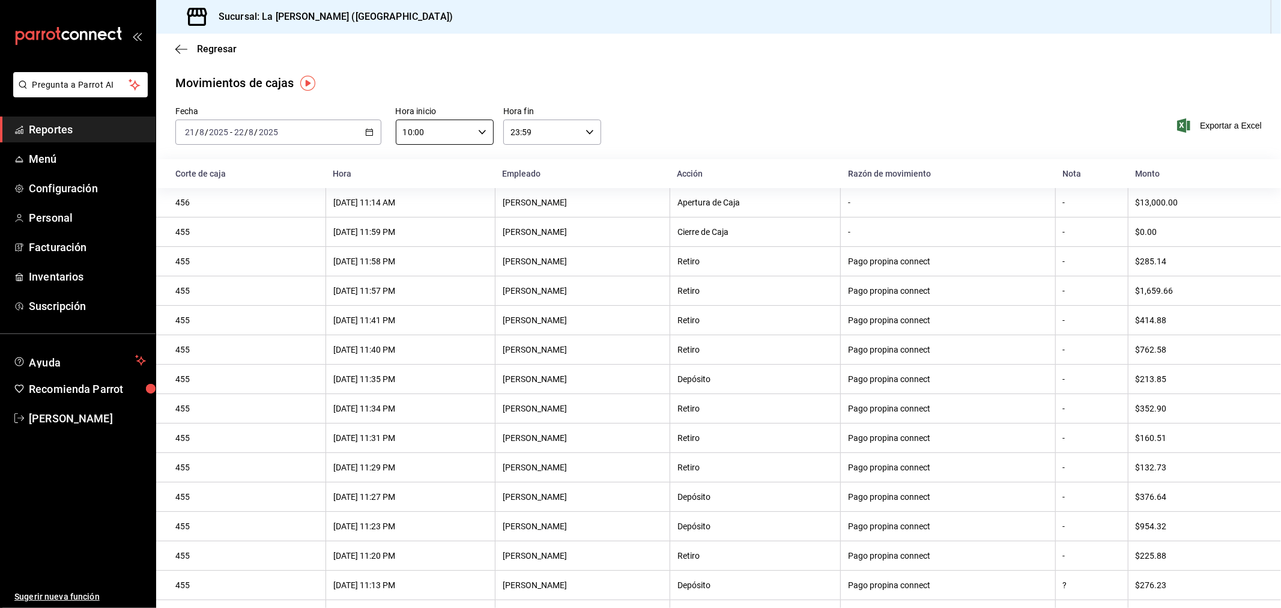
click at [531, 128] on input "23:59" at bounding box center [541, 132] width 77 height 24
click at [531, 155] on span "04" at bounding box center [524, 157] width 29 height 10
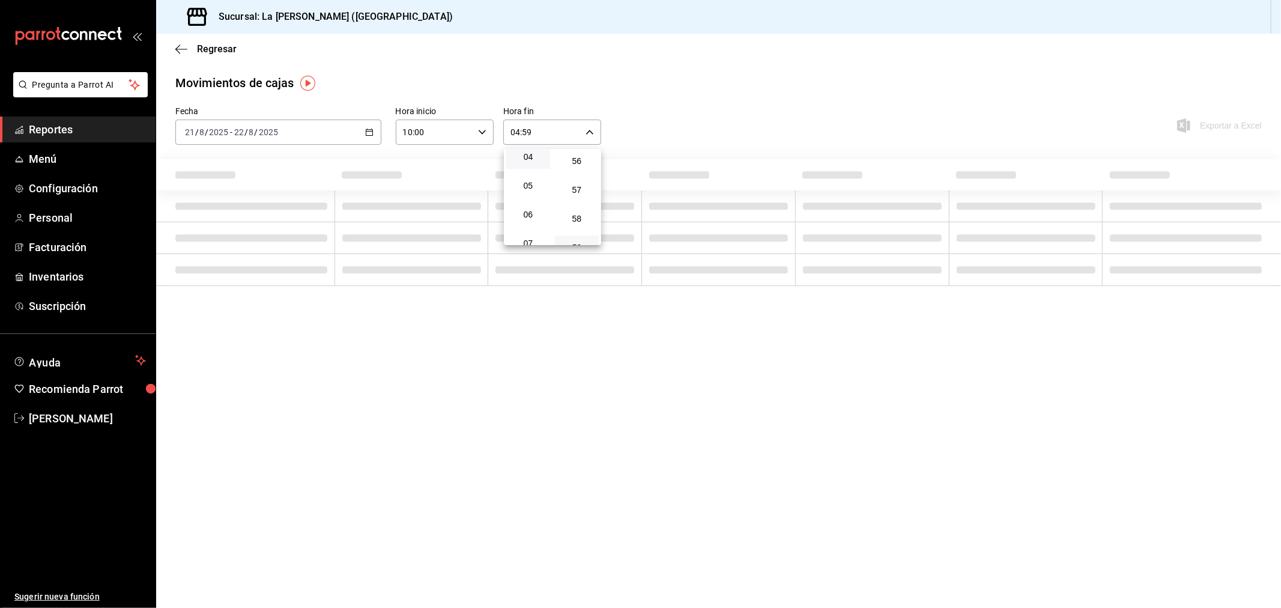
click at [745, 121] on div at bounding box center [640, 304] width 1281 height 608
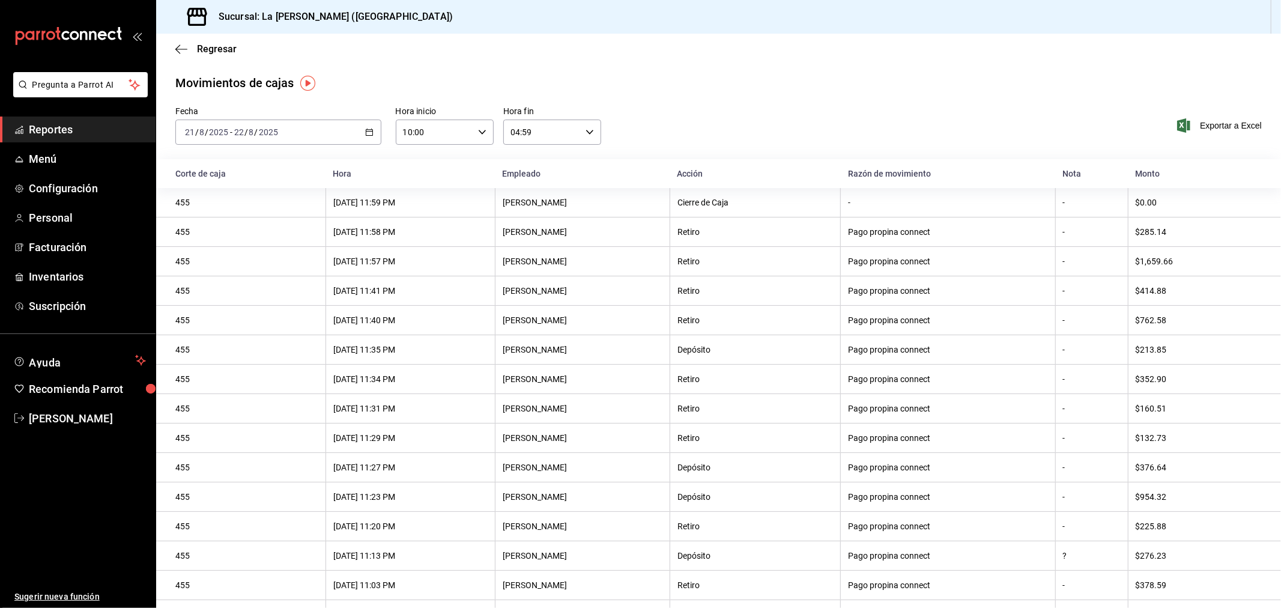
click at [969, 100] on div "Movimientos [PERSON_NAME] Fecha [DATE] [DATE] - [DATE] [DATE] Hora inicio 10:00…" at bounding box center [718, 457] width 1125 height 766
click at [1152, 122] on span "Exportar a Excel" at bounding box center [1221, 125] width 82 height 14
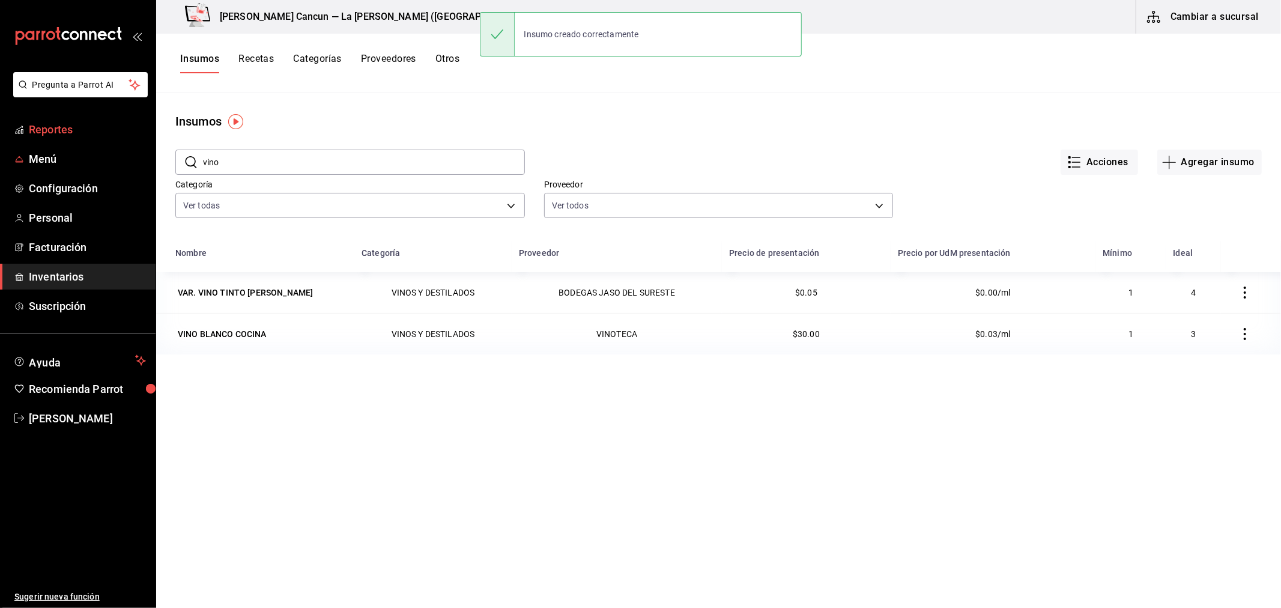
click at [61, 132] on span "Reportes" at bounding box center [87, 129] width 117 height 16
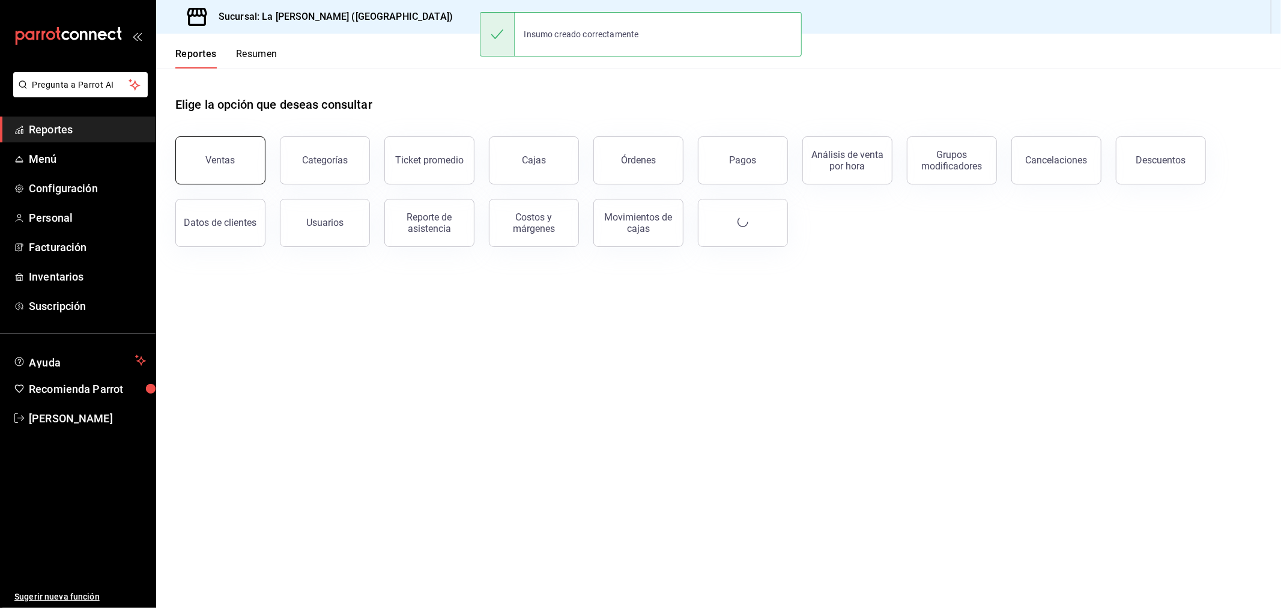
click at [257, 174] on button "Ventas" at bounding box center [220, 160] width 90 height 48
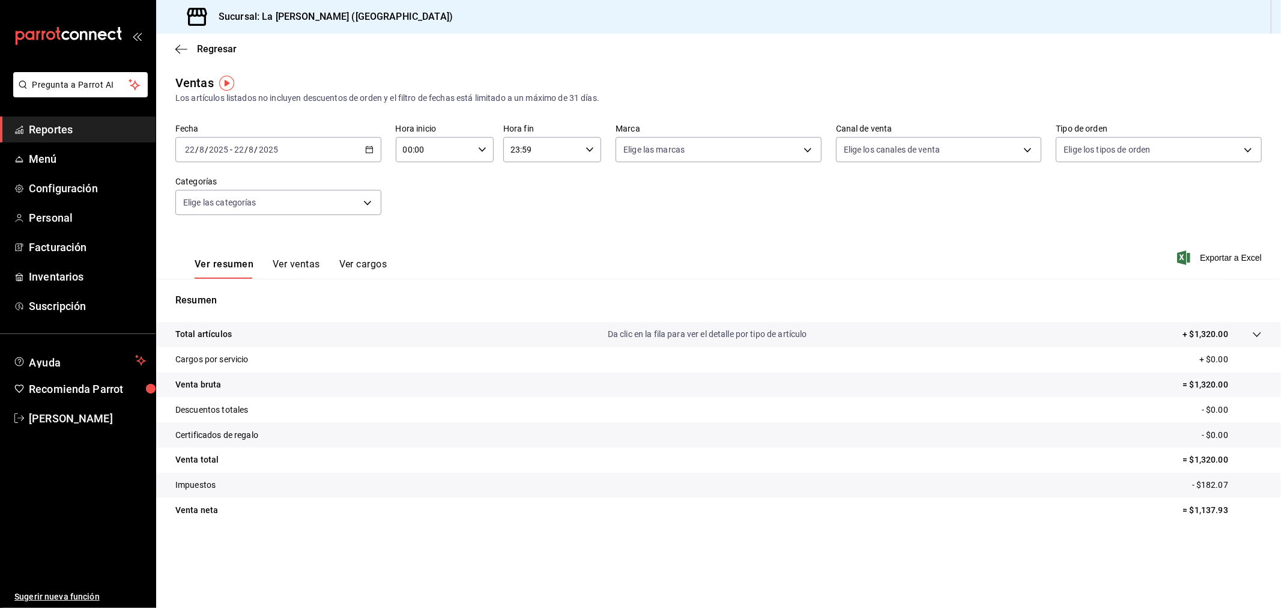
click at [373, 161] on div "[DATE] [DATE] - [DATE] [DATE]" at bounding box center [278, 149] width 206 height 25
click at [252, 299] on span "Rango de fechas" at bounding box center [232, 294] width 93 height 13
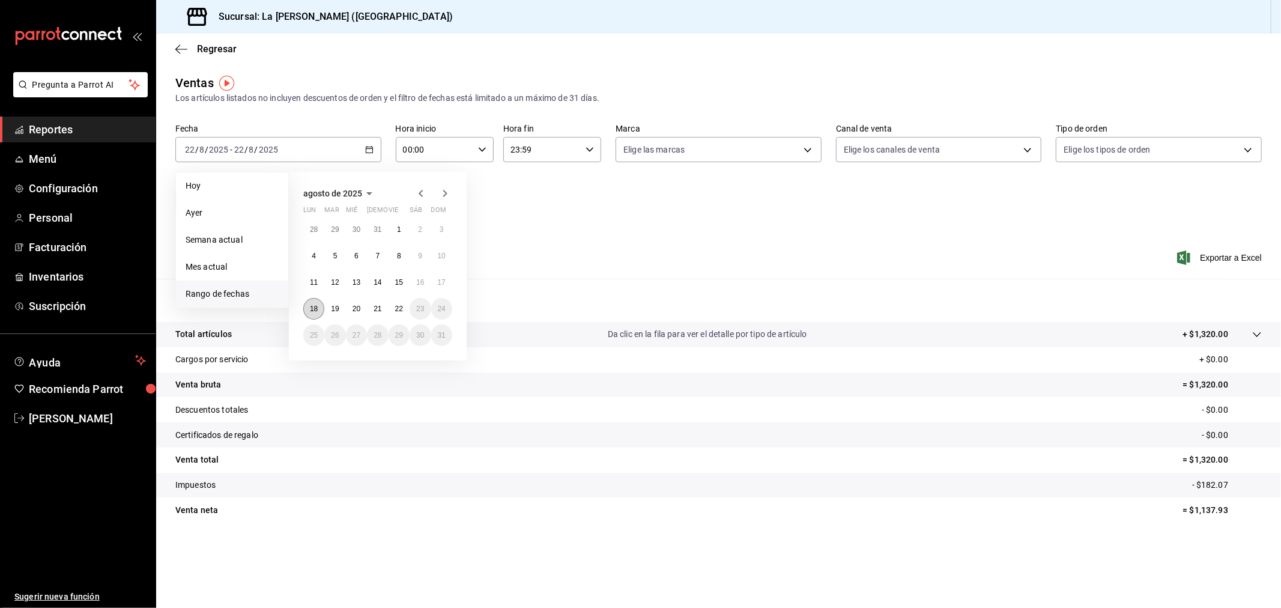
click at [313, 300] on button "18" at bounding box center [313, 309] width 21 height 22
click at [771, 269] on div "Ver resumen Ver ventas Ver cargos Exportar a Excel" at bounding box center [718, 253] width 1125 height 49
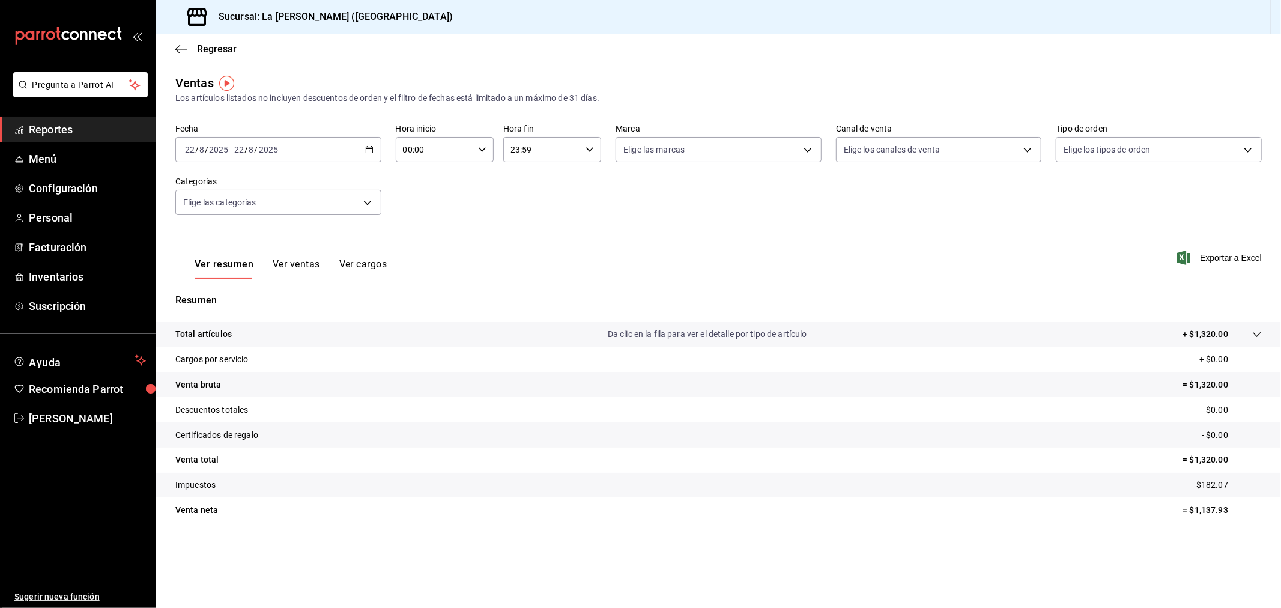
click at [345, 154] on div "[DATE] [DATE] - [DATE] [DATE]" at bounding box center [278, 149] width 206 height 25
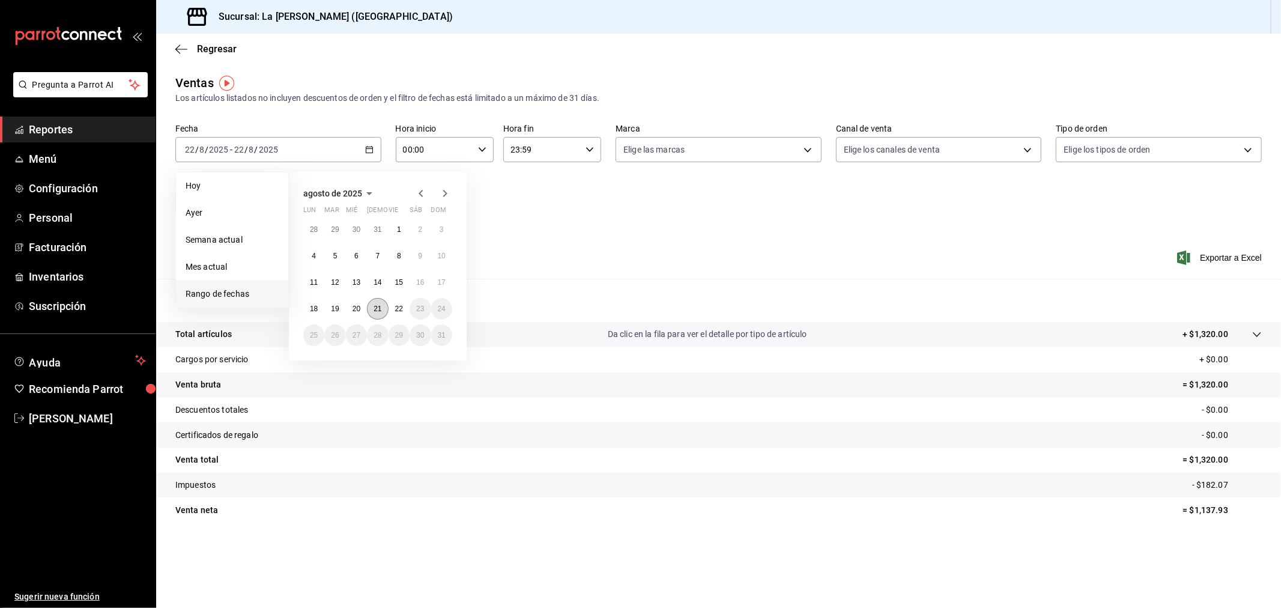
drag, startPoint x: 377, startPoint y: 298, endPoint x: 393, endPoint y: 297, distance: 16.2
click at [377, 298] on button "21" at bounding box center [377, 309] width 21 height 22
click at [395, 297] on div "28 29 30 31 1 2 3 4 5 6 7 8 9 10 11 12 13 14 15 16 17 18 19 20 21 22 23 24 25 2…" at bounding box center [377, 282] width 149 height 127
drag, startPoint x: 399, startPoint y: 300, endPoint x: 411, endPoint y: 239, distance: 62.5
click at [399, 300] on button "22" at bounding box center [399, 309] width 21 height 22
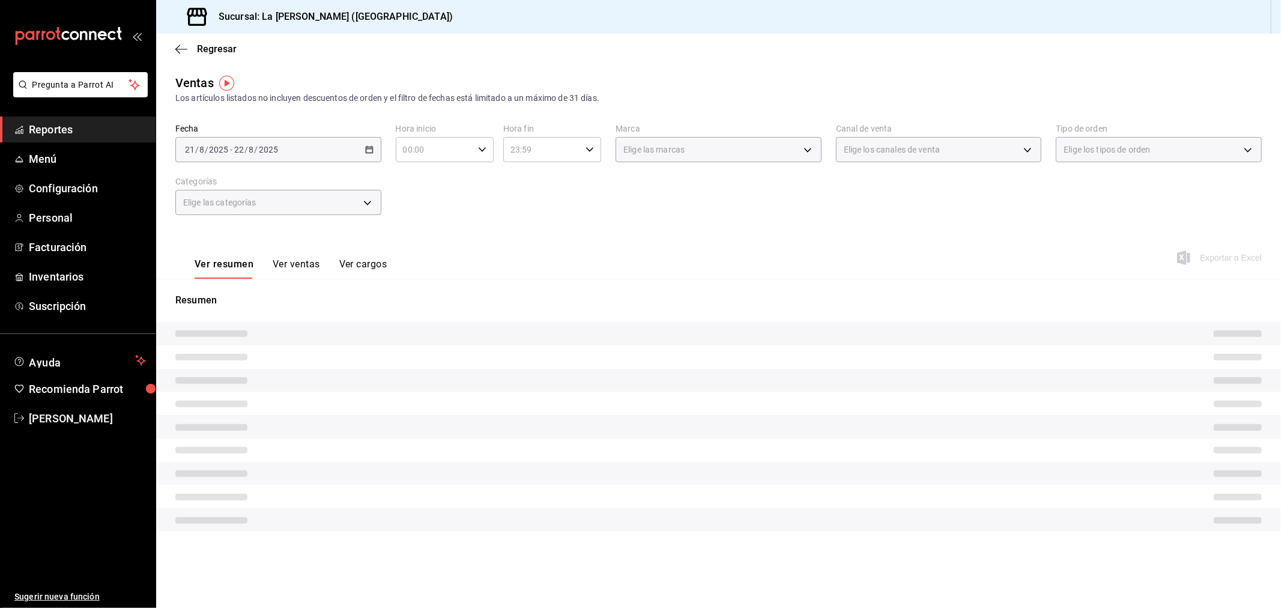
click at [445, 166] on div "Fecha 2025-08-21 21 / 8 / 2025 - 2025-08-22 22 / 8 / 2025 Hora inicio 00:00 Hor…" at bounding box center [718, 177] width 1086 height 106
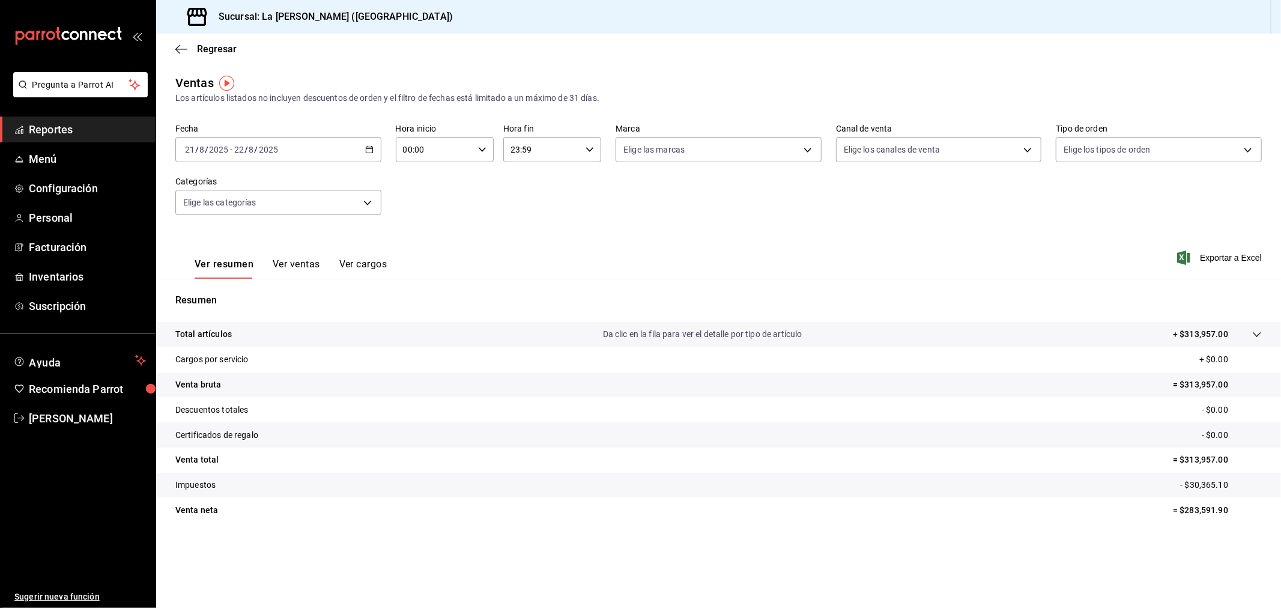
click at [446, 163] on div "Fecha 2025-08-21 21 / 8 / 2025 - 2025-08-22 22 / 8 / 2025 Hora inicio 00:00 Hor…" at bounding box center [718, 177] width 1086 height 106
click at [448, 149] on input "00:00" at bounding box center [434, 150] width 77 height 24
click at [429, 198] on span "10" at bounding box center [420, 203] width 30 height 10
type input "10:00"
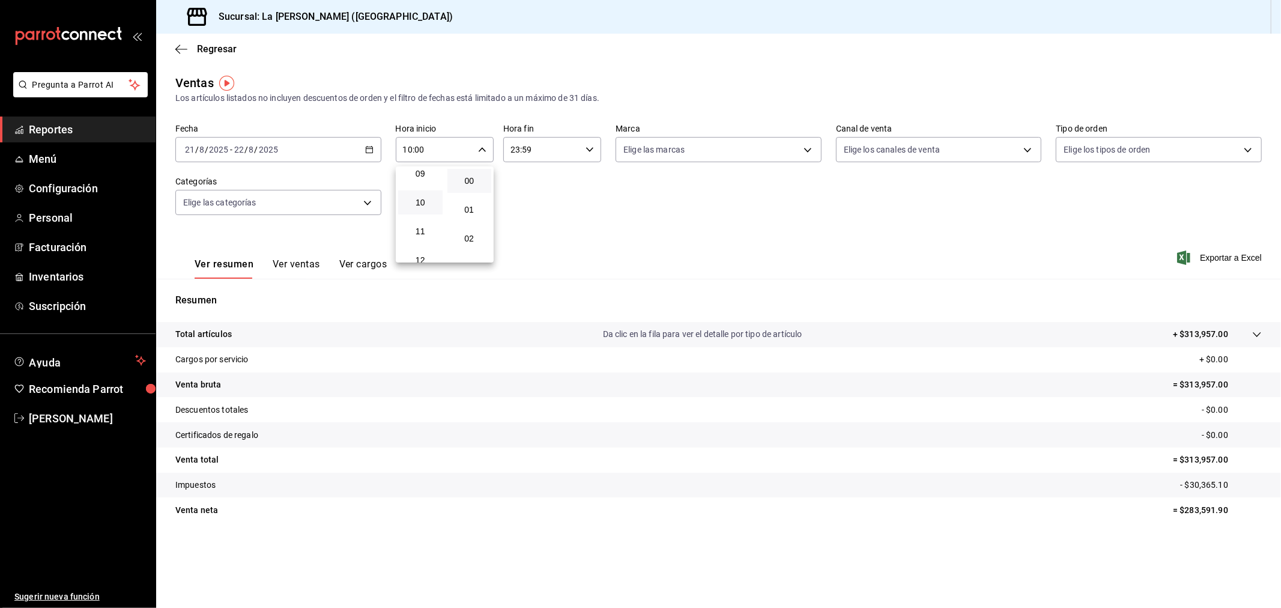
click at [533, 156] on div at bounding box center [640, 304] width 1281 height 608
click at [533, 156] on input "23:59" at bounding box center [541, 150] width 77 height 24
click at [536, 237] on button "04" at bounding box center [528, 229] width 44 height 24
type input "04:59"
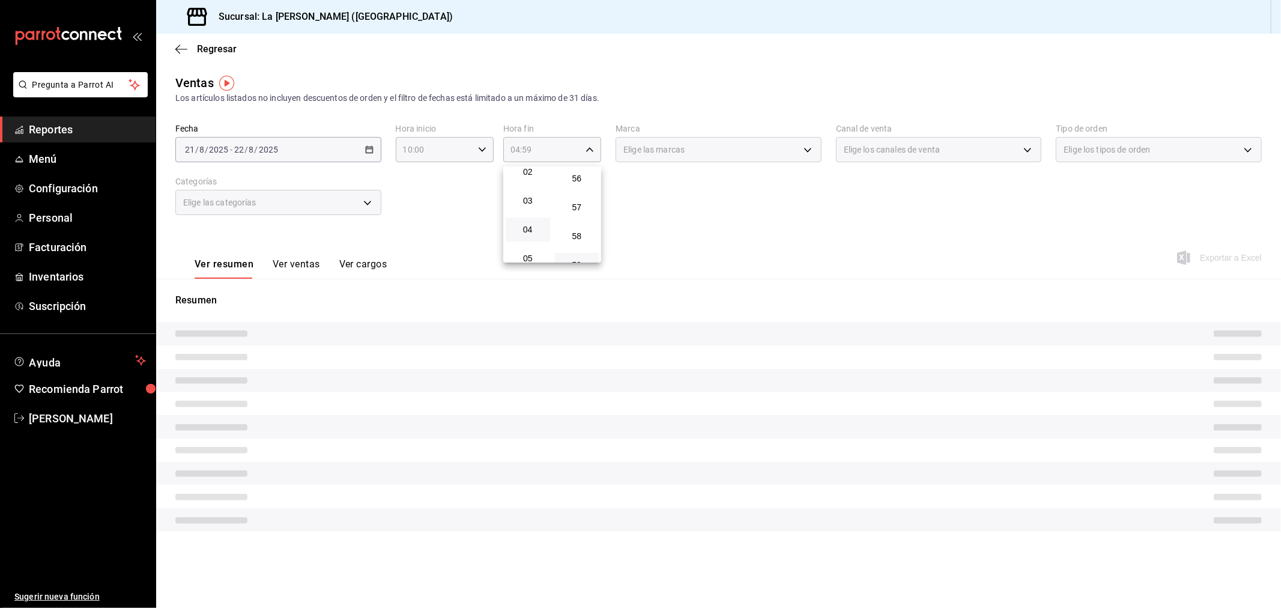
drag, startPoint x: 441, startPoint y: 205, endPoint x: 432, endPoint y: 205, distance: 8.4
click at [440, 205] on div at bounding box center [640, 304] width 1281 height 608
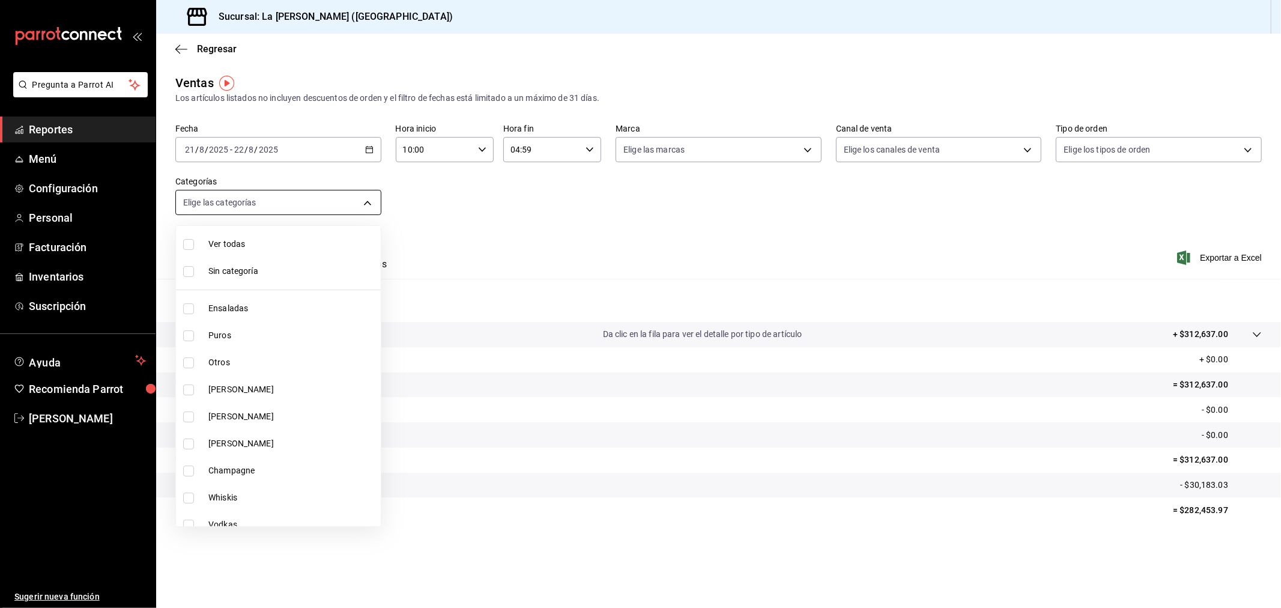
drag, startPoint x: 333, startPoint y: 204, endPoint x: 315, endPoint y: 228, distance: 29.7
click at [332, 205] on body "Pregunta a Parrot AI Reportes Menú Configuración Personal Facturación Inventari…" at bounding box center [640, 304] width 1281 height 608
click at [276, 487] on span "Cortes Al Carbon" at bounding box center [292, 486] width 168 height 13
type input "999f802a-b8b1-4dcd-aac5-240a88f4f949"
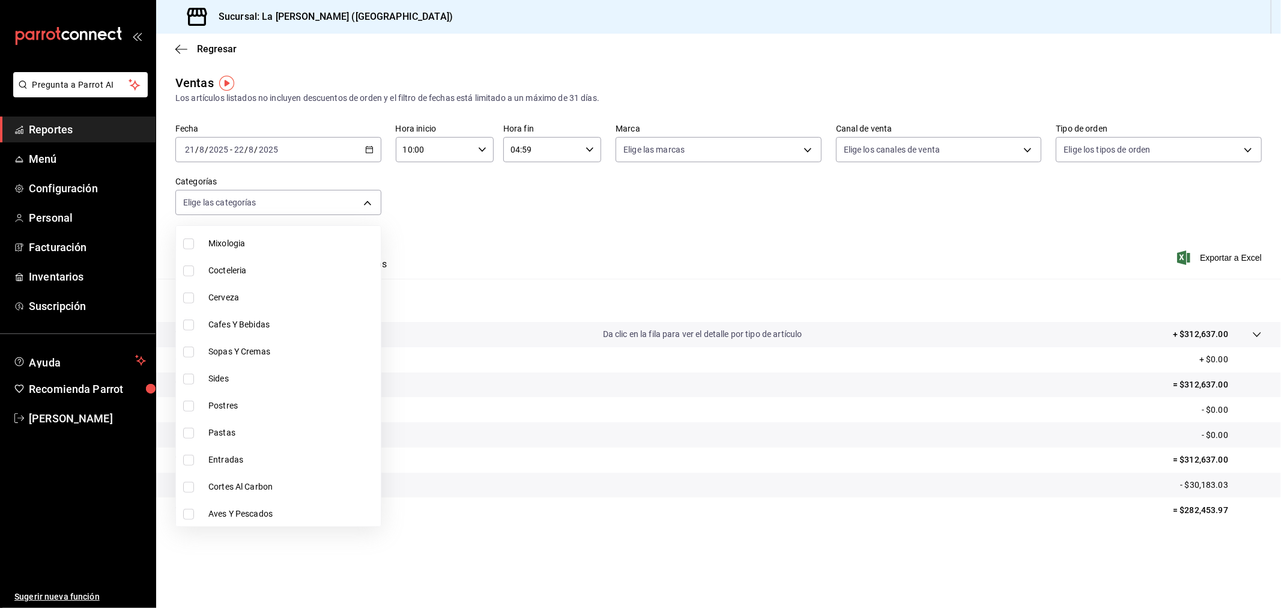
checkbox input "true"
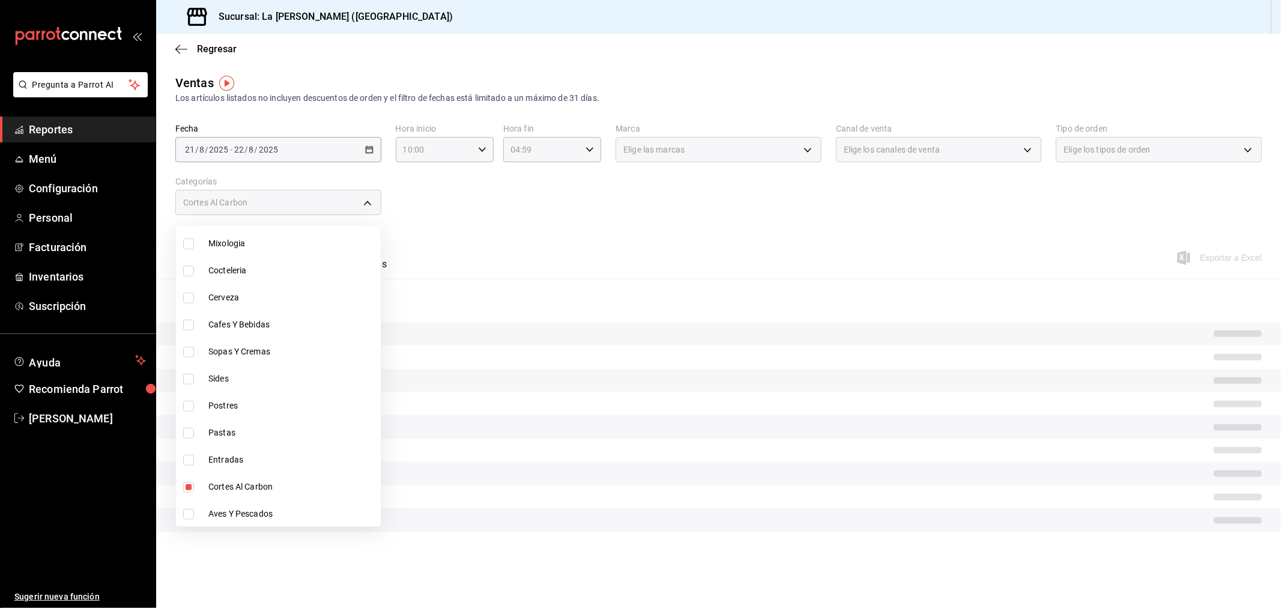
click at [627, 215] on div at bounding box center [640, 304] width 1281 height 608
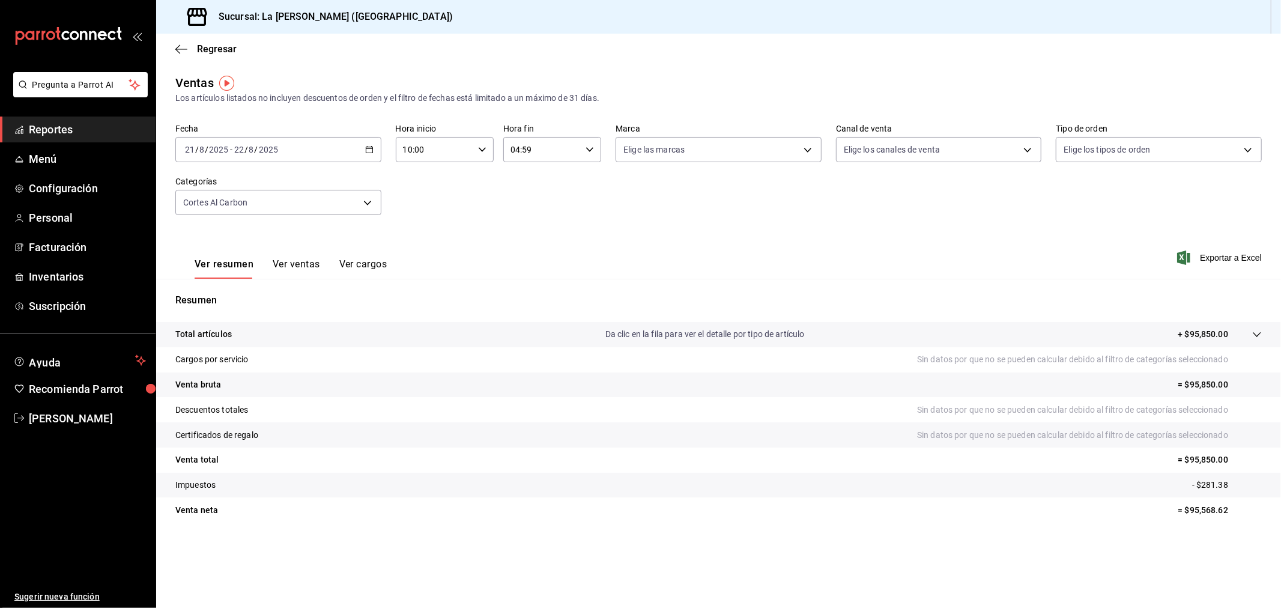
click at [320, 266] on div "Ver resumen Ver ventas Ver cargos" at bounding box center [291, 268] width 192 height 20
click at [297, 264] on button "Ver ventas" at bounding box center [296, 268] width 47 height 20
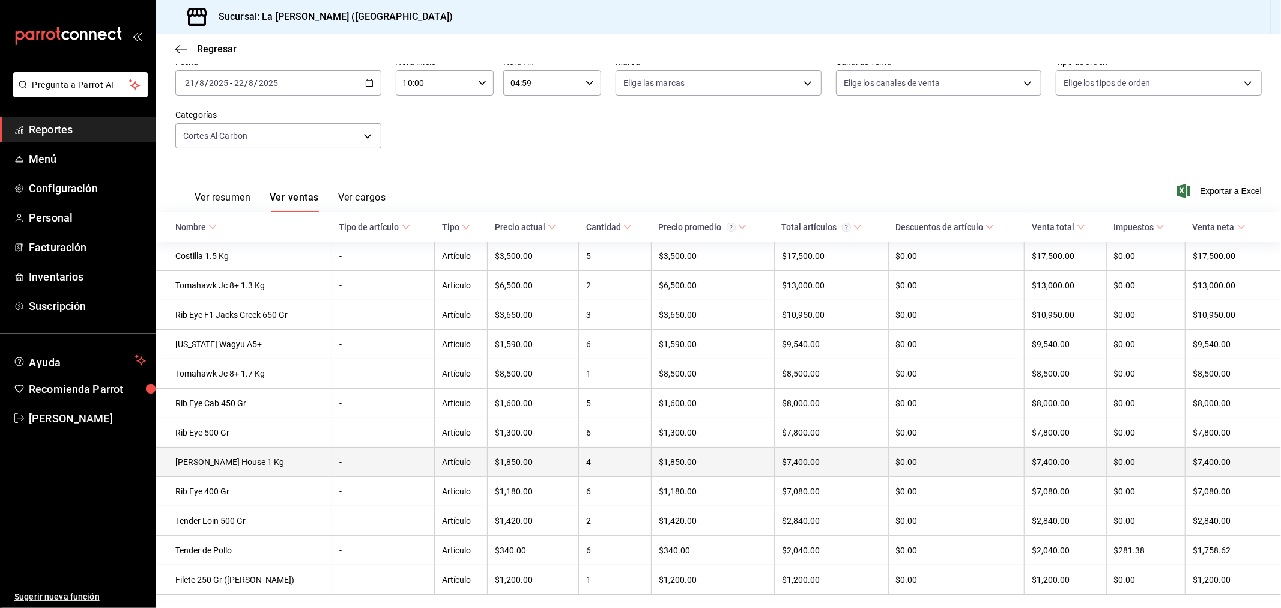
scroll to position [103, 0]
